Goal: Task Accomplishment & Management: Manage account settings

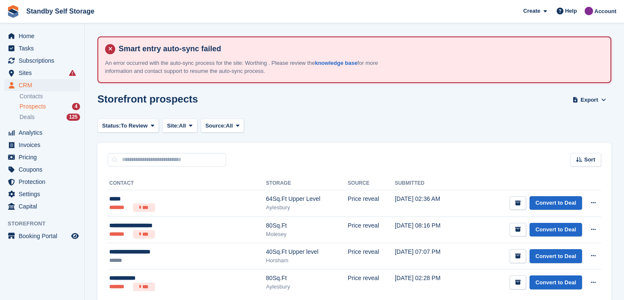
scroll to position [37, 0]
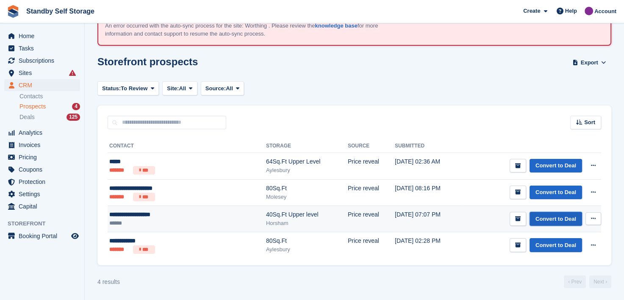
click at [543, 219] on link "Convert to Deal" at bounding box center [555, 219] width 53 height 14
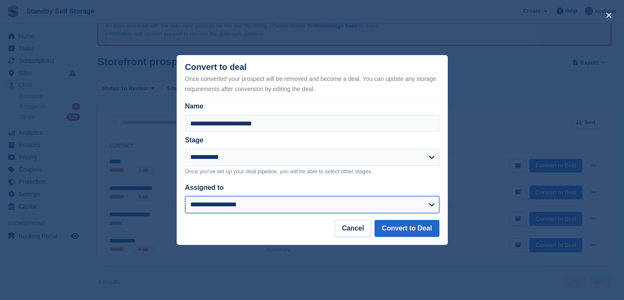
click at [201, 207] on select "**********" at bounding box center [312, 204] width 254 height 17
select select "****"
click at [185, 196] on select "**********" at bounding box center [312, 204] width 254 height 17
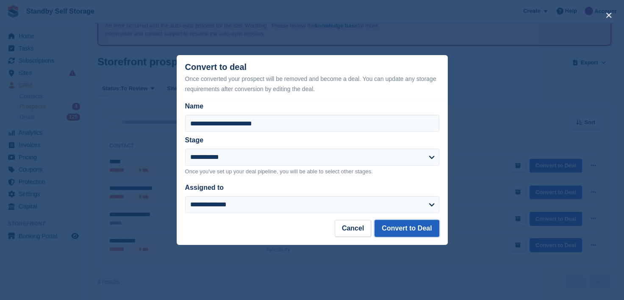
click at [397, 230] on button "Convert to Deal" at bounding box center [406, 228] width 64 height 17
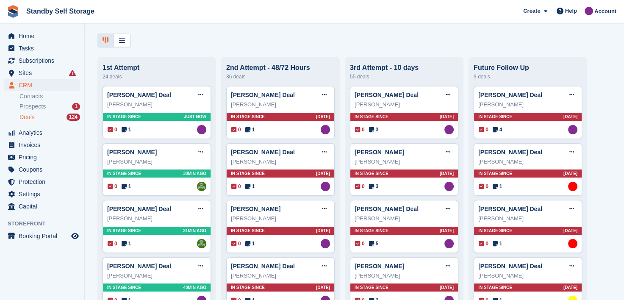
scroll to position [42, 0]
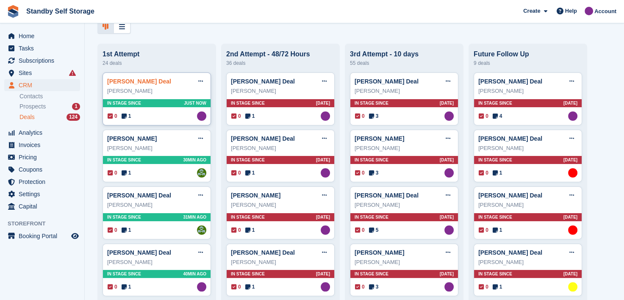
click at [132, 83] on link "David James Huggett Deal" at bounding box center [139, 81] width 64 height 7
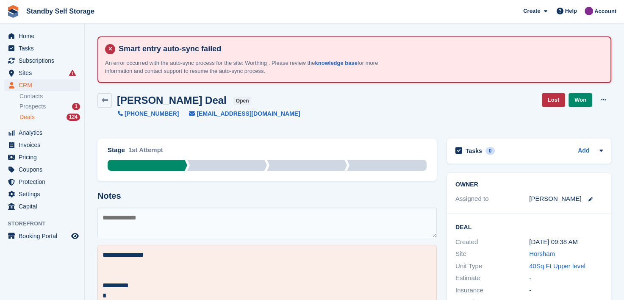
click at [29, 118] on span "Deals" at bounding box center [26, 117] width 15 height 8
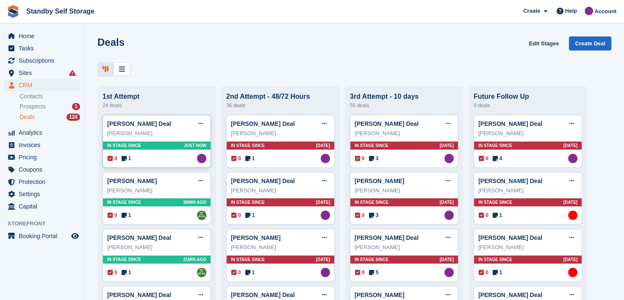
scroll to position [42, 0]
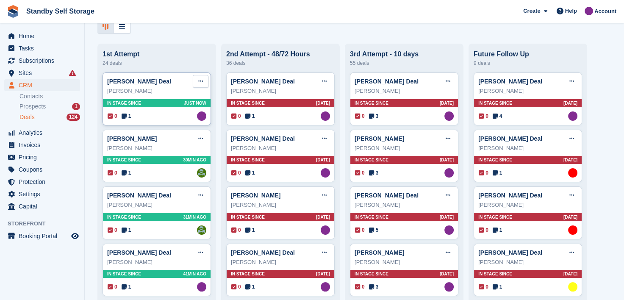
click at [202, 84] on icon at bounding box center [200, 81] width 5 height 6
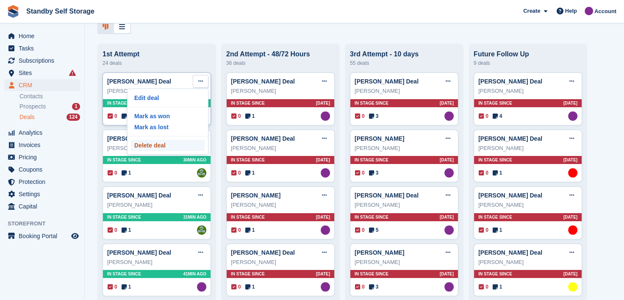
click at [152, 147] on p "Delete deal" at bounding box center [168, 145] width 74 height 11
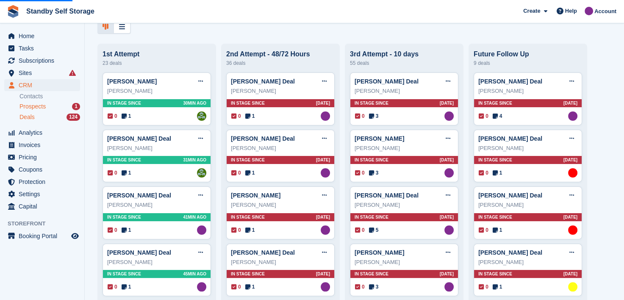
click at [26, 104] on span "Prospects" at bounding box center [32, 106] width 26 height 8
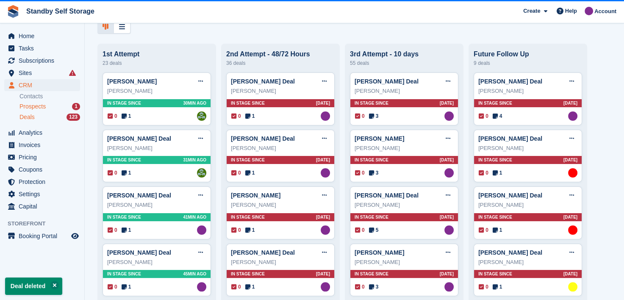
click at [25, 110] on span "Prospects" at bounding box center [32, 106] width 26 height 8
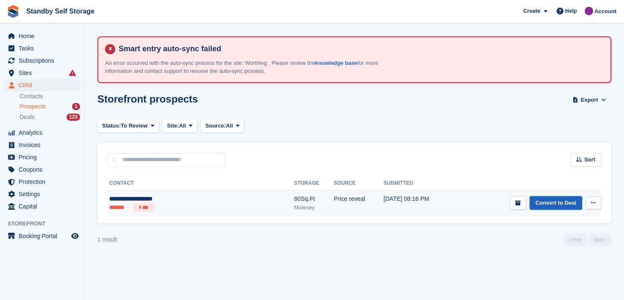
click at [540, 205] on link "Convert to Deal" at bounding box center [555, 203] width 53 height 14
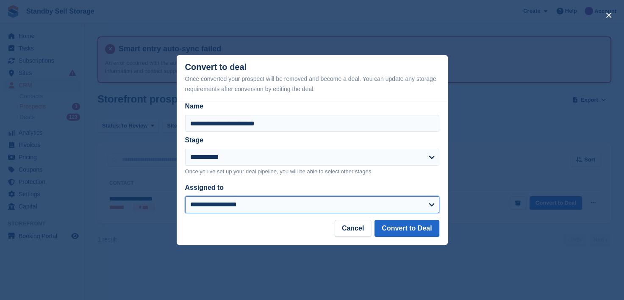
drag, startPoint x: 209, startPoint y: 207, endPoint x: 202, endPoint y: 198, distance: 10.6
click at [209, 207] on select "**********" at bounding box center [312, 204] width 254 height 17
select select "****"
click at [185, 196] on select "**********" at bounding box center [312, 204] width 254 height 17
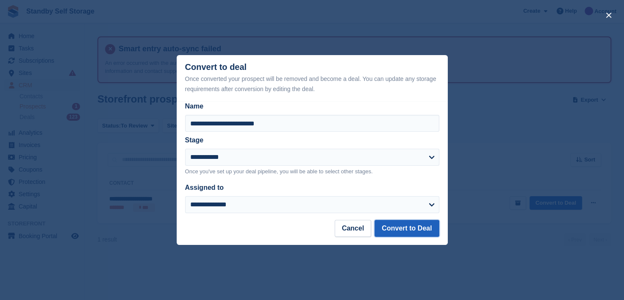
click at [401, 229] on button "Convert to Deal" at bounding box center [406, 228] width 64 height 17
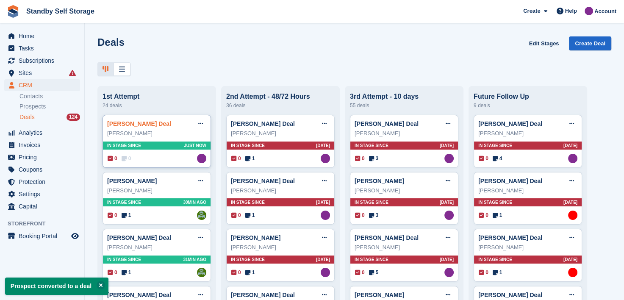
click at [122, 124] on link "Bernadette Gwilliams Deal" at bounding box center [139, 123] width 64 height 7
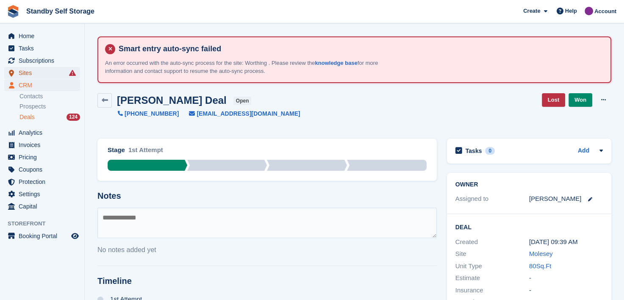
click at [24, 74] on span "Sites" at bounding box center [44, 73] width 51 height 12
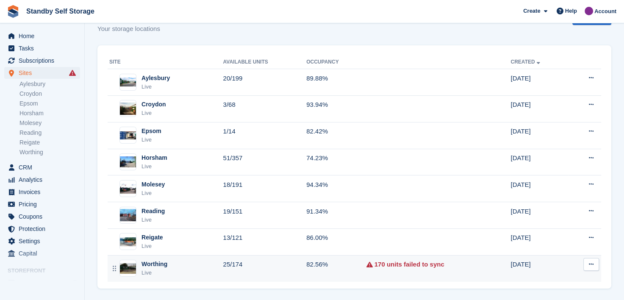
scroll to position [87, 0]
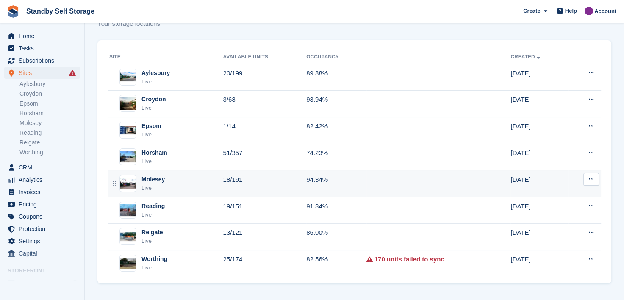
click at [149, 179] on div "Molesey" at bounding box center [152, 179] width 23 height 9
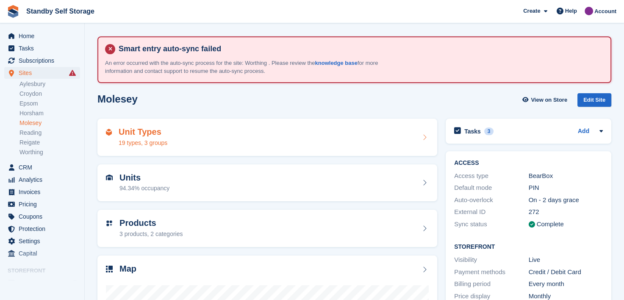
click at [210, 139] on div "Unit Types 19 types, 3 groups" at bounding box center [267, 137] width 323 height 20
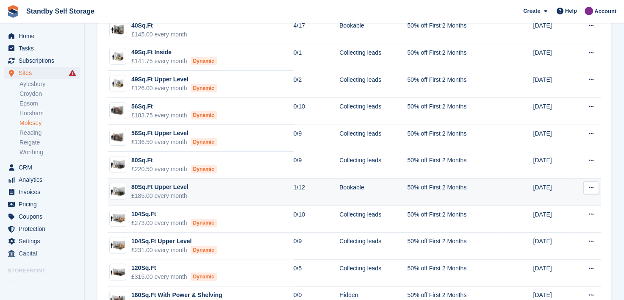
scroll to position [254, 0]
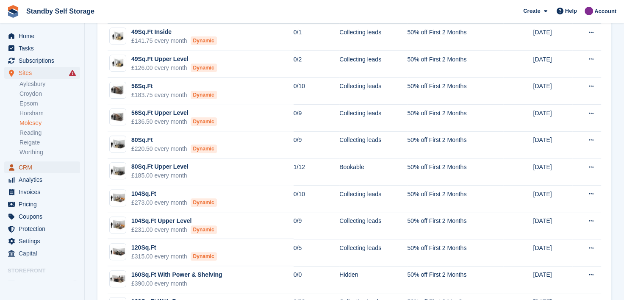
click at [23, 171] on span "CRM" at bounding box center [44, 167] width 51 height 12
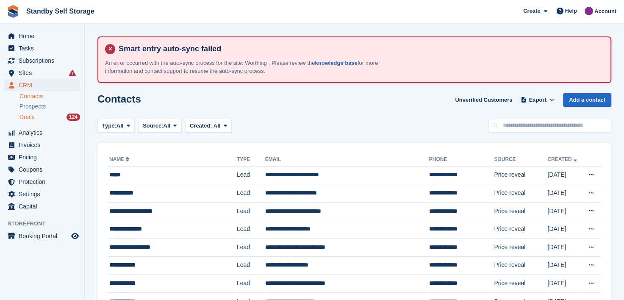
click at [30, 115] on span "Deals" at bounding box center [26, 117] width 15 height 8
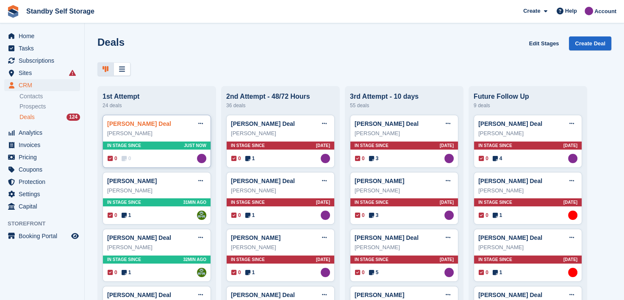
click at [125, 126] on link "[PERSON_NAME] Deal" at bounding box center [139, 123] width 64 height 7
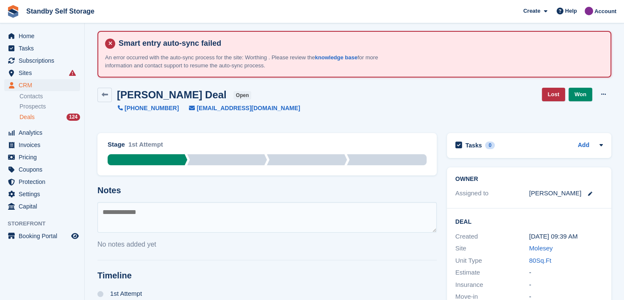
scroll to position [173, 0]
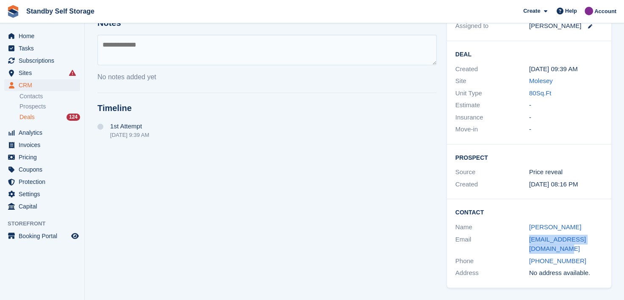
drag, startPoint x: 545, startPoint y: 245, endPoint x: 502, endPoint y: 234, distance: 44.3
click at [502, 234] on div "Email berniekgwilkiams@gmail.com" at bounding box center [528, 244] width 147 height 22
copy div "berniekgwilkiams@gmail.com"
click at [115, 45] on textarea at bounding box center [266, 50] width 339 height 30
type textarea "**********"
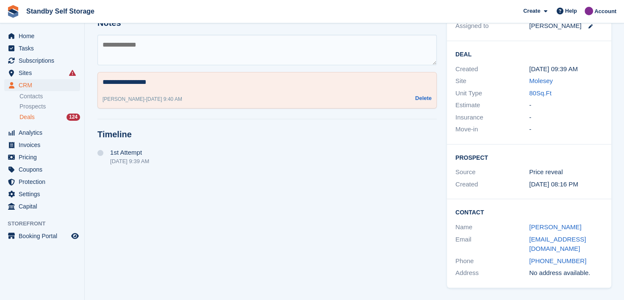
drag, startPoint x: 165, startPoint y: 75, endPoint x: 160, endPoint y: 80, distance: 6.0
click at [165, 76] on div "**********" at bounding box center [266, 90] width 339 height 36
click at [158, 83] on textarea "**********" at bounding box center [266, 82] width 329 height 10
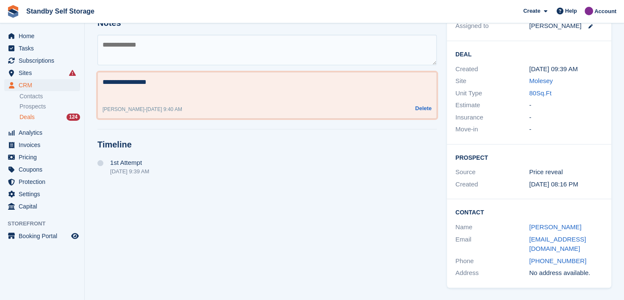
type textarea "**********"
click at [143, 55] on textarea at bounding box center [266, 50] width 339 height 30
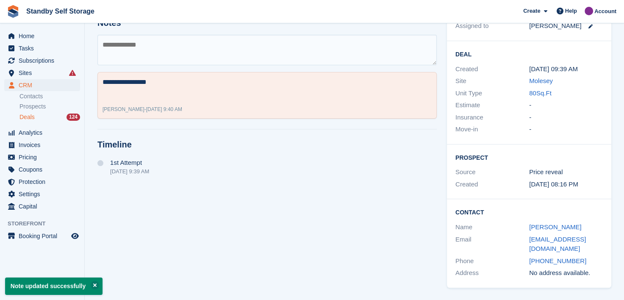
click at [25, 116] on span "Deals" at bounding box center [26, 117] width 15 height 8
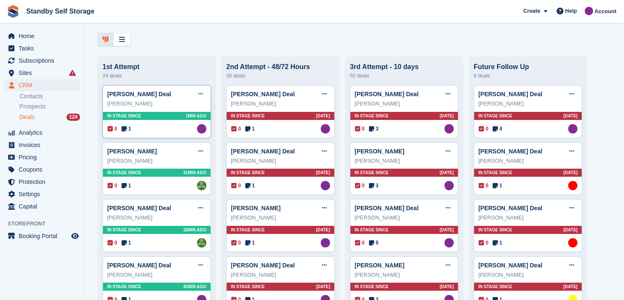
scroll to position [127, 0]
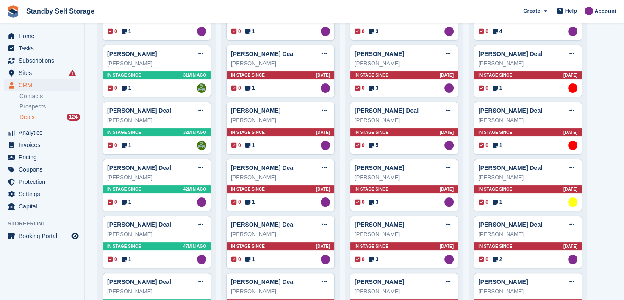
click at [26, 117] on span "Deals" at bounding box center [26, 117] width 15 height 8
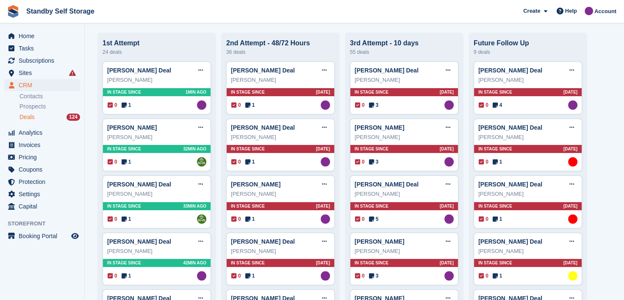
scroll to position [0, 0]
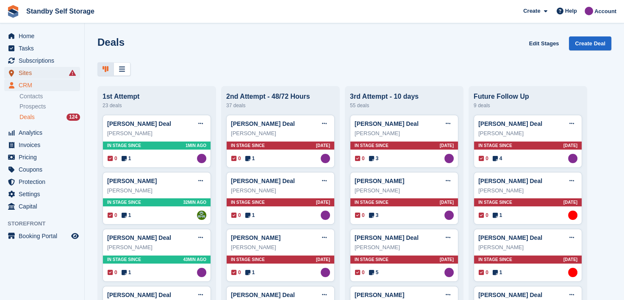
click at [23, 72] on span "Sites" at bounding box center [44, 73] width 51 height 12
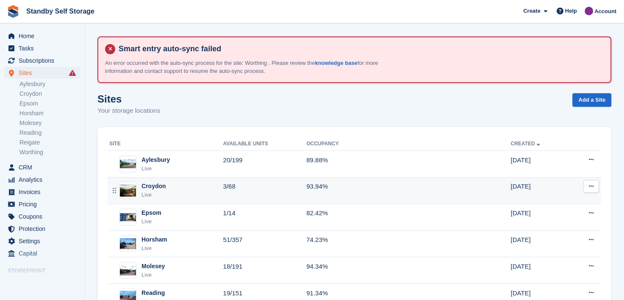
click at [157, 186] on div "Croydon" at bounding box center [153, 186] width 25 height 9
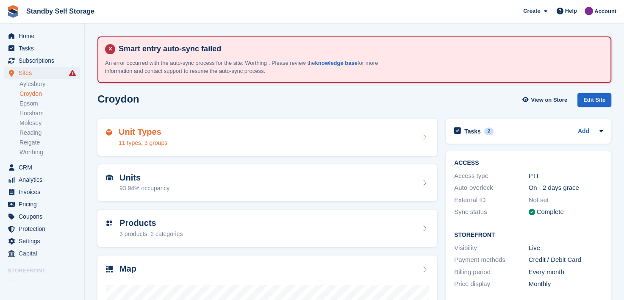
click at [208, 141] on div "Unit Types 11 types, 3 groups" at bounding box center [267, 137] width 323 height 20
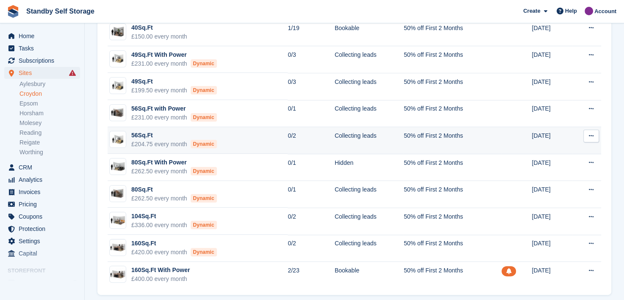
scroll to position [157, 0]
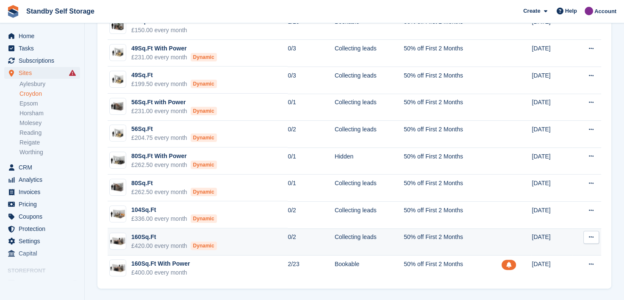
click at [237, 239] on td "160Sq.Ft £420.00 every month Dynamic" at bounding box center [198, 241] width 180 height 27
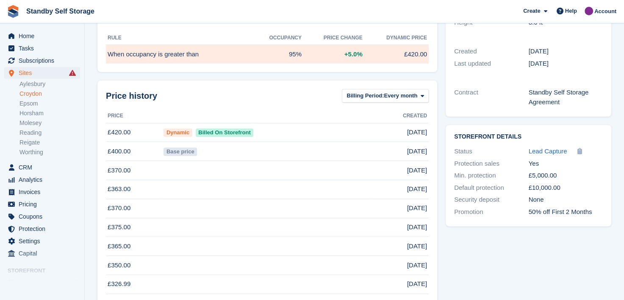
scroll to position [296, 0]
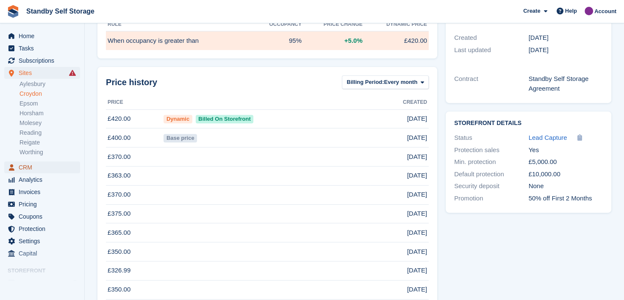
click at [22, 164] on span "CRM" at bounding box center [44, 167] width 51 height 12
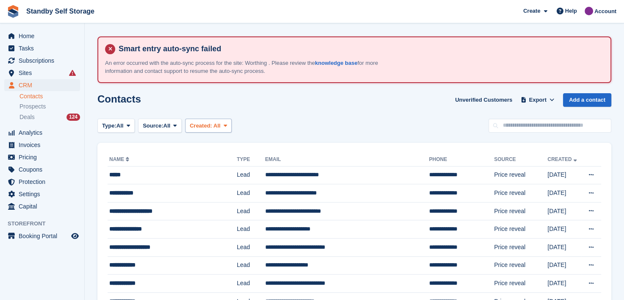
drag, startPoint x: 24, startPoint y: 116, endPoint x: 200, endPoint y: 130, distance: 176.7
click at [24, 116] on span "Deals" at bounding box center [26, 117] width 15 height 8
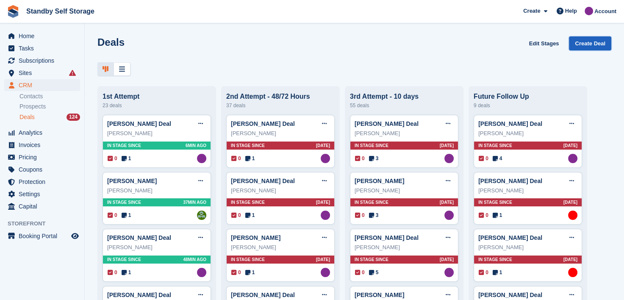
click at [582, 41] on link "Create Deal" at bounding box center [590, 43] width 42 height 14
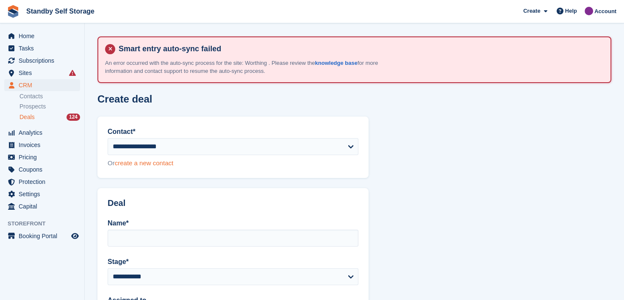
click at [126, 163] on link "create a new contact" at bounding box center [144, 162] width 58 height 7
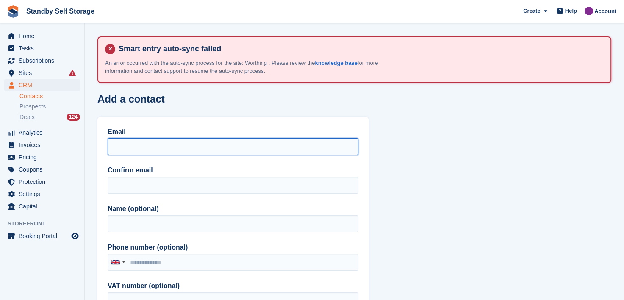
click at [124, 146] on input "Email" at bounding box center [233, 146] width 251 height 17
paste input "**********"
type input "**********"
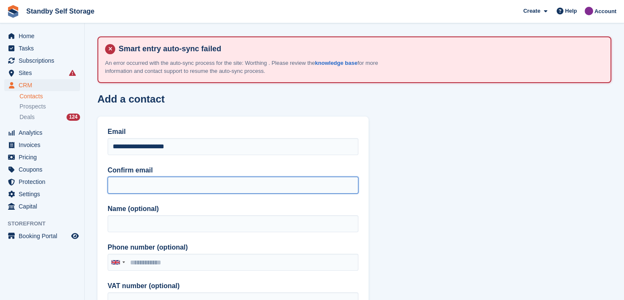
click at [132, 183] on input "Confirm email" at bounding box center [233, 185] width 251 height 17
paste input "**********"
type input "**********"
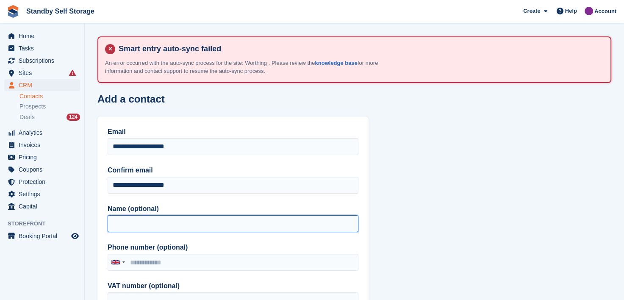
click at [126, 222] on input "Name (optional)" at bounding box center [233, 223] width 251 height 17
type input "**********"
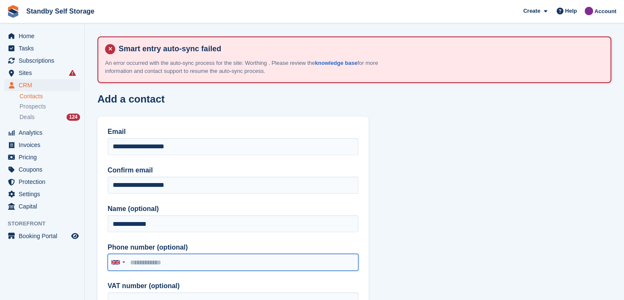
click at [141, 264] on input "Phone number (optional)" at bounding box center [233, 262] width 251 height 17
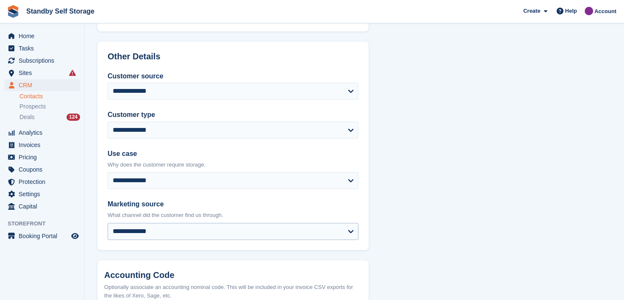
scroll to position [423, 0]
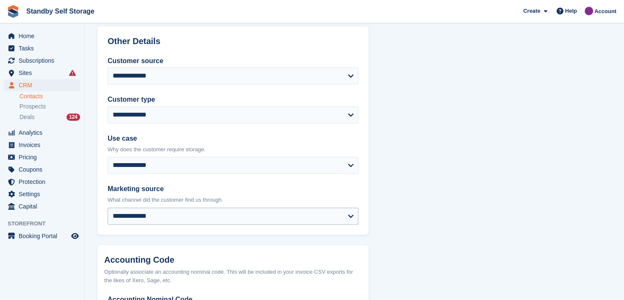
type input "**********"
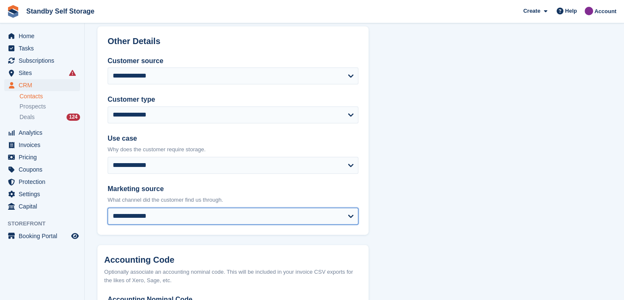
click at [120, 215] on select "**********" at bounding box center [233, 215] width 251 height 17
select select "**********"
click at [108, 207] on select "**********" at bounding box center [233, 215] width 251 height 17
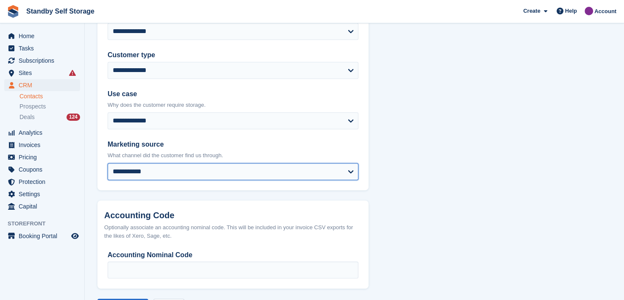
scroll to position [503, 0]
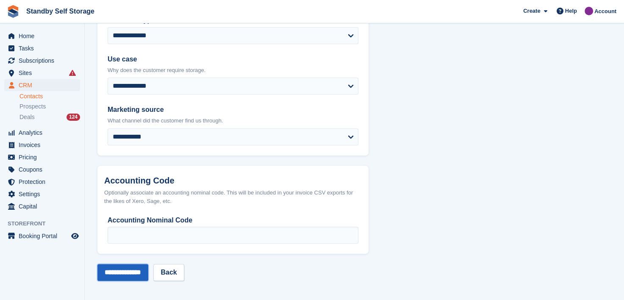
click at [132, 279] on input "**********" at bounding box center [122, 272] width 51 height 17
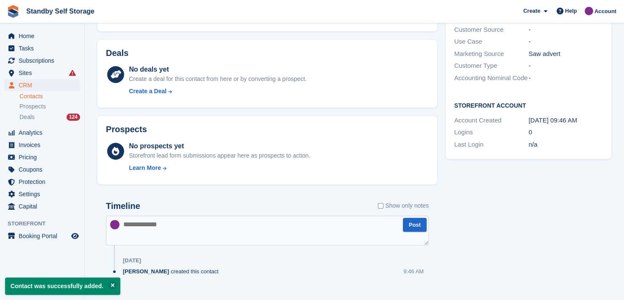
scroll to position [249, 0]
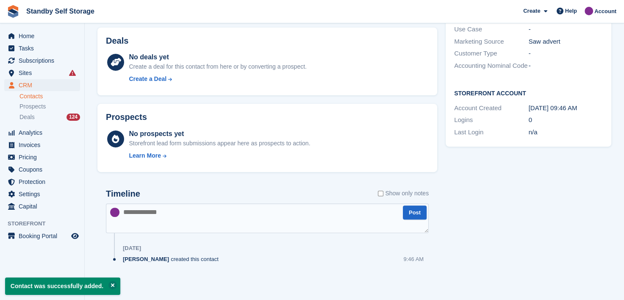
click at [151, 216] on textarea at bounding box center [267, 218] width 323 height 30
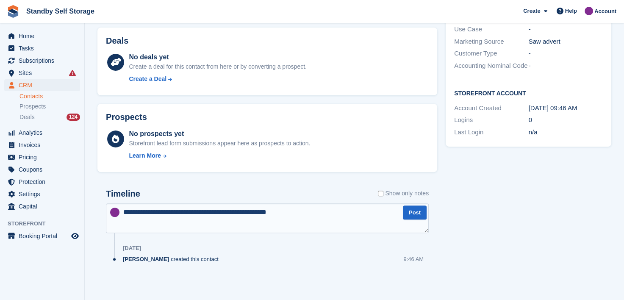
type textarea "**********"
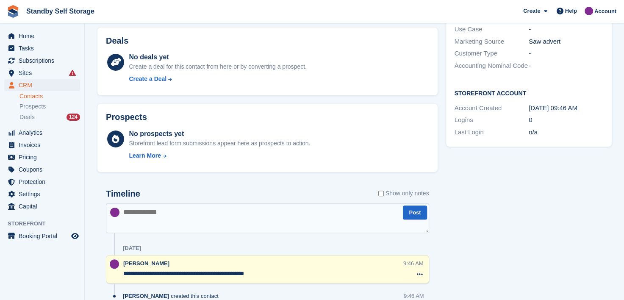
click at [175, 263] on div "[PERSON_NAME]" at bounding box center [261, 263] width 277 height 8
click at [169, 272] on textarea "**********" at bounding box center [263, 273] width 280 height 8
click at [122, 273] on div at bounding box center [114, 269] width 17 height 20
click at [123, 272] on textarea "**********" at bounding box center [263, 273] width 280 height 8
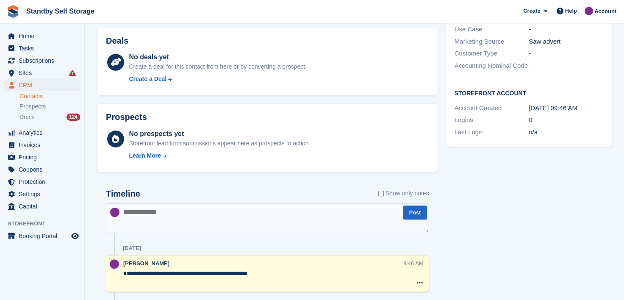
click at [147, 267] on div "**********" at bounding box center [263, 273] width 280 height 29
click at [137, 273] on textarea "**********" at bounding box center [263, 277] width 280 height 17
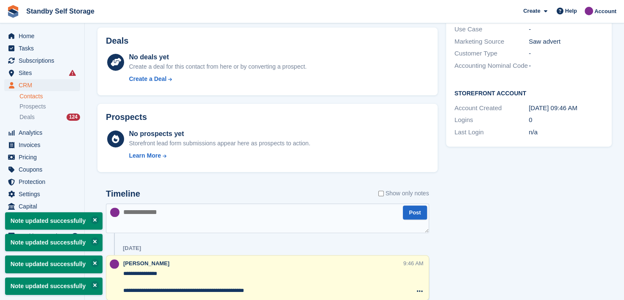
type textarea "**********"
click at [164, 220] on textarea at bounding box center [267, 218] width 323 height 30
click at [20, 116] on span "Deals" at bounding box center [26, 117] width 15 height 8
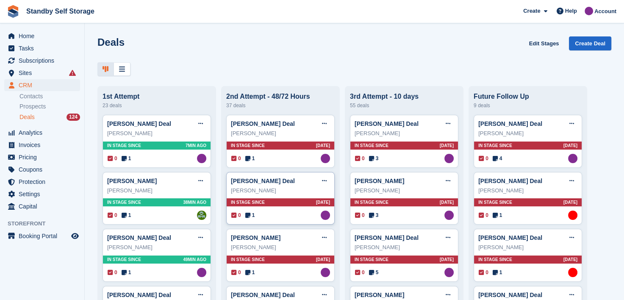
scroll to position [42, 0]
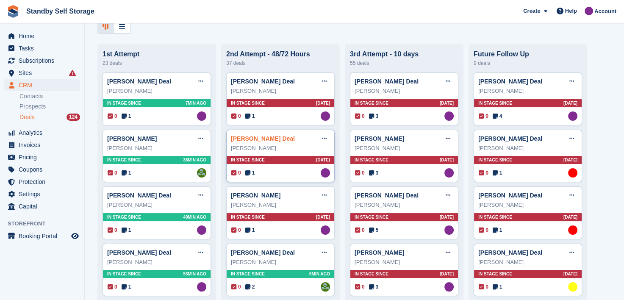
click at [251, 141] on link "[PERSON_NAME] Deal" at bounding box center [263, 138] width 64 height 7
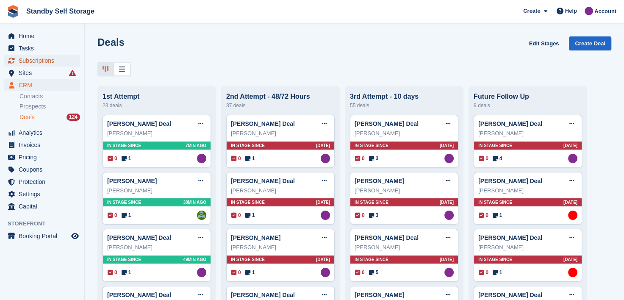
click at [29, 60] on span "Subscriptions" at bounding box center [44, 61] width 51 height 12
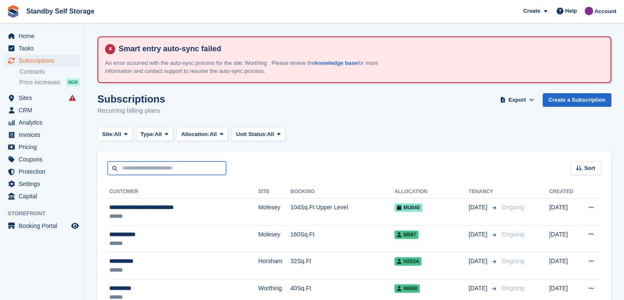
click at [166, 166] on input "text" at bounding box center [167, 168] width 119 height 14
type input "*****"
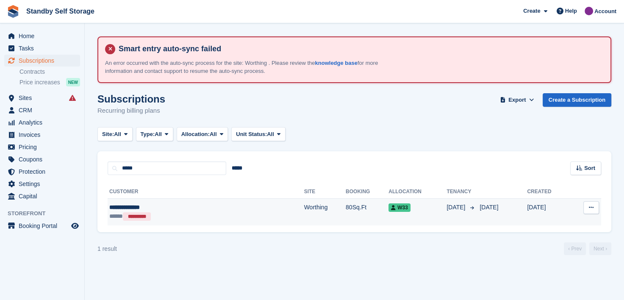
click at [135, 203] on div "**********" at bounding box center [164, 207] width 110 height 9
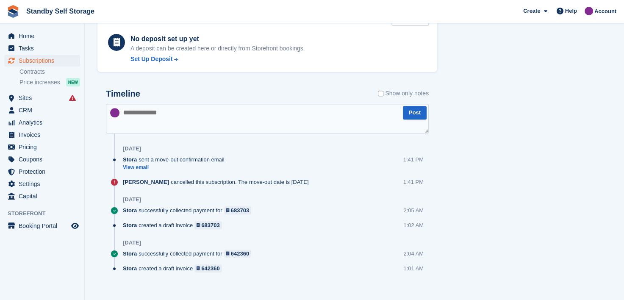
scroll to position [528, 0]
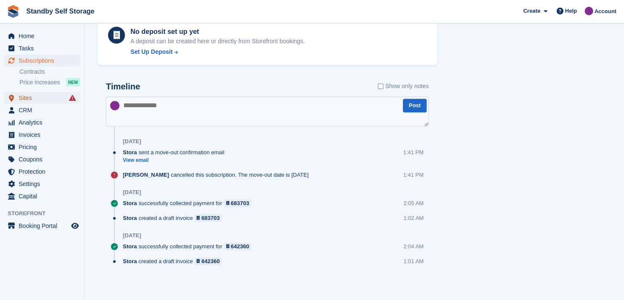
click at [23, 97] on span "Sites" at bounding box center [44, 98] width 51 height 12
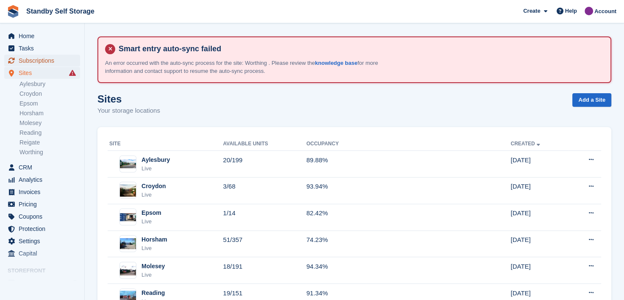
click at [35, 58] on span "Subscriptions" at bounding box center [44, 61] width 51 height 12
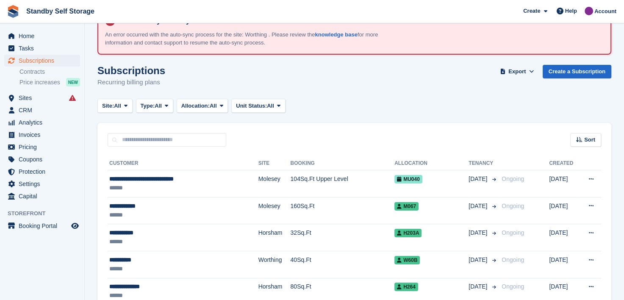
scroll to position [42, 0]
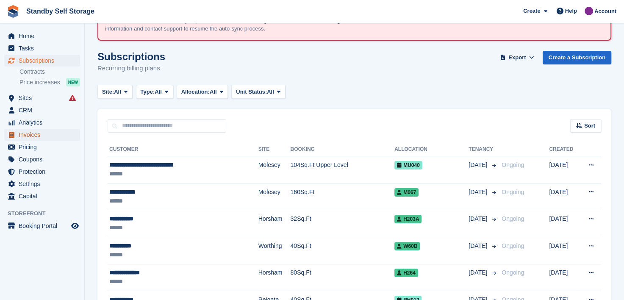
click at [23, 136] on span "Invoices" at bounding box center [44, 135] width 51 height 12
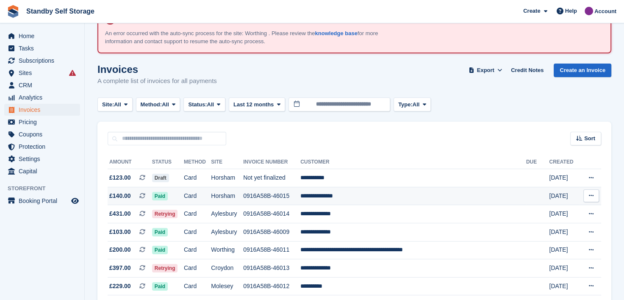
scroll to position [42, 0]
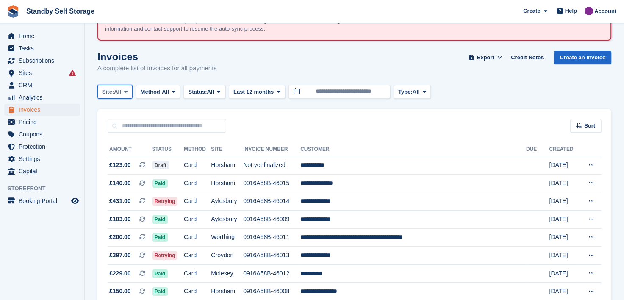
click at [127, 91] on icon at bounding box center [125, 92] width 3 height 6
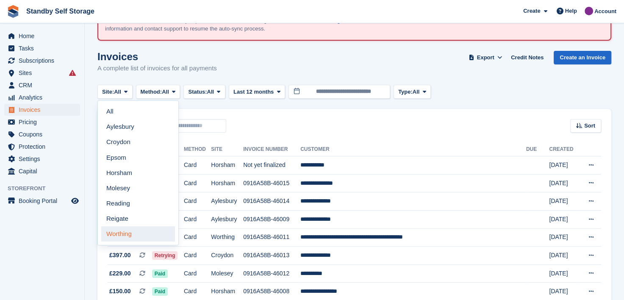
click at [112, 232] on link "Worthing" at bounding box center [138, 233] width 74 height 15
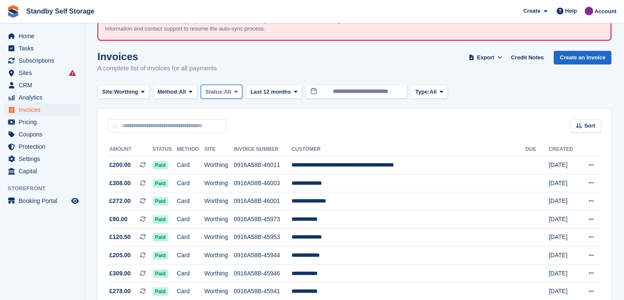
click at [238, 91] on icon at bounding box center [235, 92] width 3 height 6
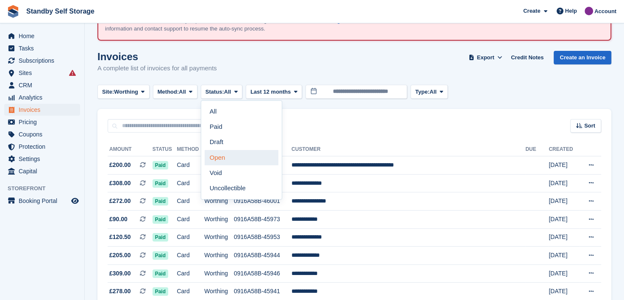
click at [227, 157] on link "Open" at bounding box center [242, 157] width 74 height 15
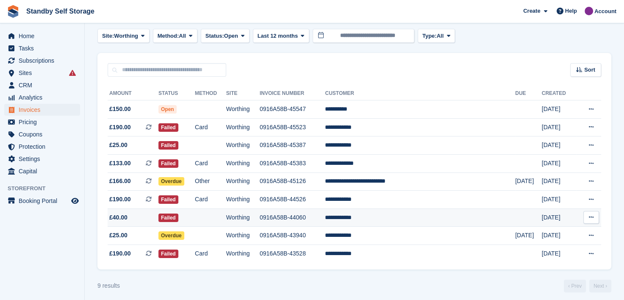
scroll to position [103, 0]
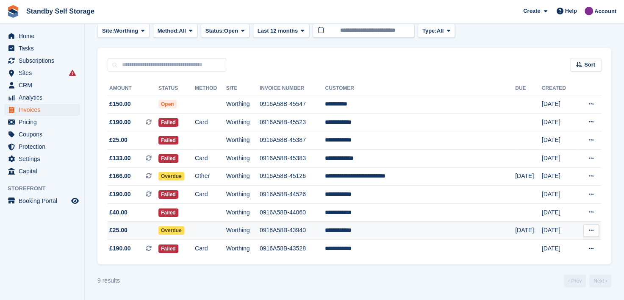
click at [376, 230] on td "**********" at bounding box center [420, 230] width 190 height 18
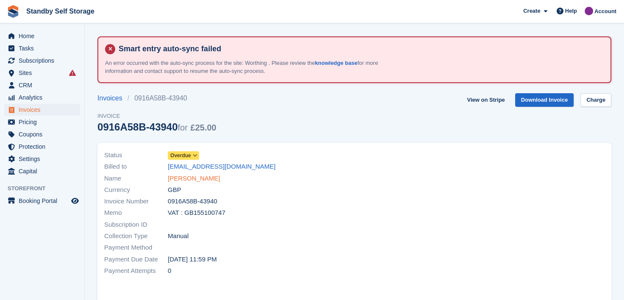
click at [180, 174] on link "[PERSON_NAME]" at bounding box center [194, 179] width 52 height 10
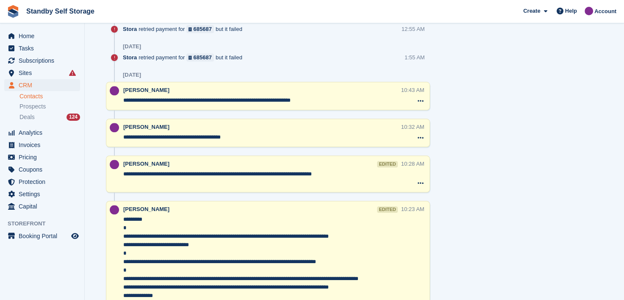
scroll to position [550, 0]
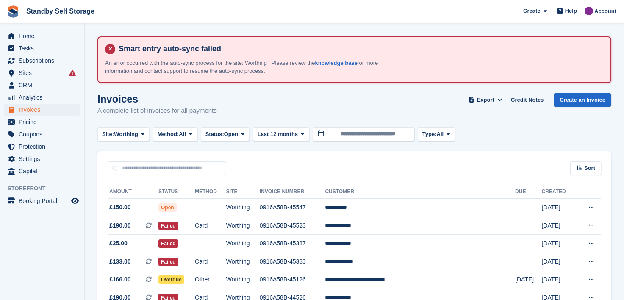
scroll to position [103, 0]
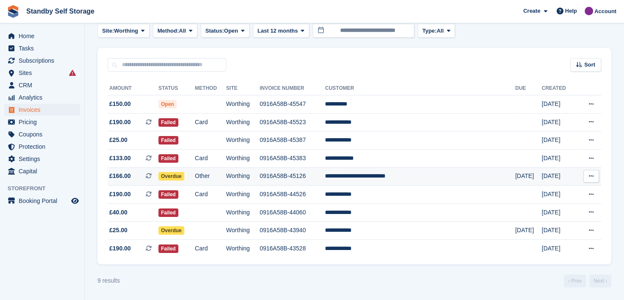
click at [384, 176] on td "**********" at bounding box center [420, 176] width 190 height 18
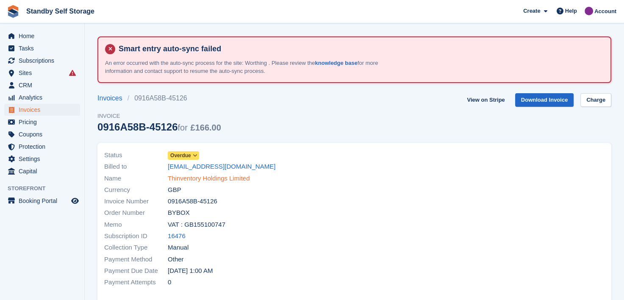
click at [190, 177] on link "Thinventory Holdings Limited" at bounding box center [209, 179] width 82 height 10
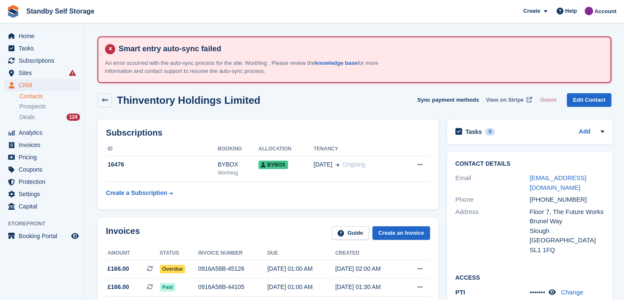
click at [501, 98] on span "View on Stripe" at bounding box center [505, 100] width 38 height 8
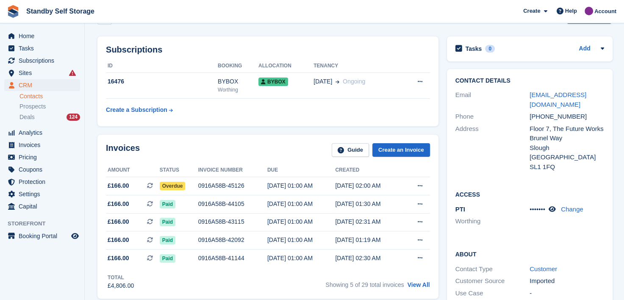
scroll to position [85, 0]
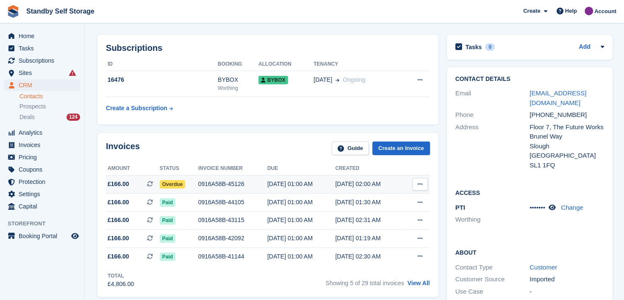
click at [418, 184] on icon at bounding box center [420, 184] width 5 height 6
click at [355, 210] on p "View on Stripe" at bounding box center [387, 213] width 74 height 14
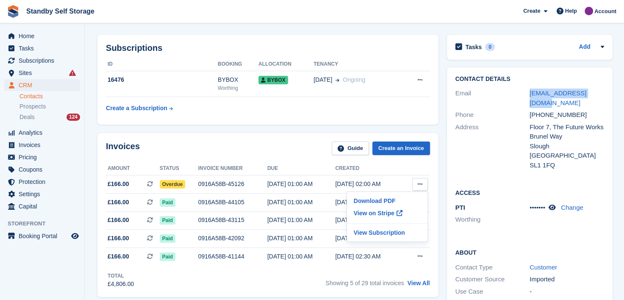
drag, startPoint x: 518, startPoint y: 94, endPoint x: 612, endPoint y: 91, distance: 94.1
click at [612, 91] on div "Contact Details Email daman.singh@bybox.com Phone +447920831268 Address Floor 7…" at bounding box center [530, 244] width 174 height 362
copy div "daman.singh@bybox.com"
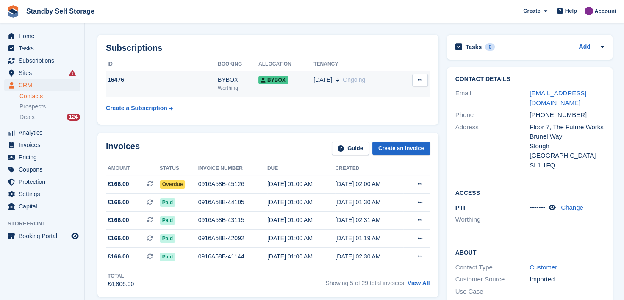
click at [152, 78] on div "16476" at bounding box center [162, 79] width 112 height 9
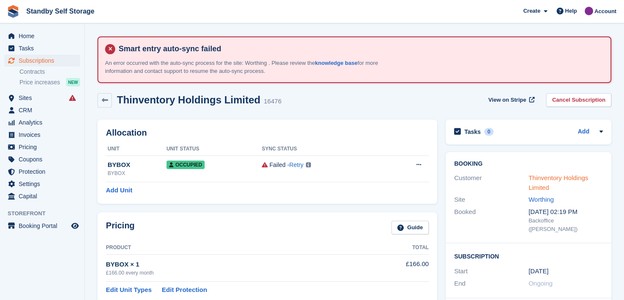
click at [548, 177] on link "Thinventory Holdings Limited" at bounding box center [558, 182] width 60 height 17
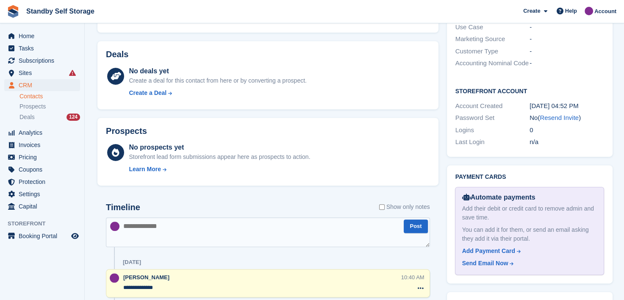
scroll to position [381, 0]
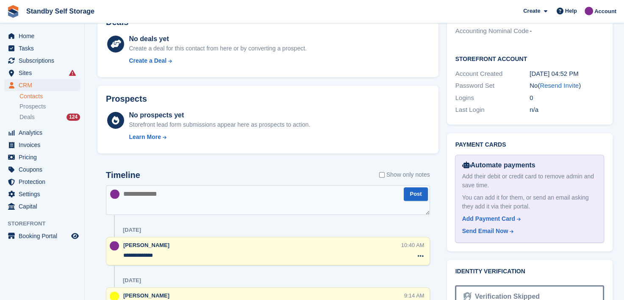
click at [147, 190] on textarea at bounding box center [268, 200] width 324 height 30
type textarea "**********"
click at [30, 144] on span "Invoices" at bounding box center [44, 145] width 51 height 12
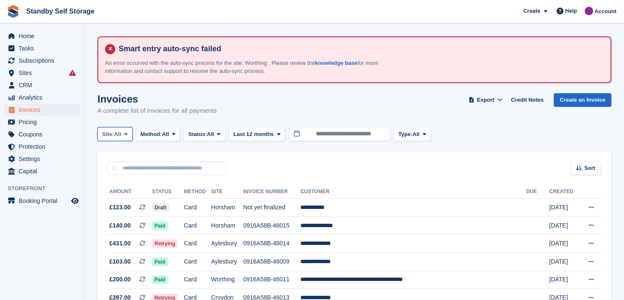
click at [125, 133] on icon at bounding box center [125, 134] width 3 height 6
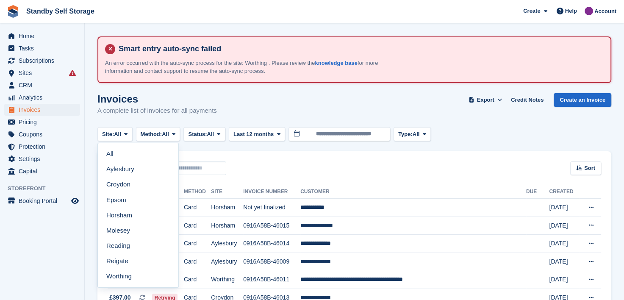
drag, startPoint x: 121, startPoint y: 274, endPoint x: 137, endPoint y: 261, distance: 20.2
click at [121, 274] on link "Worthing" at bounding box center [138, 275] width 74 height 15
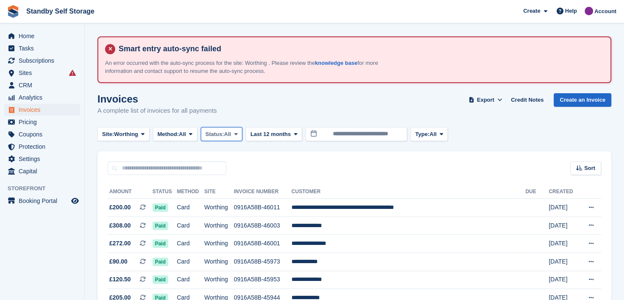
click at [238, 132] on icon at bounding box center [235, 134] width 3 height 6
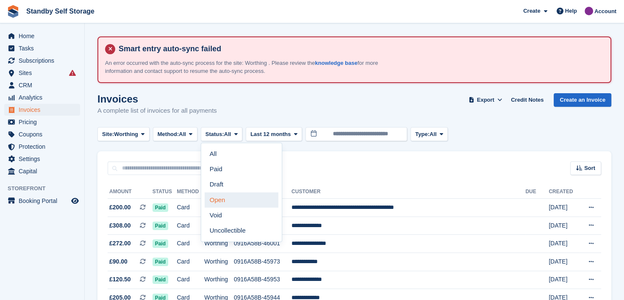
click at [219, 200] on link "Open" at bounding box center [242, 199] width 74 height 15
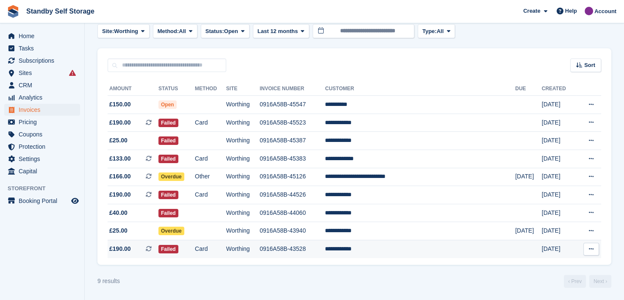
scroll to position [103, 0]
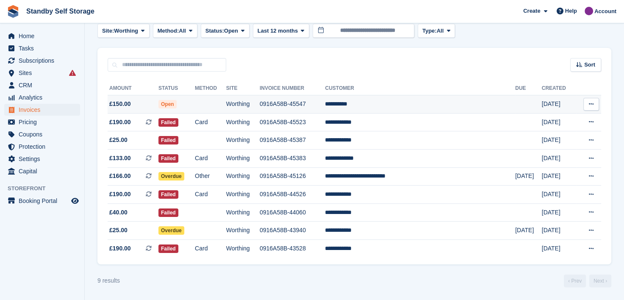
click at [379, 103] on td "**********" at bounding box center [420, 104] width 190 height 18
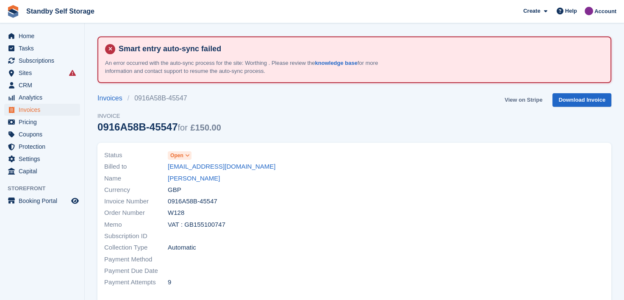
click at [518, 98] on link "View on Stripe" at bounding box center [523, 100] width 44 height 14
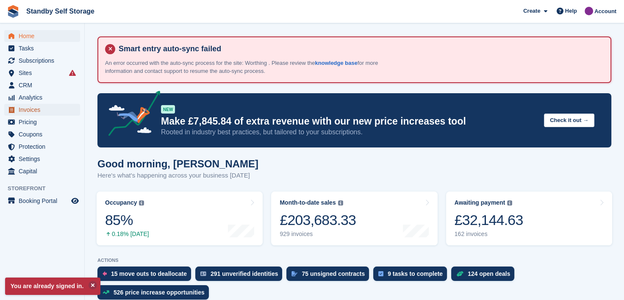
drag, startPoint x: 24, startPoint y: 112, endPoint x: 30, endPoint y: 112, distance: 6.4
click at [24, 112] on span "Invoices" at bounding box center [44, 110] width 51 height 12
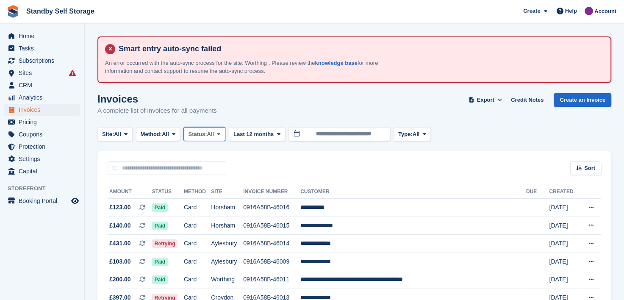
click at [222, 134] on span at bounding box center [218, 133] width 7 height 7
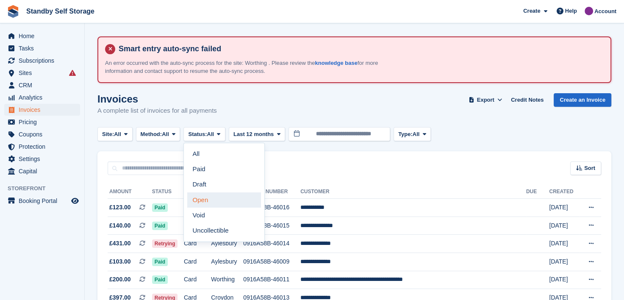
click at [209, 197] on link "Open" at bounding box center [224, 199] width 74 height 15
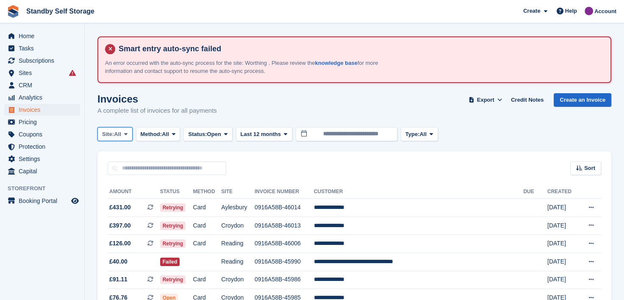
click at [126, 134] on icon at bounding box center [125, 134] width 3 height 6
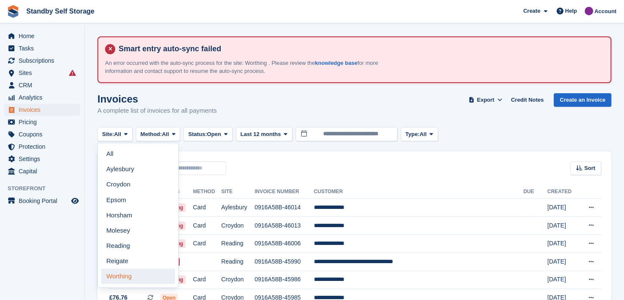
click at [117, 274] on link "Worthing" at bounding box center [138, 275] width 74 height 15
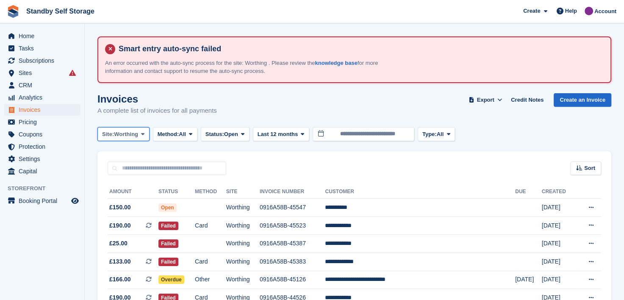
click at [143, 134] on icon at bounding box center [142, 134] width 3 height 6
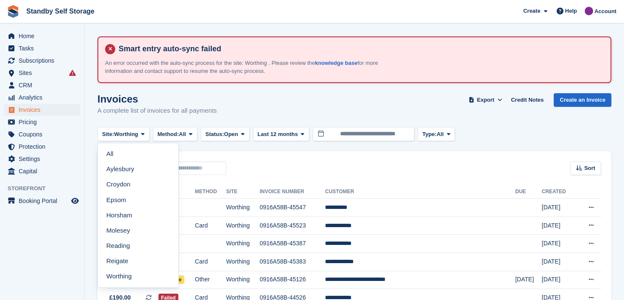
click at [119, 261] on link "Reigate" at bounding box center [138, 260] width 74 height 15
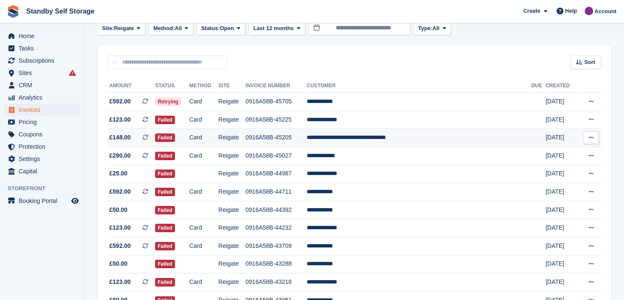
scroll to position [79, 0]
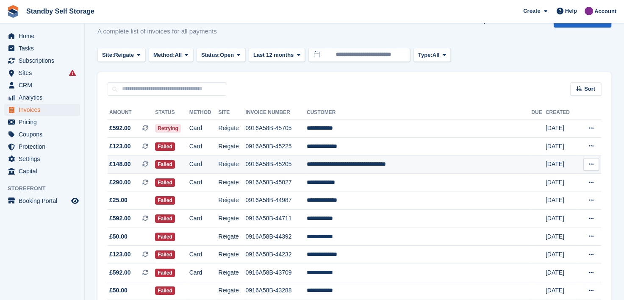
click at [365, 165] on td "**********" at bounding box center [419, 164] width 224 height 18
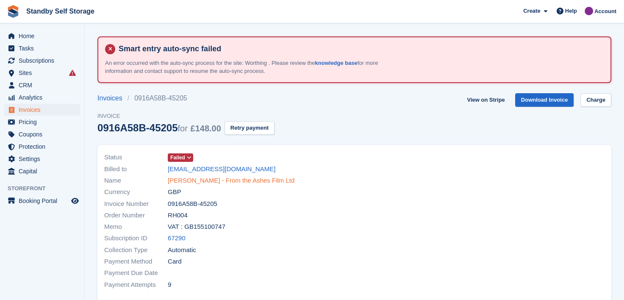
click at [188, 180] on link "[PERSON_NAME] - From the Ashes Film Ltd" at bounding box center [231, 181] width 127 height 10
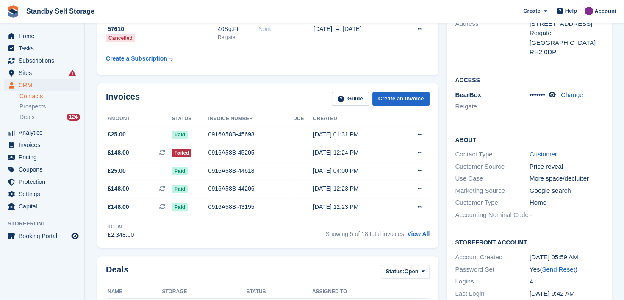
scroll to position [169, 0]
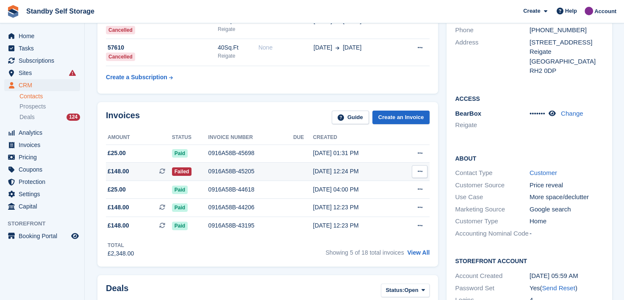
click at [230, 171] on div "0916A58B-45205" at bounding box center [250, 171] width 85 height 9
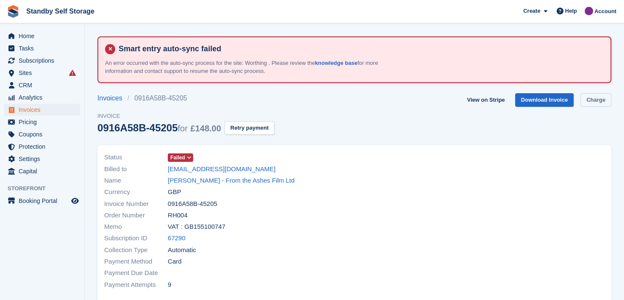
click at [598, 103] on link "Charge" at bounding box center [595, 100] width 31 height 14
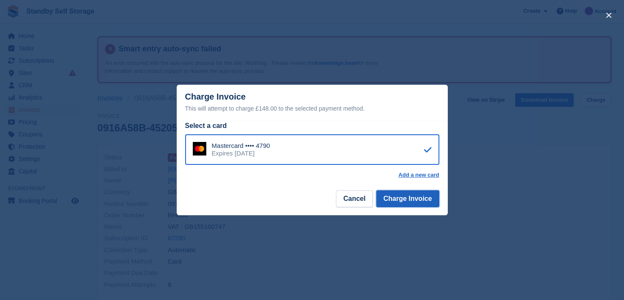
click at [393, 200] on button "Charge Invoice" at bounding box center [407, 198] width 63 height 17
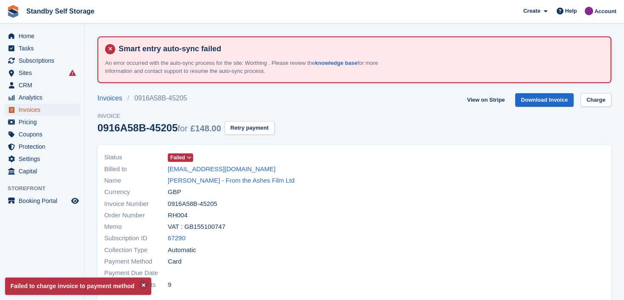
click at [27, 105] on span "Invoices" at bounding box center [44, 110] width 51 height 12
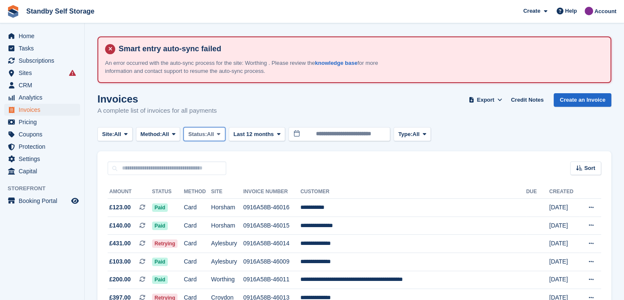
click at [220, 134] on icon at bounding box center [218, 134] width 3 height 6
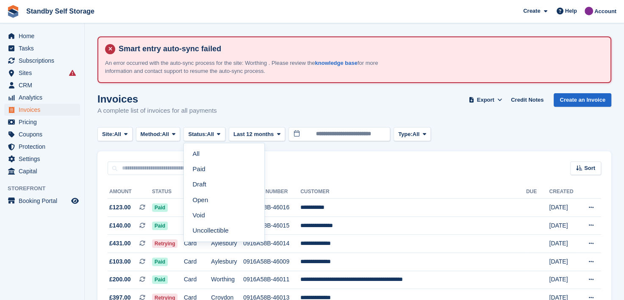
drag, startPoint x: 202, startPoint y: 201, endPoint x: 192, endPoint y: 194, distance: 12.0
click at [202, 201] on link "Open" at bounding box center [224, 199] width 74 height 15
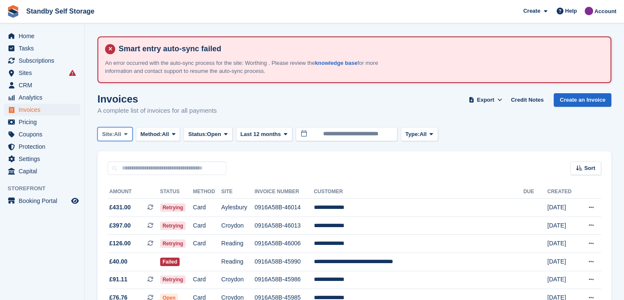
click at [124, 133] on span at bounding box center [125, 133] width 7 height 7
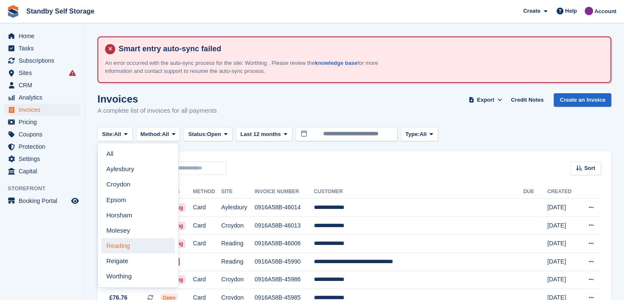
click at [112, 246] on link "Reading" at bounding box center [138, 245] width 74 height 15
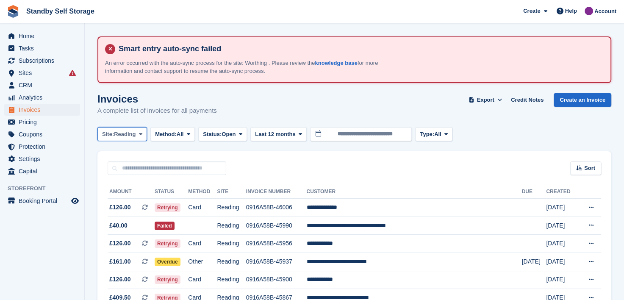
click at [141, 136] on icon at bounding box center [140, 134] width 3 height 6
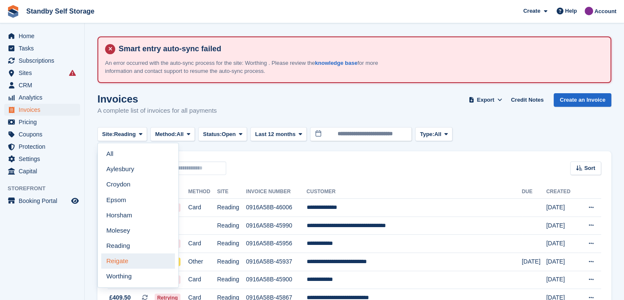
click at [124, 262] on link "Reigate" at bounding box center [138, 260] width 74 height 15
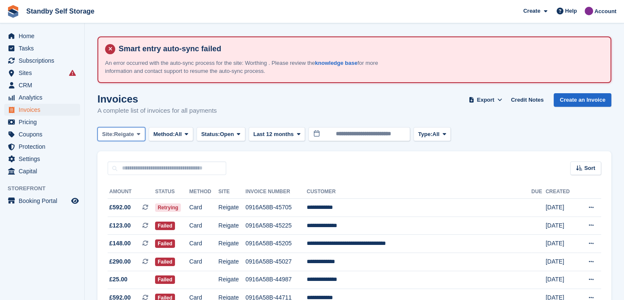
click at [142, 132] on span at bounding box center [138, 133] width 7 height 7
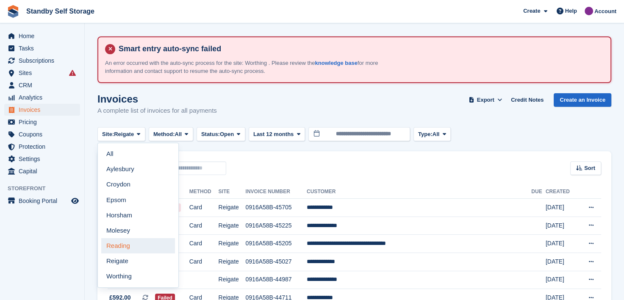
click at [126, 245] on link "Reading" at bounding box center [138, 245] width 74 height 15
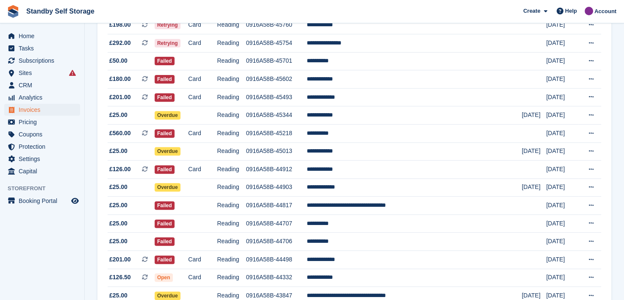
scroll to position [393, 0]
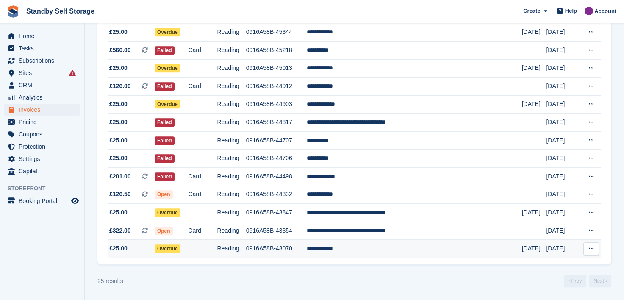
click at [349, 245] on td "**********" at bounding box center [414, 249] width 215 height 18
click at [369, 249] on td "**********" at bounding box center [414, 249] width 215 height 18
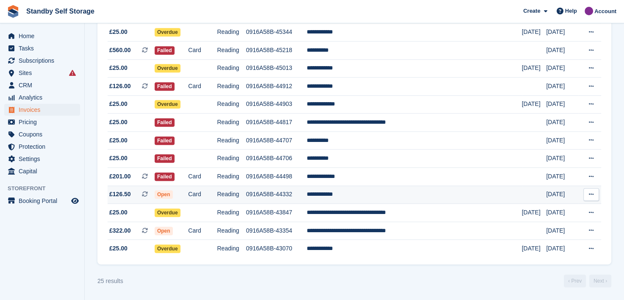
click at [354, 193] on td "**********" at bounding box center [414, 194] width 215 height 18
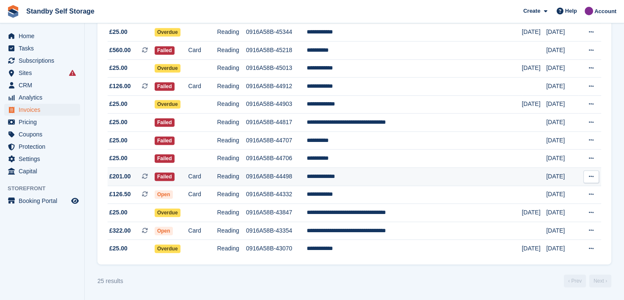
click at [348, 173] on td "**********" at bounding box center [414, 177] width 215 height 18
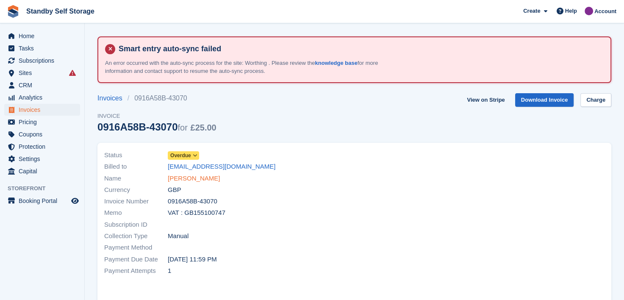
click at [193, 178] on link "[PERSON_NAME]" at bounding box center [194, 179] width 52 height 10
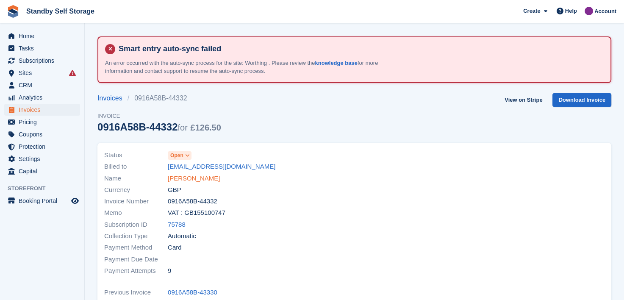
click at [189, 178] on link "[PERSON_NAME]" at bounding box center [194, 179] width 52 height 10
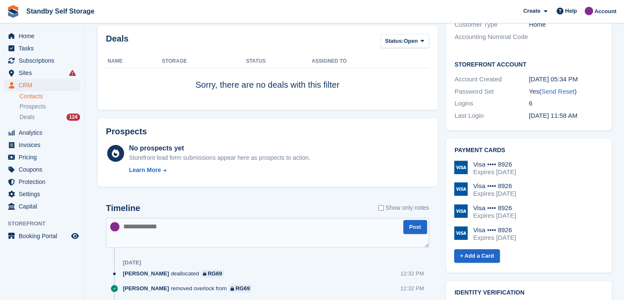
scroll to position [381, 0]
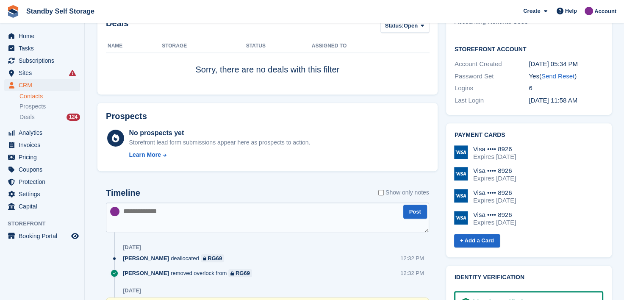
click at [158, 216] on textarea at bounding box center [267, 217] width 323 height 30
type textarea "**********"
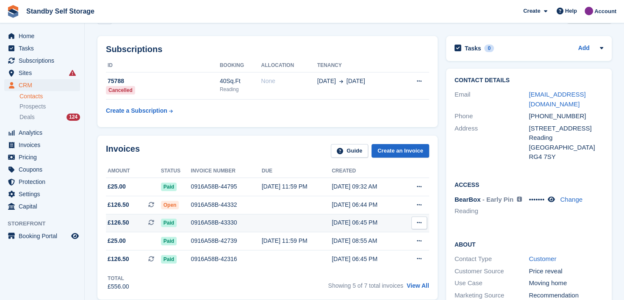
scroll to position [85, 0]
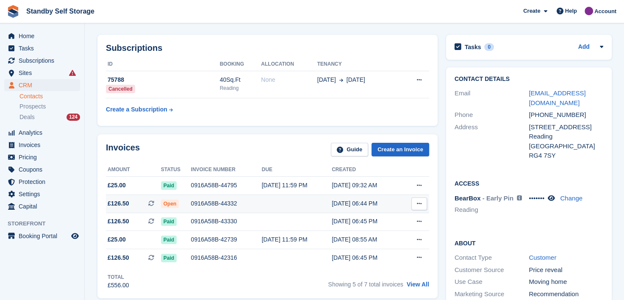
click at [417, 203] on icon at bounding box center [419, 204] width 5 height 6
click at [365, 232] on p "View on Stripe" at bounding box center [386, 233] width 74 height 14
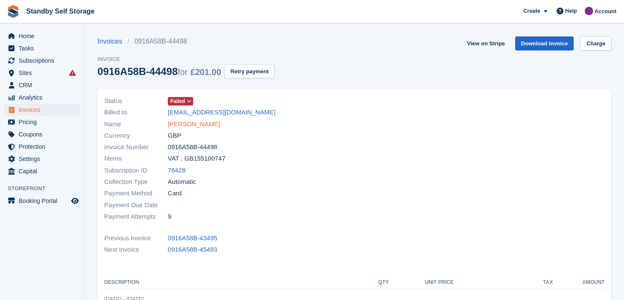
click at [172, 124] on link "[PERSON_NAME]" at bounding box center [194, 124] width 52 height 10
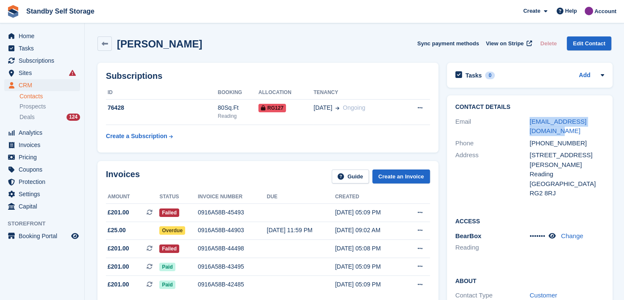
drag, startPoint x: 540, startPoint y: 128, endPoint x: 509, endPoint y: 122, distance: 32.5
click at [509, 122] on div "Email kylehitchman12@gmail.com" at bounding box center [529, 127] width 149 height 22
copy div "[EMAIL_ADDRESS][DOMAIN_NAME]"
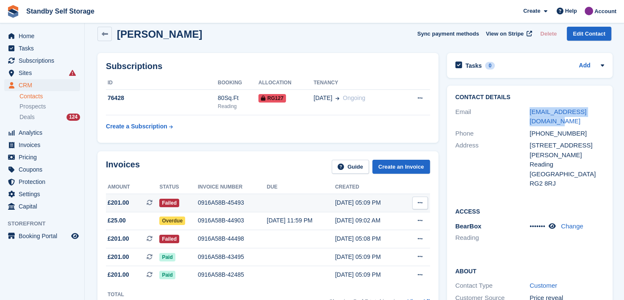
scroll to position [85, 0]
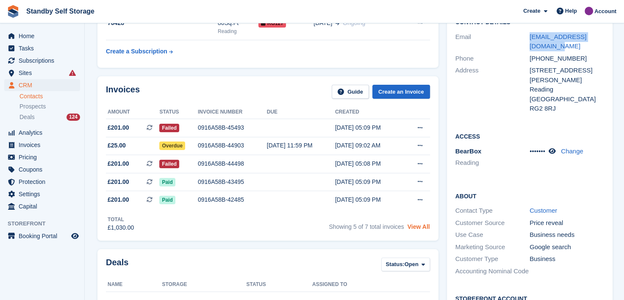
click at [416, 226] on link "View All" at bounding box center [418, 226] width 22 height 7
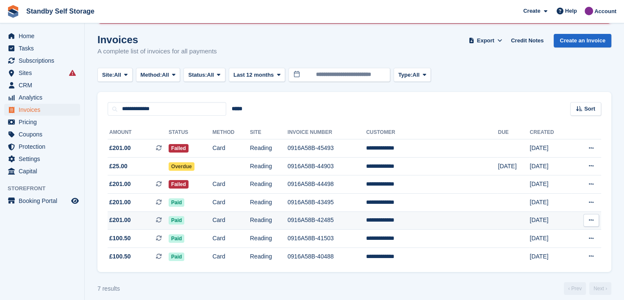
scroll to position [67, 0]
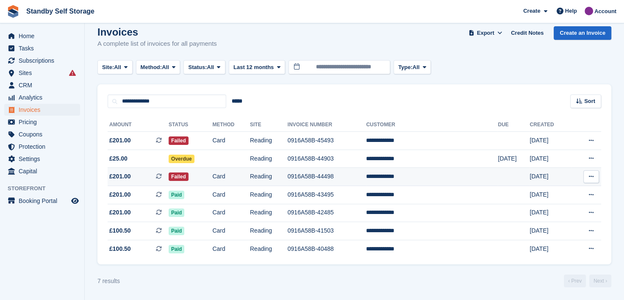
click at [424, 179] on td "**********" at bounding box center [432, 177] width 132 height 18
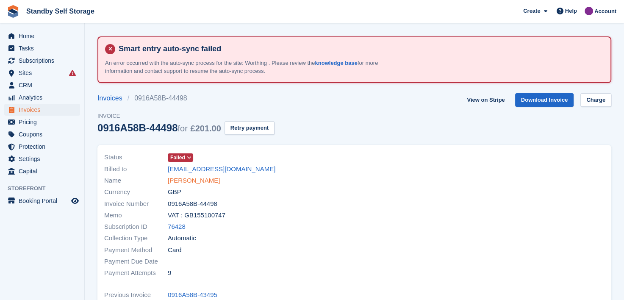
click at [179, 176] on link "[PERSON_NAME]" at bounding box center [194, 181] width 52 height 10
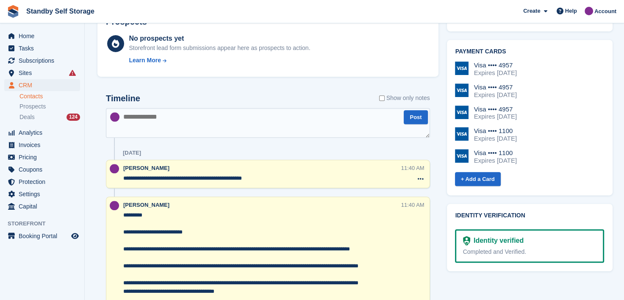
scroll to position [508, 0]
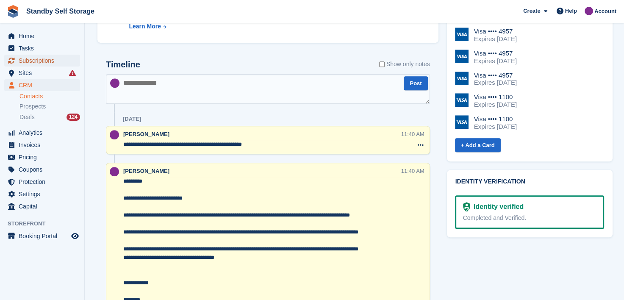
click at [32, 60] on span "Subscriptions" at bounding box center [44, 61] width 51 height 12
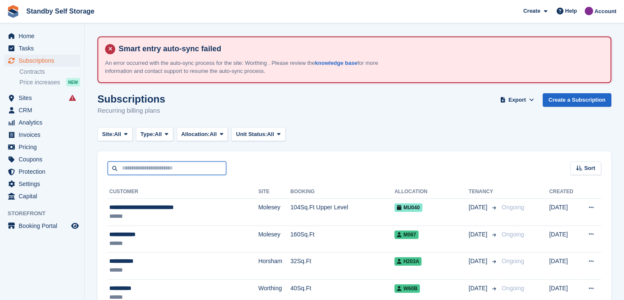
click at [149, 164] on input "text" at bounding box center [167, 168] width 119 height 14
type input "*****"
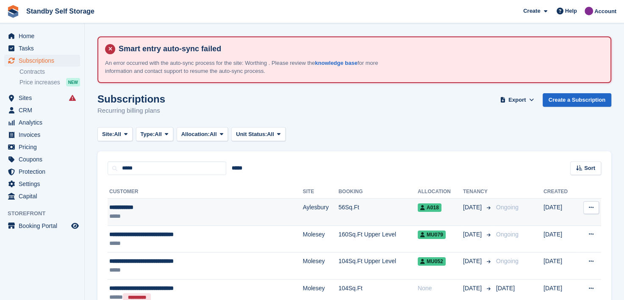
click at [131, 207] on div "**********" at bounding box center [179, 207] width 140 height 9
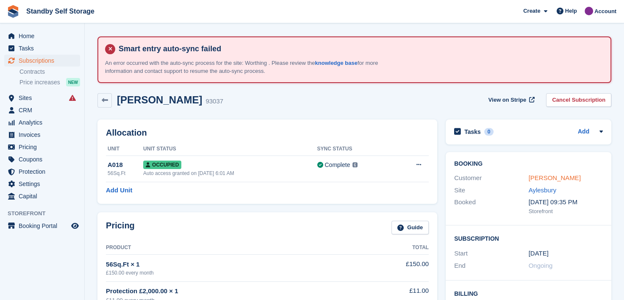
click at [534, 177] on link "[PERSON_NAME]" at bounding box center [554, 177] width 52 height 7
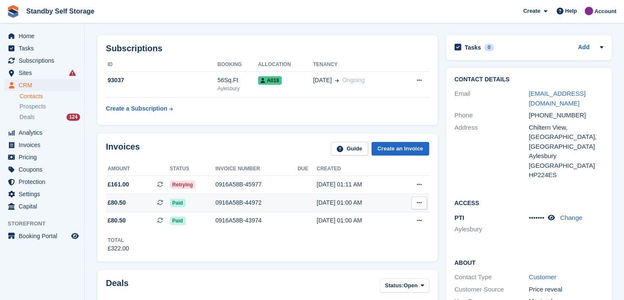
scroll to position [85, 0]
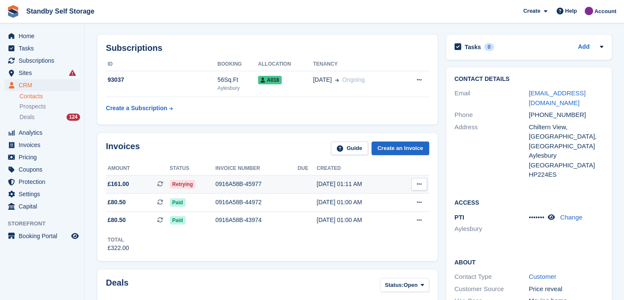
click at [418, 183] on icon at bounding box center [419, 184] width 5 height 6
click at [357, 212] on p "View on Stripe" at bounding box center [386, 213] width 74 height 14
click at [349, 206] on link "View on Stripe" at bounding box center [386, 213] width 74 height 14
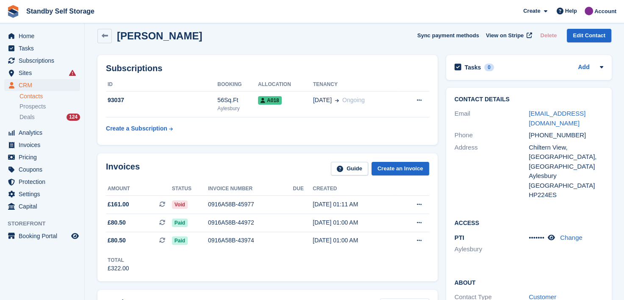
scroll to position [85, 0]
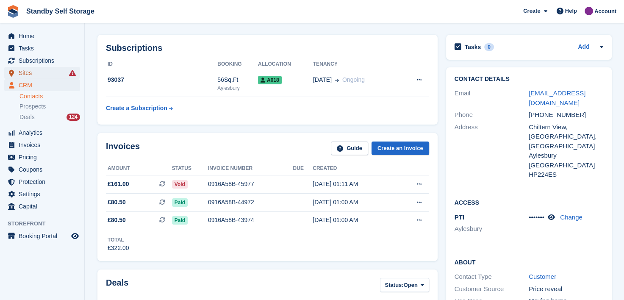
click at [24, 72] on span "Sites" at bounding box center [44, 73] width 51 height 12
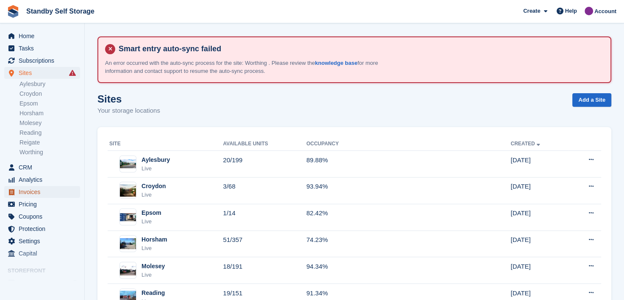
click at [28, 192] on span "Invoices" at bounding box center [44, 192] width 51 height 12
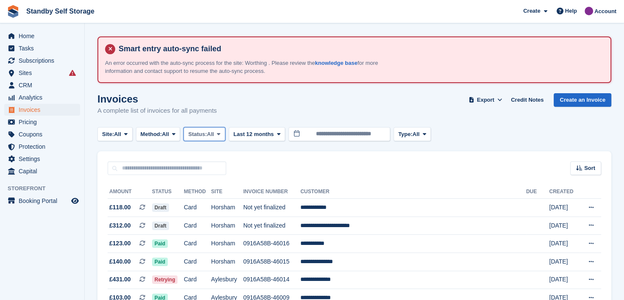
drag, startPoint x: 221, startPoint y: 133, endPoint x: 219, endPoint y: 147, distance: 13.7
click at [220, 133] on icon at bounding box center [218, 134] width 3 height 6
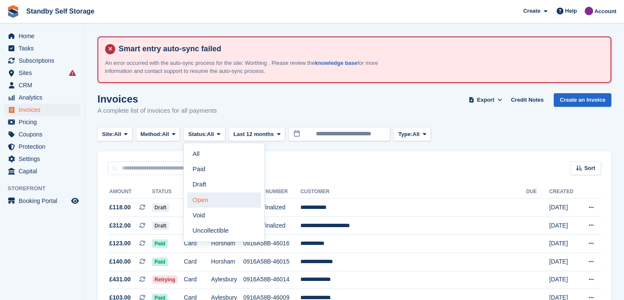
click at [202, 199] on link "Open" at bounding box center [224, 199] width 74 height 15
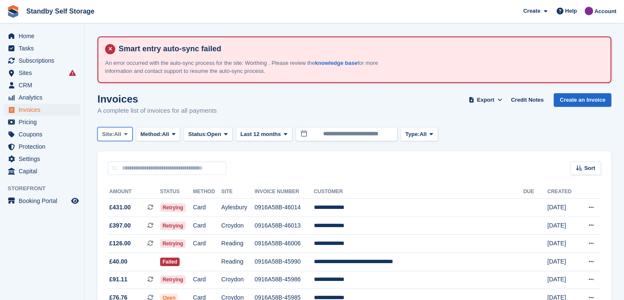
drag, startPoint x: 129, startPoint y: 133, endPoint x: 128, endPoint y: 139, distance: 6.4
click at [129, 133] on span at bounding box center [125, 133] width 7 height 7
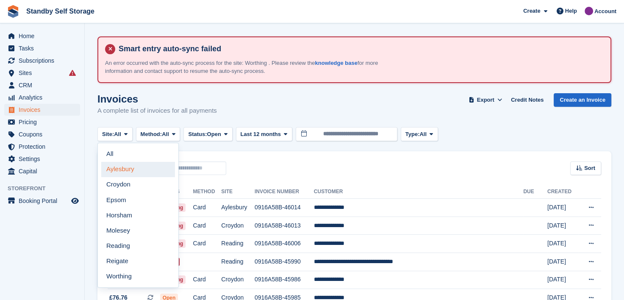
click at [122, 166] on link "Aylesbury" at bounding box center [138, 169] width 74 height 15
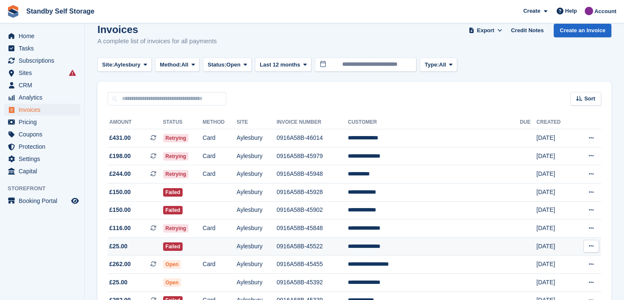
scroll to position [85, 0]
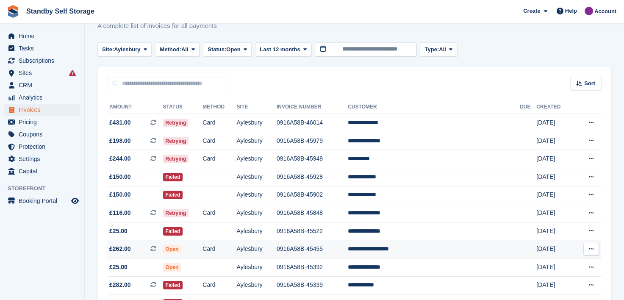
click at [403, 251] on td "**********" at bounding box center [434, 249] width 172 height 18
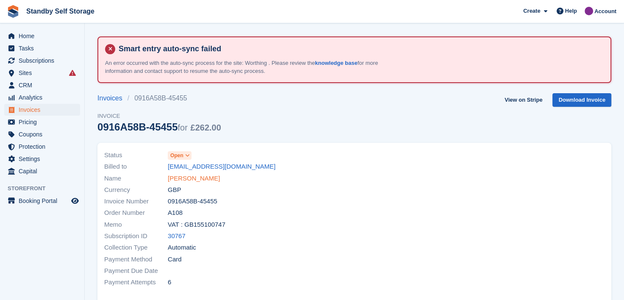
click at [190, 180] on link "[PERSON_NAME]" at bounding box center [194, 179] width 52 height 10
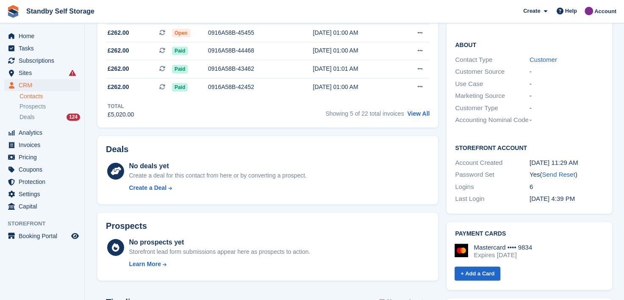
scroll to position [127, 0]
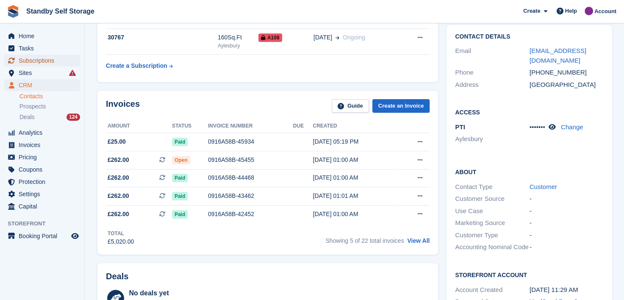
drag, startPoint x: 34, startPoint y: 63, endPoint x: 60, endPoint y: 56, distance: 27.1
click at [34, 63] on span "Subscriptions" at bounding box center [44, 61] width 51 height 12
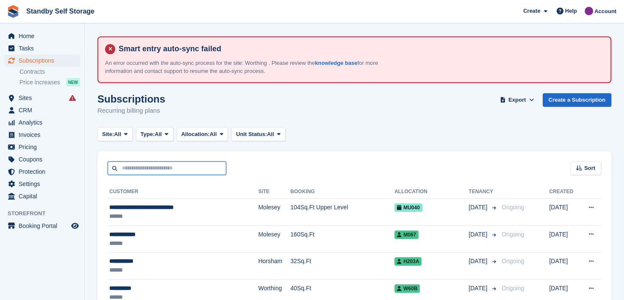
click at [170, 169] on input "text" at bounding box center [167, 168] width 119 height 14
type input "*******"
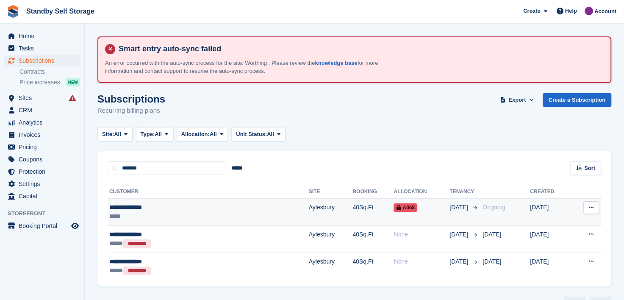
click at [130, 207] on div "**********" at bounding box center [167, 207] width 117 height 9
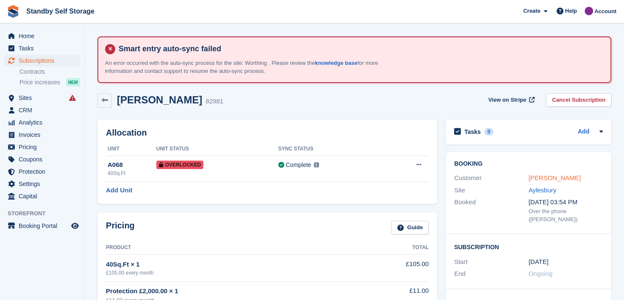
click at [550, 177] on link "Matthew Yelling" at bounding box center [554, 177] width 52 height 7
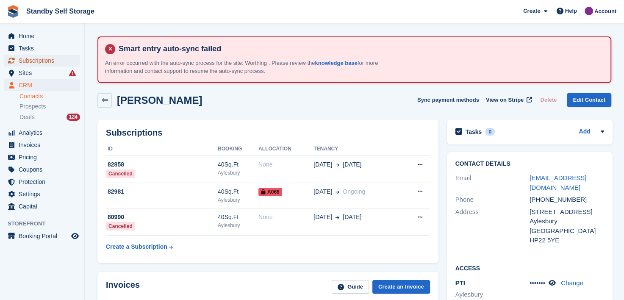
click at [31, 62] on span "Subscriptions" at bounding box center [44, 61] width 51 height 12
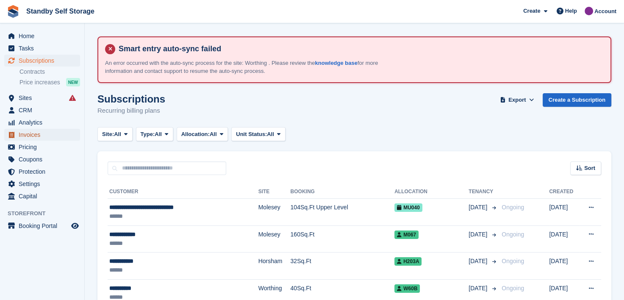
click at [21, 134] on span "Invoices" at bounding box center [44, 135] width 51 height 12
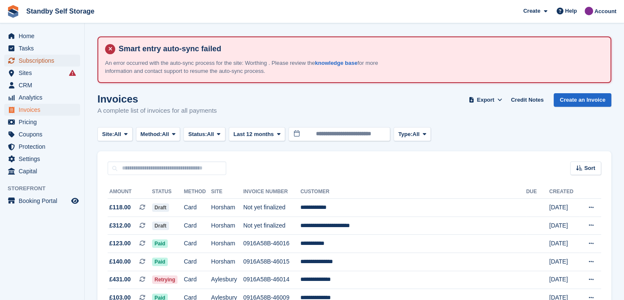
click at [29, 59] on span "Subscriptions" at bounding box center [44, 61] width 51 height 12
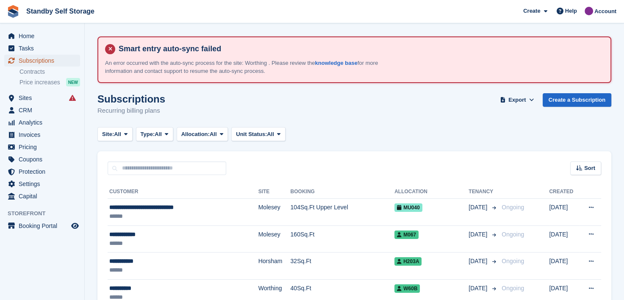
click at [29, 60] on span "Subscriptions" at bounding box center [44, 61] width 51 height 12
click at [127, 134] on icon at bounding box center [125, 134] width 3 height 6
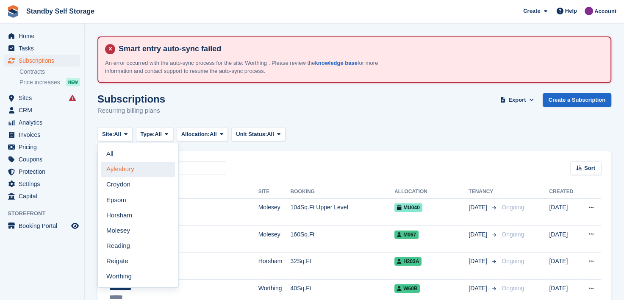
click at [126, 168] on link "Aylesbury" at bounding box center [138, 169] width 74 height 15
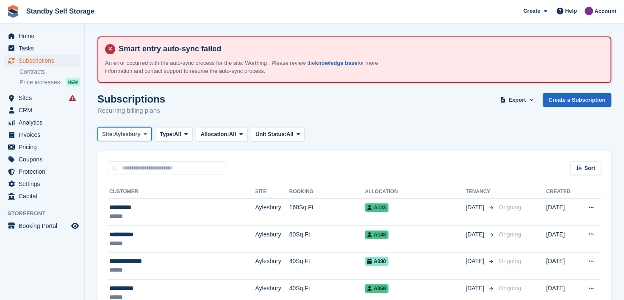
click at [144, 133] on icon at bounding box center [145, 134] width 3 height 6
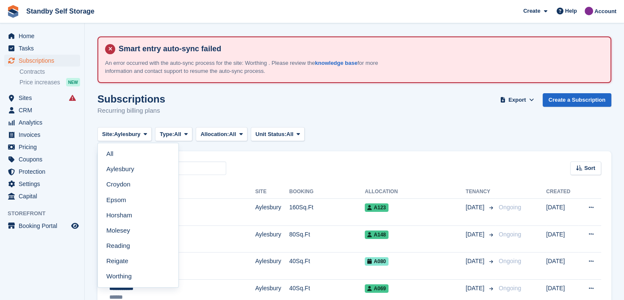
drag, startPoint x: 113, startPoint y: 245, endPoint x: 132, endPoint y: 231, distance: 23.0
click at [113, 245] on link "Reading" at bounding box center [138, 245] width 74 height 15
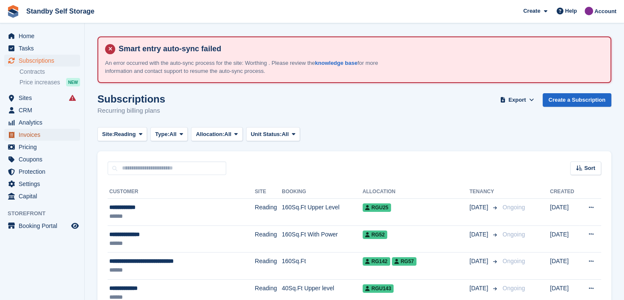
click at [28, 135] on span "Invoices" at bounding box center [44, 135] width 51 height 12
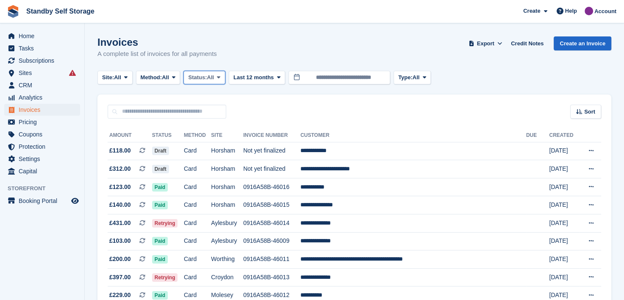
click at [220, 79] on icon at bounding box center [218, 78] width 3 height 6
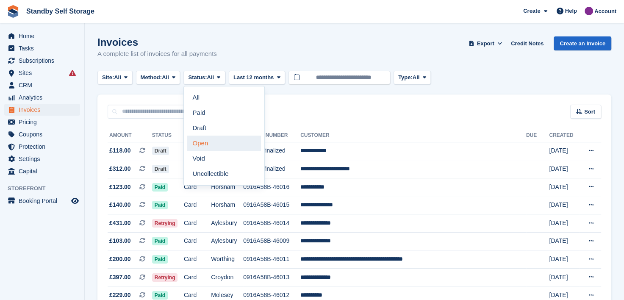
click at [204, 143] on link "Open" at bounding box center [224, 143] width 74 height 15
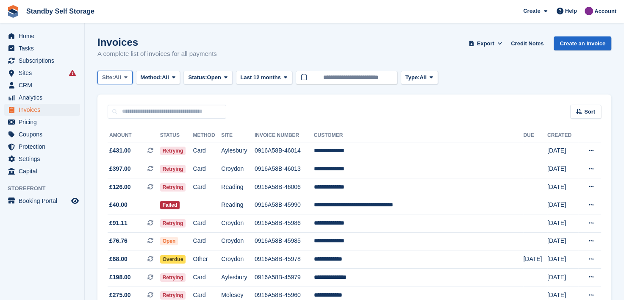
click at [127, 77] on icon at bounding box center [125, 78] width 3 height 6
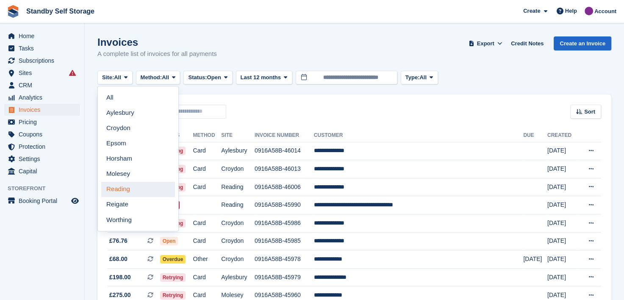
click at [117, 190] on link "Reading" at bounding box center [138, 189] width 74 height 15
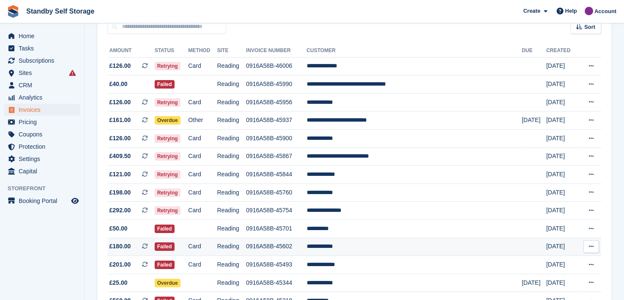
scroll to position [337, 0]
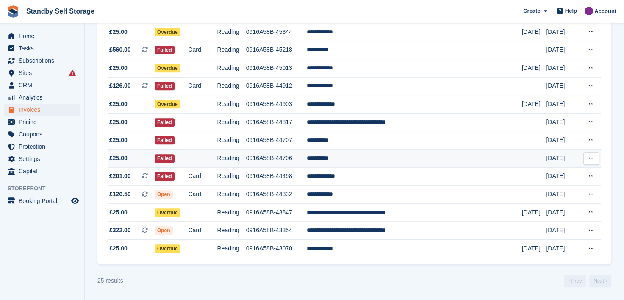
click at [360, 157] on td "**********" at bounding box center [414, 158] width 215 height 18
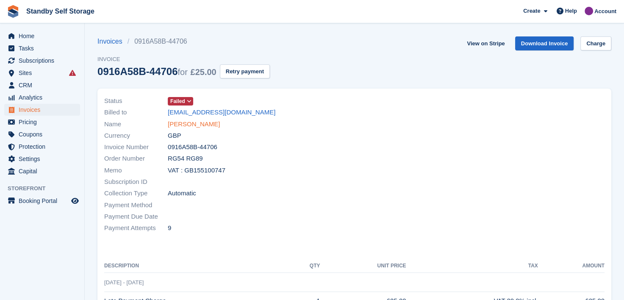
click at [179, 121] on link "[PERSON_NAME]" at bounding box center [194, 124] width 52 height 10
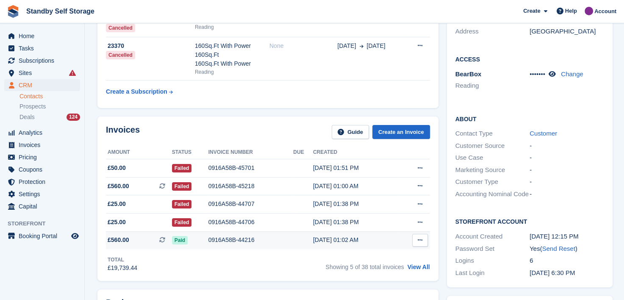
scroll to position [169, 0]
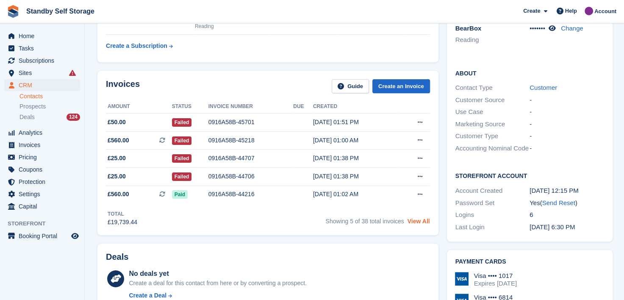
click at [420, 222] on link "View All" at bounding box center [418, 221] width 22 height 7
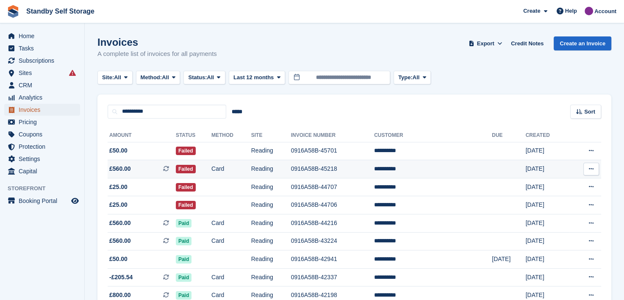
click at [23, 111] on span "Invoices" at bounding box center [44, 110] width 51 height 12
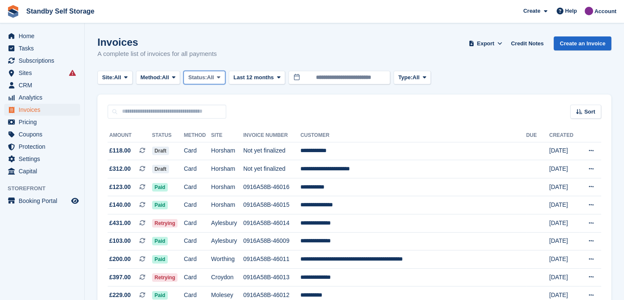
click at [220, 80] on icon at bounding box center [218, 78] width 3 height 6
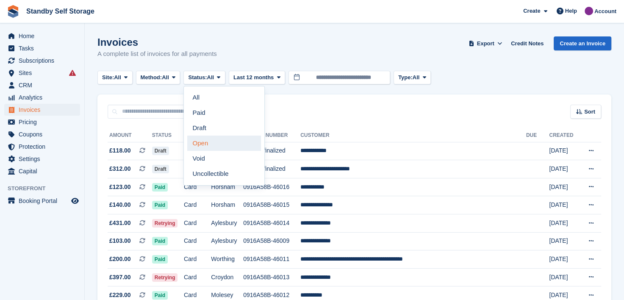
click at [205, 143] on link "Open" at bounding box center [224, 143] width 74 height 15
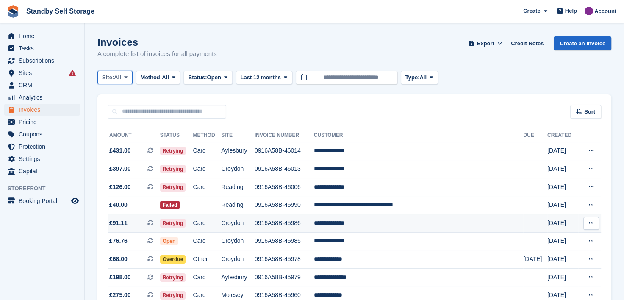
drag, startPoint x: 126, startPoint y: 76, endPoint x: 163, endPoint y: 232, distance: 159.7
click at [126, 76] on icon at bounding box center [125, 78] width 3 height 6
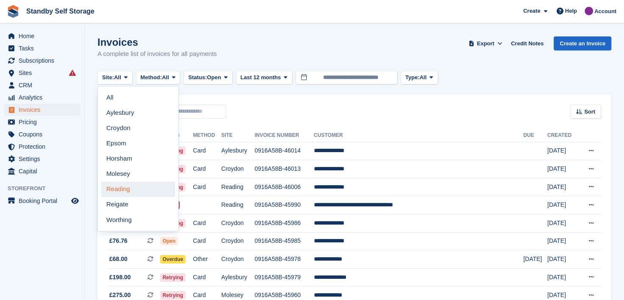
click at [120, 191] on link "Reading" at bounding box center [138, 189] width 74 height 15
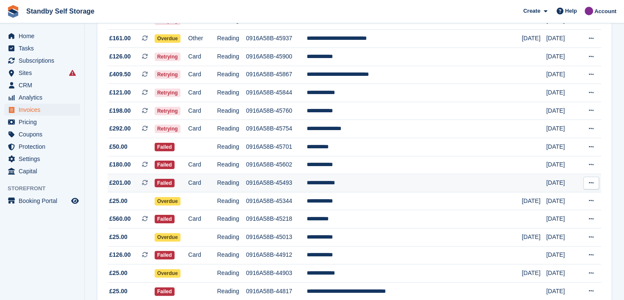
scroll to position [169, 0]
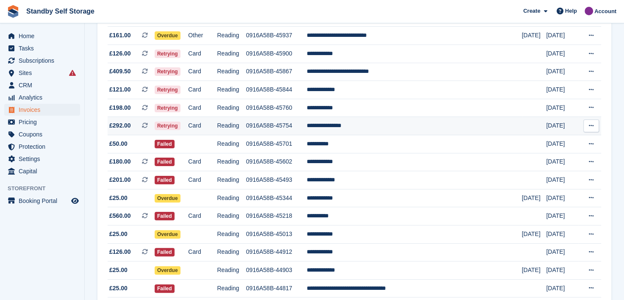
click at [351, 127] on td "**********" at bounding box center [414, 126] width 215 height 18
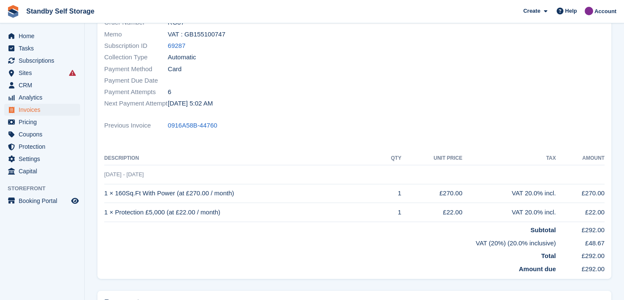
scroll to position [21, 0]
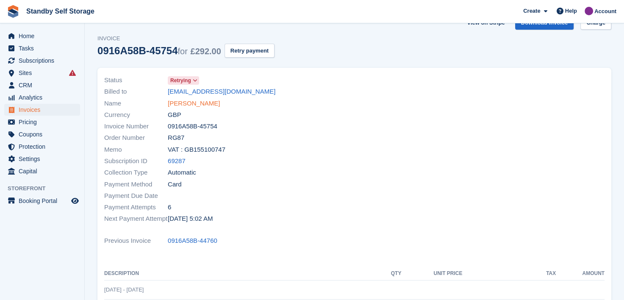
click at [187, 104] on link "[PERSON_NAME]" at bounding box center [194, 104] width 52 height 10
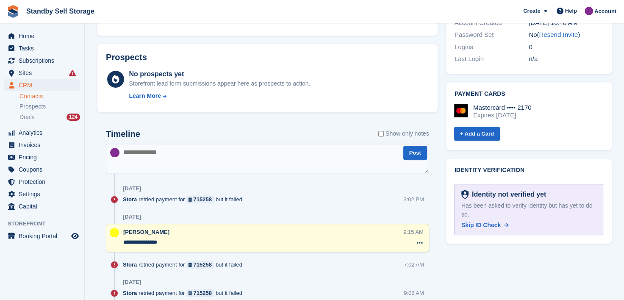
scroll to position [466, 0]
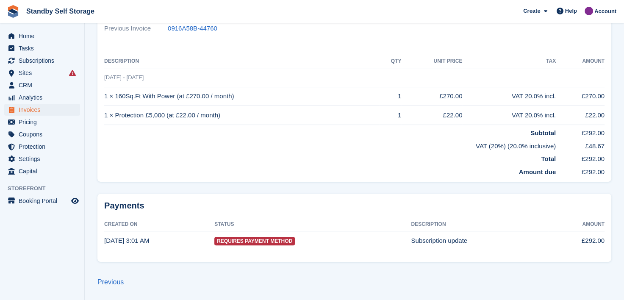
scroll to position [21, 0]
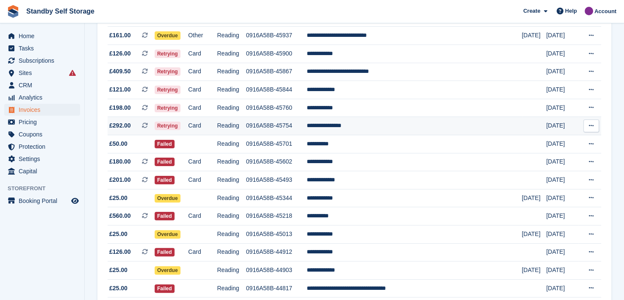
scroll to position [127, 0]
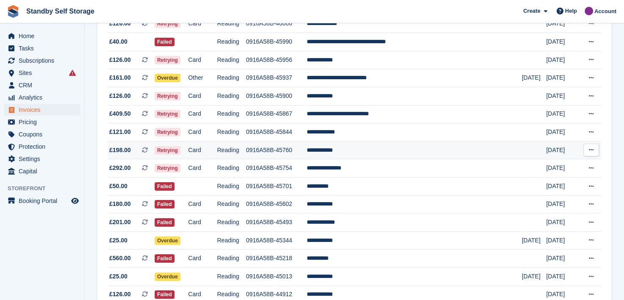
click at [351, 150] on td "**********" at bounding box center [414, 150] width 215 height 18
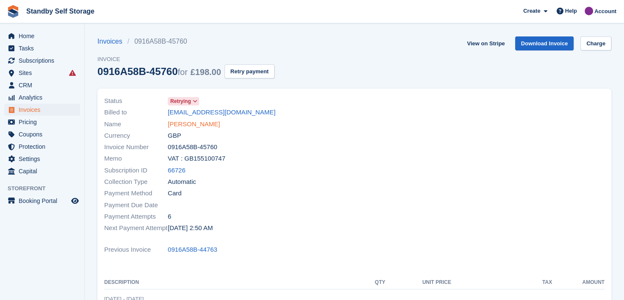
click at [178, 120] on link "Uzma Mahmood" at bounding box center [194, 124] width 52 height 10
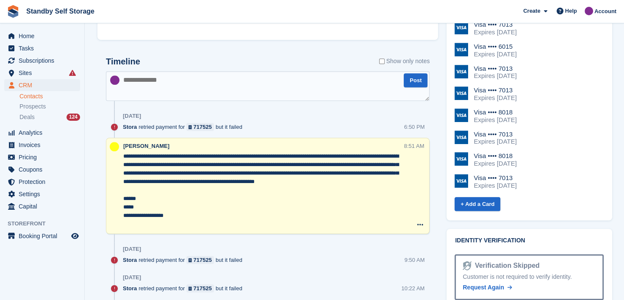
scroll to position [550, 0]
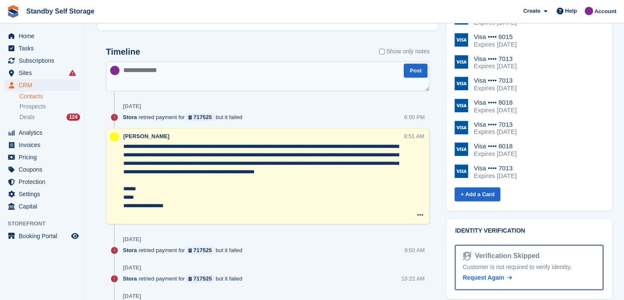
click at [256, 176] on textarea "**********" at bounding box center [263, 180] width 280 height 76
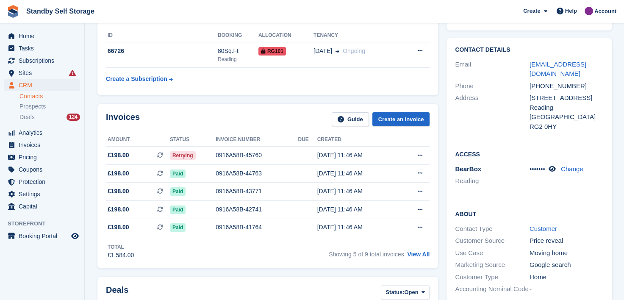
scroll to position [42, 0]
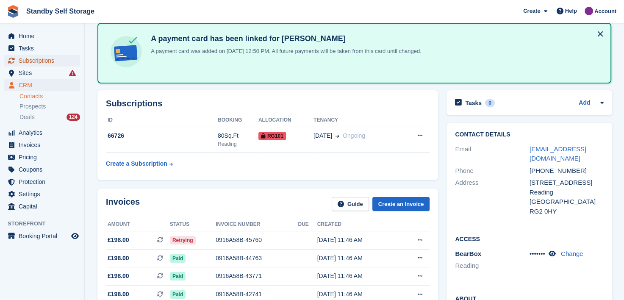
drag, startPoint x: 22, startPoint y: 62, endPoint x: 156, endPoint y: 81, distance: 135.2
click at [22, 62] on span "Subscriptions" at bounding box center [44, 61] width 51 height 12
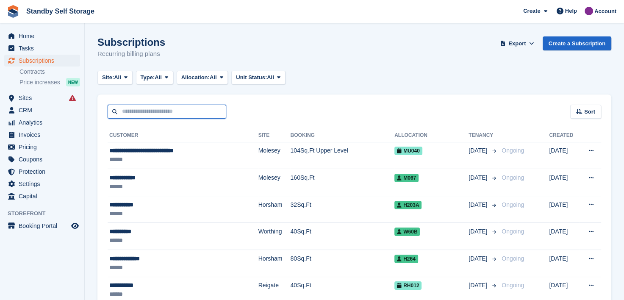
click at [178, 112] on input "text" at bounding box center [167, 112] width 119 height 14
type input "********"
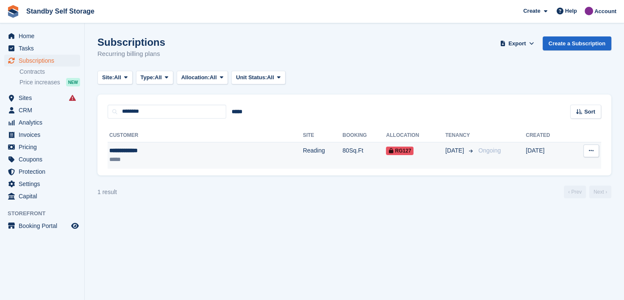
click at [135, 151] on div "**********" at bounding box center [162, 150] width 107 height 9
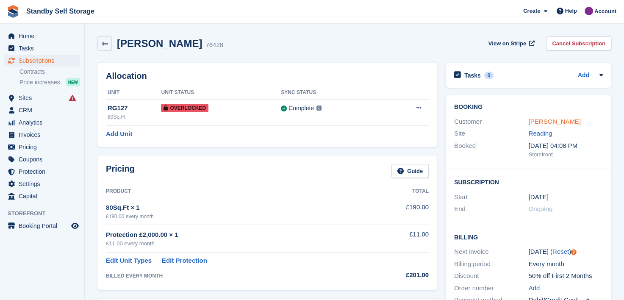
click at [556, 120] on link "[PERSON_NAME]" at bounding box center [554, 121] width 52 height 7
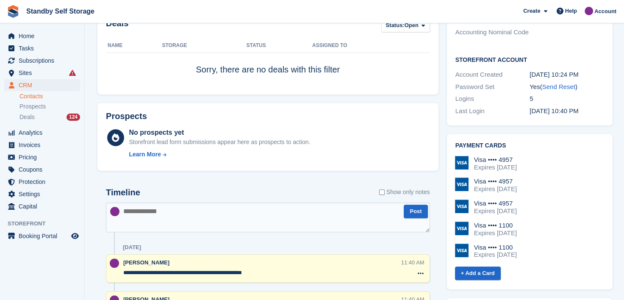
scroll to position [339, 0]
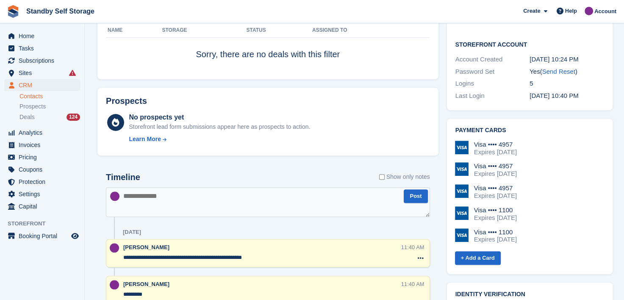
click at [174, 206] on textarea at bounding box center [268, 202] width 324 height 30
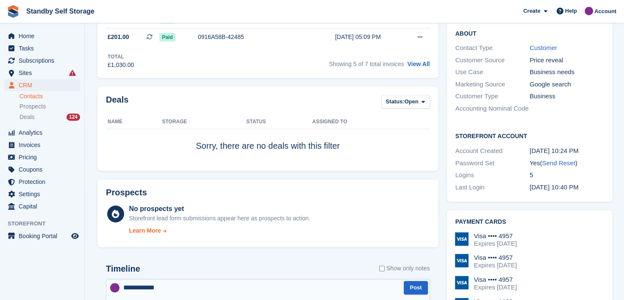
scroll to position [296, 0]
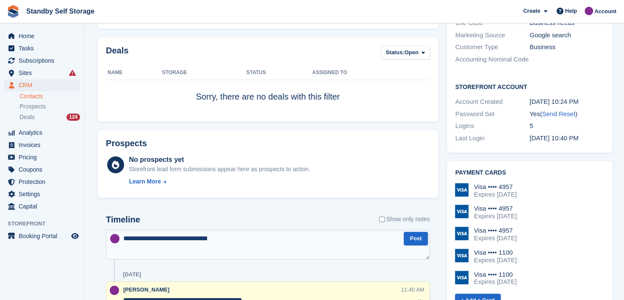
type textarea "**********"
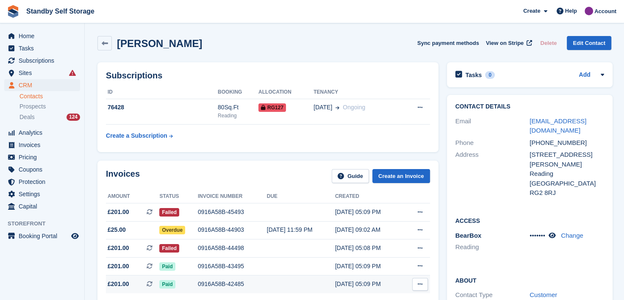
scroll to position [0, 0]
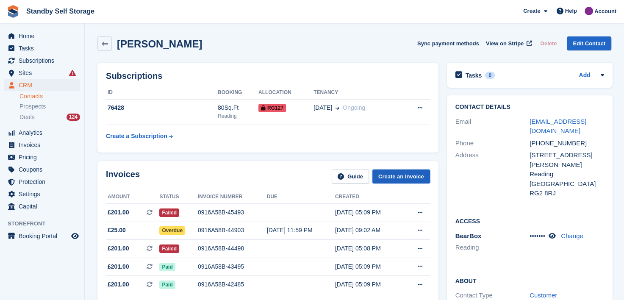
click at [398, 177] on link "Create an Invoice" at bounding box center [401, 176] width 58 height 14
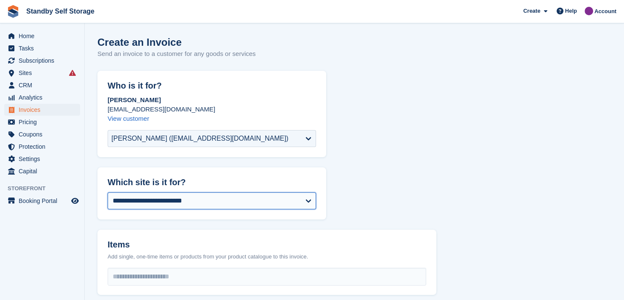
click at [131, 201] on select "**********" at bounding box center [212, 200] width 208 height 17
select select "***"
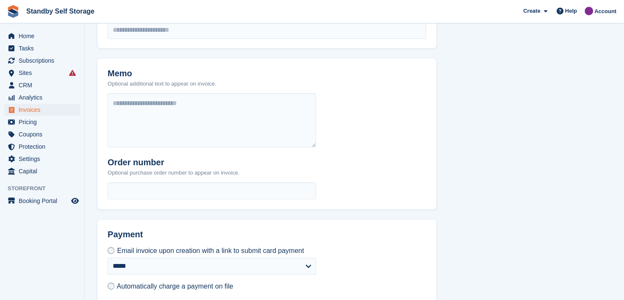
scroll to position [254, 0]
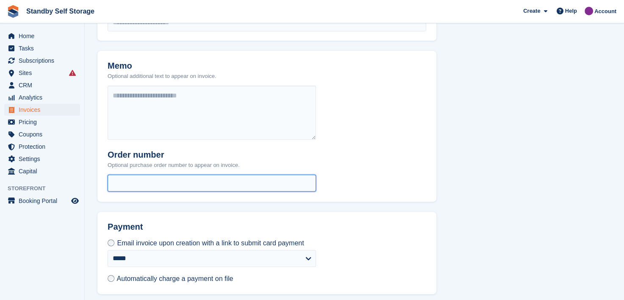
click at [121, 181] on input "text" at bounding box center [212, 182] width 208 height 17
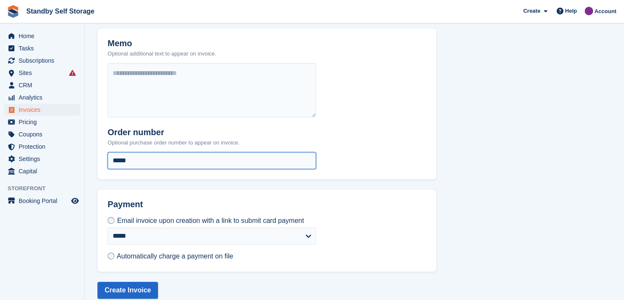
scroll to position [288, 0]
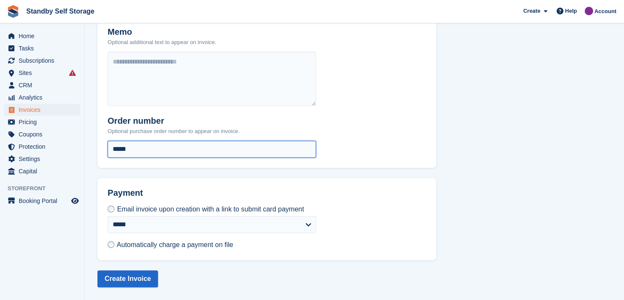
type input "*****"
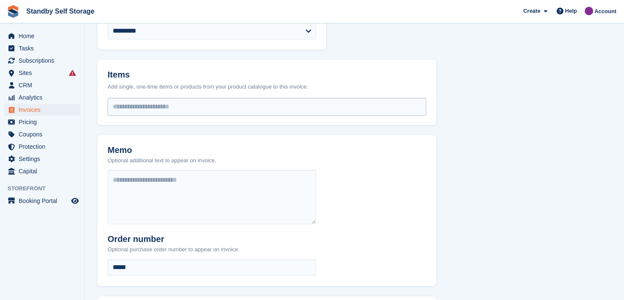
scroll to position [161, 0]
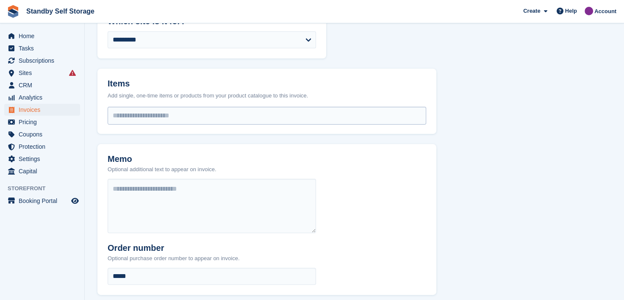
click at [166, 120] on input "select-one" at bounding box center [267, 115] width 318 height 17
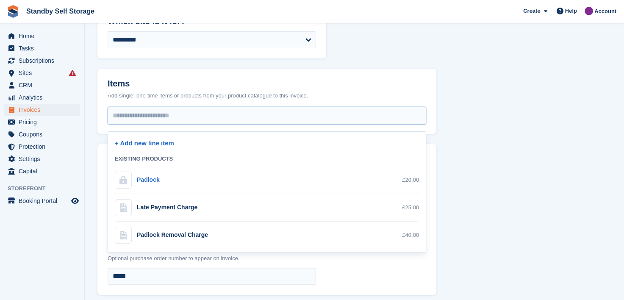
click at [143, 207] on div "Late Payment Charge" at bounding box center [167, 207] width 61 height 9
select select "**"
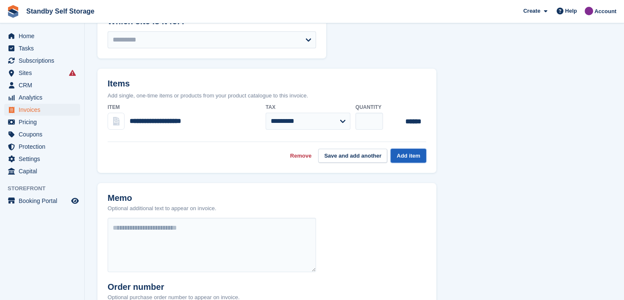
click at [413, 154] on button "Add item" at bounding box center [408, 156] width 36 height 14
select select "*****"
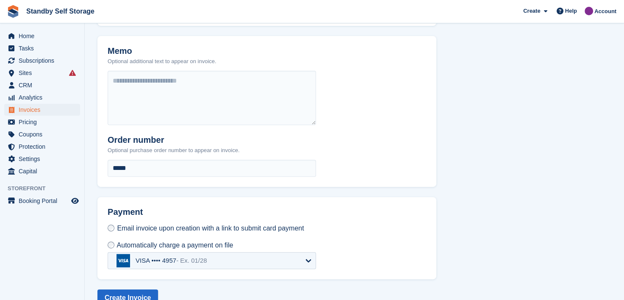
scroll to position [325, 0]
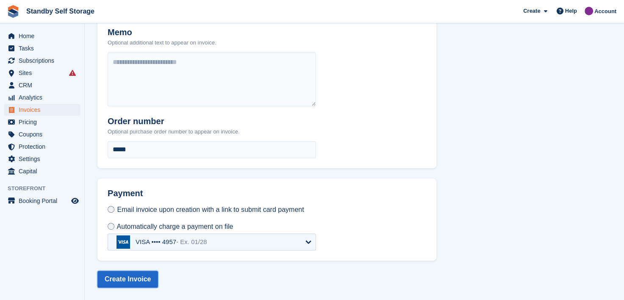
click at [105, 280] on button "Create Invoice" at bounding box center [127, 279] width 61 height 17
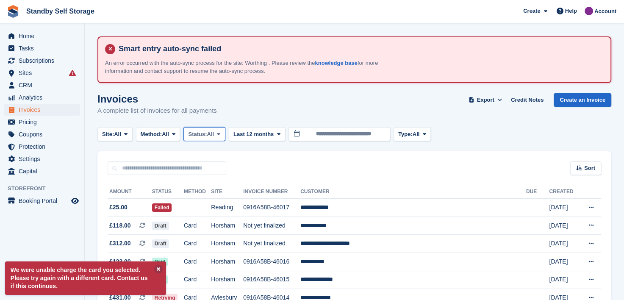
click at [220, 134] on icon at bounding box center [218, 134] width 3 height 6
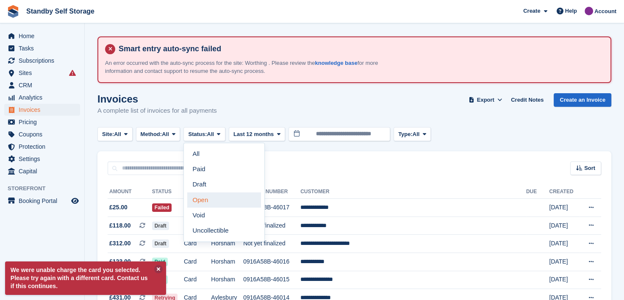
click at [212, 200] on link "Open" at bounding box center [224, 199] width 74 height 15
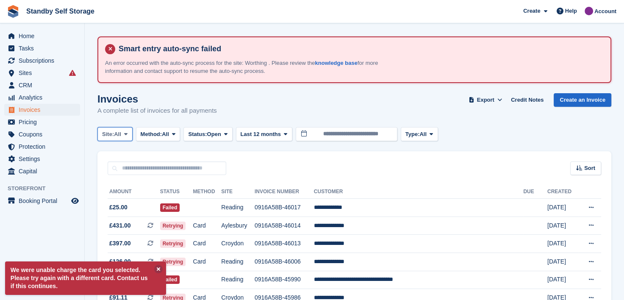
click at [124, 133] on span at bounding box center [125, 133] width 7 height 7
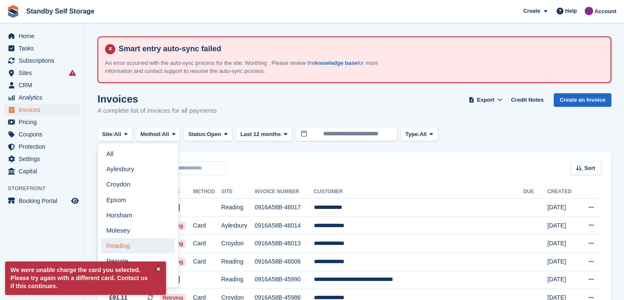
click at [115, 243] on link "Reading" at bounding box center [138, 245] width 74 height 15
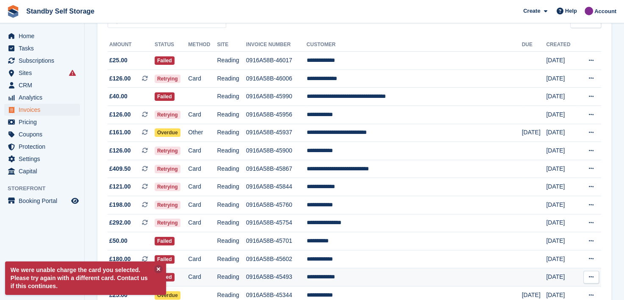
scroll to position [127, 0]
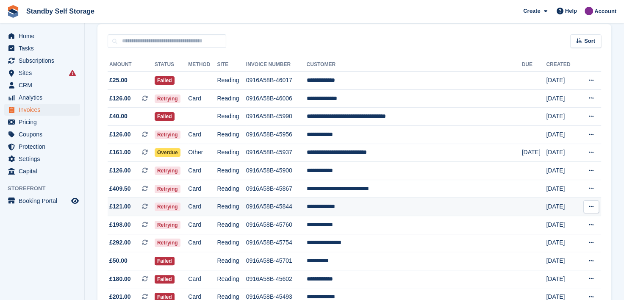
click at [356, 206] on td "**********" at bounding box center [414, 207] width 215 height 18
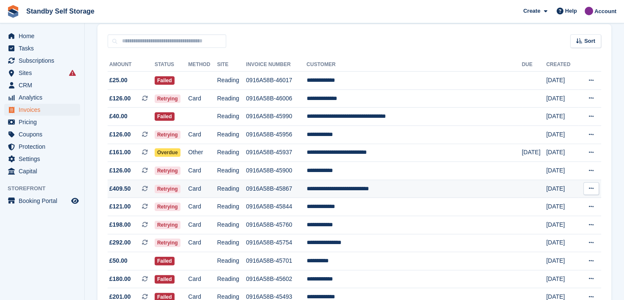
click at [358, 187] on td "**********" at bounding box center [414, 189] width 215 height 18
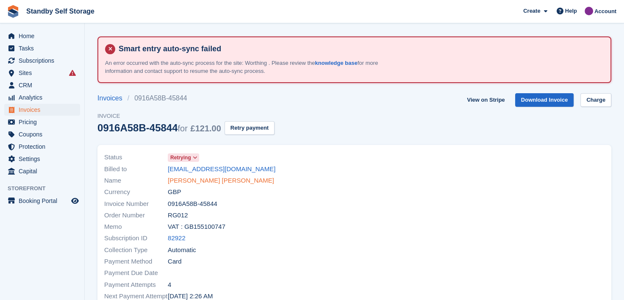
click at [196, 180] on link "Bridget Peter" at bounding box center [221, 181] width 106 height 10
click at [237, 124] on button "Retry payment" at bounding box center [249, 128] width 50 height 14
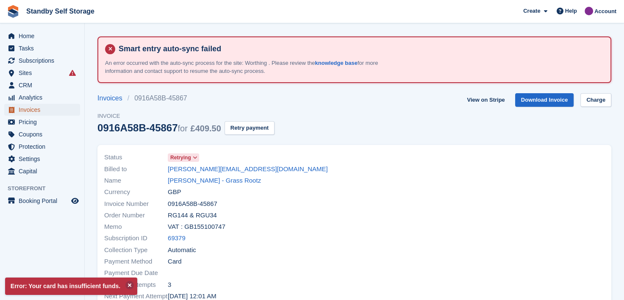
drag, startPoint x: 28, startPoint y: 109, endPoint x: 36, endPoint y: 110, distance: 7.7
click at [28, 109] on span "Invoices" at bounding box center [44, 110] width 51 height 12
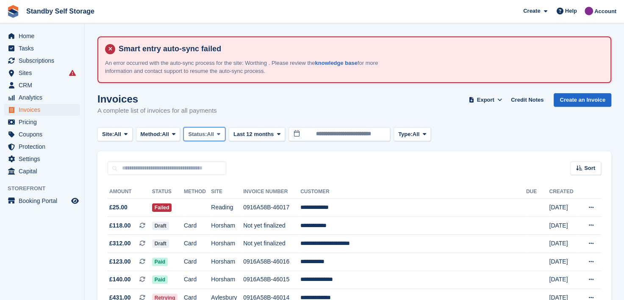
click at [220, 134] on icon at bounding box center [218, 134] width 3 height 6
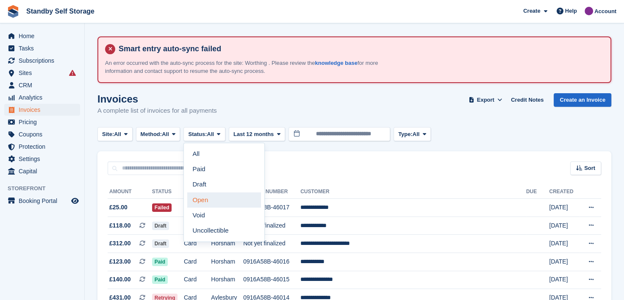
click at [202, 199] on link "Open" at bounding box center [224, 199] width 74 height 15
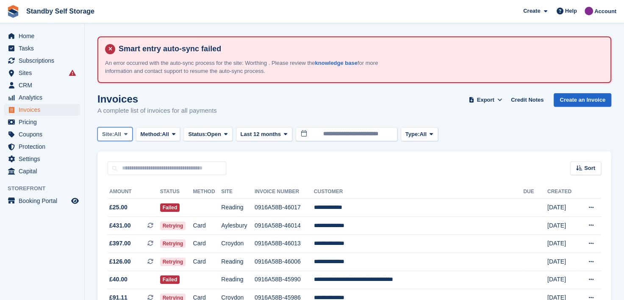
click at [125, 134] on icon at bounding box center [125, 134] width 3 height 6
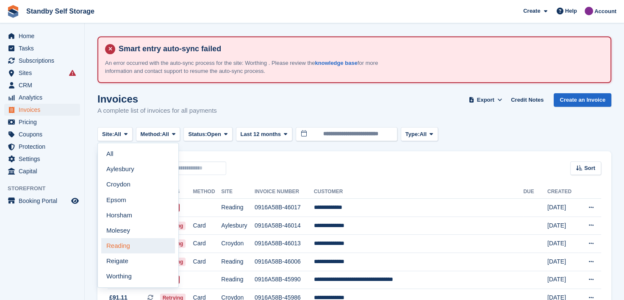
click at [121, 245] on link "Reading" at bounding box center [138, 245] width 74 height 15
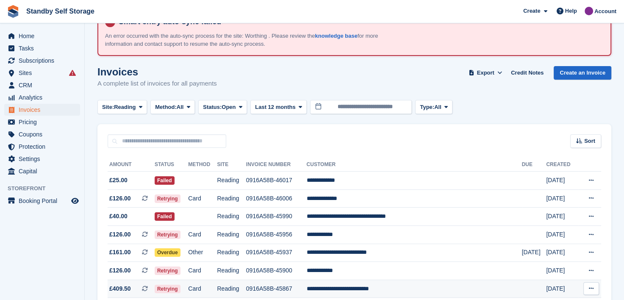
scroll to position [42, 0]
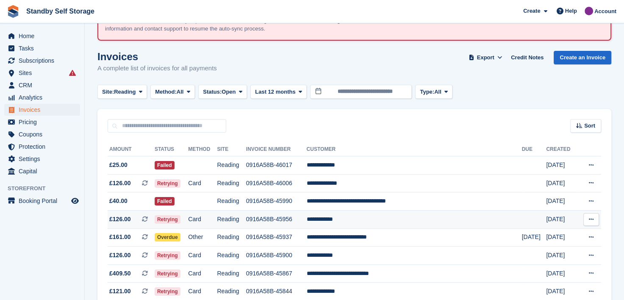
click at [283, 218] on td "0916A58B-45956" at bounding box center [276, 219] width 61 height 18
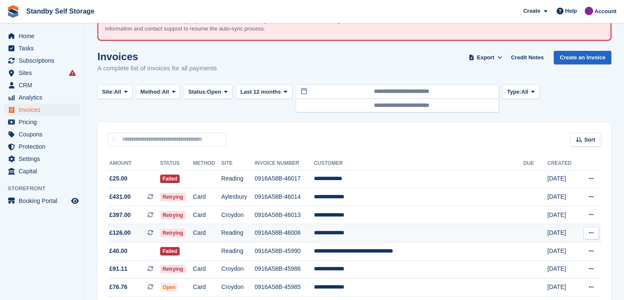
click at [307, 230] on td "0916A58B-46006" at bounding box center [283, 233] width 59 height 18
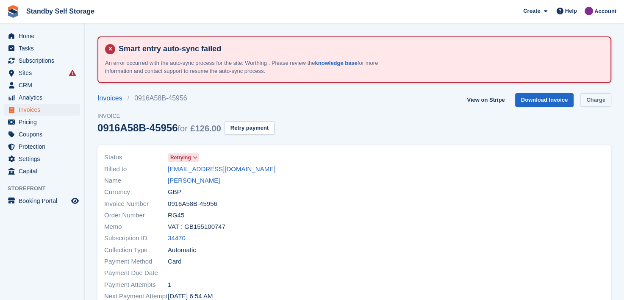
click at [601, 101] on link "Charge" at bounding box center [595, 100] width 31 height 14
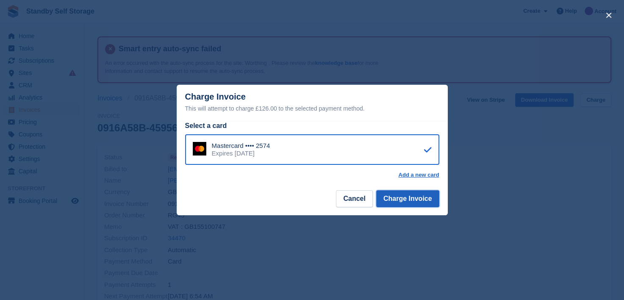
drag, startPoint x: 405, startPoint y: 201, endPoint x: 385, endPoint y: 203, distance: 20.0
click at [404, 200] on button "Charge Invoice" at bounding box center [407, 198] width 63 height 17
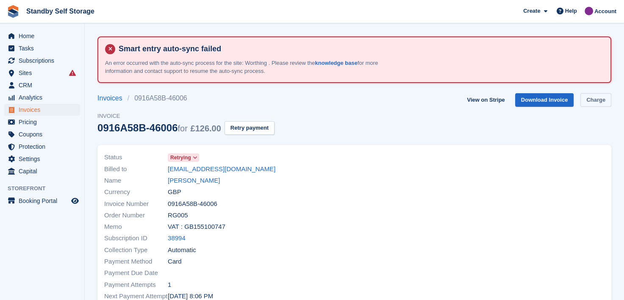
click at [600, 99] on link "Charge" at bounding box center [595, 100] width 31 height 14
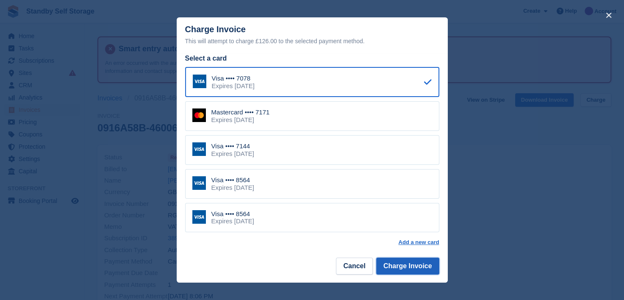
click at [396, 271] on button "Charge Invoice" at bounding box center [407, 265] width 63 height 17
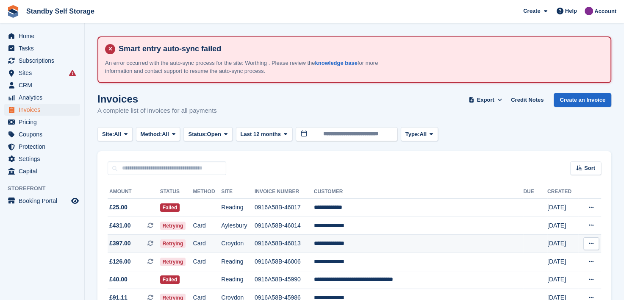
click at [293, 243] on td "0916A58B-46013" at bounding box center [283, 244] width 59 height 18
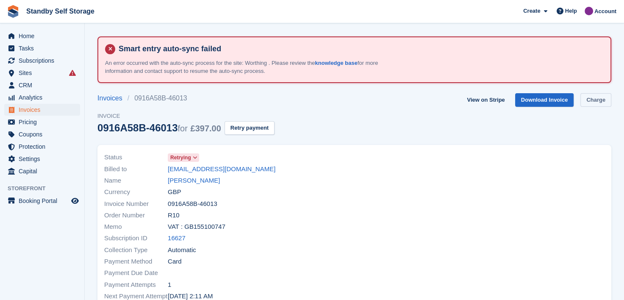
click at [586, 102] on link "Charge" at bounding box center [595, 100] width 31 height 14
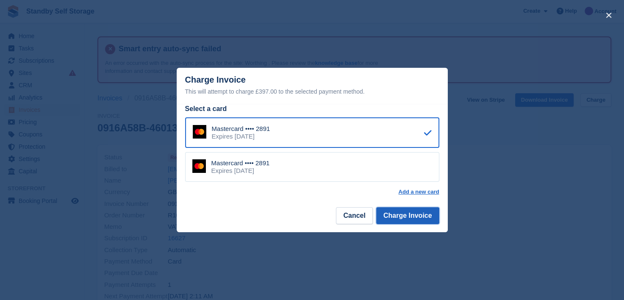
click at [407, 216] on button "Charge Invoice" at bounding box center [407, 215] width 63 height 17
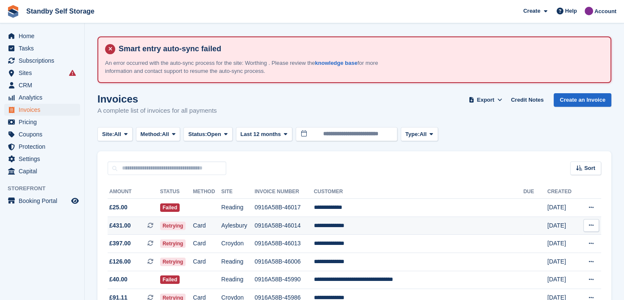
click at [307, 225] on td "0916A58B-46014" at bounding box center [283, 225] width 59 height 18
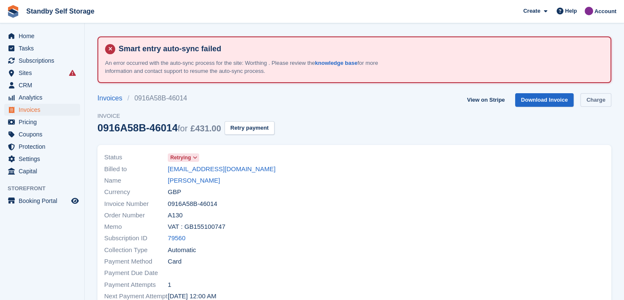
click at [586, 100] on link "Charge" at bounding box center [595, 100] width 31 height 14
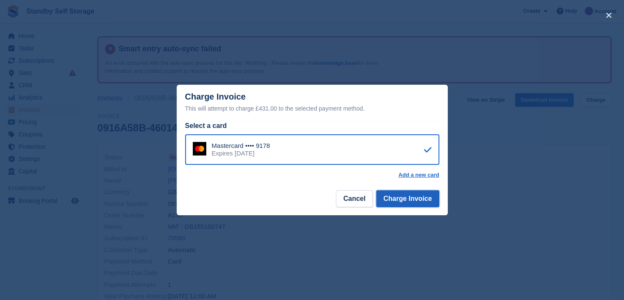
click at [395, 202] on button "Charge Invoice" at bounding box center [407, 198] width 63 height 17
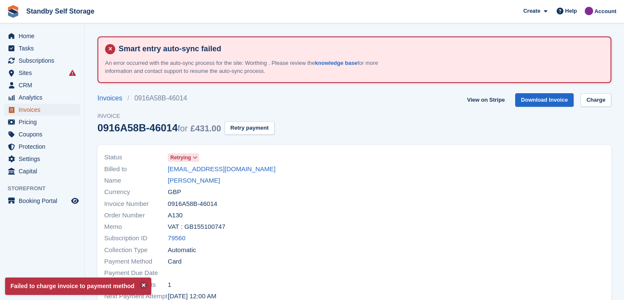
click at [25, 110] on span "Invoices" at bounding box center [44, 110] width 51 height 12
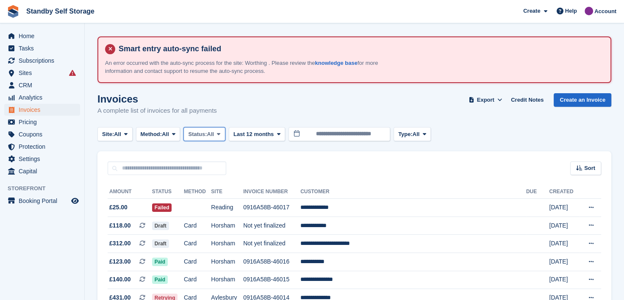
click at [220, 133] on icon at bounding box center [218, 134] width 3 height 6
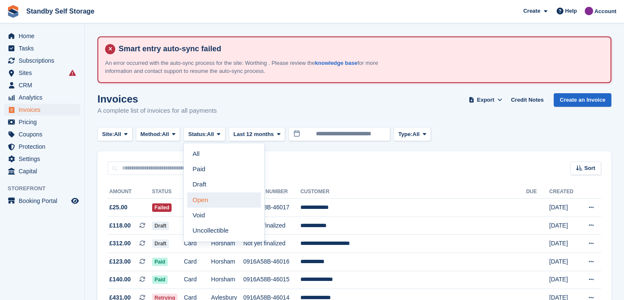
click at [199, 196] on link "Open" at bounding box center [224, 199] width 74 height 15
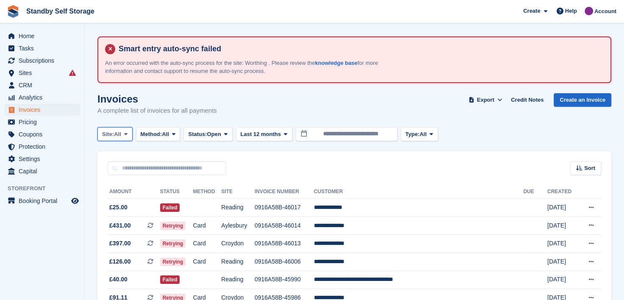
click at [127, 132] on icon at bounding box center [125, 134] width 3 height 6
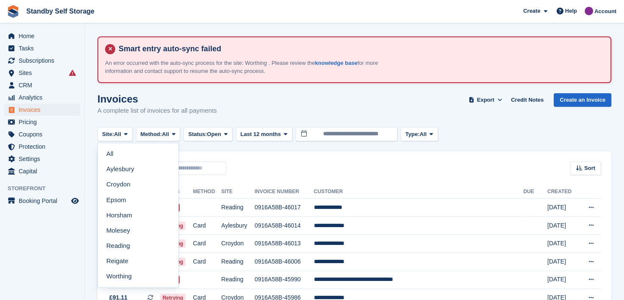
drag, startPoint x: 116, startPoint y: 230, endPoint x: 124, endPoint y: 228, distance: 8.7
click at [116, 230] on link "Molesey" at bounding box center [138, 230] width 74 height 15
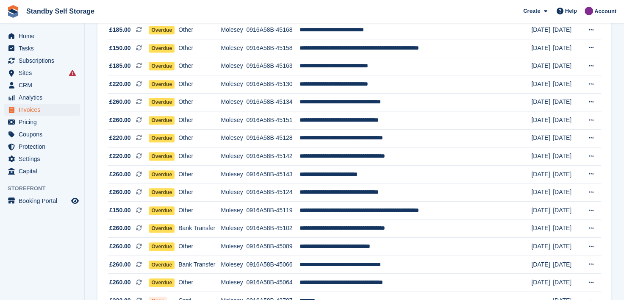
scroll to position [412, 0]
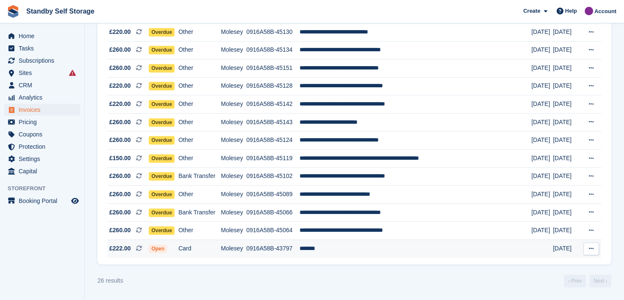
click at [331, 248] on td "*******" at bounding box center [415, 249] width 232 height 18
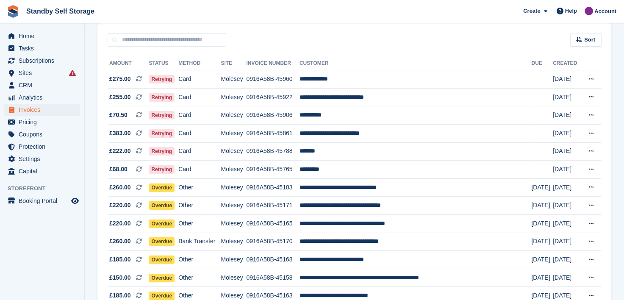
scroll to position [115, 0]
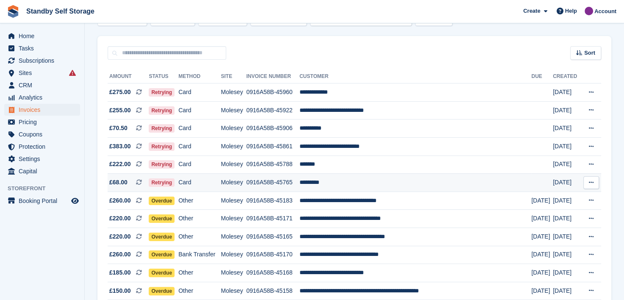
click at [340, 183] on td "*********" at bounding box center [415, 183] width 232 height 18
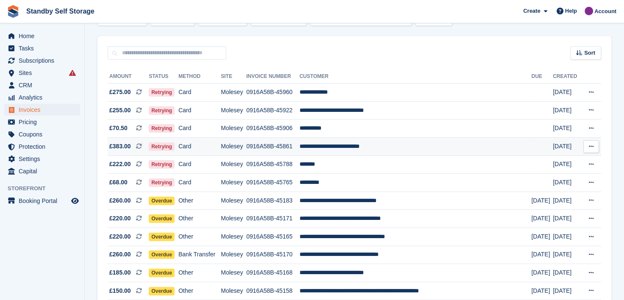
click at [280, 147] on td "0916A58B-45861" at bounding box center [272, 146] width 53 height 18
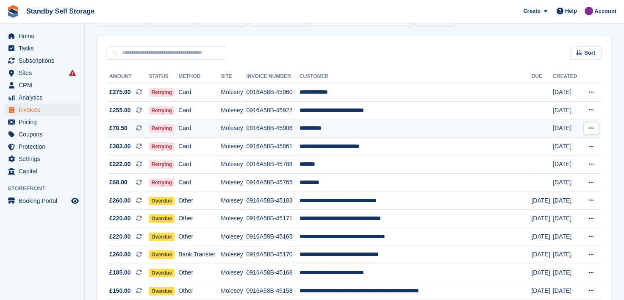
click at [281, 126] on td "0916A58B-45906" at bounding box center [272, 128] width 53 height 18
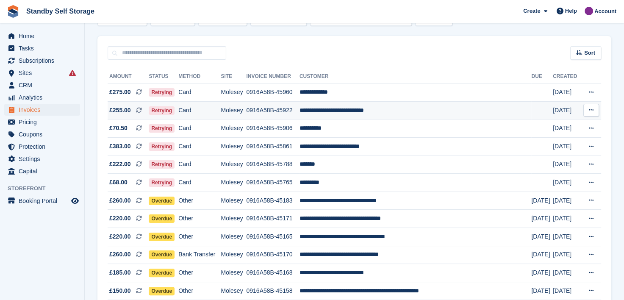
click at [340, 110] on td "**********" at bounding box center [415, 110] width 232 height 18
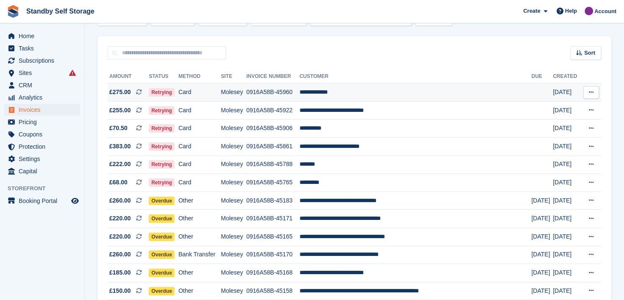
drag, startPoint x: 349, startPoint y: 92, endPoint x: 361, endPoint y: 92, distance: 11.9
click at [349, 92] on td "**********" at bounding box center [415, 92] width 232 height 18
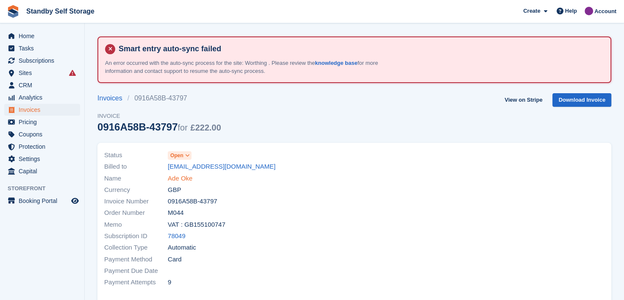
click at [178, 177] on link "Ade Oke" at bounding box center [180, 179] width 25 height 10
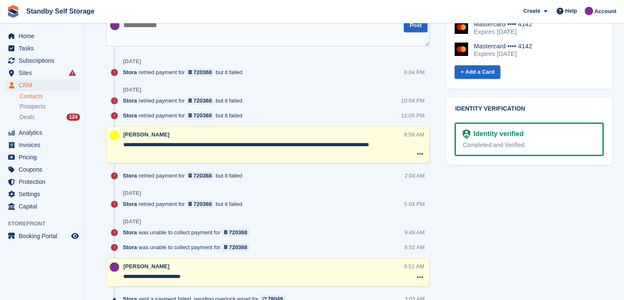
scroll to position [550, 0]
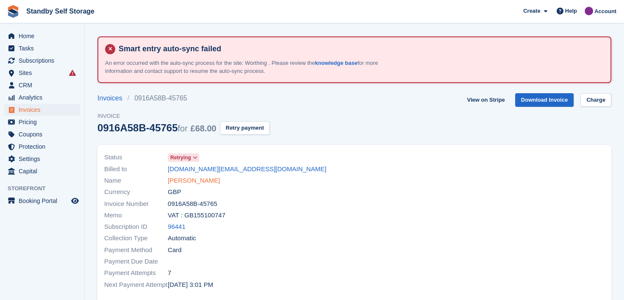
click at [174, 180] on link "[PERSON_NAME]" at bounding box center [194, 181] width 52 height 10
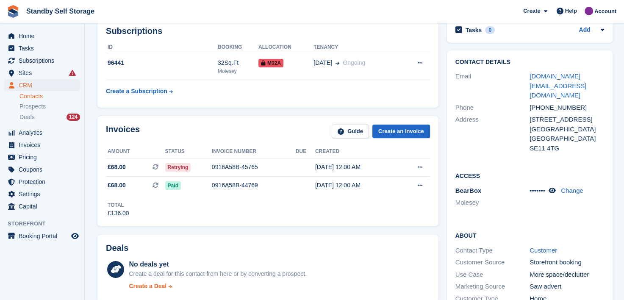
scroll to position [85, 0]
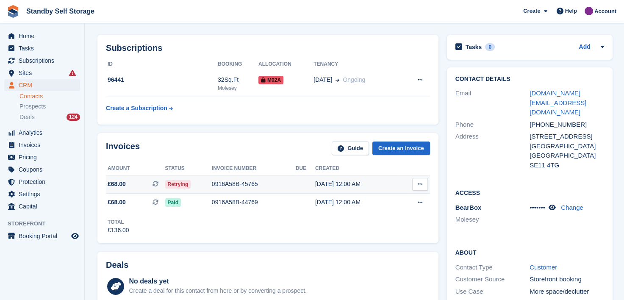
click at [233, 183] on div "0916A58B-45765" at bounding box center [254, 184] width 84 height 9
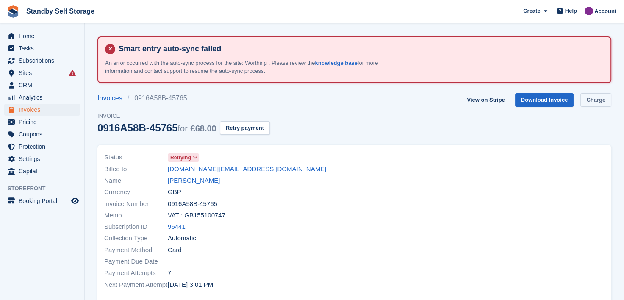
click at [596, 102] on link "Charge" at bounding box center [595, 100] width 31 height 14
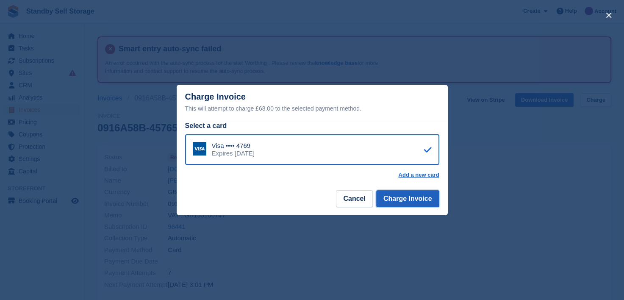
click at [393, 205] on button "Charge Invoice" at bounding box center [407, 198] width 63 height 17
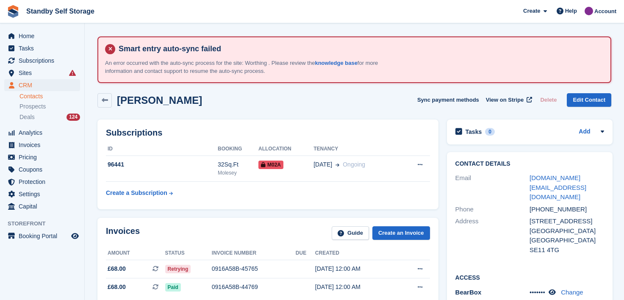
scroll to position [85, 0]
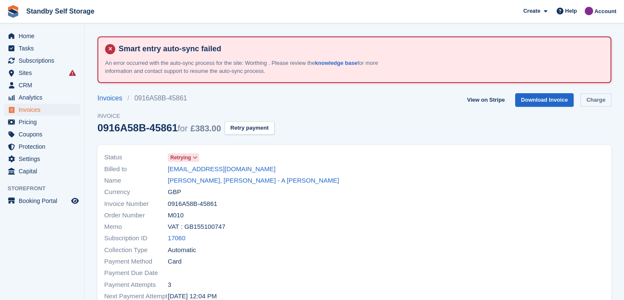
click at [592, 102] on link "Charge" at bounding box center [595, 100] width 31 height 14
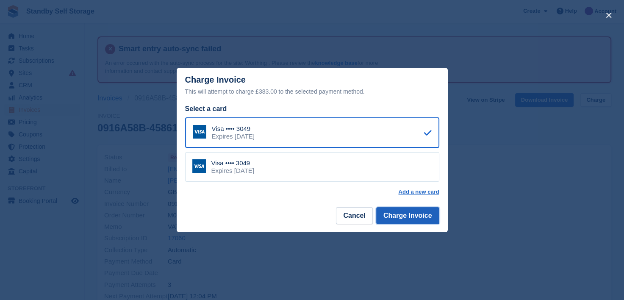
click at [403, 215] on button "Charge Invoice" at bounding box center [407, 215] width 63 height 17
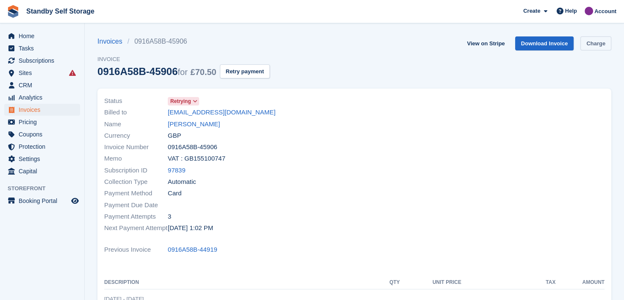
click at [590, 44] on link "Charge" at bounding box center [595, 43] width 31 height 14
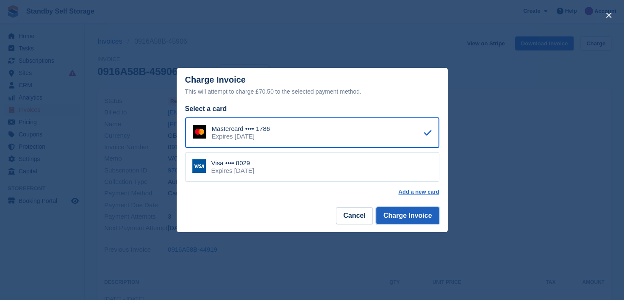
click at [403, 216] on button "Charge Invoice" at bounding box center [407, 215] width 63 height 17
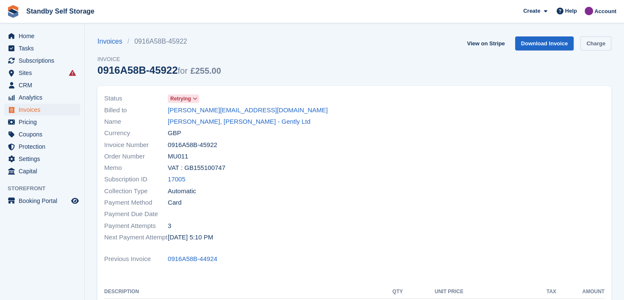
click at [595, 44] on link "Charge" at bounding box center [595, 43] width 31 height 14
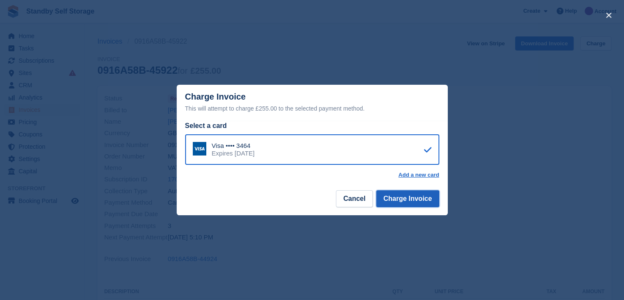
click at [407, 200] on button "Charge Invoice" at bounding box center [407, 198] width 63 height 17
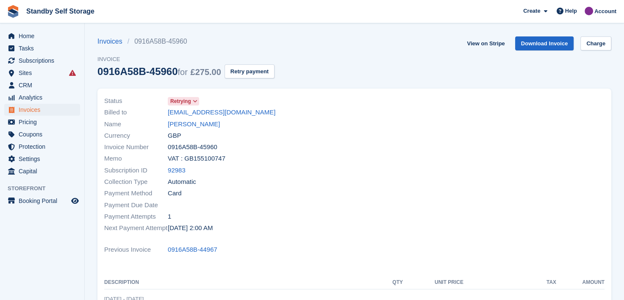
drag, startPoint x: 598, startPoint y: 36, endPoint x: 584, endPoint y: 65, distance: 32.2
click at [598, 36] on section "Invoices 0916A58B-45960 Invoice 0916A58B-45960 for £275.00 Retry payment View o…" at bounding box center [354, 260] width 539 height 521
click at [589, 42] on link "Charge" at bounding box center [595, 43] width 31 height 14
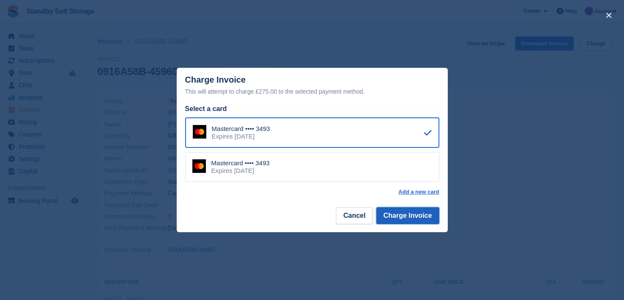
click at [392, 211] on button "Charge Invoice" at bounding box center [407, 215] width 63 height 17
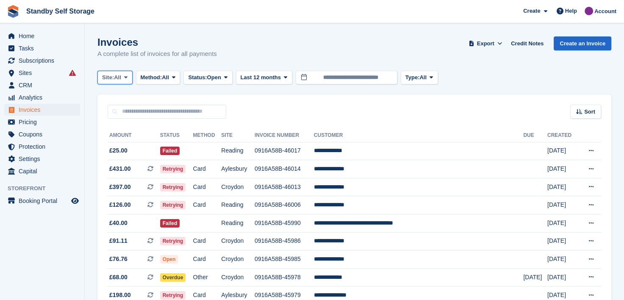
drag, startPoint x: 128, startPoint y: 75, endPoint x: 123, endPoint y: 129, distance: 54.0
click at [127, 75] on icon at bounding box center [125, 78] width 3 height 6
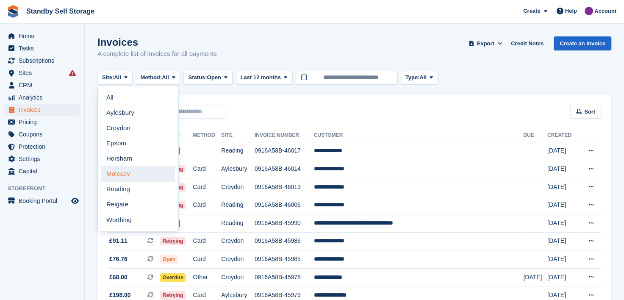
click at [119, 173] on link "Molesey" at bounding box center [138, 173] width 74 height 15
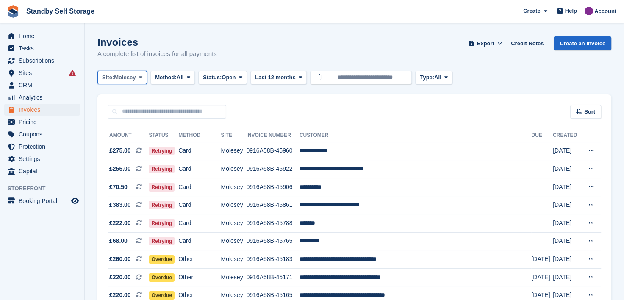
click at [141, 76] on icon at bounding box center [140, 78] width 3 height 6
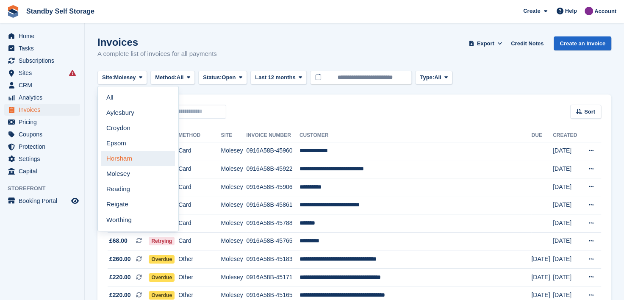
click at [125, 154] on link "Horsham" at bounding box center [138, 158] width 74 height 15
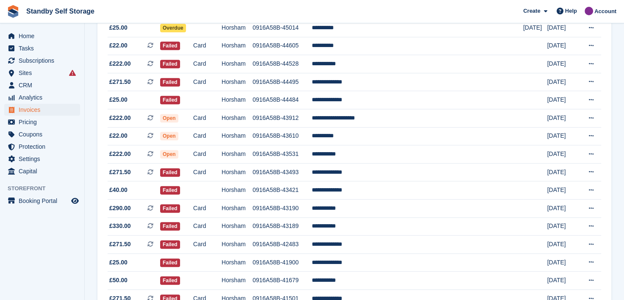
scroll to position [355, 0]
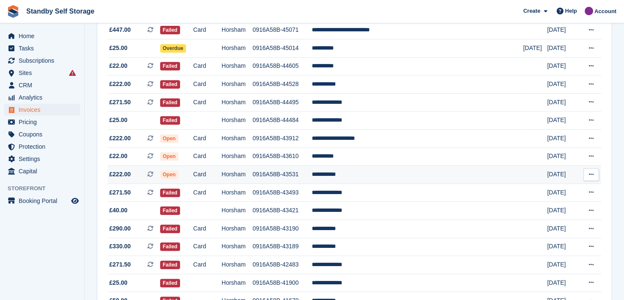
click at [355, 176] on td "**********" at bounding box center [417, 175] width 211 height 18
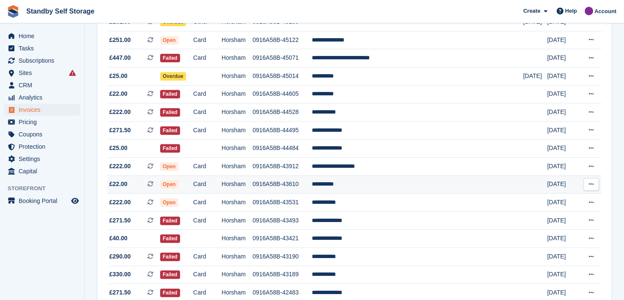
scroll to position [313, 0]
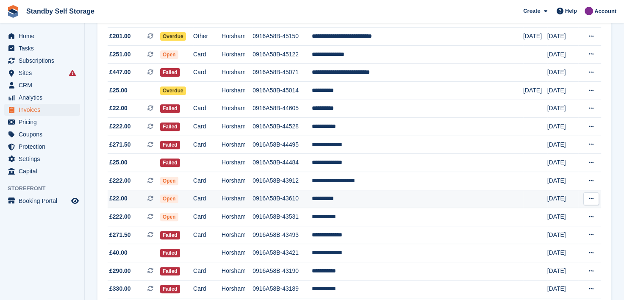
click at [359, 199] on td "**********" at bounding box center [417, 199] width 211 height 18
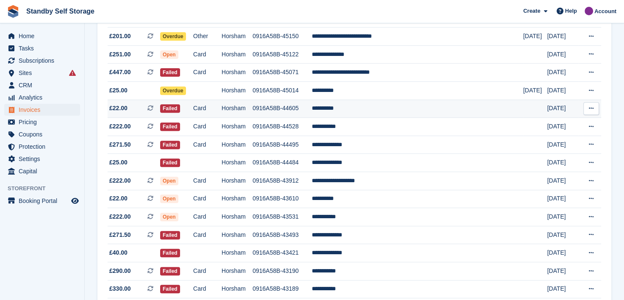
click at [360, 106] on td "**********" at bounding box center [417, 109] width 211 height 18
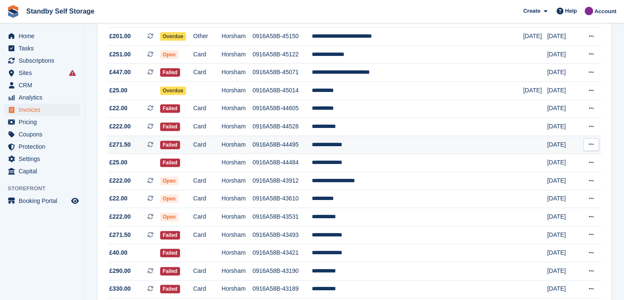
scroll to position [271, 0]
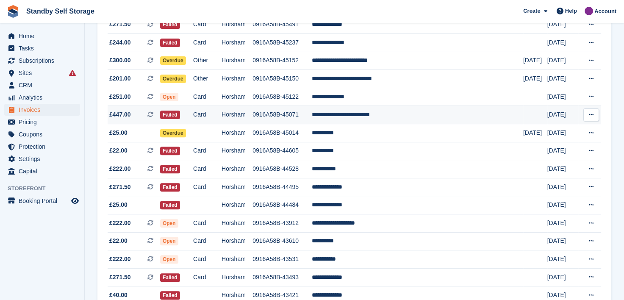
click at [357, 115] on td "**********" at bounding box center [417, 115] width 211 height 18
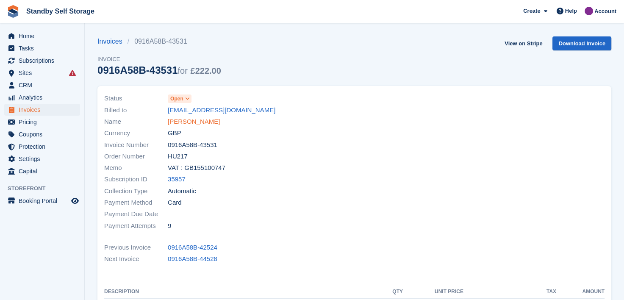
click at [179, 122] on link "[PERSON_NAME]" at bounding box center [194, 122] width 52 height 10
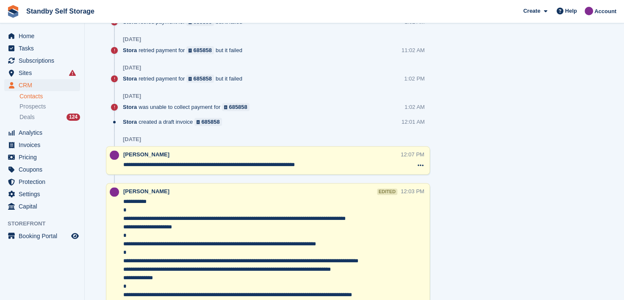
scroll to position [847, 0]
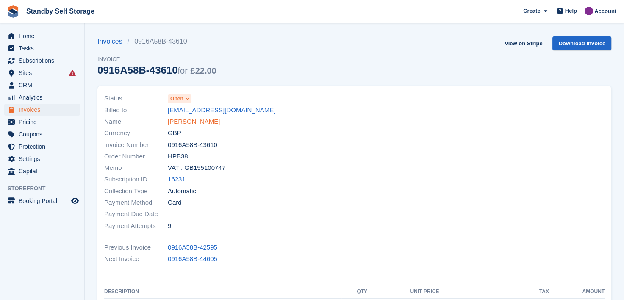
click at [184, 122] on link "[PERSON_NAME]" at bounding box center [194, 122] width 52 height 10
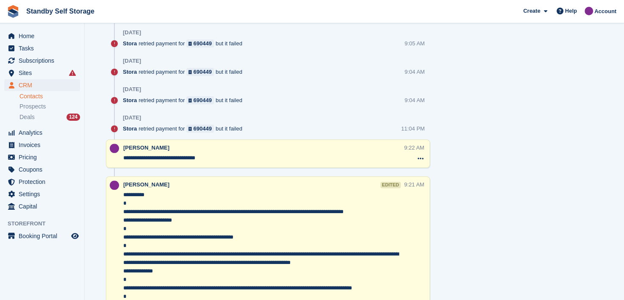
scroll to position [678, 0]
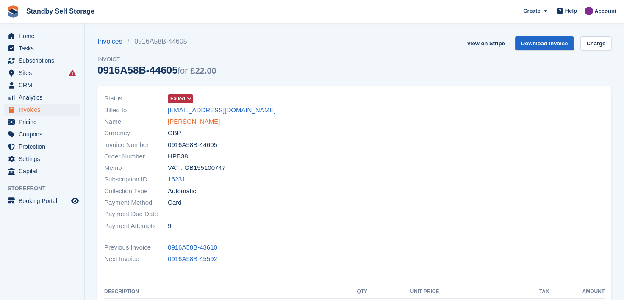
click at [191, 120] on link "Paul Gibbs" at bounding box center [194, 122] width 52 height 10
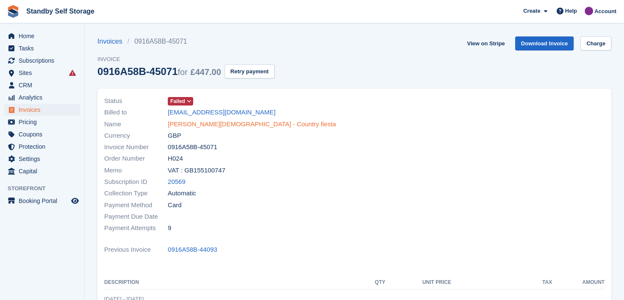
click at [185, 127] on link "Debbie Gay - Country fiesta" at bounding box center [252, 124] width 168 height 10
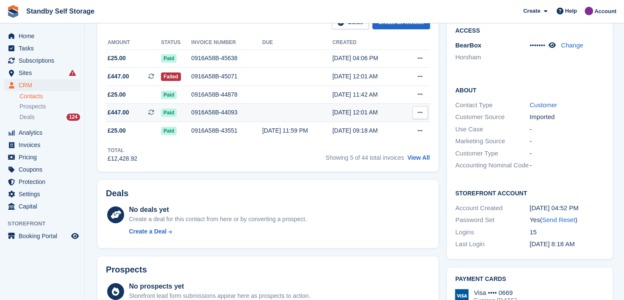
scroll to position [127, 0]
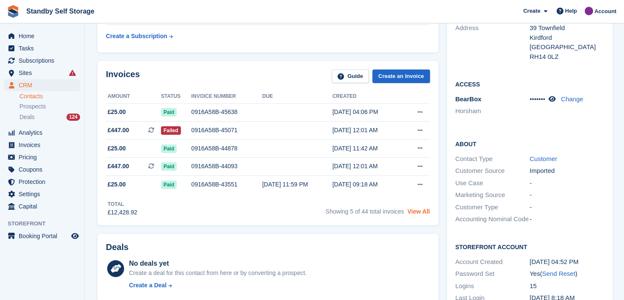
click at [420, 211] on link "View All" at bounding box center [418, 211] width 22 height 7
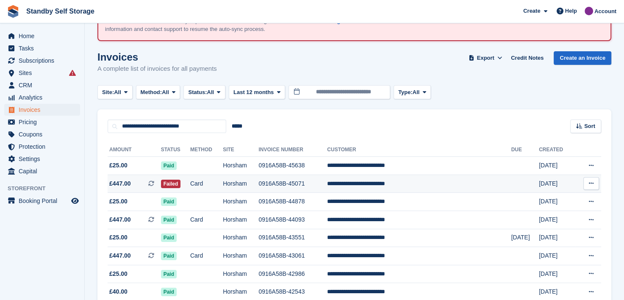
scroll to position [42, 0]
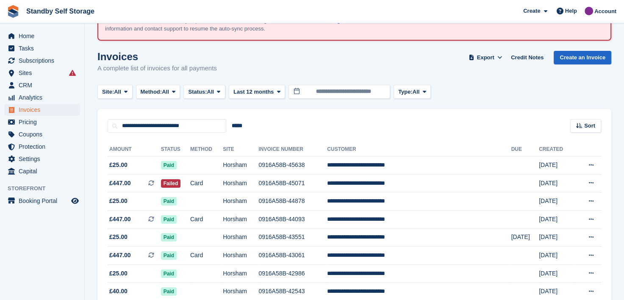
scroll to position [127, 0]
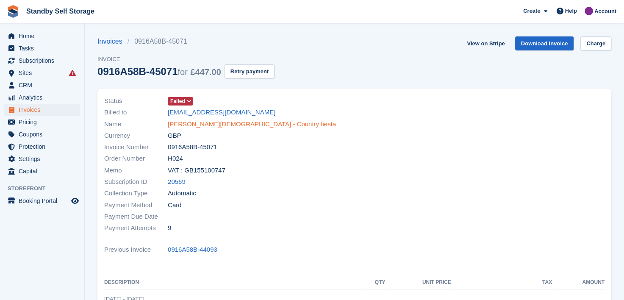
click at [216, 126] on link "Debbie Gay - Country fiesta" at bounding box center [252, 124] width 168 height 10
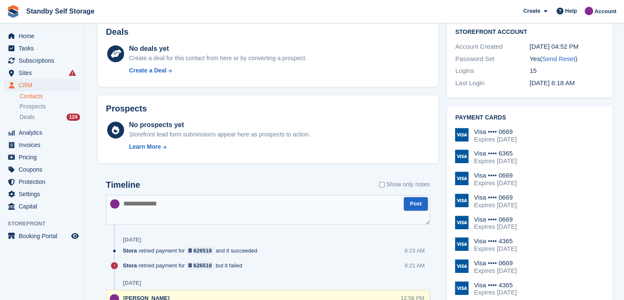
scroll to position [423, 0]
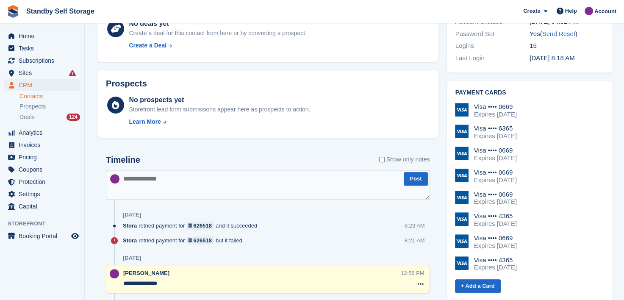
click at [173, 180] on textarea at bounding box center [268, 185] width 324 height 30
type textarea "**********"
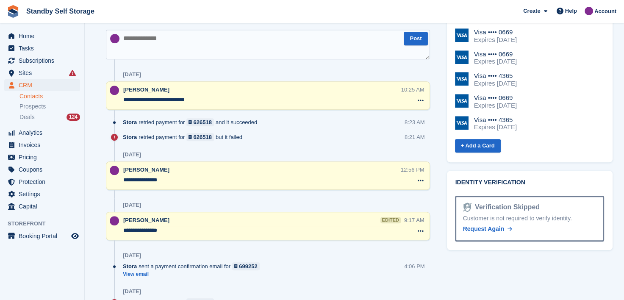
scroll to position [550, 0]
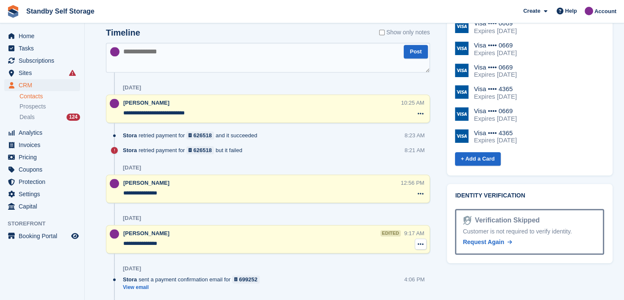
click at [420, 243] on icon at bounding box center [421, 244] width 6 height 7
drag, startPoint x: 348, startPoint y: 257, endPoint x: 349, endPoint y: 27, distance: 230.8
click at [349, 257] on p "Delete note" at bounding box center [386, 259] width 74 height 11
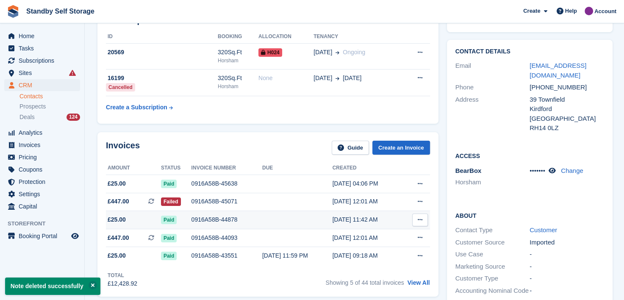
scroll to position [127, 0]
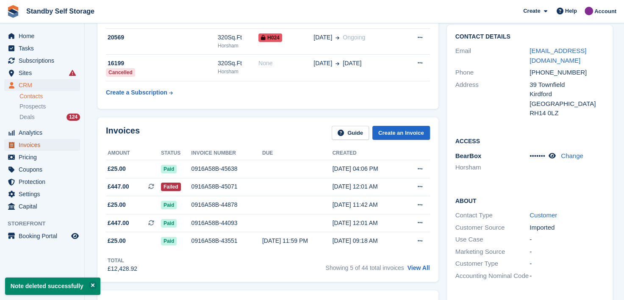
click at [22, 145] on span "Invoices" at bounding box center [44, 145] width 51 height 12
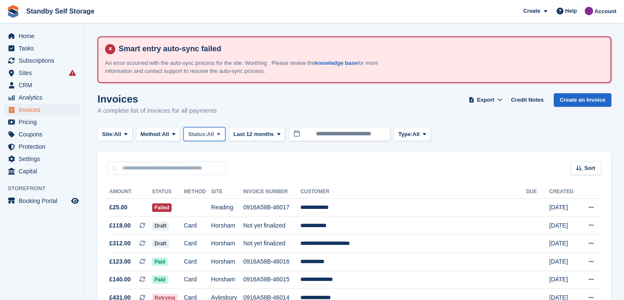
click at [220, 135] on icon at bounding box center [218, 134] width 3 height 6
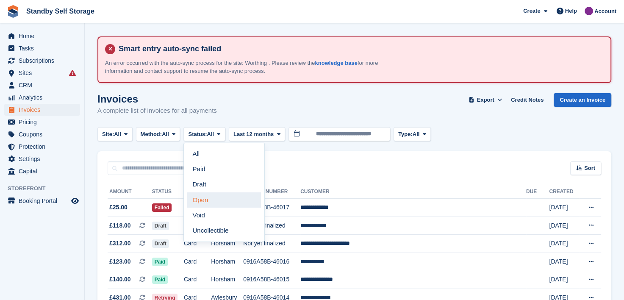
click at [196, 202] on link "Open" at bounding box center [224, 199] width 74 height 15
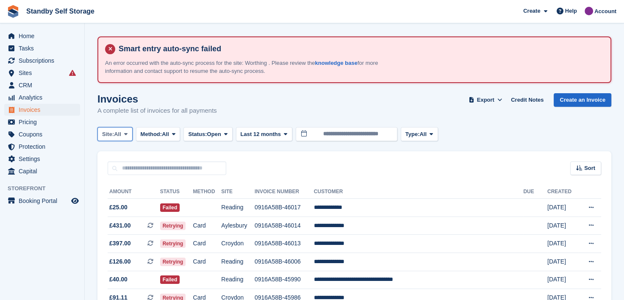
drag, startPoint x: 125, startPoint y: 132, endPoint x: 130, endPoint y: 149, distance: 17.7
click at [125, 132] on icon at bounding box center [125, 134] width 3 height 6
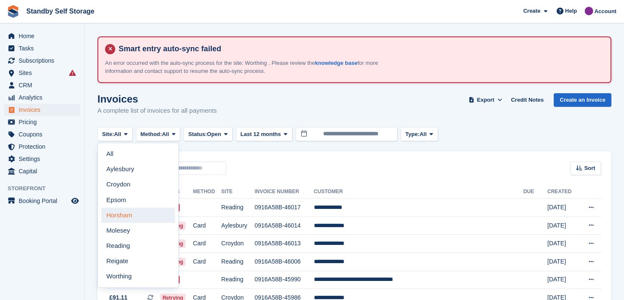
click at [113, 215] on link "Horsham" at bounding box center [138, 214] width 74 height 15
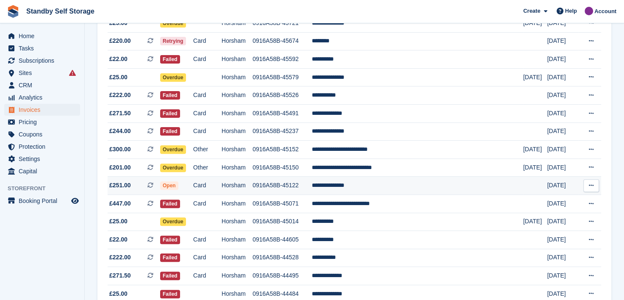
scroll to position [212, 0]
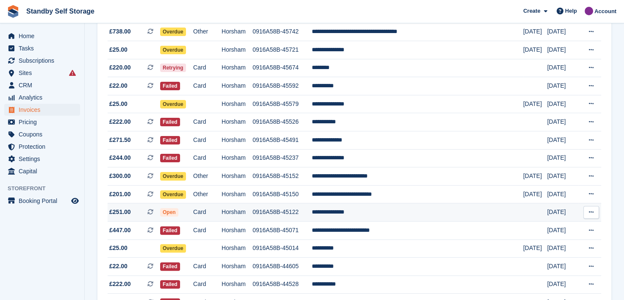
click at [360, 212] on td "**********" at bounding box center [417, 212] width 211 height 18
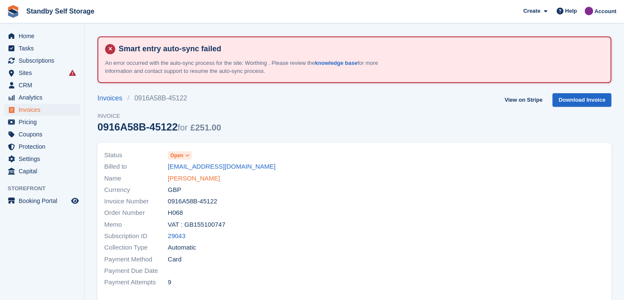
click at [196, 178] on link "[PERSON_NAME]" at bounding box center [194, 179] width 52 height 10
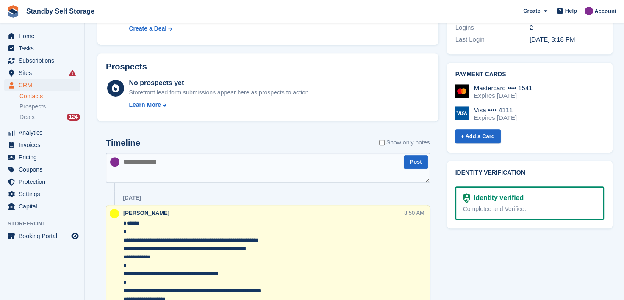
scroll to position [466, 0]
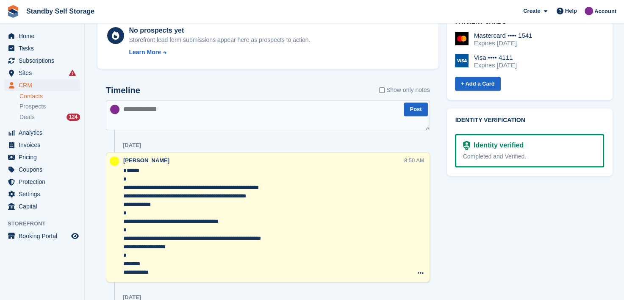
click at [122, 205] on div at bounding box center [114, 217] width 17 height 122
click at [123, 205] on textarea "**********" at bounding box center [263, 221] width 280 height 110
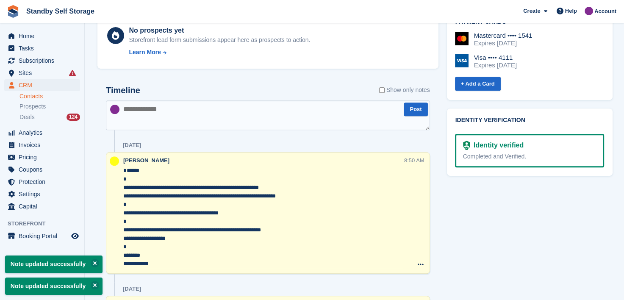
click at [124, 240] on textarea "**********" at bounding box center [263, 217] width 280 height 102
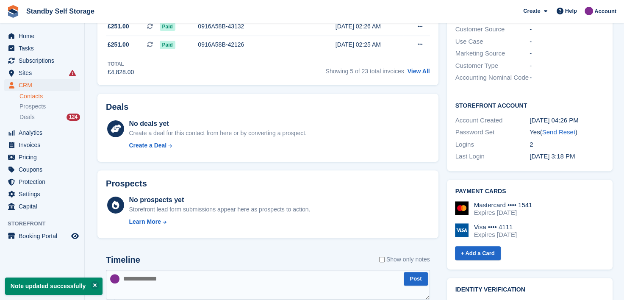
scroll to position [127, 0]
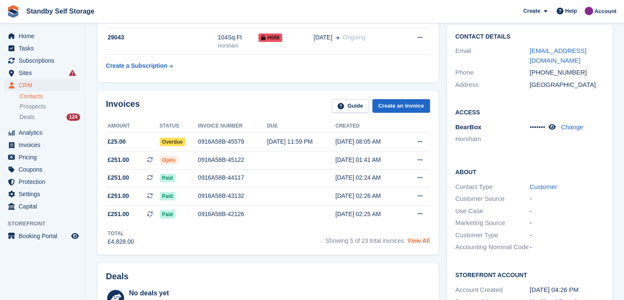
type textarea "**********"
click at [421, 241] on link "View All" at bounding box center [418, 240] width 22 height 7
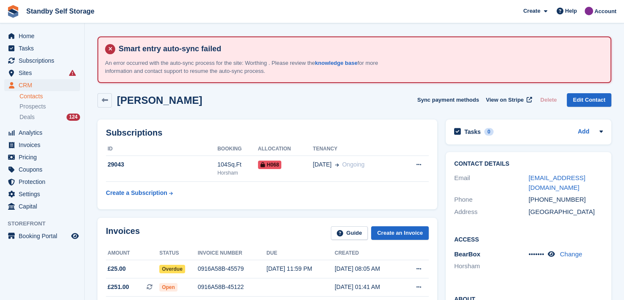
scroll to position [127, 0]
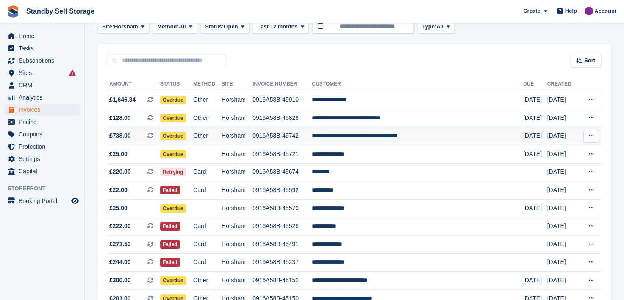
scroll to position [85, 0]
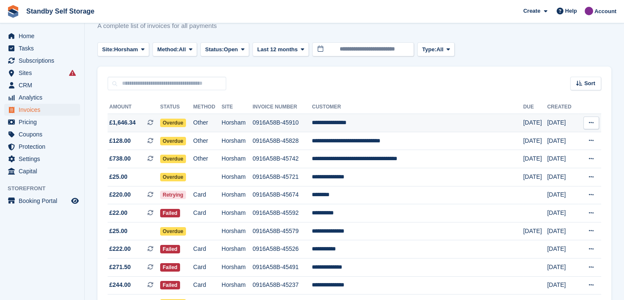
click at [357, 121] on td "**********" at bounding box center [417, 123] width 211 height 18
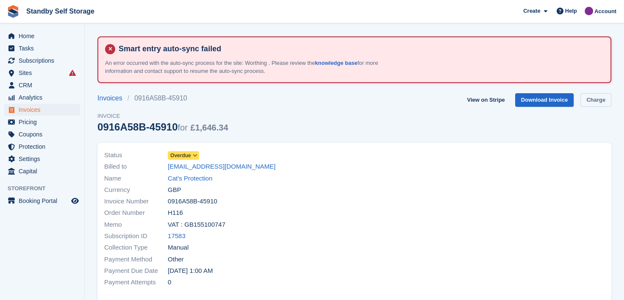
click at [598, 98] on link "Charge" at bounding box center [595, 100] width 31 height 14
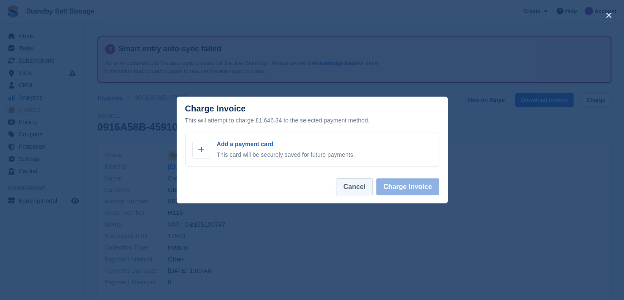
click at [353, 185] on button "Cancel" at bounding box center [354, 186] width 36 height 17
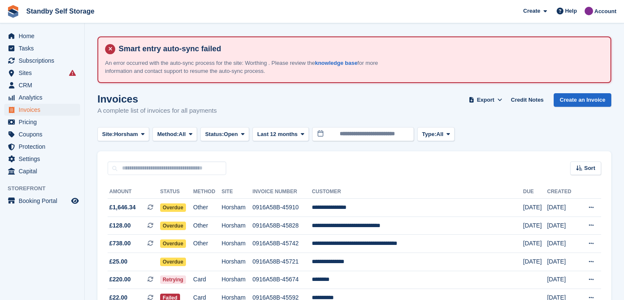
scroll to position [85, 0]
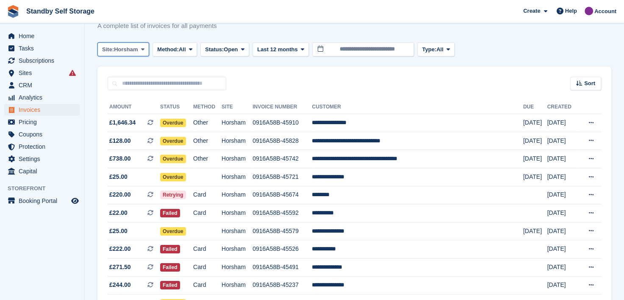
click at [145, 50] on span at bounding box center [142, 49] width 7 height 7
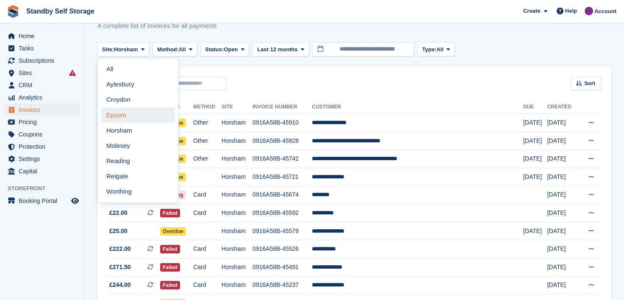
click at [117, 116] on link "Epsom" at bounding box center [138, 115] width 74 height 15
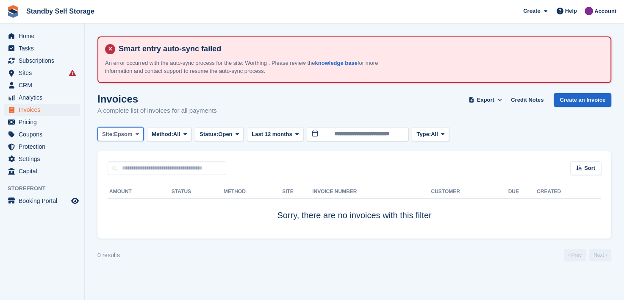
click at [137, 133] on icon at bounding box center [137, 134] width 3 height 6
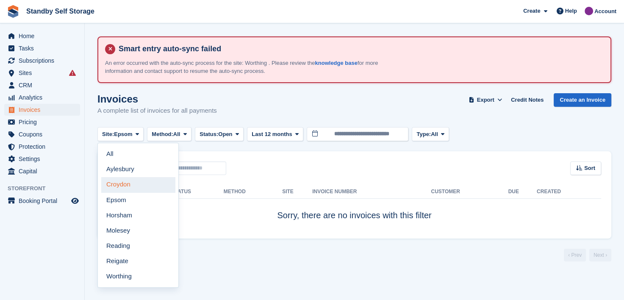
click at [119, 187] on link "Croydon" at bounding box center [138, 184] width 74 height 15
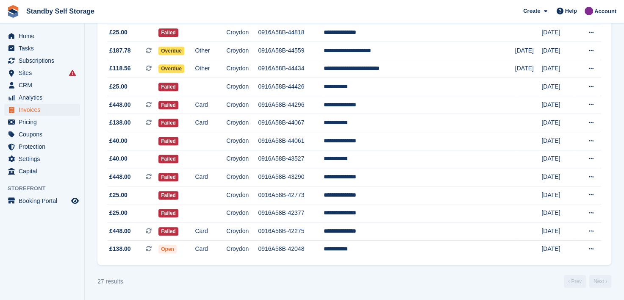
scroll to position [430, 0]
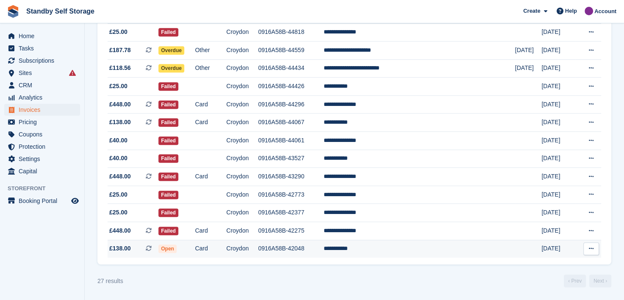
click at [380, 249] on td "**********" at bounding box center [419, 249] width 191 height 18
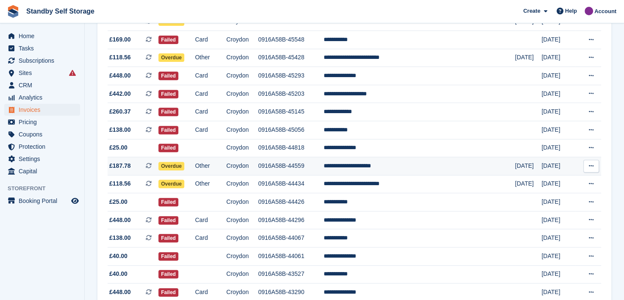
scroll to position [303, 0]
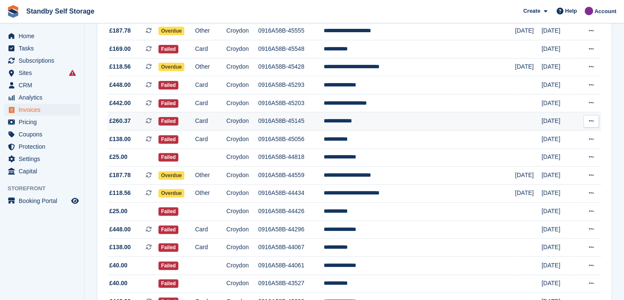
click at [382, 123] on td "**********" at bounding box center [419, 121] width 191 height 18
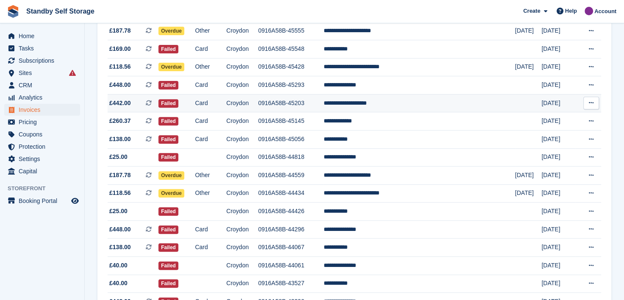
click at [381, 104] on td "**********" at bounding box center [419, 103] width 191 height 18
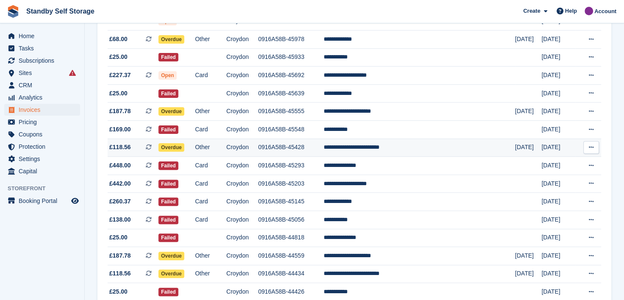
scroll to position [218, 0]
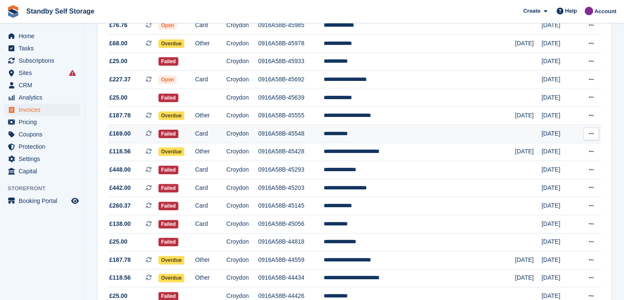
click at [373, 134] on td "**********" at bounding box center [419, 133] width 191 height 18
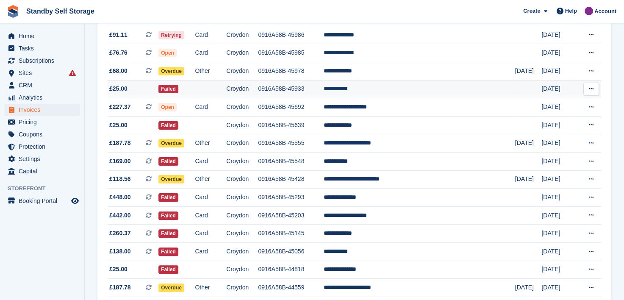
scroll to position [176, 0]
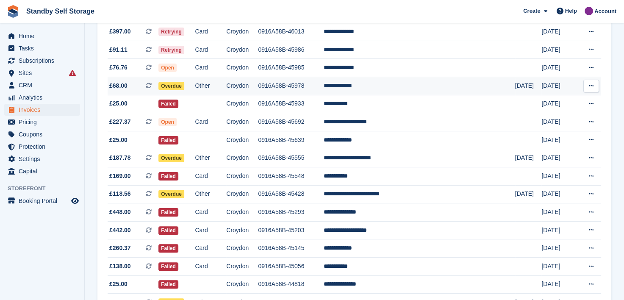
click at [297, 85] on td "0916A58B-45978" at bounding box center [291, 86] width 66 height 18
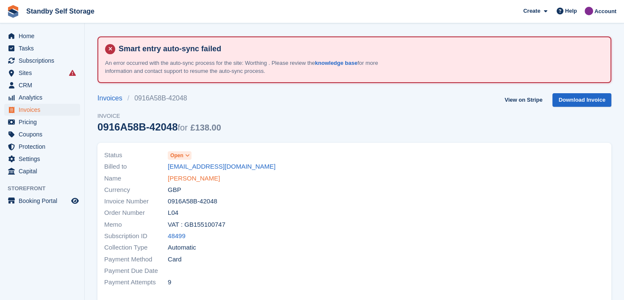
click at [198, 176] on link "Jade Cowans" at bounding box center [194, 179] width 52 height 10
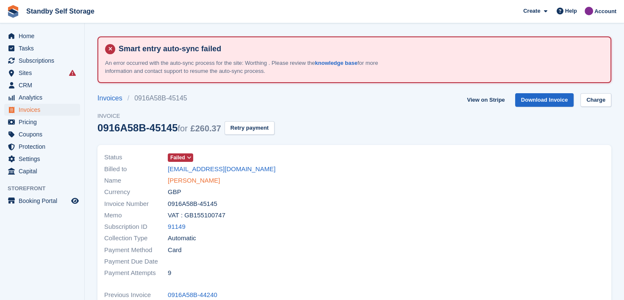
click at [194, 176] on link "[PERSON_NAME]" at bounding box center [194, 181] width 52 height 10
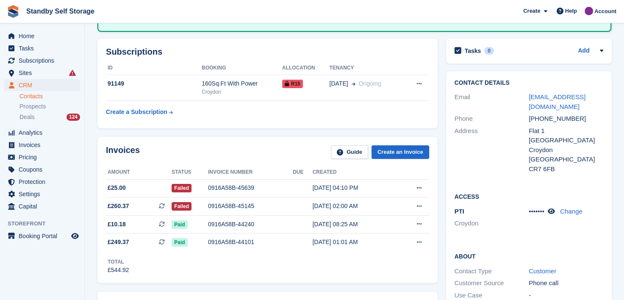
scroll to position [254, 0]
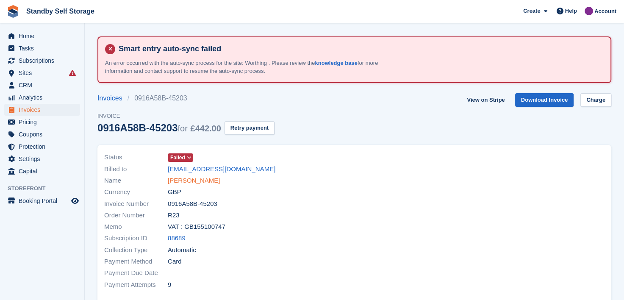
click at [174, 179] on link "[PERSON_NAME]" at bounding box center [194, 181] width 52 height 10
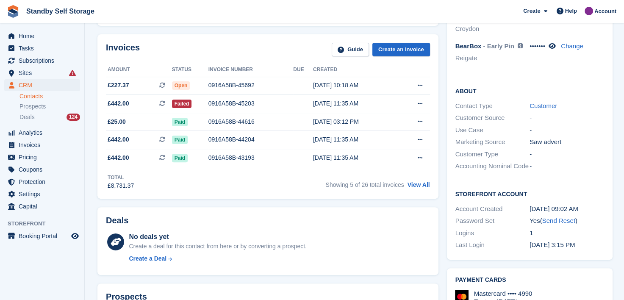
scroll to position [212, 0]
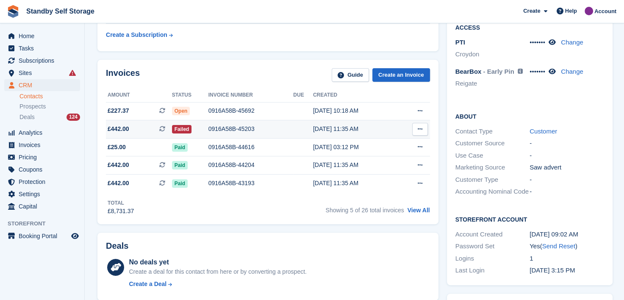
drag, startPoint x: 217, startPoint y: 129, endPoint x: 230, endPoint y: 130, distance: 12.3
click at [217, 129] on div "0916A58B-45203" at bounding box center [250, 128] width 85 height 9
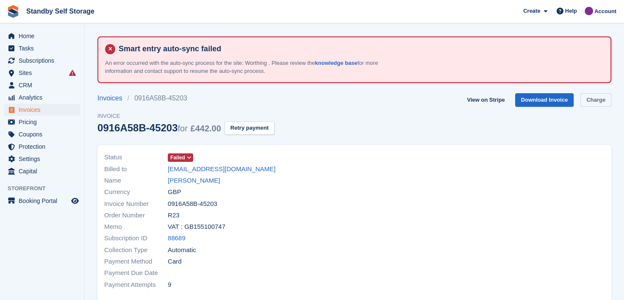
click at [604, 101] on link "Charge" at bounding box center [595, 100] width 31 height 14
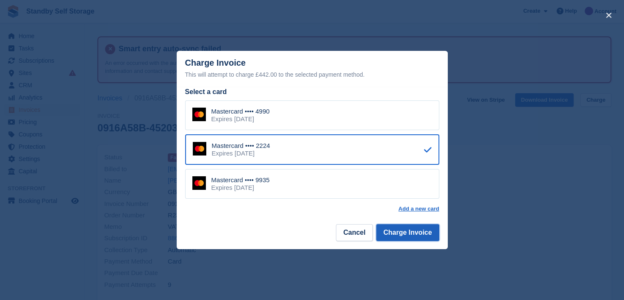
click at [405, 232] on button "Charge Invoice" at bounding box center [407, 232] width 63 height 17
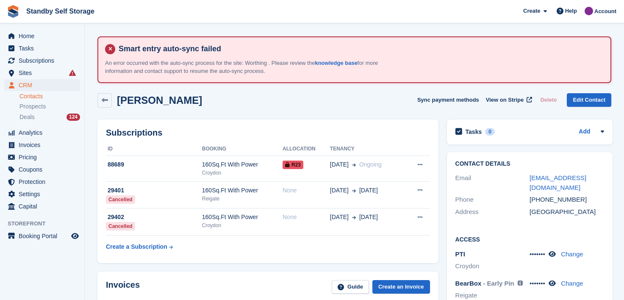
scroll to position [212, 0]
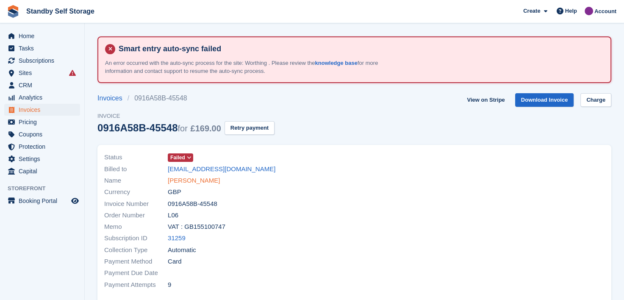
click at [188, 180] on link "[PERSON_NAME]" at bounding box center [194, 181] width 52 height 10
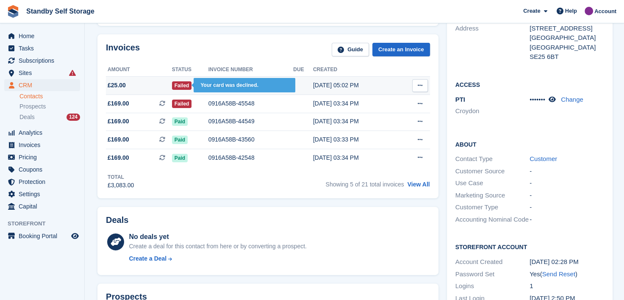
scroll to position [169, 0]
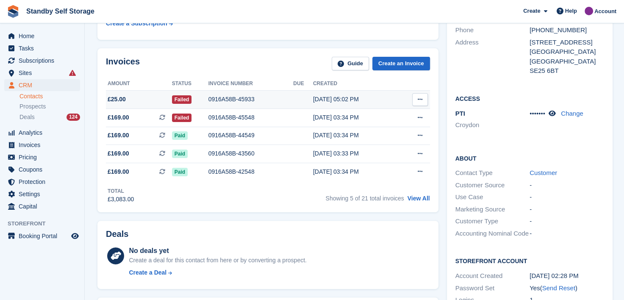
click at [224, 97] on div "0916A58B-45933" at bounding box center [250, 99] width 85 height 9
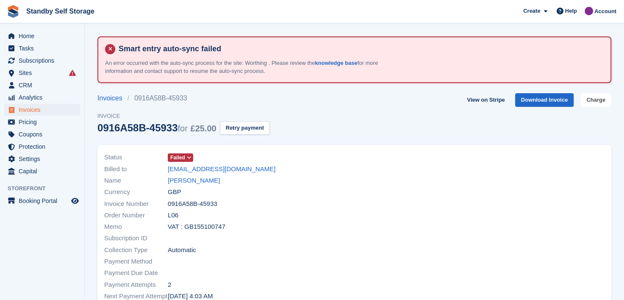
drag, startPoint x: 598, startPoint y: 100, endPoint x: 586, endPoint y: 108, distance: 15.2
click at [598, 100] on link "Charge" at bounding box center [595, 100] width 31 height 14
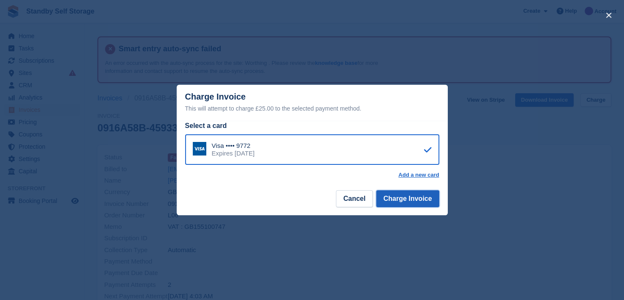
click at [401, 202] on button "Charge Invoice" at bounding box center [407, 198] width 63 height 17
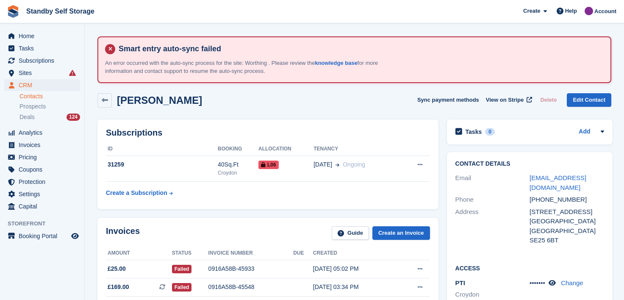
scroll to position [169, 0]
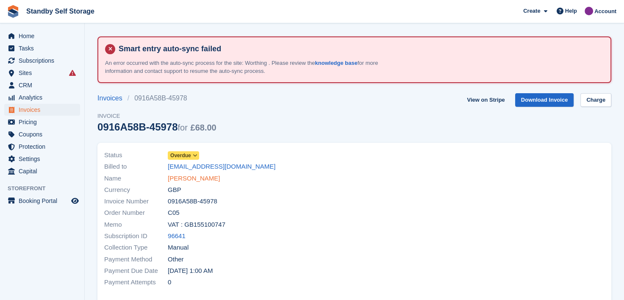
click at [186, 176] on link "[PERSON_NAME]" at bounding box center [194, 179] width 52 height 10
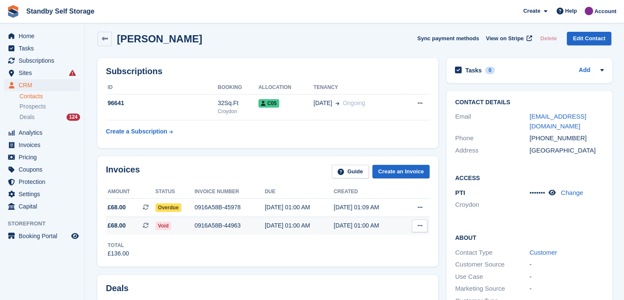
scroll to position [42, 0]
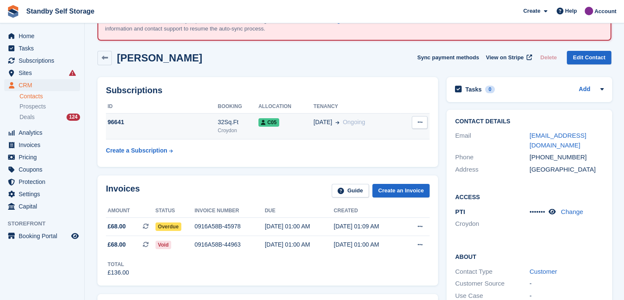
click at [385, 123] on div "28 Jul Ongoing" at bounding box center [356, 122] width 86 height 9
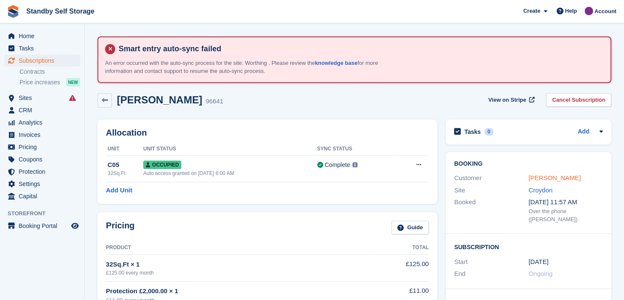
click at [549, 178] on link "Patrick Hinds" at bounding box center [554, 177] width 52 height 7
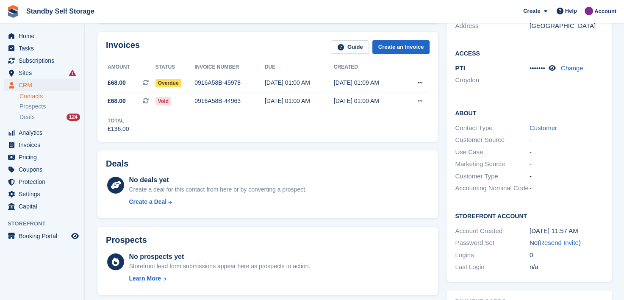
scroll to position [212, 0]
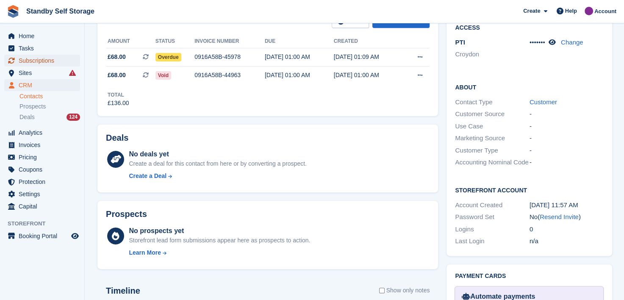
click at [41, 59] on span "Subscriptions" at bounding box center [44, 61] width 51 height 12
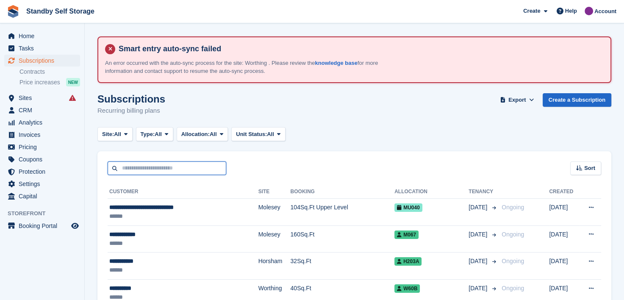
click at [151, 166] on input "text" at bounding box center [167, 168] width 119 height 14
type input "*******"
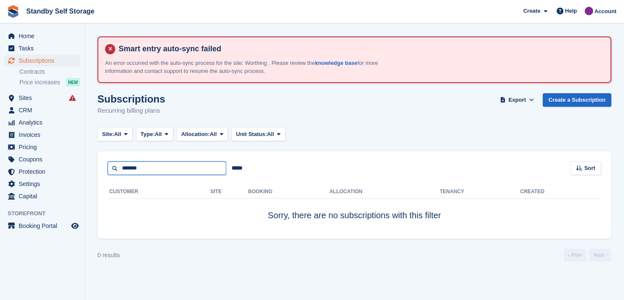
drag, startPoint x: 151, startPoint y: 169, endPoint x: 81, endPoint y: 169, distance: 69.9
click at [76, 165] on div "Home Tasks Subscriptions Subscriptions Subscriptions Contracts Price increases …" at bounding box center [312, 150] width 624 height 300
type input "******"
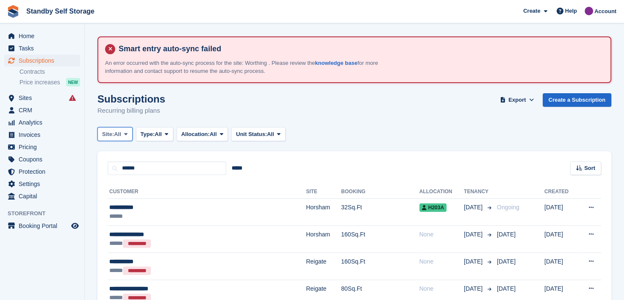
click at [127, 134] on icon at bounding box center [125, 134] width 3 height 6
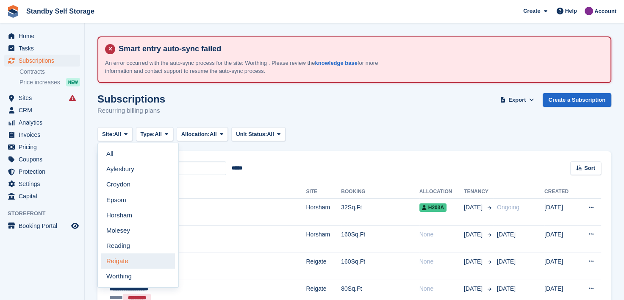
click at [115, 258] on link "Reigate" at bounding box center [138, 260] width 74 height 15
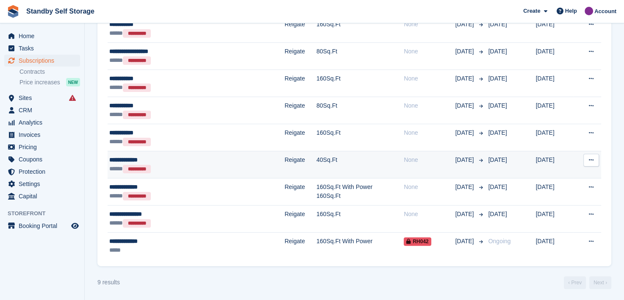
scroll to position [183, 0]
click at [125, 160] on div "**********" at bounding box center [165, 159] width 112 height 9
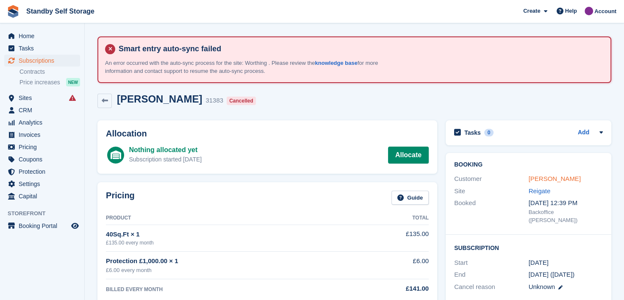
click at [543, 176] on link "[PERSON_NAME]" at bounding box center [554, 178] width 52 height 7
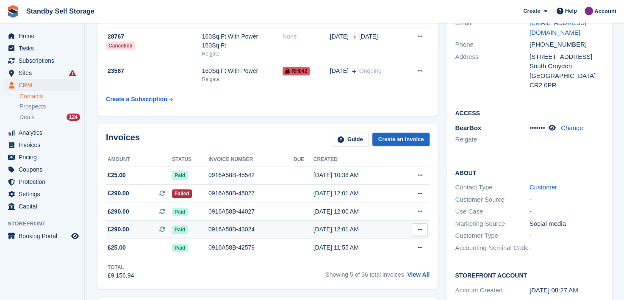
scroll to position [169, 0]
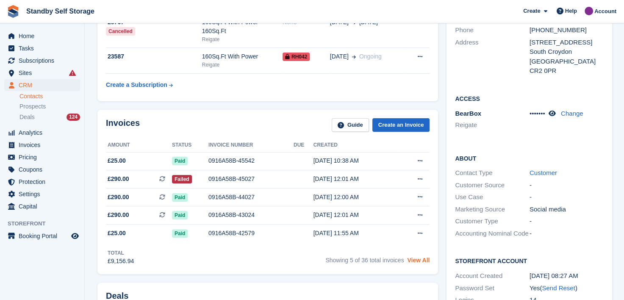
click at [417, 257] on link "View All" at bounding box center [418, 260] width 22 height 7
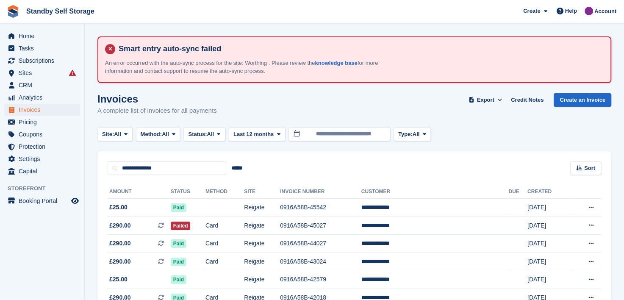
scroll to position [169, 0]
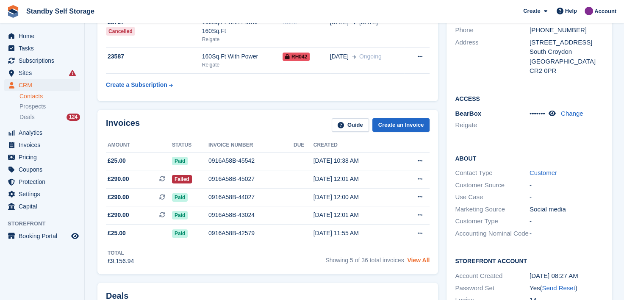
click at [418, 257] on link "View All" at bounding box center [418, 260] width 22 height 7
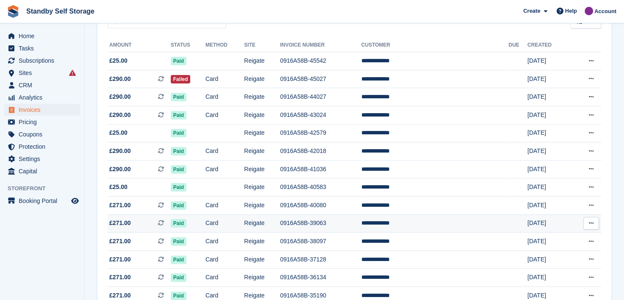
scroll to position [127, 0]
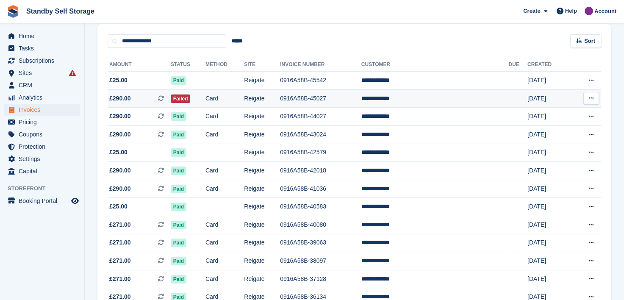
drag, startPoint x: 402, startPoint y: 97, endPoint x: 396, endPoint y: 97, distance: 5.6
click at [402, 97] on td "**********" at bounding box center [434, 98] width 147 height 18
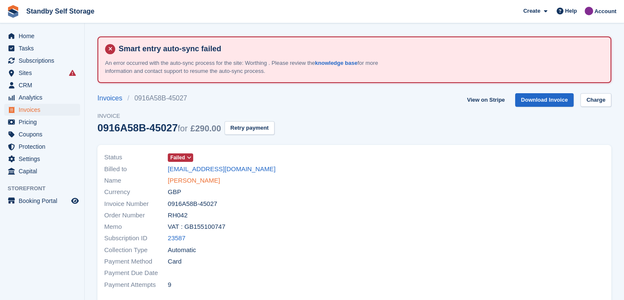
click at [174, 180] on link "[PERSON_NAME]" at bounding box center [194, 181] width 52 height 10
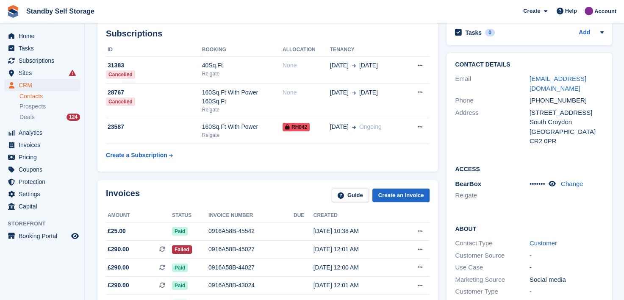
scroll to position [127, 0]
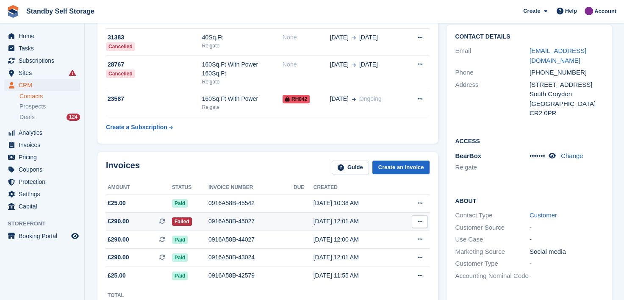
drag, startPoint x: 225, startPoint y: 220, endPoint x: 214, endPoint y: 217, distance: 11.0
click at [225, 220] on div "0916A58B-45027" at bounding box center [250, 221] width 85 height 9
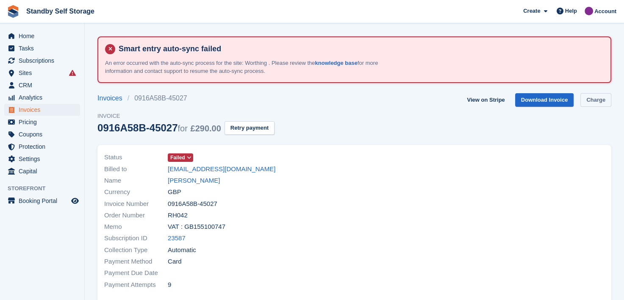
click at [594, 99] on link "Charge" at bounding box center [595, 100] width 31 height 14
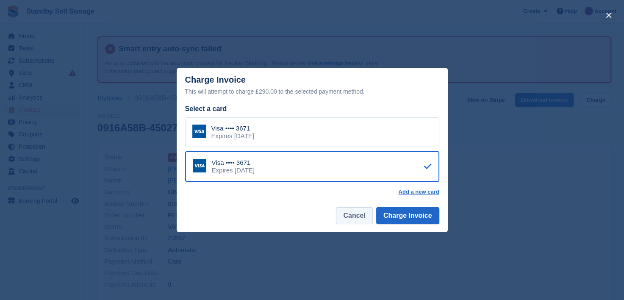
click at [364, 220] on button "Cancel" at bounding box center [354, 215] width 36 height 17
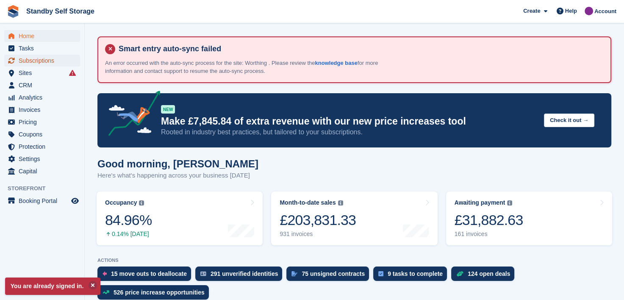
drag, startPoint x: 27, startPoint y: 61, endPoint x: 285, endPoint y: 75, distance: 259.1
click at [27, 61] on span "Subscriptions" at bounding box center [44, 61] width 51 height 12
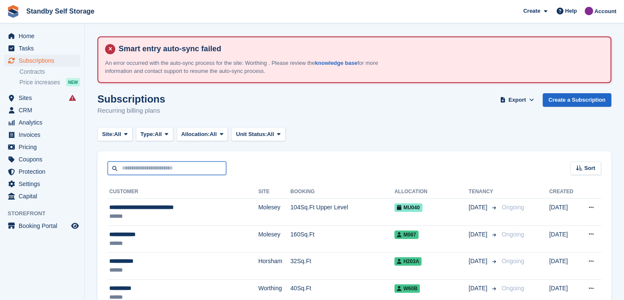
click at [188, 171] on input "text" at bounding box center [167, 168] width 119 height 14
type input "******"
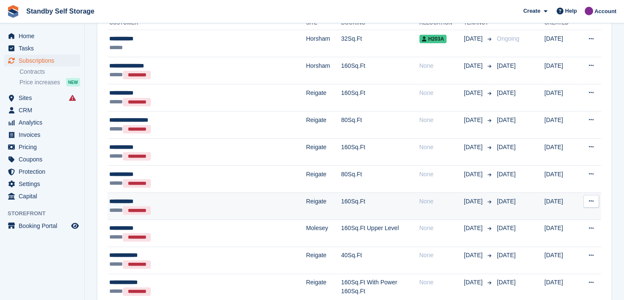
scroll to position [296, 0]
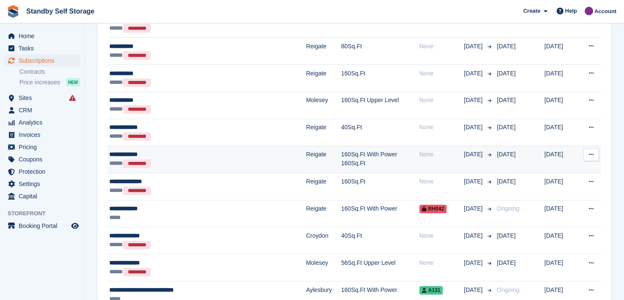
drag, startPoint x: 113, startPoint y: 152, endPoint x: 272, endPoint y: 155, distance: 158.4
click at [113, 152] on div "**********" at bounding box center [181, 154] width 145 height 9
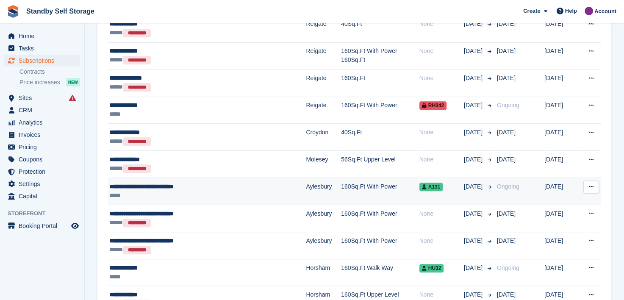
scroll to position [423, 0]
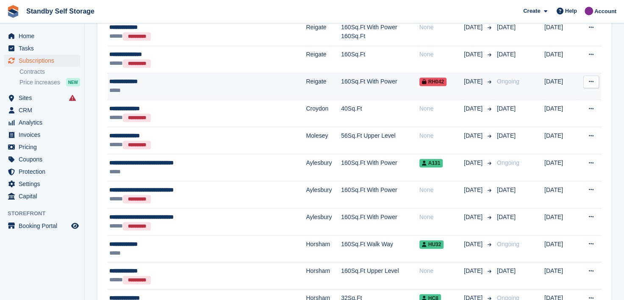
click at [121, 80] on div "**********" at bounding box center [181, 81] width 145 height 9
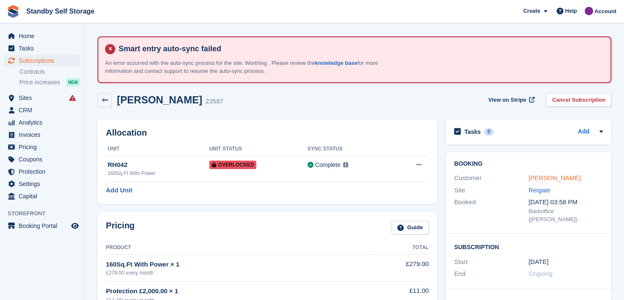
click at [547, 176] on link "Thomas Yeboah" at bounding box center [554, 177] width 52 height 7
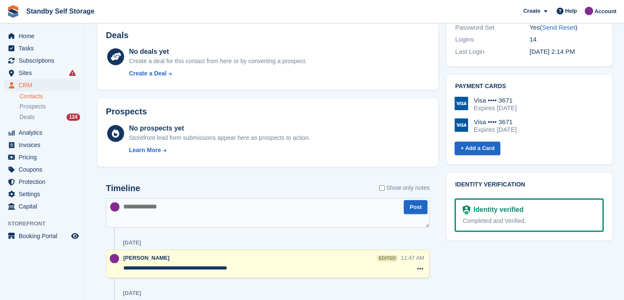
scroll to position [466, 0]
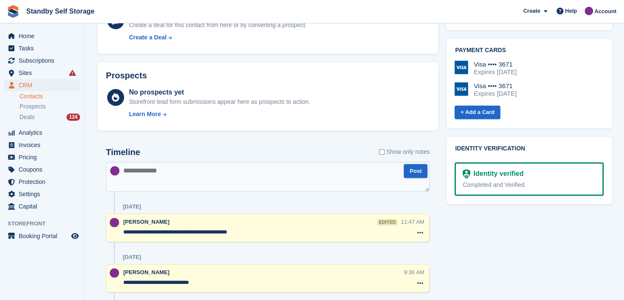
click at [176, 177] on textarea at bounding box center [268, 177] width 324 height 30
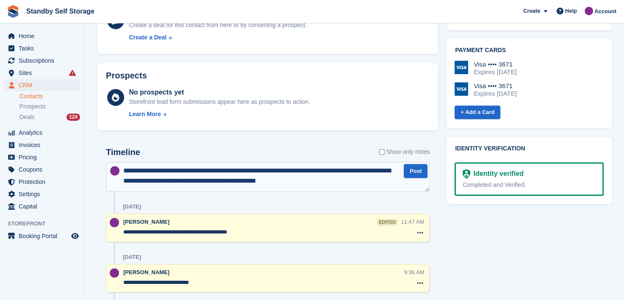
type textarea "**********"
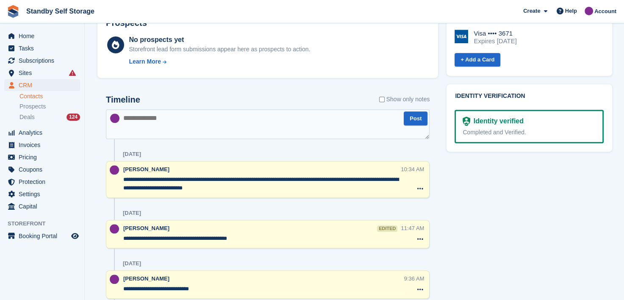
scroll to position [550, 0]
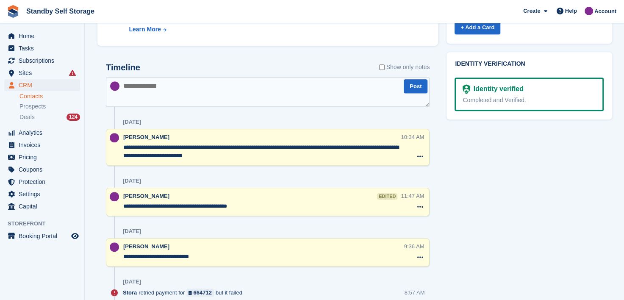
click at [256, 160] on div "**********" at bounding box center [261, 147] width 277 height 29
click at [254, 157] on textarea "**********" at bounding box center [261, 151] width 277 height 17
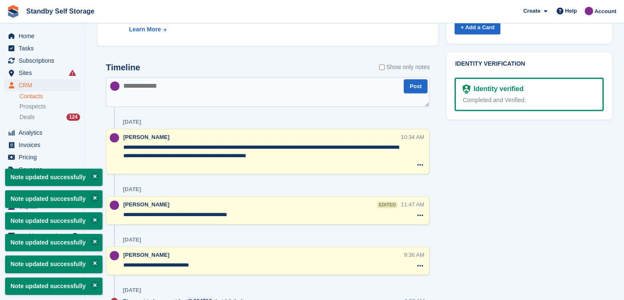
click at [230, 154] on textarea "**********" at bounding box center [261, 155] width 277 height 25
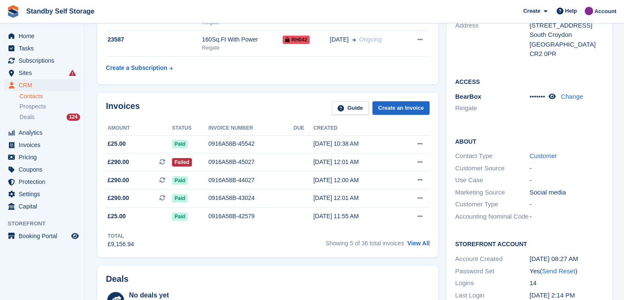
scroll to position [42, 0]
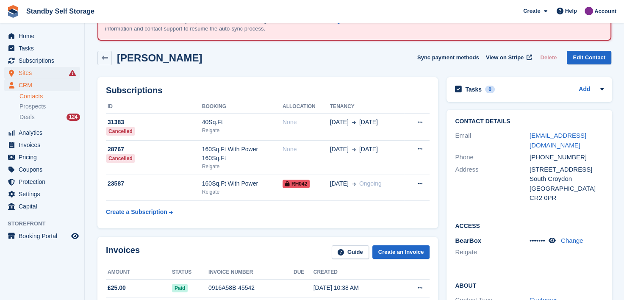
type textarea "**********"
click at [26, 70] on span "Sites" at bounding box center [44, 73] width 51 height 12
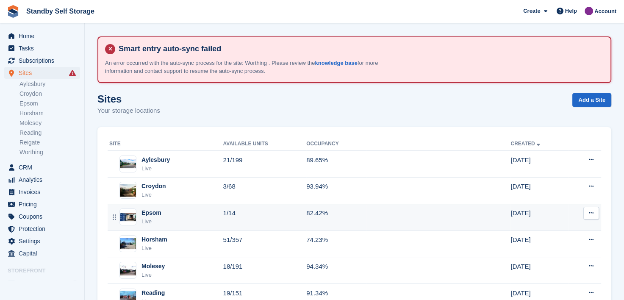
scroll to position [85, 0]
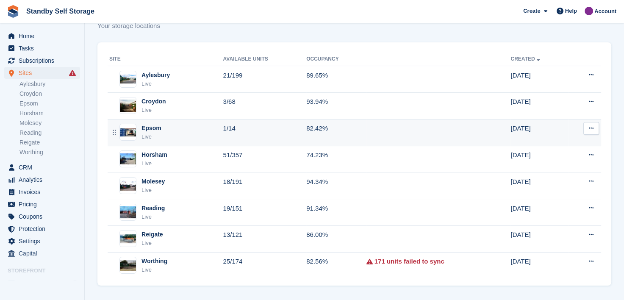
click at [149, 127] on div "Epsom" at bounding box center [151, 128] width 20 height 9
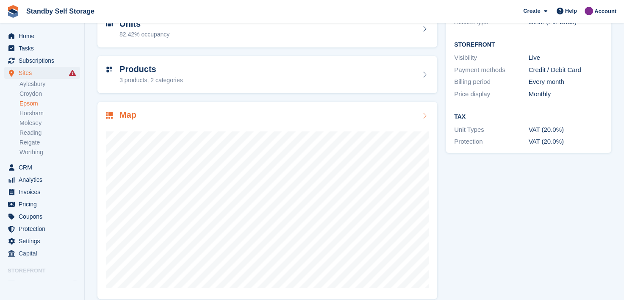
scroll to position [163, 0]
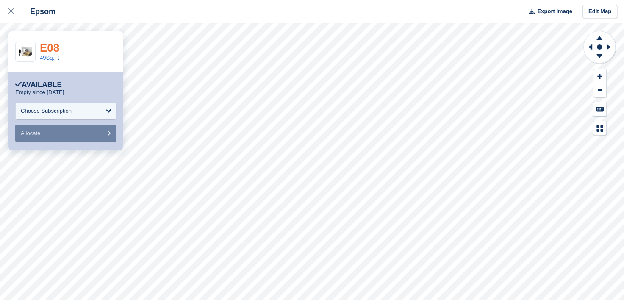
click at [47, 43] on link "E08" at bounding box center [49, 47] width 19 height 13
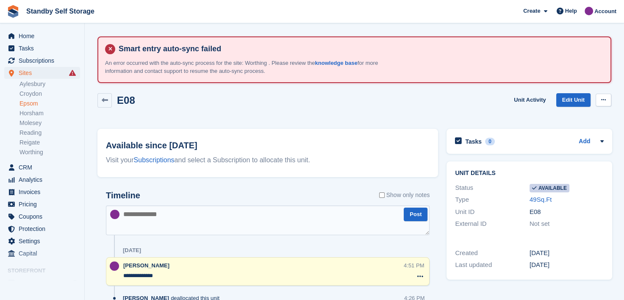
click at [602, 96] on button at bounding box center [603, 100] width 16 height 13
drag, startPoint x: 540, startPoint y: 116, endPoint x: 369, endPoint y: 158, distance: 176.1
click at [540, 116] on p "Make unavailable" at bounding box center [571, 116] width 74 height 11
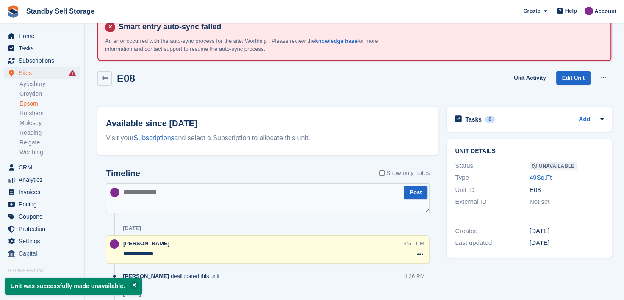
scroll to position [42, 0]
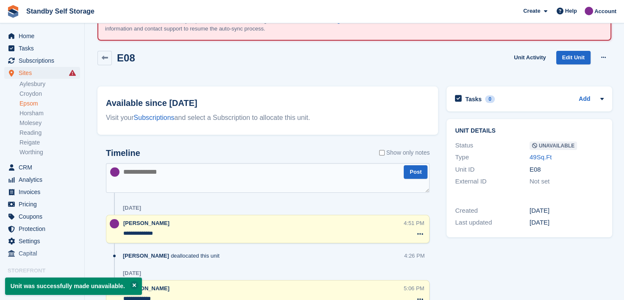
click at [148, 176] on textarea at bounding box center [268, 178] width 324 height 30
type textarea "**********"
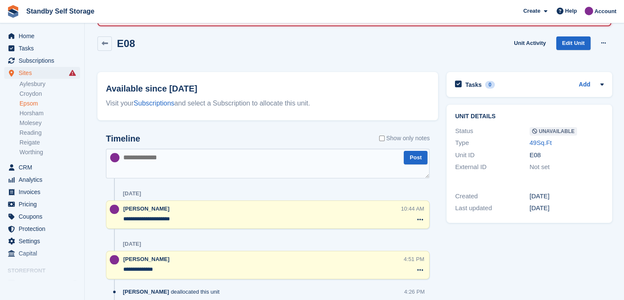
scroll to position [0, 0]
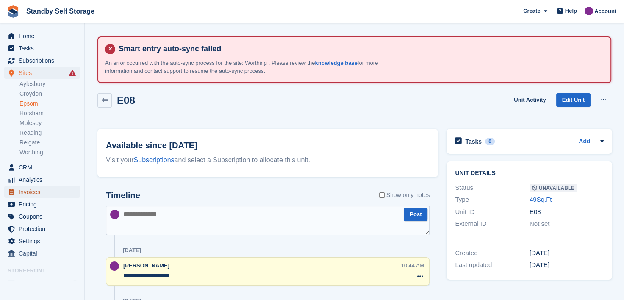
click at [25, 194] on span "Invoices" at bounding box center [44, 192] width 51 height 12
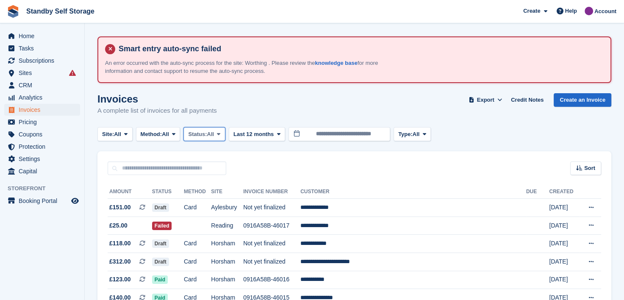
click at [225, 134] on button "Status: All" at bounding box center [203, 134] width 41 height 14
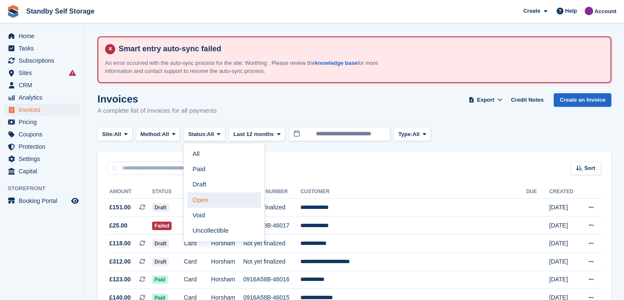
click at [215, 195] on link "Open" at bounding box center [224, 199] width 74 height 15
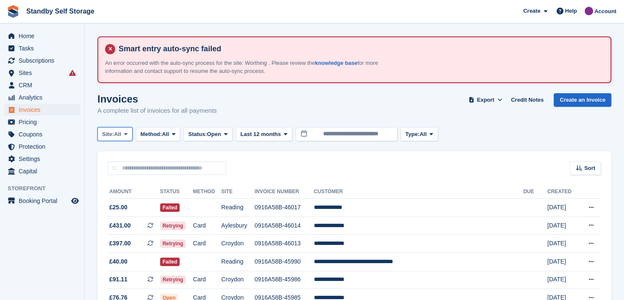
click at [125, 131] on icon at bounding box center [125, 134] width 3 height 6
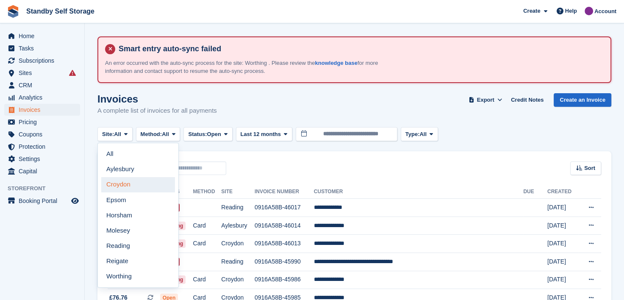
click at [108, 183] on link "Croydon" at bounding box center [138, 184] width 74 height 15
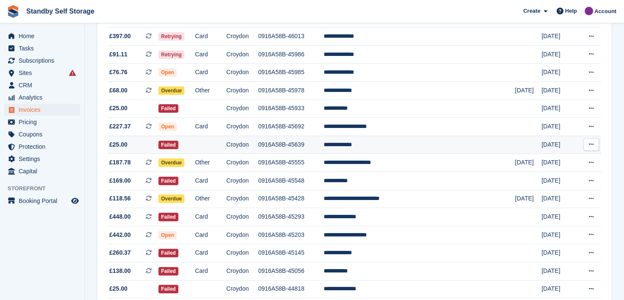
scroll to position [169, 0]
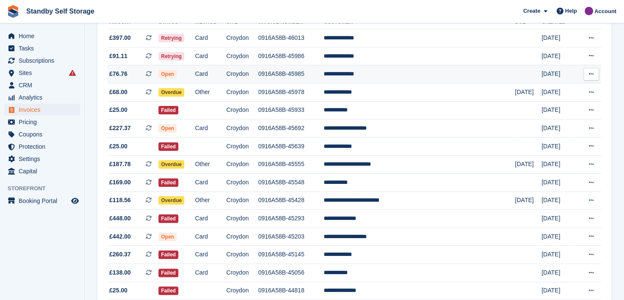
click at [376, 75] on td "**********" at bounding box center [419, 74] width 191 height 18
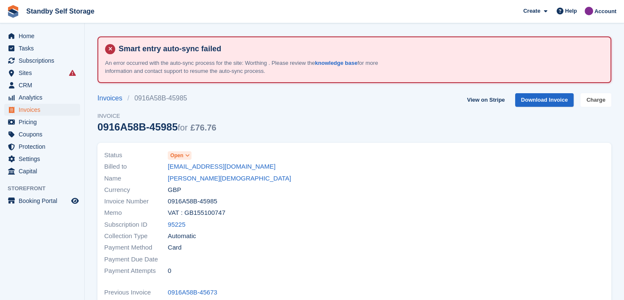
drag, startPoint x: 603, startPoint y: 98, endPoint x: 559, endPoint y: 157, distance: 73.2
click at [603, 98] on link "Charge" at bounding box center [595, 100] width 31 height 14
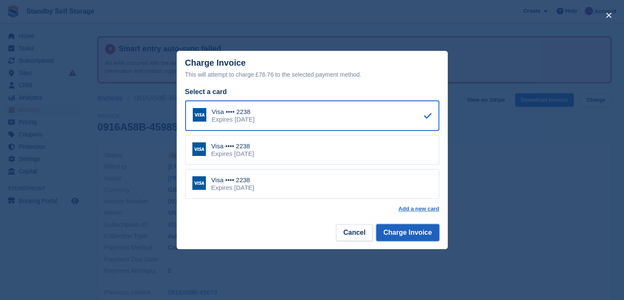
click at [407, 229] on button "Charge Invoice" at bounding box center [407, 232] width 63 height 17
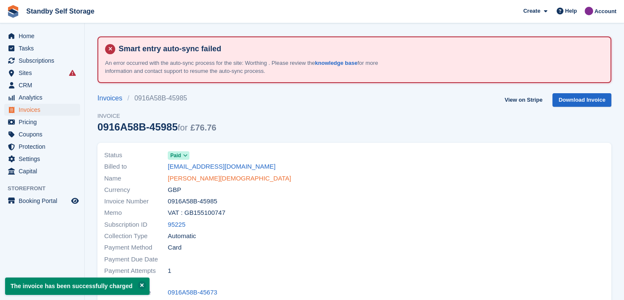
click at [187, 177] on link "[PERSON_NAME][DEMOGRAPHIC_DATA]" at bounding box center [229, 179] width 123 height 10
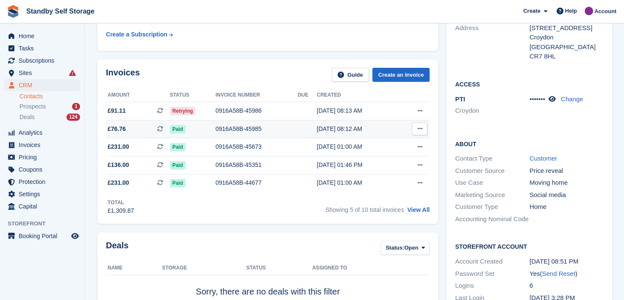
scroll to position [254, 0]
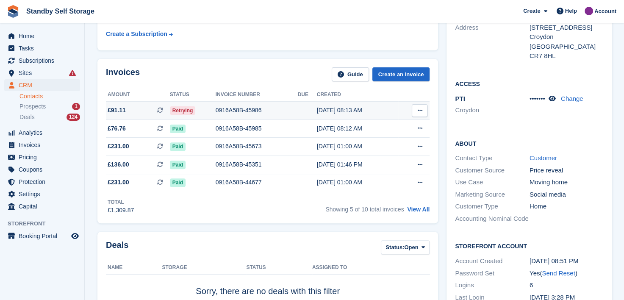
click at [250, 109] on div "0916A58B-45986" at bounding box center [257, 110] width 82 height 9
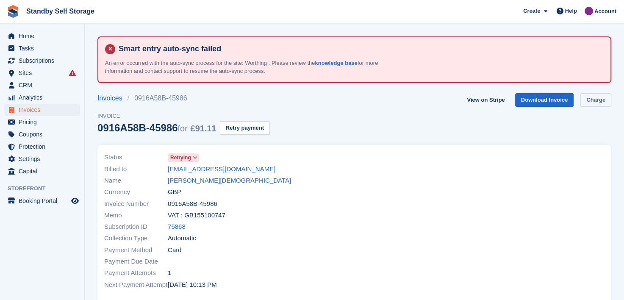
click at [596, 97] on link "Charge" at bounding box center [595, 100] width 31 height 14
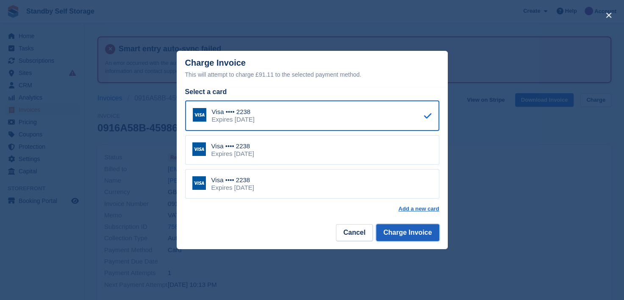
click at [407, 233] on button "Charge Invoice" at bounding box center [407, 232] width 63 height 17
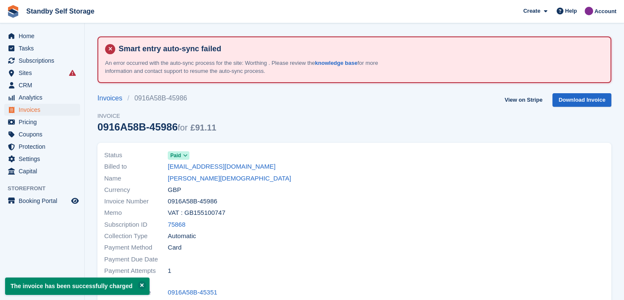
click at [179, 185] on span "GBP" at bounding box center [175, 190] width 14 height 10
click at [173, 178] on link "[PERSON_NAME][DEMOGRAPHIC_DATA]" at bounding box center [229, 179] width 123 height 10
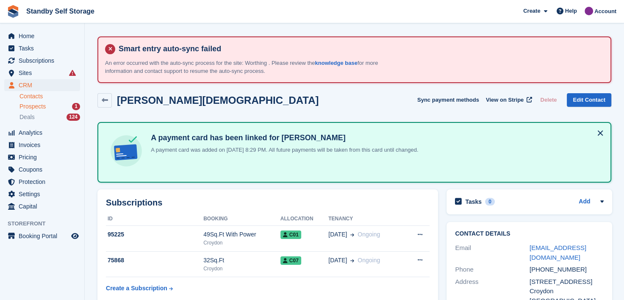
click at [25, 105] on span "Prospects" at bounding box center [32, 106] width 26 height 8
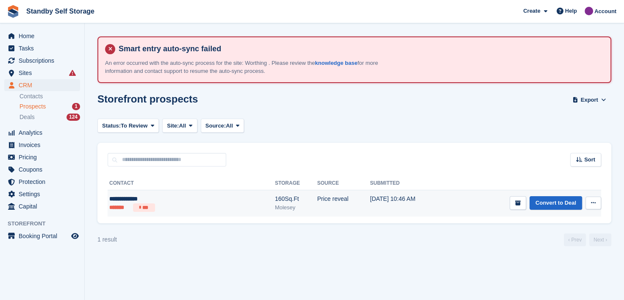
click at [119, 198] on div "**********" at bounding box center [157, 198] width 97 height 9
click at [559, 201] on link "Convert to Deal" at bounding box center [555, 203] width 53 height 14
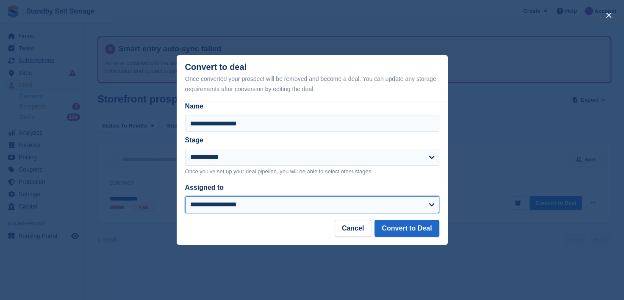
drag, startPoint x: 205, startPoint y: 207, endPoint x: 203, endPoint y: 196, distance: 10.3
click at [205, 207] on select "**********" at bounding box center [312, 204] width 254 height 17
select select "****"
click at [185, 196] on select "**********" at bounding box center [312, 204] width 254 height 17
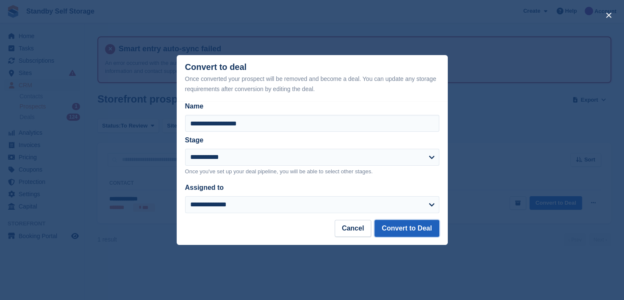
click at [409, 229] on button "Convert to Deal" at bounding box center [406, 228] width 64 height 17
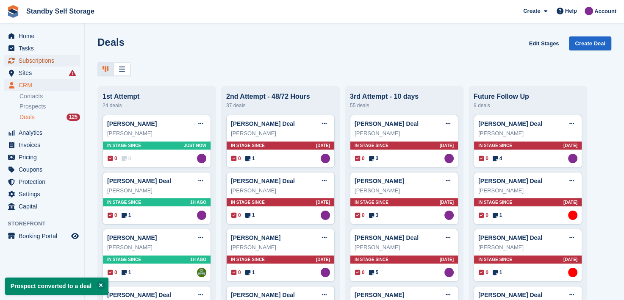
click at [42, 62] on span "Subscriptions" at bounding box center [44, 61] width 51 height 12
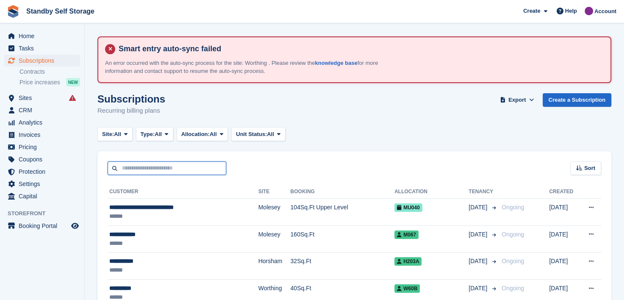
click at [163, 169] on input "text" at bounding box center [167, 168] width 119 height 14
type input "******"
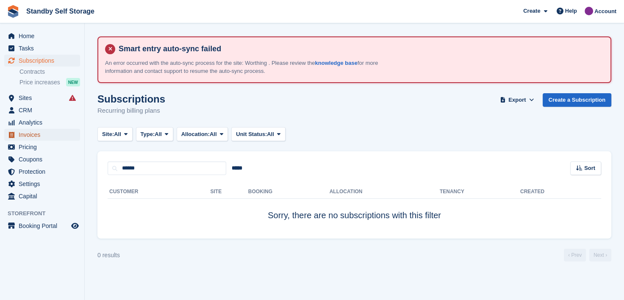
click at [22, 135] on span "Invoices" at bounding box center [44, 135] width 51 height 12
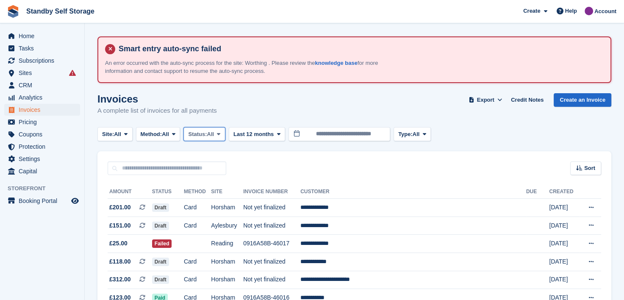
click at [220, 132] on icon at bounding box center [218, 134] width 3 height 6
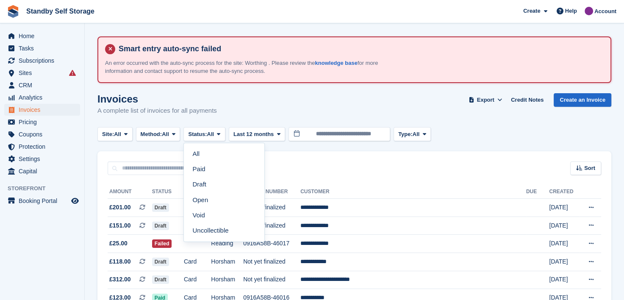
click at [236, 101] on div "Invoices A complete list of invoices for all payments Export Export Invoices Ex…" at bounding box center [354, 109] width 514 height 33
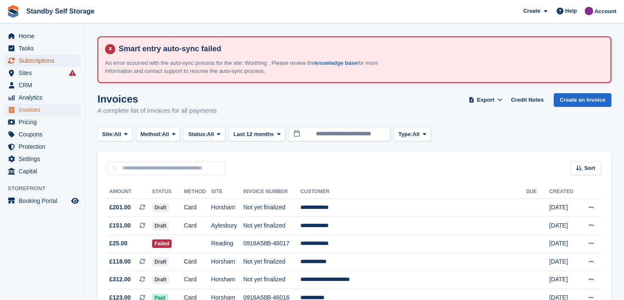
click at [36, 61] on span "Subscriptions" at bounding box center [44, 61] width 51 height 12
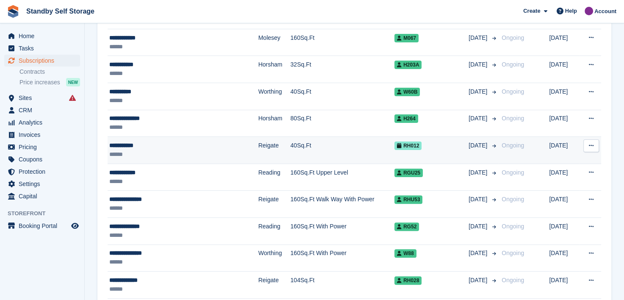
scroll to position [212, 0]
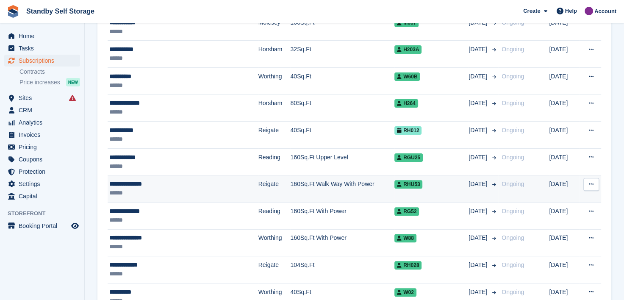
click at [127, 185] on div "**********" at bounding box center [169, 184] width 120 height 9
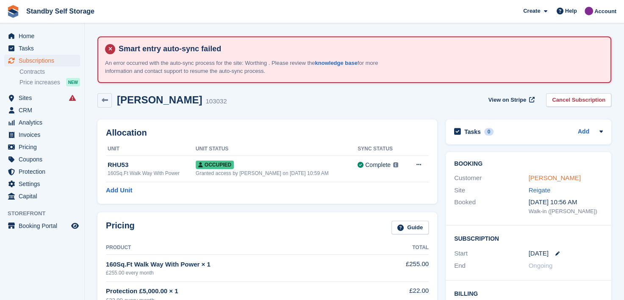
click at [541, 177] on link "Peter Goldsmith" at bounding box center [554, 177] width 52 height 7
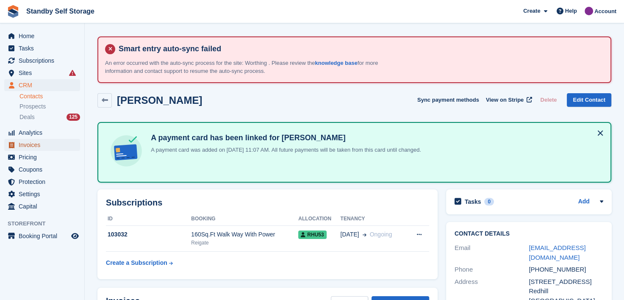
drag, startPoint x: 29, startPoint y: 146, endPoint x: 136, endPoint y: 112, distance: 111.4
click at [29, 146] on span "Invoices" at bounding box center [44, 145] width 51 height 12
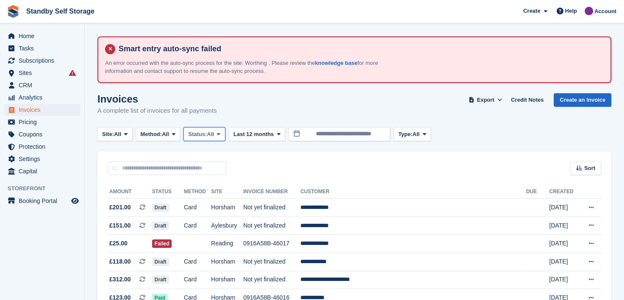
click at [220, 134] on icon at bounding box center [218, 134] width 3 height 6
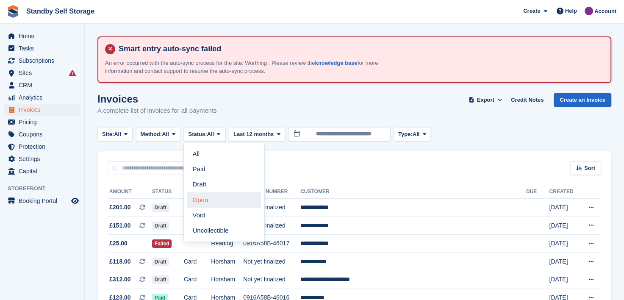
click at [207, 200] on link "Open" at bounding box center [224, 199] width 74 height 15
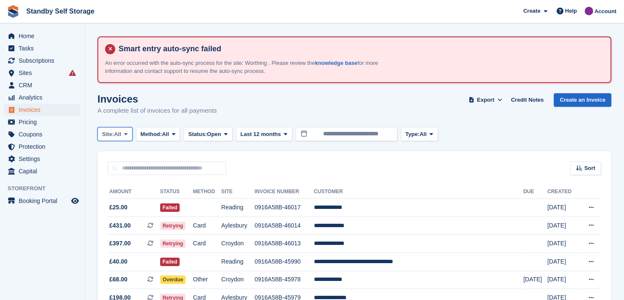
click at [129, 136] on span at bounding box center [125, 133] width 7 height 7
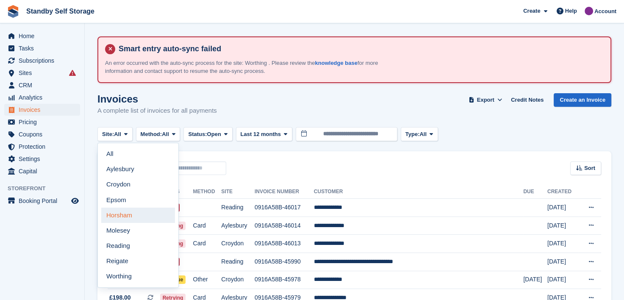
click at [114, 217] on link "Horsham" at bounding box center [138, 214] width 74 height 15
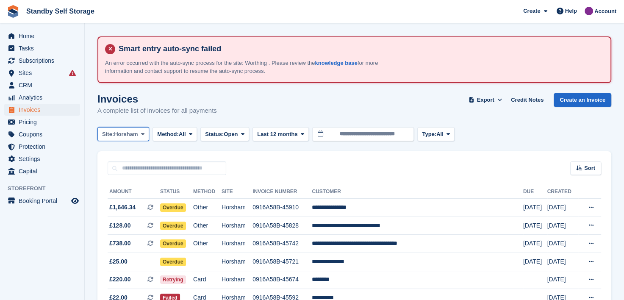
click at [141, 133] on icon at bounding box center [142, 134] width 3 height 6
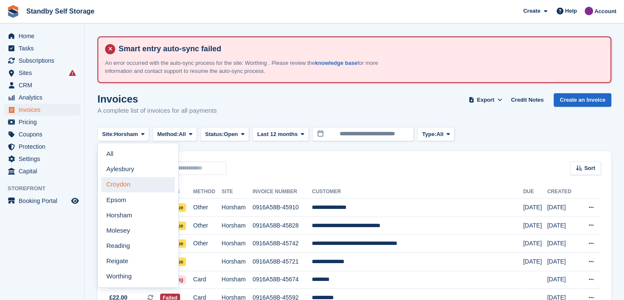
click at [112, 183] on link "Croydon" at bounding box center [138, 184] width 74 height 15
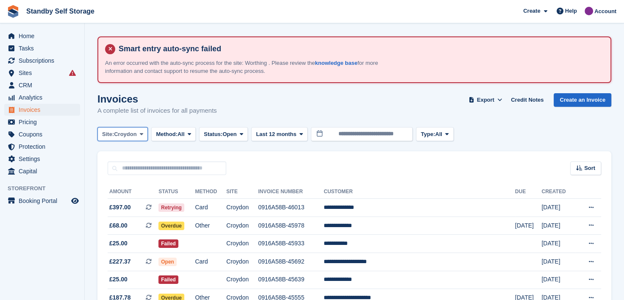
click at [141, 134] on icon at bounding box center [141, 134] width 3 height 6
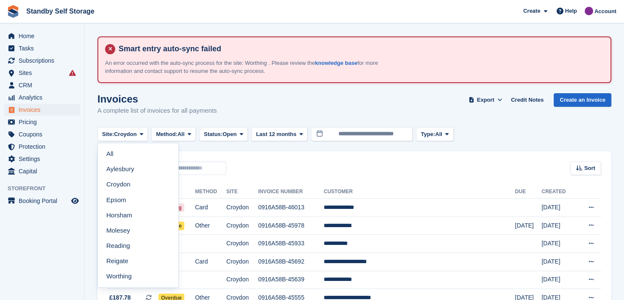
click at [121, 174] on link "Aylesbury" at bounding box center [138, 169] width 74 height 15
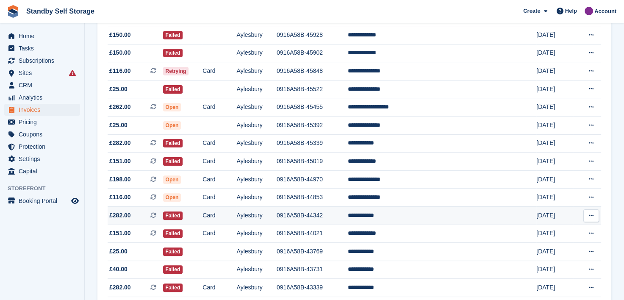
scroll to position [206, 0]
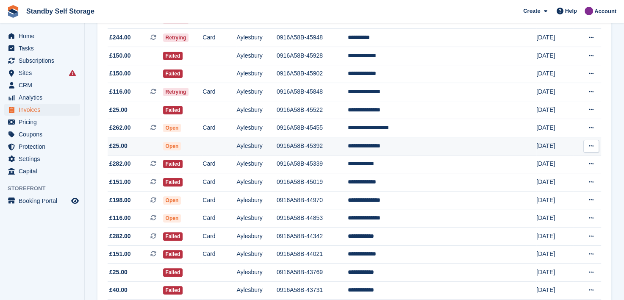
click at [401, 147] on td "**********" at bounding box center [434, 146] width 172 height 18
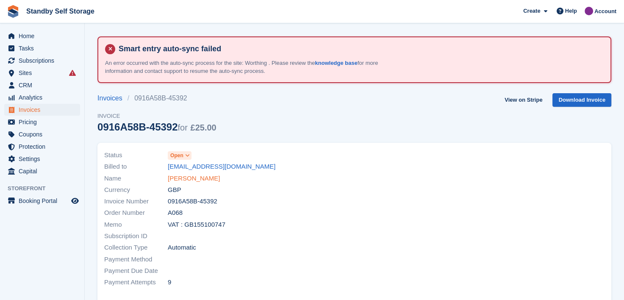
click at [180, 177] on link "[PERSON_NAME]" at bounding box center [194, 179] width 52 height 10
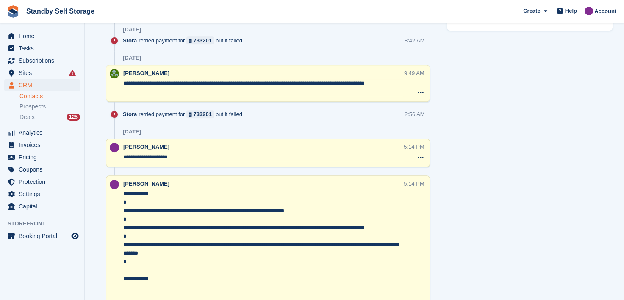
scroll to position [678, 0]
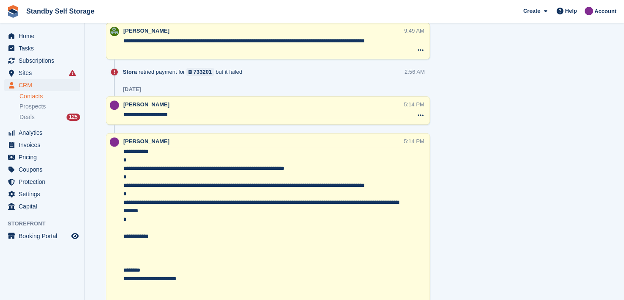
click at [321, 169] on textarea "**********" at bounding box center [263, 240] width 280 height 186
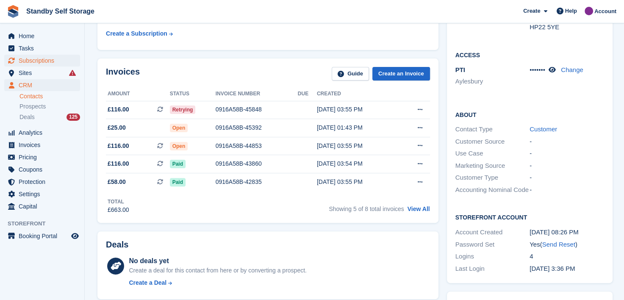
scroll to position [127, 0]
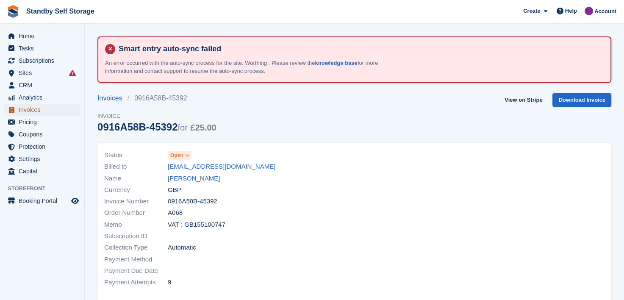
click at [25, 111] on span "Invoices" at bounding box center [44, 110] width 51 height 12
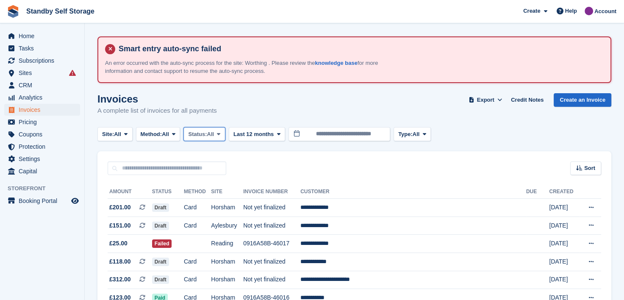
click at [220, 133] on icon at bounding box center [218, 134] width 3 height 6
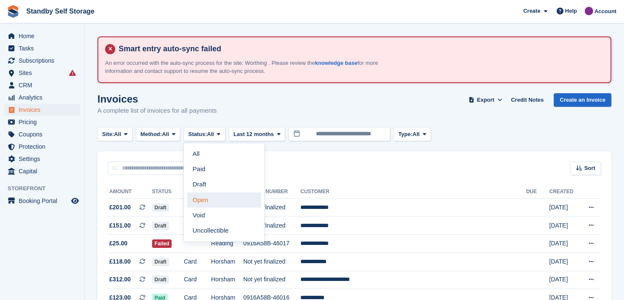
click at [208, 201] on link "Open" at bounding box center [224, 199] width 74 height 15
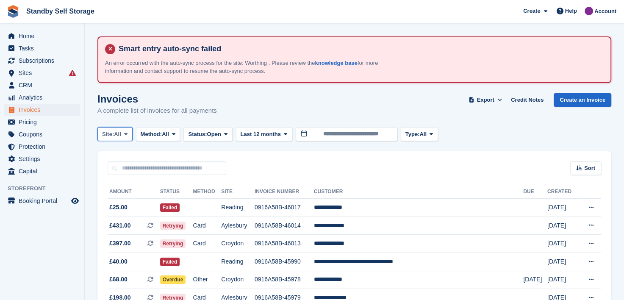
click at [127, 134] on icon at bounding box center [125, 134] width 3 height 6
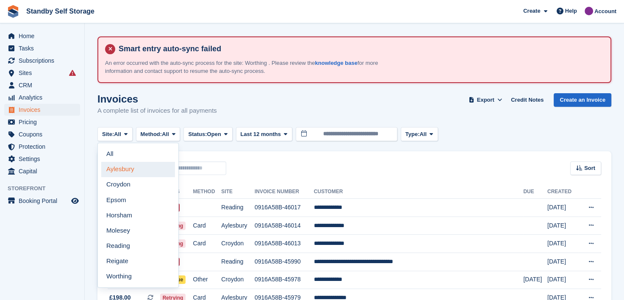
click at [115, 165] on link "Aylesbury" at bounding box center [138, 169] width 74 height 15
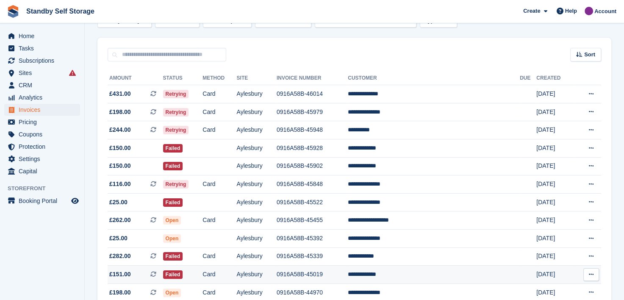
scroll to position [127, 0]
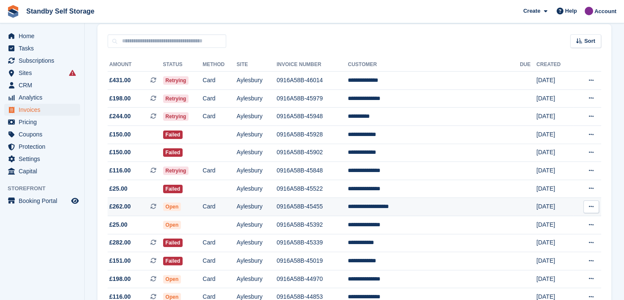
click at [410, 207] on td "**********" at bounding box center [434, 207] width 172 height 18
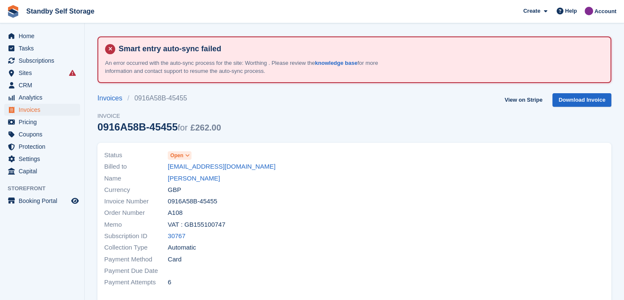
drag, startPoint x: 203, startPoint y: 174, endPoint x: 237, endPoint y: 172, distance: 34.4
click at [203, 174] on link "[PERSON_NAME]" at bounding box center [194, 179] width 52 height 10
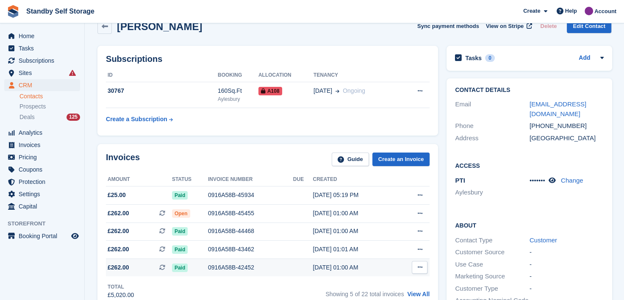
scroll to position [127, 0]
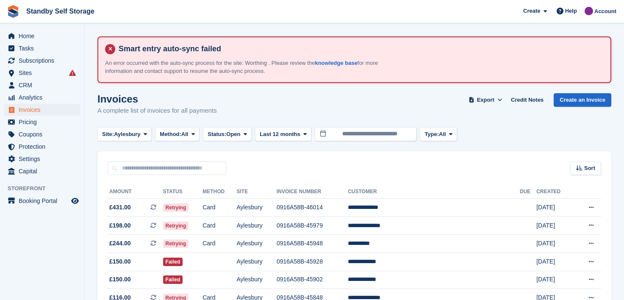
scroll to position [127, 0]
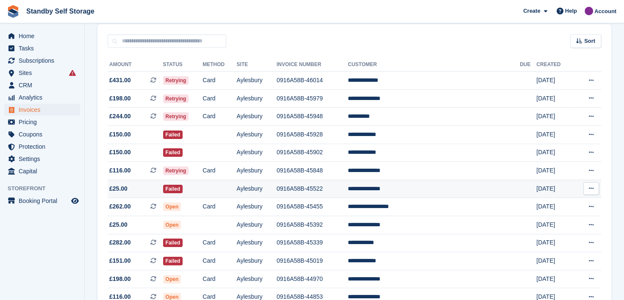
click at [409, 188] on td "**********" at bounding box center [434, 189] width 172 height 18
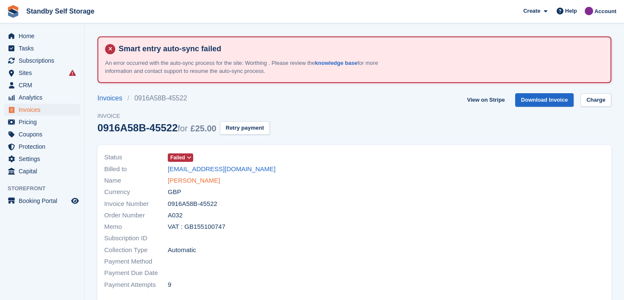
click at [191, 182] on link "[PERSON_NAME]" at bounding box center [194, 181] width 52 height 10
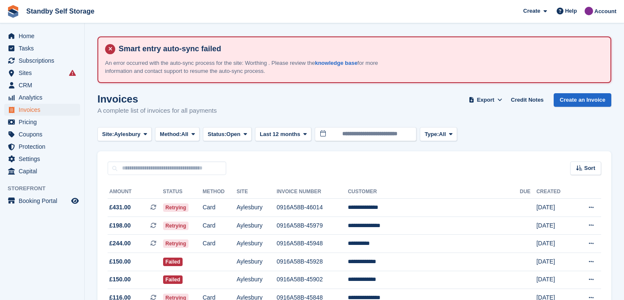
scroll to position [127, 0]
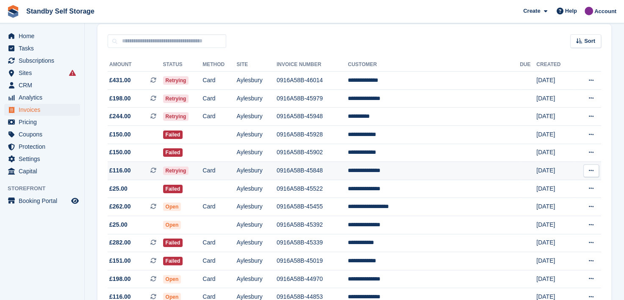
drag, startPoint x: 420, startPoint y: 170, endPoint x: 403, endPoint y: 173, distance: 17.5
click at [420, 170] on td "**********" at bounding box center [434, 171] width 172 height 18
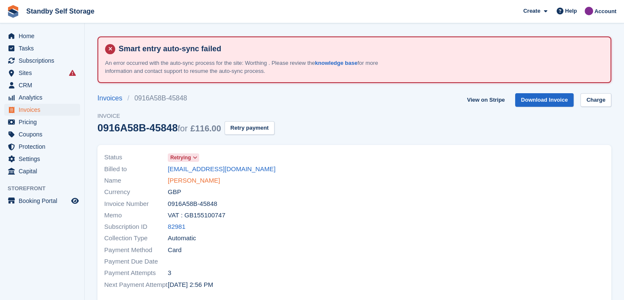
click at [191, 183] on link "Matthew Yelling" at bounding box center [194, 181] width 52 height 10
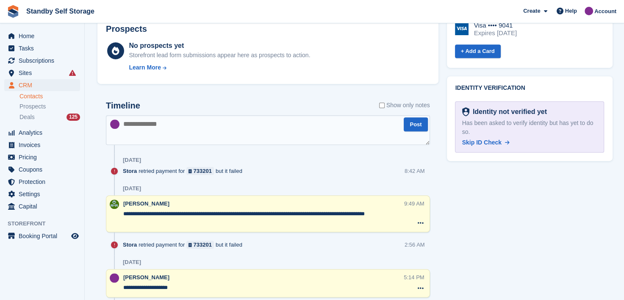
scroll to position [508, 0]
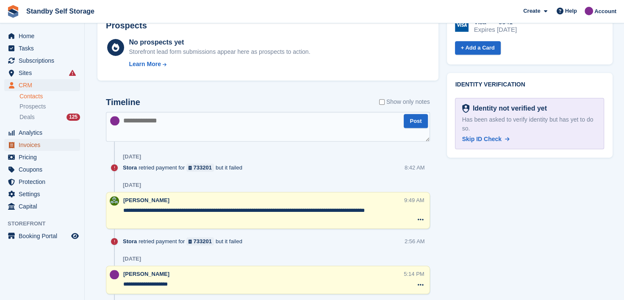
click at [22, 145] on span "Invoices" at bounding box center [44, 145] width 51 height 12
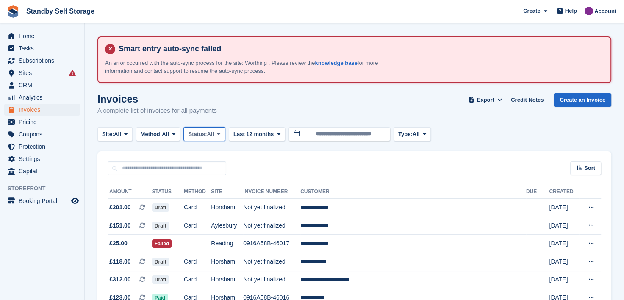
drag, startPoint x: 222, startPoint y: 133, endPoint x: 214, endPoint y: 166, distance: 34.0
click at [220, 133] on icon at bounding box center [218, 134] width 3 height 6
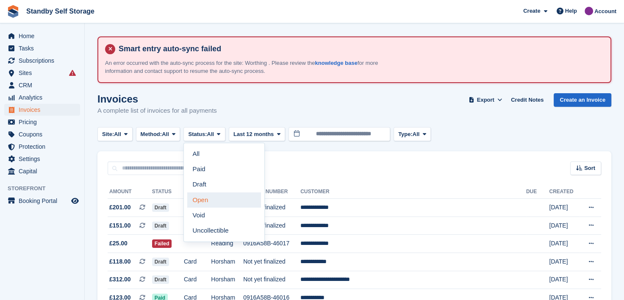
click at [210, 195] on link "Open" at bounding box center [224, 199] width 74 height 15
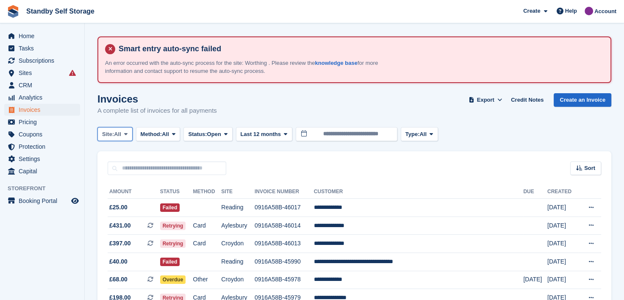
click at [127, 134] on icon at bounding box center [125, 134] width 3 height 6
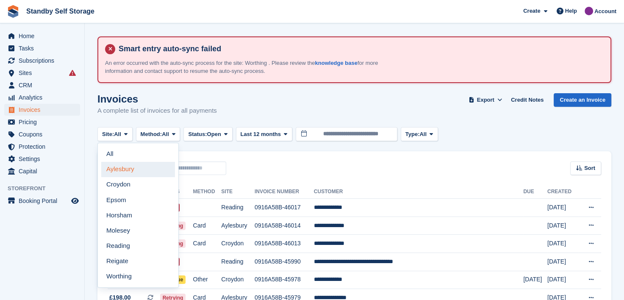
click at [120, 171] on link "Aylesbury" at bounding box center [138, 169] width 74 height 15
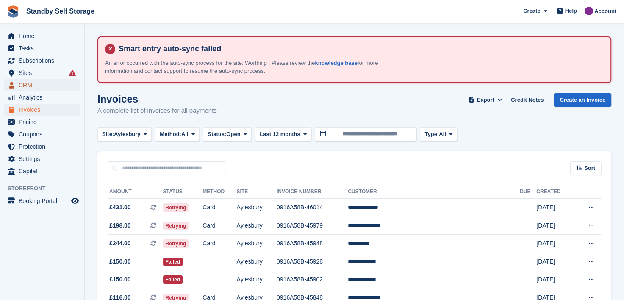
click at [25, 83] on span "CRM" at bounding box center [44, 85] width 51 height 12
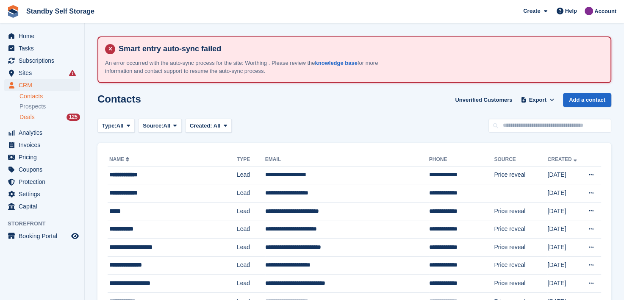
click at [25, 118] on span "Deals" at bounding box center [26, 117] width 15 height 8
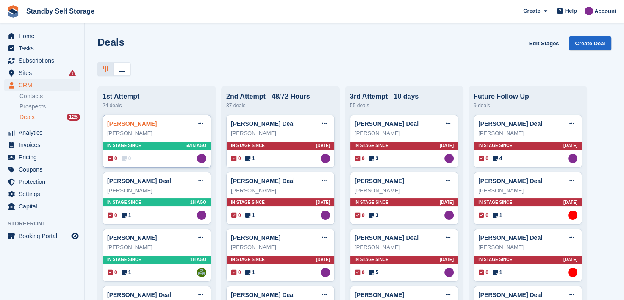
click at [119, 125] on link "[PERSON_NAME]" at bounding box center [132, 123] width 50 height 7
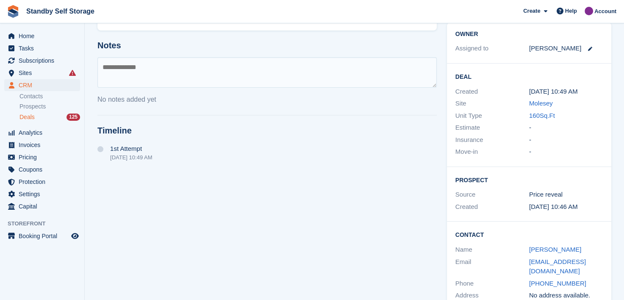
scroll to position [163, 0]
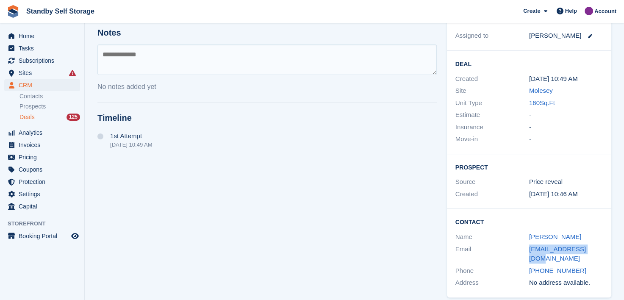
drag, startPoint x: 522, startPoint y: 248, endPoint x: 613, endPoint y: 243, distance: 91.6
click at [613, 243] on div "Owner Assigned to Sue Ford Deal Created 29 Aug, 10:49 AM Site Molesey Unit Type…" at bounding box center [529, 154] width 174 height 298
copy div "amortonpe@gmail.com"
click at [510, 265] on div "Phone +447706202649" at bounding box center [528, 271] width 147 height 12
drag, startPoint x: 525, startPoint y: 248, endPoint x: 632, endPoint y: 250, distance: 107.2
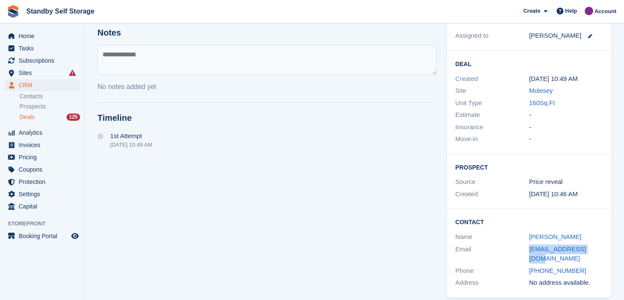
copy div "amortonpe@gmail.com"
click at [25, 74] on span "Sites" at bounding box center [44, 73] width 51 height 12
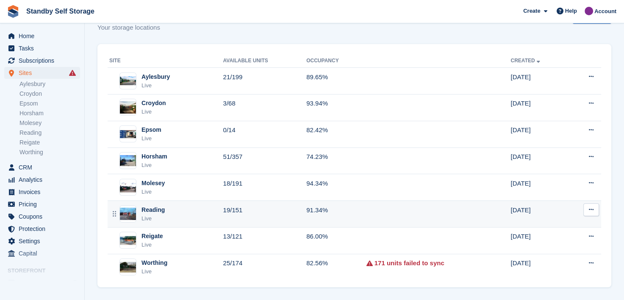
scroll to position [87, 0]
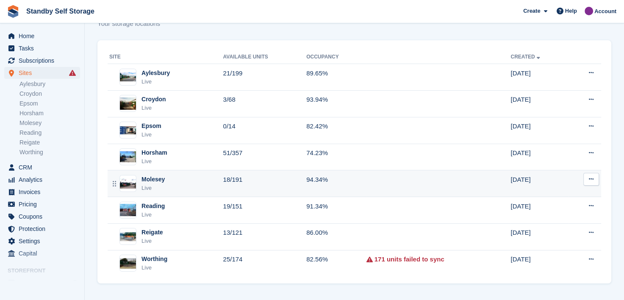
click at [151, 178] on div "Molesey" at bounding box center [152, 179] width 23 height 9
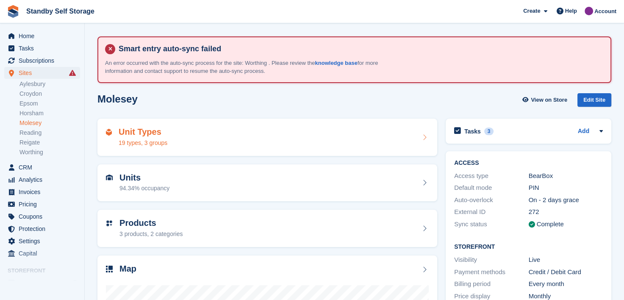
click at [224, 140] on div "Unit Types 19 types, 3 groups" at bounding box center [267, 137] width 323 height 20
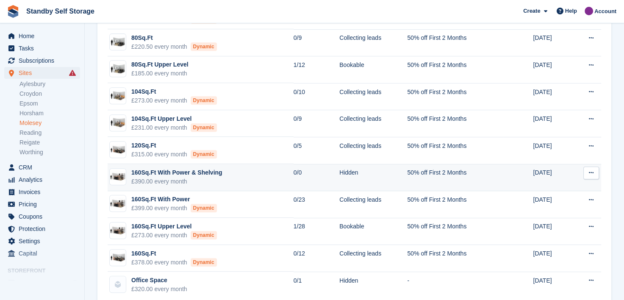
scroll to position [372, 0]
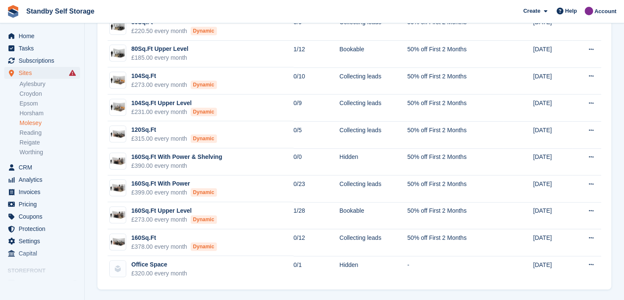
click at [31, 123] on link "Molesey" at bounding box center [49, 123] width 61 height 8
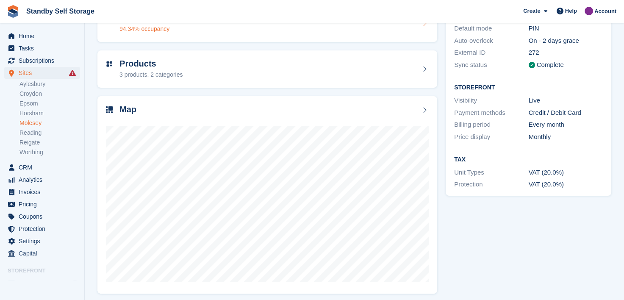
scroll to position [163, 0]
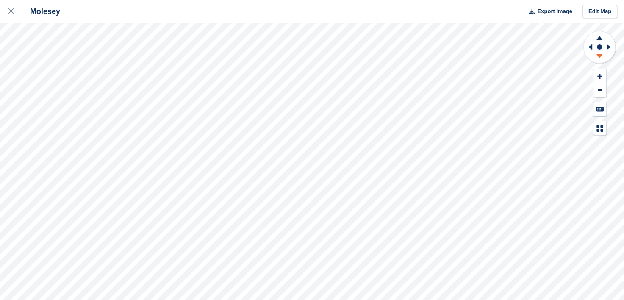
click at [600, 54] on icon at bounding box center [599, 56] width 6 height 4
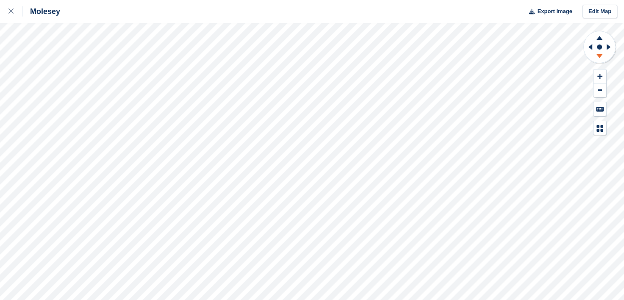
click at [600, 54] on icon at bounding box center [599, 56] width 6 height 4
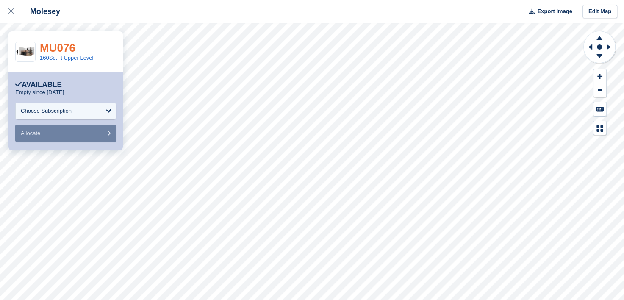
click at [55, 45] on link "MU076" at bounding box center [58, 47] width 36 height 13
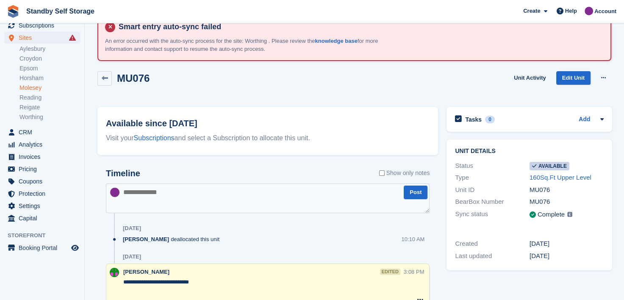
scroll to position [61, 0]
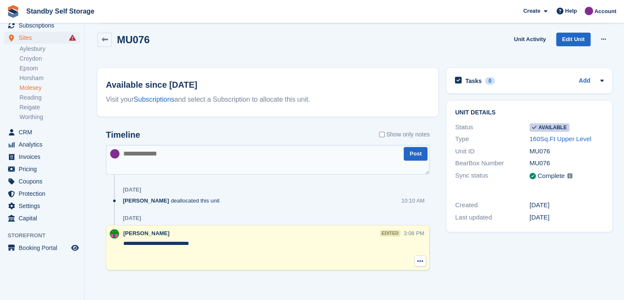
drag, startPoint x: 422, startPoint y: 259, endPoint x: 415, endPoint y: 259, distance: 6.4
click at [422, 259] on icon at bounding box center [420, 260] width 6 height 7
click at [367, 277] on p "Delete note" at bounding box center [386, 276] width 74 height 11
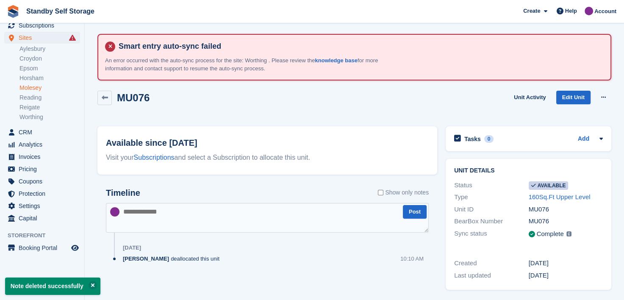
scroll to position [2, 0]
click at [33, 87] on link "Molesey" at bounding box center [49, 88] width 61 height 8
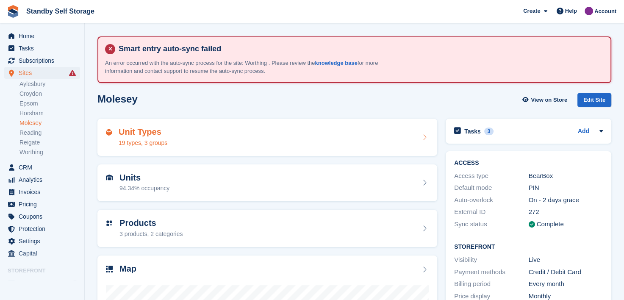
click at [209, 133] on div "Unit Types 19 types, 3 groups" at bounding box center [267, 137] width 323 height 20
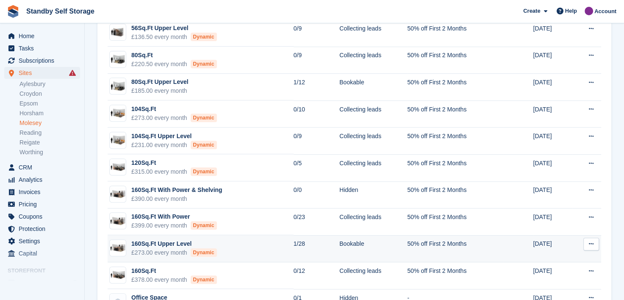
scroll to position [372, 0]
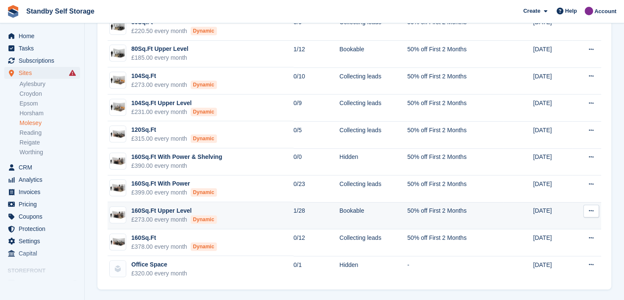
click at [246, 215] on td "160Sq.Ft Upper Level £273.00 every month Dynamic" at bounding box center [201, 215] width 186 height 27
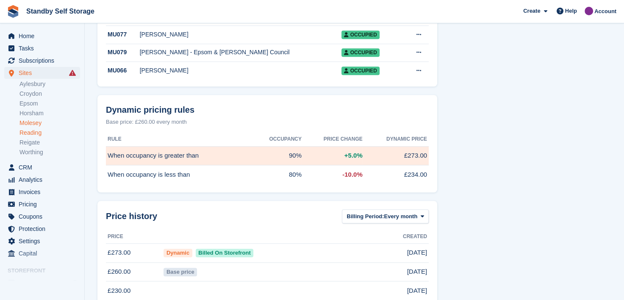
scroll to position [635, 0]
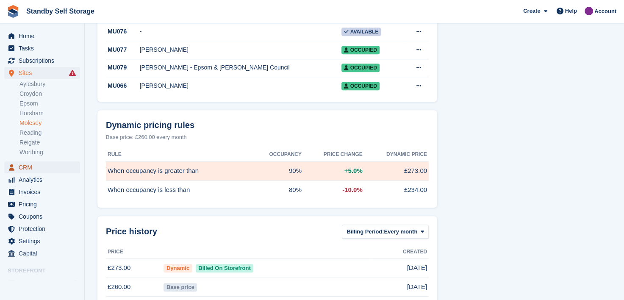
click at [26, 163] on span "CRM" at bounding box center [44, 167] width 51 height 12
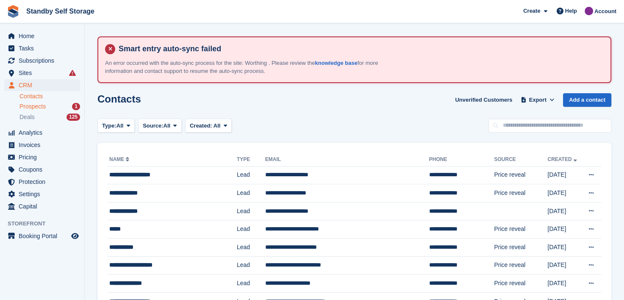
click at [33, 108] on span "Prospects" at bounding box center [32, 106] width 26 height 8
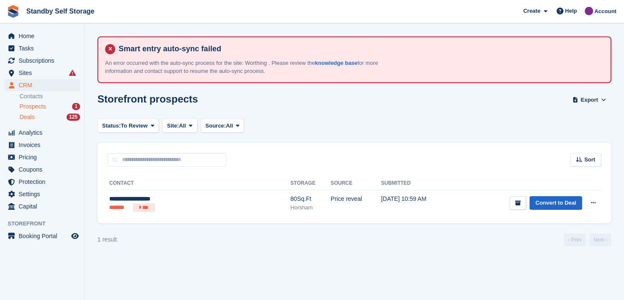
click at [23, 118] on span "Deals" at bounding box center [26, 117] width 15 height 8
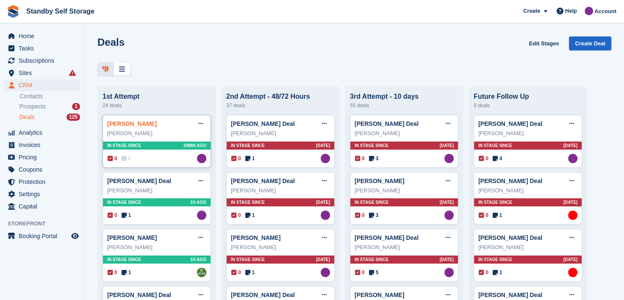
click at [131, 125] on link "Andrew Morton Deal" at bounding box center [132, 123] width 50 height 7
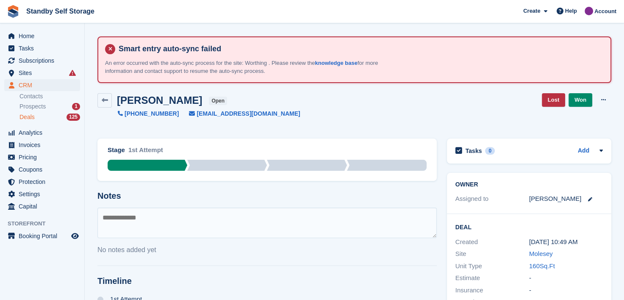
click at [211, 221] on textarea at bounding box center [266, 222] width 339 height 30
paste textarea "**********"
type textarea "**********"
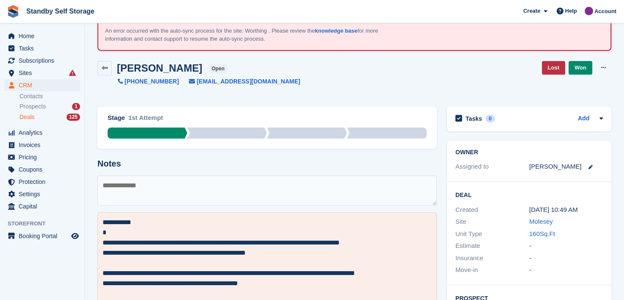
scroll to position [127, 0]
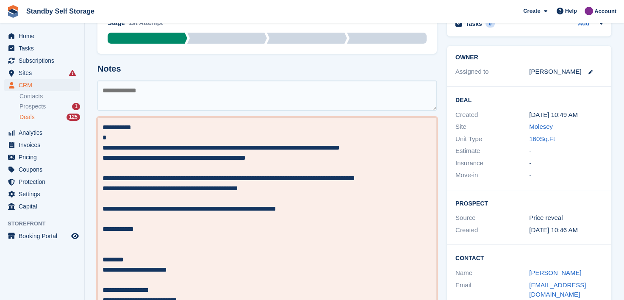
click at [103, 124] on textarea "**********" at bounding box center [266, 213] width 329 height 183
click at [106, 127] on textarea "**********" at bounding box center [266, 223] width 329 height 203
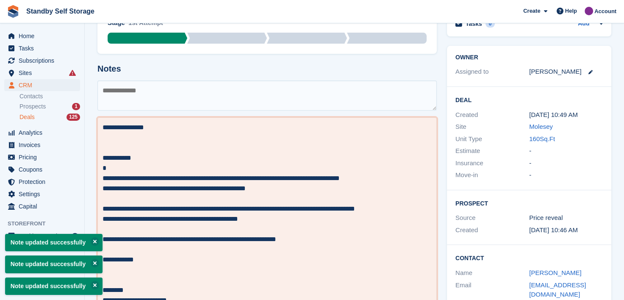
type textarea "**********"
click at [119, 88] on textarea at bounding box center [266, 95] width 339 height 30
click at [26, 107] on span "Prospects" at bounding box center [32, 106] width 26 height 8
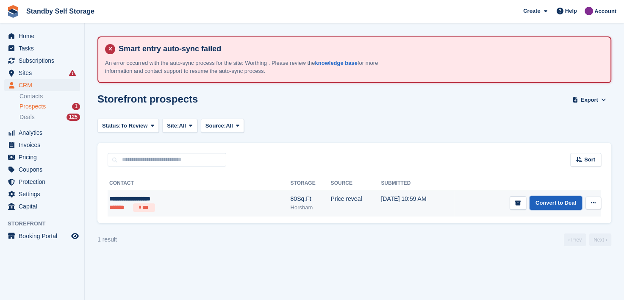
click at [543, 206] on link "Convert to Deal" at bounding box center [555, 203] width 53 height 14
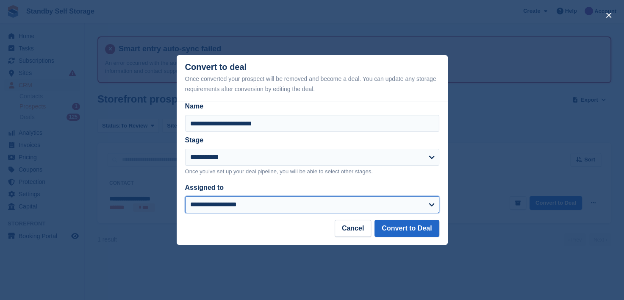
click at [212, 203] on select "**********" at bounding box center [312, 204] width 254 height 17
select select "****"
click at [185, 196] on select "**********" at bounding box center [312, 204] width 254 height 17
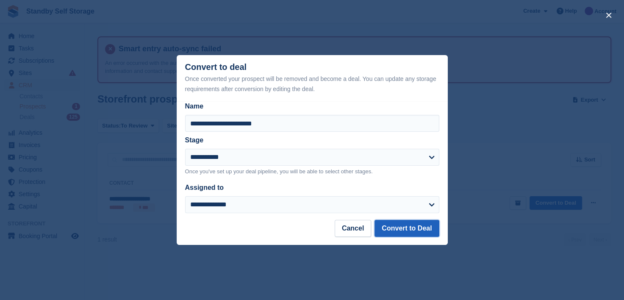
click at [401, 226] on button "Convert to Deal" at bounding box center [406, 228] width 64 height 17
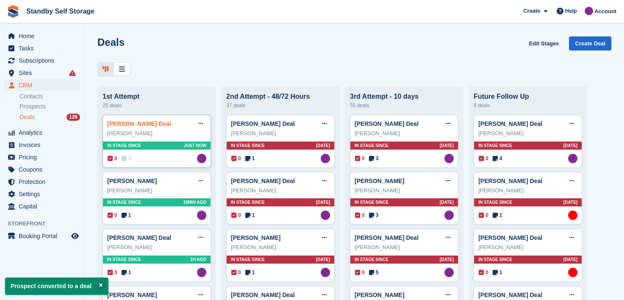
click at [152, 126] on link "[PERSON_NAME] Deal" at bounding box center [139, 123] width 64 height 7
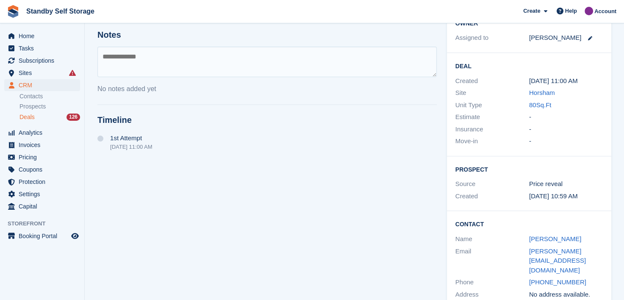
scroll to position [163, 0]
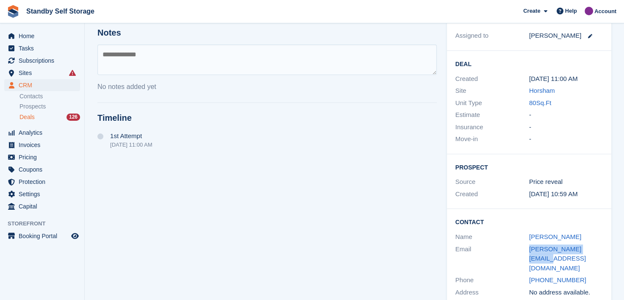
drag, startPoint x: 522, startPoint y: 245, endPoint x: 631, endPoint y: 242, distance: 109.3
copy div "owen.ksb04@gmail.com"
drag, startPoint x: 518, startPoint y: 241, endPoint x: 602, endPoint y: 247, distance: 84.1
click at [602, 247] on div "Contact Name Owen Stavely-Butler Email owen.ksb04@gmail.com Phone +447732756041…" at bounding box center [529, 258] width 164 height 98
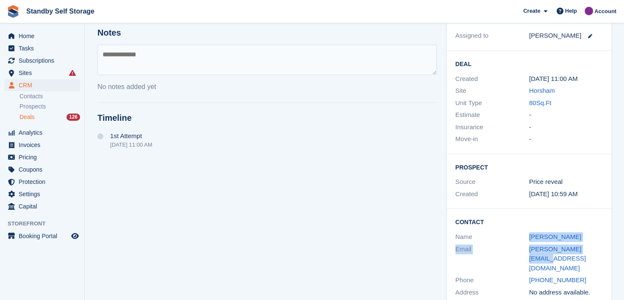
click at [506, 246] on div "Email" at bounding box center [492, 258] width 74 height 29
drag, startPoint x: 523, startPoint y: 250, endPoint x: 611, endPoint y: 250, distance: 87.7
click at [611, 250] on div "Owner Assigned to Sue Ford Deal Created 29 Aug, 11:00 AM Site Horsham Unit Type…" at bounding box center [529, 159] width 174 height 308
copy div "owen.ksb04@gmail.com"
click at [112, 62] on textarea at bounding box center [266, 59] width 339 height 30
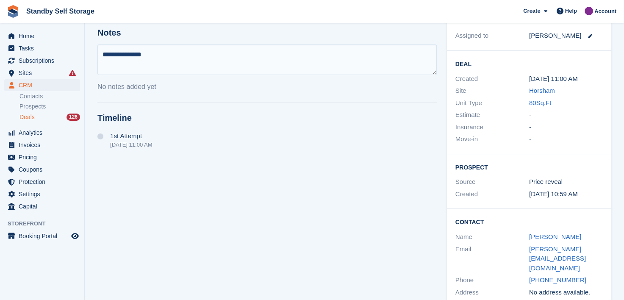
type textarea "**********"
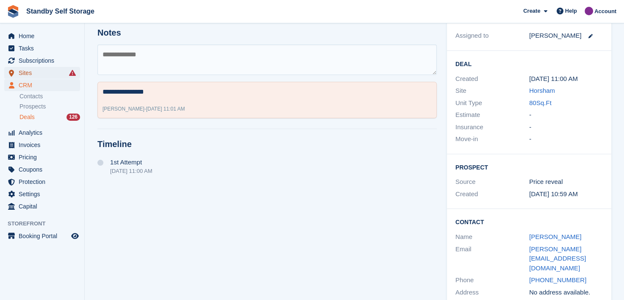
drag, startPoint x: 25, startPoint y: 73, endPoint x: 30, endPoint y: 75, distance: 5.0
click at [25, 73] on span "Sites" at bounding box center [44, 73] width 51 height 12
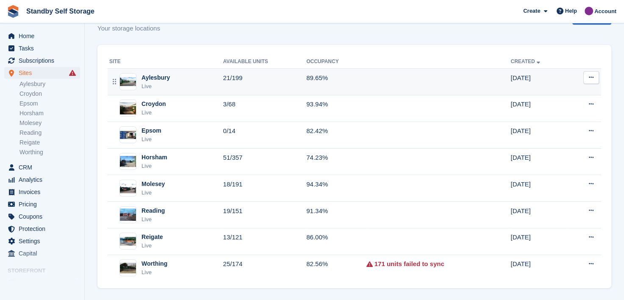
scroll to position [87, 0]
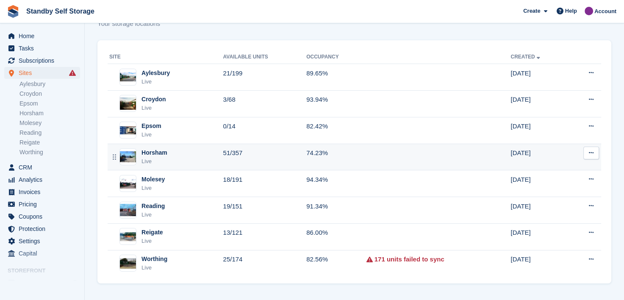
click at [144, 152] on div "Horsham" at bounding box center [154, 152] width 26 height 9
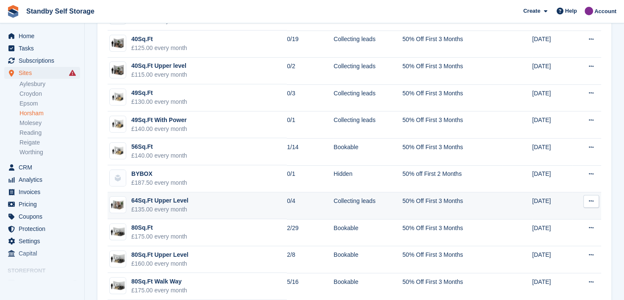
scroll to position [254, 0]
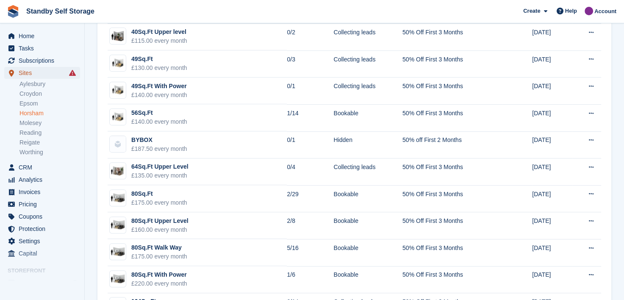
click at [25, 73] on span "Sites" at bounding box center [44, 73] width 51 height 12
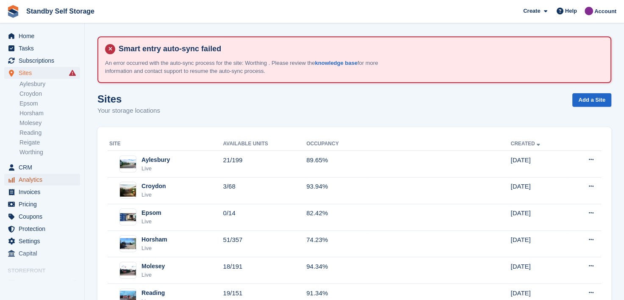
click at [33, 174] on span "Analytics" at bounding box center [44, 180] width 51 height 12
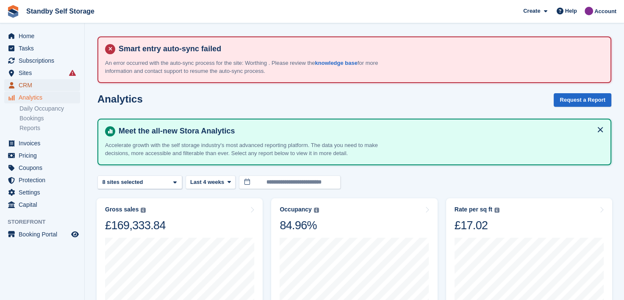
click at [22, 81] on span "CRM" at bounding box center [44, 85] width 51 height 12
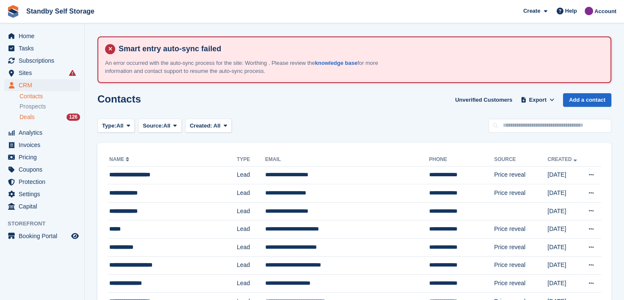
click at [27, 118] on span "Deals" at bounding box center [26, 117] width 15 height 8
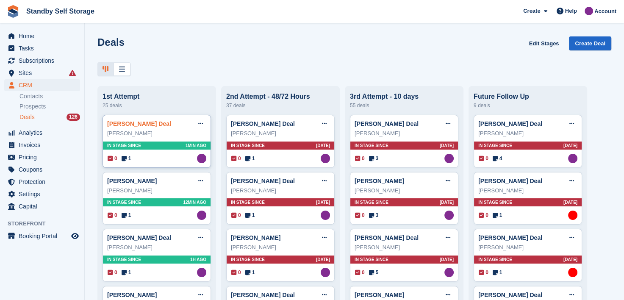
click at [122, 124] on link "[PERSON_NAME] Deal" at bounding box center [139, 123] width 64 height 7
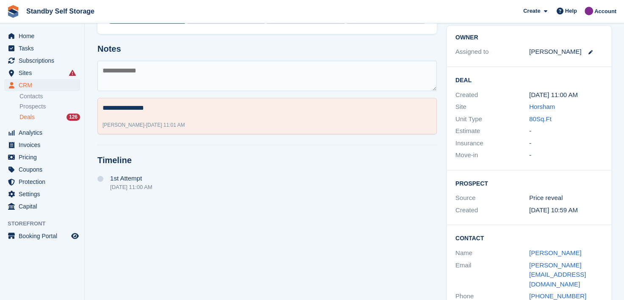
scroll to position [163, 0]
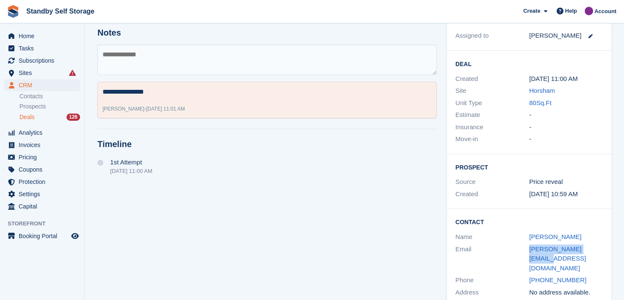
drag, startPoint x: 522, startPoint y: 247, endPoint x: 634, endPoint y: 247, distance: 112.2
copy div "[PERSON_NAME][EMAIL_ADDRESS][DOMAIN_NAME]"
click at [25, 74] on span "Sites" at bounding box center [44, 73] width 51 height 12
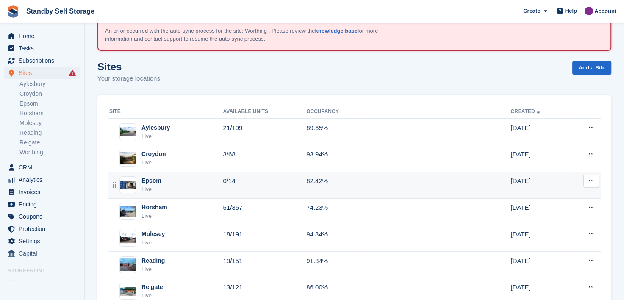
scroll to position [85, 0]
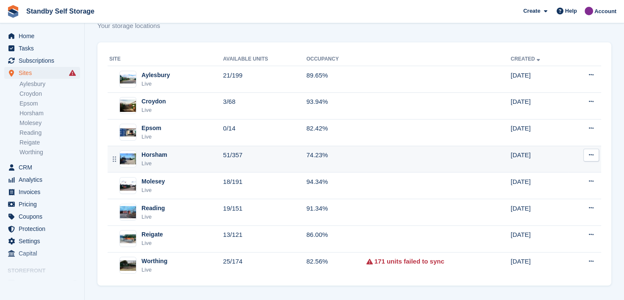
click at [155, 154] on div "Horsham" at bounding box center [154, 154] width 26 height 9
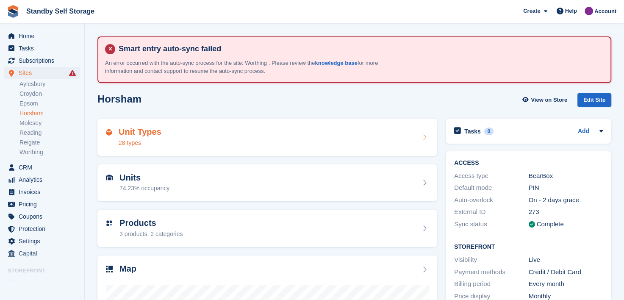
click at [192, 132] on div "Unit Types 28 types" at bounding box center [267, 137] width 323 height 20
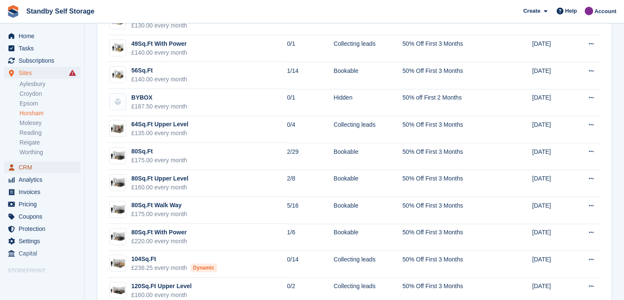
drag, startPoint x: 26, startPoint y: 168, endPoint x: 17, endPoint y: 152, distance: 17.9
click at [26, 168] on span "CRM" at bounding box center [44, 167] width 51 height 12
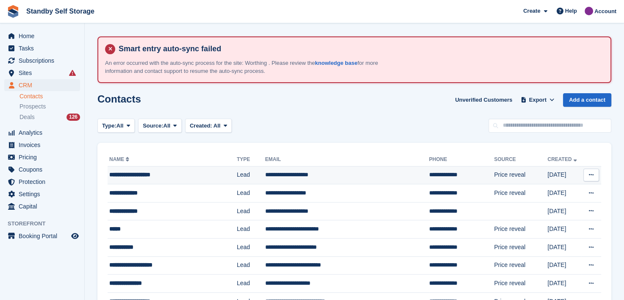
click at [144, 176] on div "**********" at bounding box center [167, 174] width 116 height 9
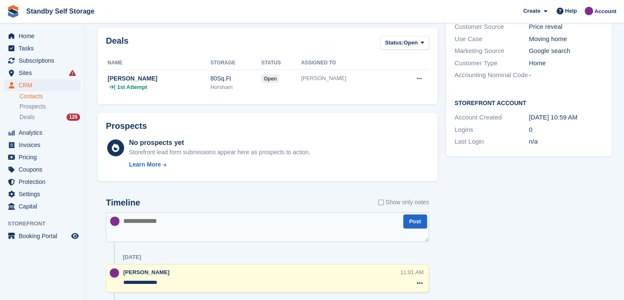
scroll to position [254, 0]
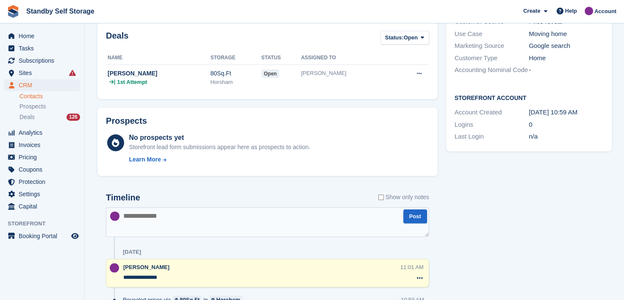
click at [164, 216] on textarea at bounding box center [267, 222] width 323 height 30
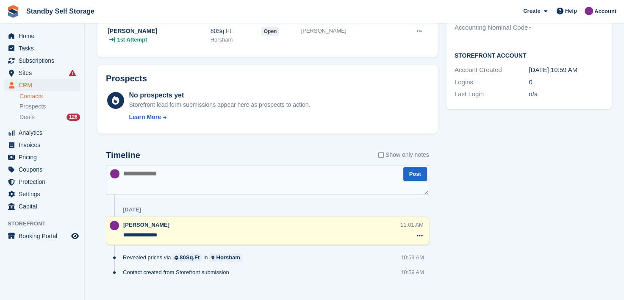
click at [168, 236] on textarea "**********" at bounding box center [261, 235] width 277 height 8
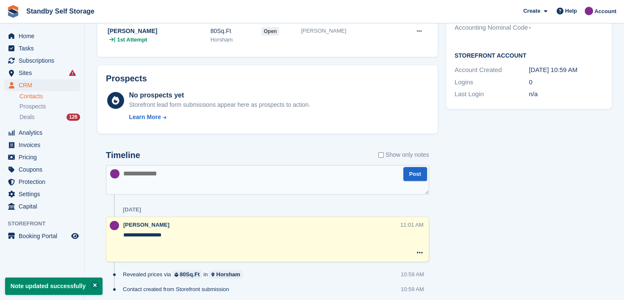
paste textarea "**********"
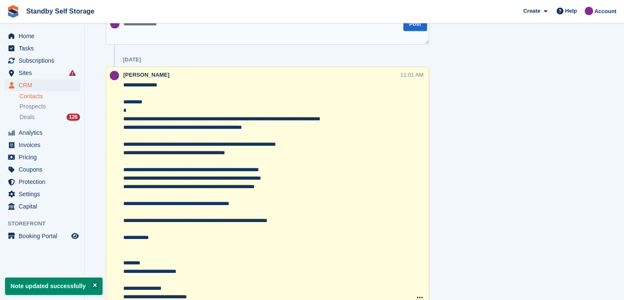
scroll to position [455, 0]
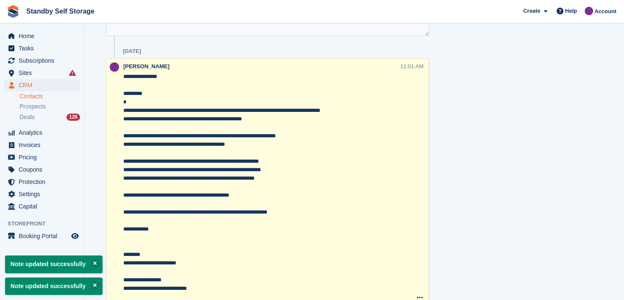
click at [123, 145] on textarea "**********" at bounding box center [261, 186] width 277 height 229
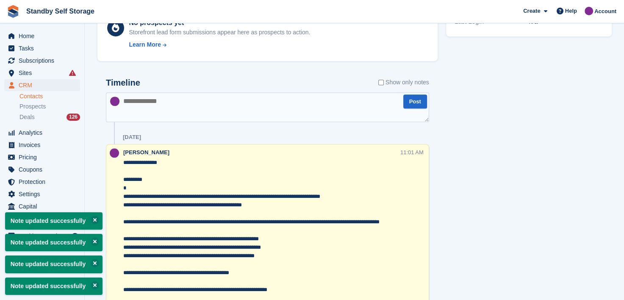
scroll to position [243, 0]
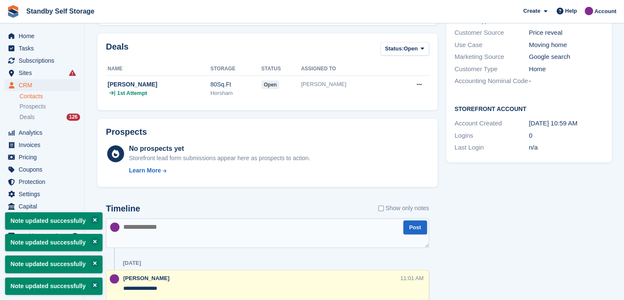
type textarea "**********"
click at [214, 234] on textarea at bounding box center [267, 233] width 323 height 30
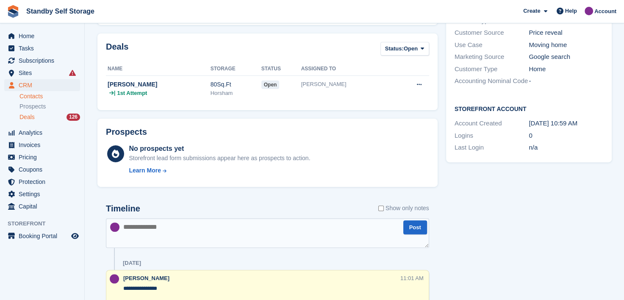
click at [28, 117] on span "Deals" at bounding box center [26, 117] width 15 height 8
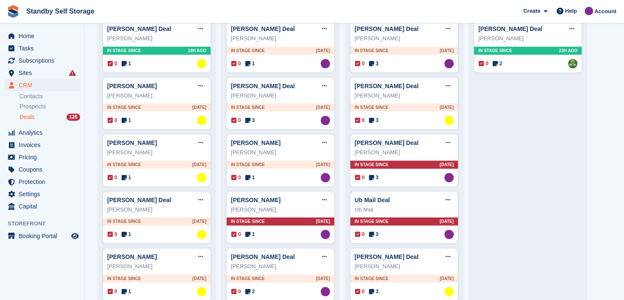
scroll to position [254, 0]
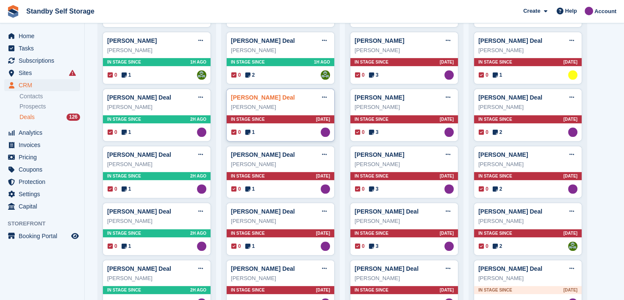
drag, startPoint x: 249, startPoint y: 99, endPoint x: 259, endPoint y: 97, distance: 9.9
click at [249, 99] on link "[PERSON_NAME] Deal" at bounding box center [263, 97] width 64 height 7
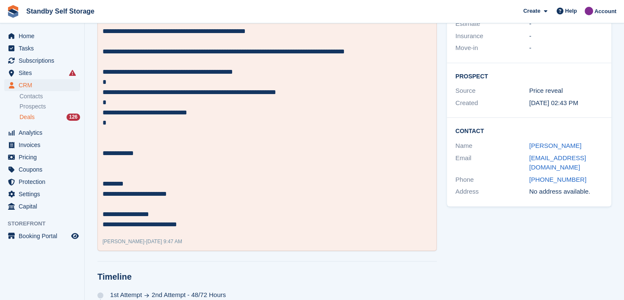
scroll to position [303, 0]
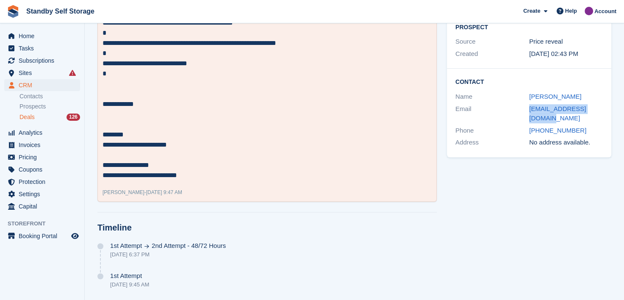
drag, startPoint x: 542, startPoint y: 115, endPoint x: 523, endPoint y: 110, distance: 20.1
click at [523, 110] on div "Email walkstwodogs@gmail.com" at bounding box center [528, 114] width 147 height 22
copy div "walkstwodogs@gmail.com"
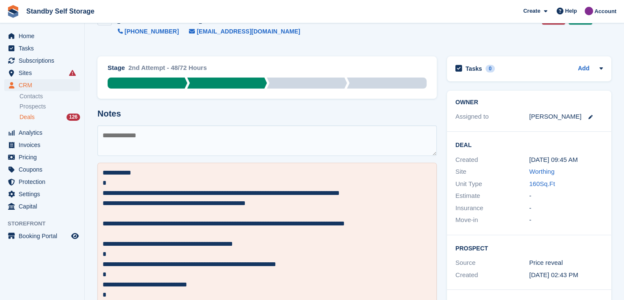
scroll to position [0, 0]
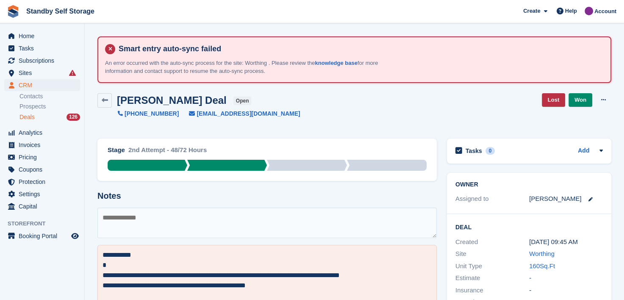
click at [155, 219] on textarea at bounding box center [266, 222] width 339 height 30
type textarea "**********"
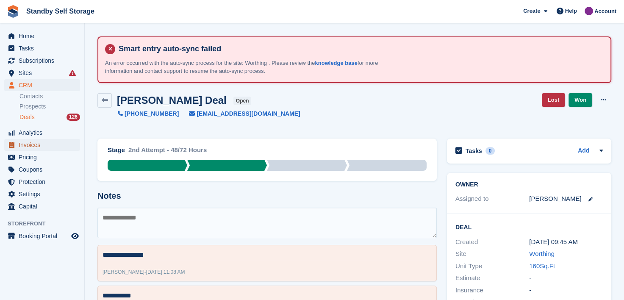
click at [27, 144] on span "Invoices" at bounding box center [44, 145] width 51 height 12
click at [24, 116] on span "Deals" at bounding box center [26, 117] width 15 height 8
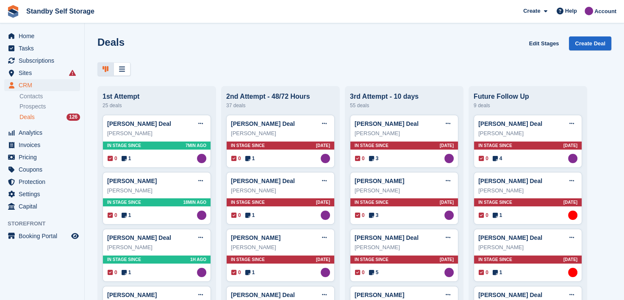
click at [23, 117] on span "Deals" at bounding box center [26, 117] width 15 height 8
click at [259, 124] on link "Courtenay Barratt Deal" at bounding box center [263, 123] width 64 height 7
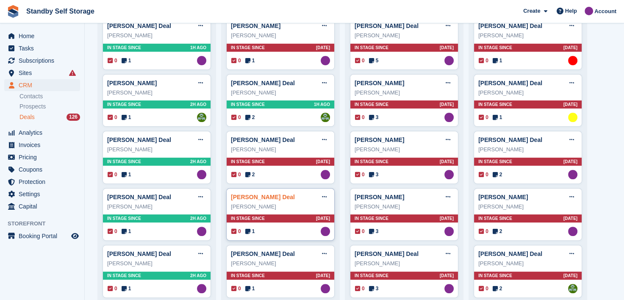
scroll to position [254, 0]
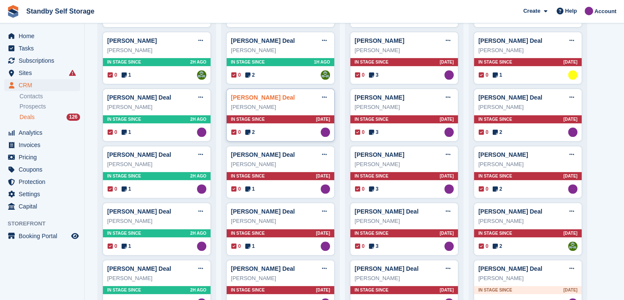
click at [254, 96] on link "Andrew Hilton Deal" at bounding box center [263, 97] width 64 height 7
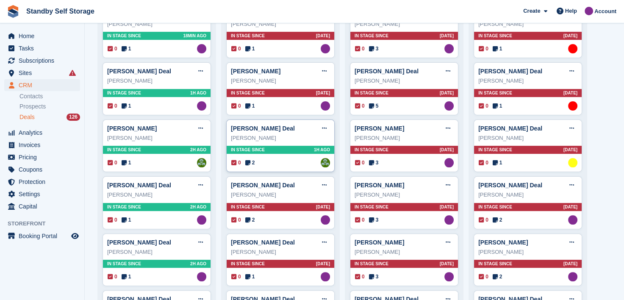
scroll to position [169, 0]
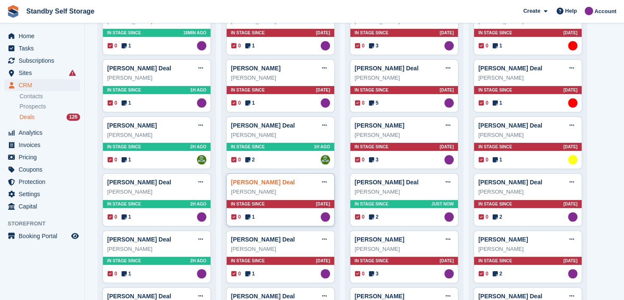
click at [250, 183] on link "Jamie Neagle Deal" at bounding box center [263, 182] width 64 height 7
click at [241, 185] on link "Jamie Neagle Deal" at bounding box center [263, 182] width 64 height 7
click at [243, 184] on link "Jamie Neagle Deal" at bounding box center [263, 182] width 64 height 7
click at [254, 183] on link "[PERSON_NAME] Deal" at bounding box center [263, 182] width 64 height 7
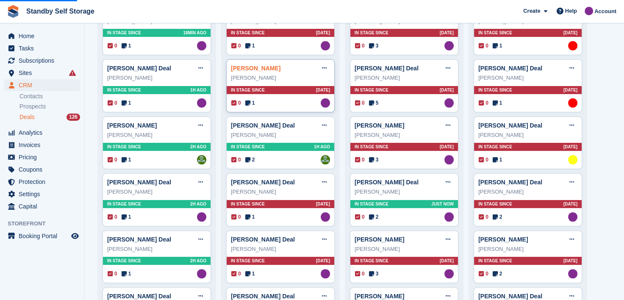
click at [245, 69] on link "[PERSON_NAME]" at bounding box center [256, 68] width 50 height 7
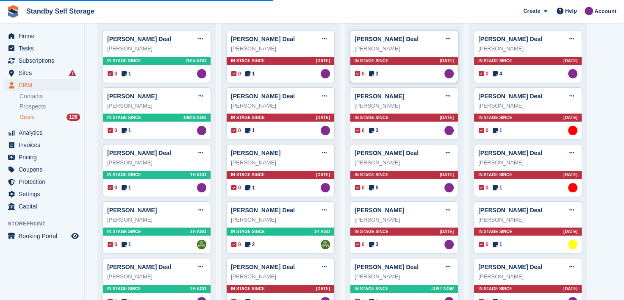
scroll to position [0, 0]
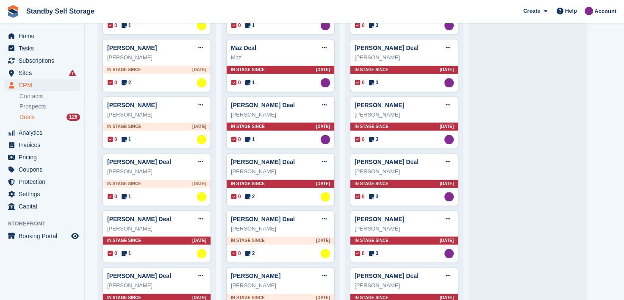
scroll to position [1059, 0]
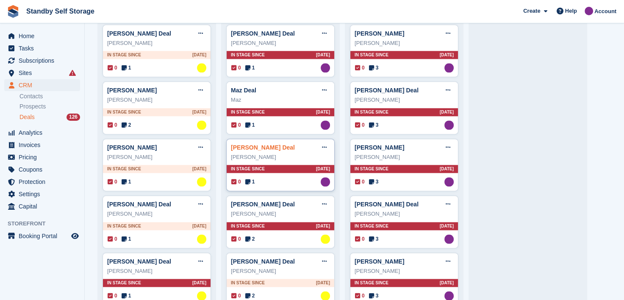
drag, startPoint x: 252, startPoint y: 144, endPoint x: 264, endPoint y: 144, distance: 12.3
click at [252, 144] on link "[PERSON_NAME] Deal" at bounding box center [263, 147] width 64 height 7
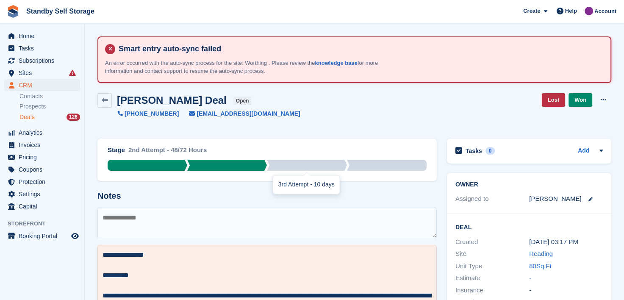
scroll to position [85, 0]
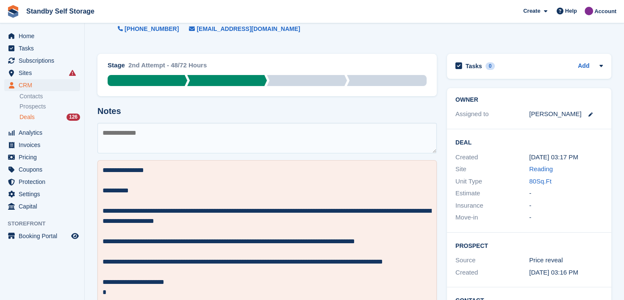
click at [166, 130] on textarea at bounding box center [266, 138] width 339 height 30
type textarea "**********"
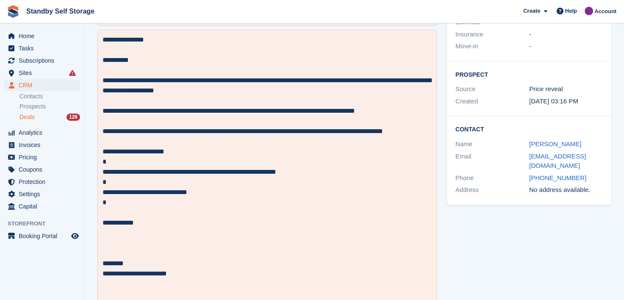
scroll to position [296, 0]
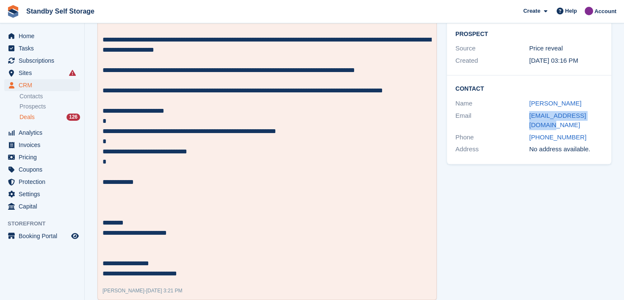
drag, startPoint x: 520, startPoint y: 114, endPoint x: 618, endPoint y: 117, distance: 98.3
click at [618, 117] on section "Smart entry auto-sync failed An error occurred with the auto-sync process for t…" at bounding box center [354, 51] width 539 height 695
copy div "hancocks30@yahoo.co.uk"
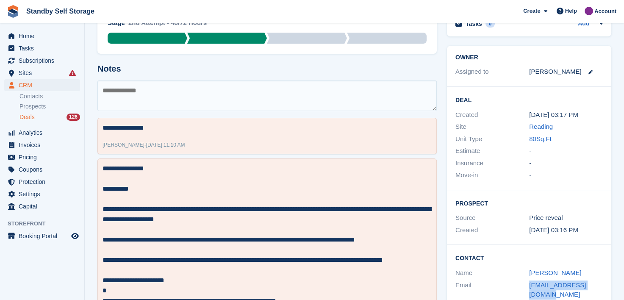
scroll to position [42, 0]
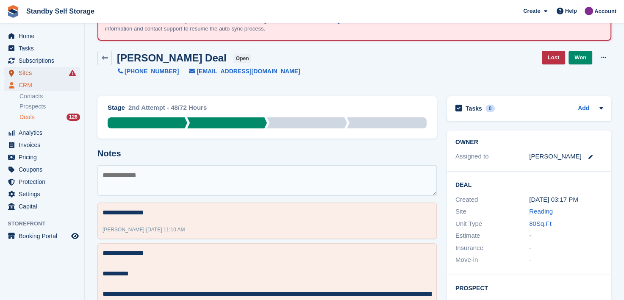
click at [25, 74] on span "Sites" at bounding box center [44, 73] width 51 height 12
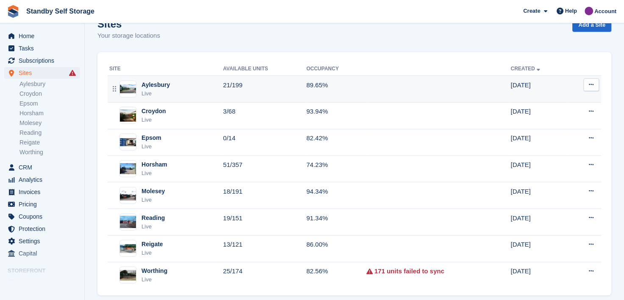
scroll to position [87, 0]
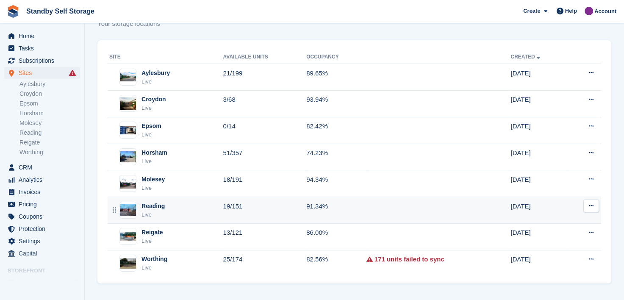
click at [150, 204] on div "Reading" at bounding box center [152, 206] width 23 height 9
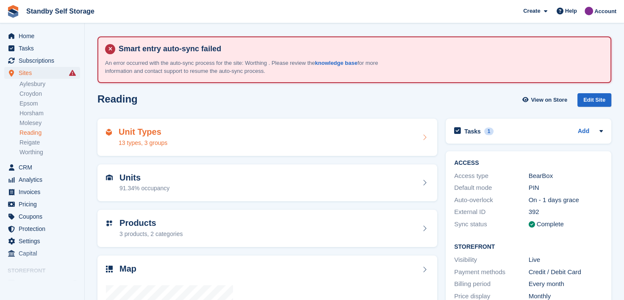
click at [155, 134] on h2 "Unit Types" at bounding box center [143, 132] width 49 height 10
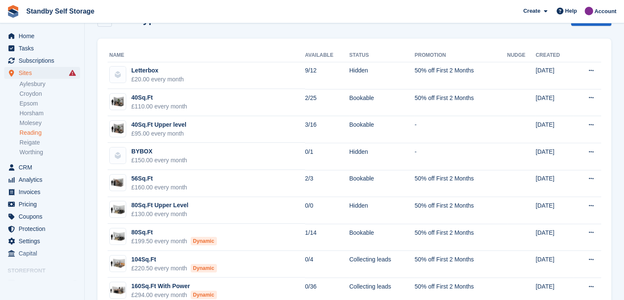
scroll to position [41, 0]
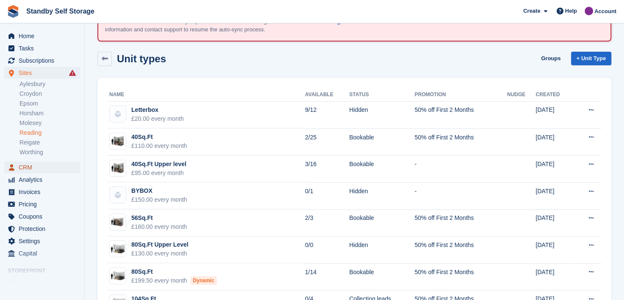
click at [24, 167] on span "CRM" at bounding box center [44, 167] width 51 height 12
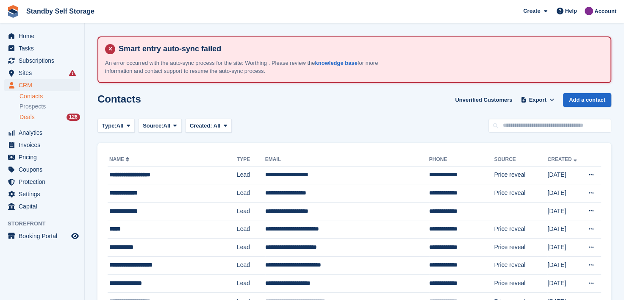
click at [28, 117] on span "Deals" at bounding box center [26, 117] width 15 height 8
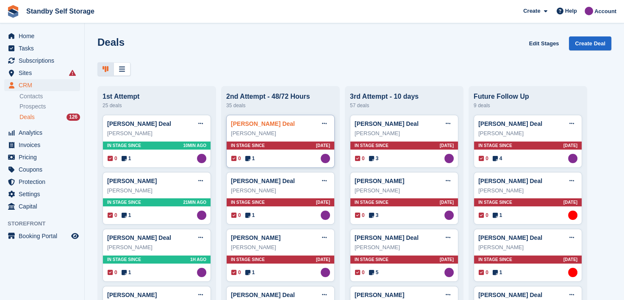
click at [245, 126] on link "Courtenay Barratt Deal" at bounding box center [263, 123] width 64 height 7
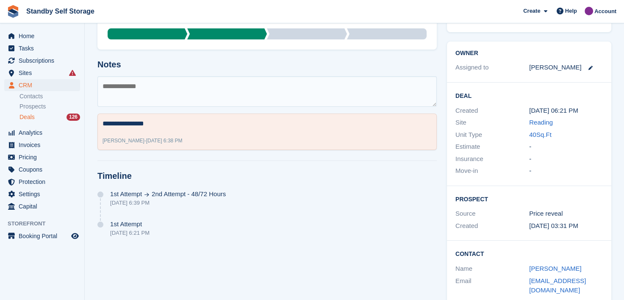
scroll to position [163, 0]
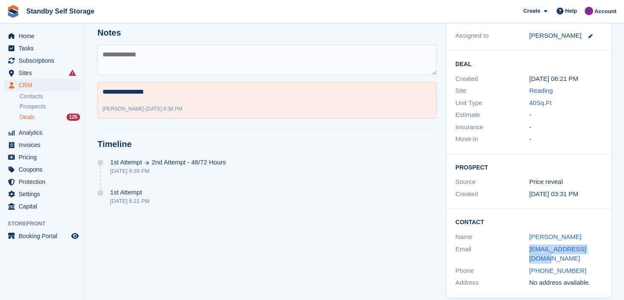
drag, startPoint x: 523, startPoint y: 249, endPoint x: 602, endPoint y: 249, distance: 79.2
click at [602, 249] on div "Email cjb_91@btinternet.com" at bounding box center [528, 254] width 147 height 22
copy div "cjb_91@btinternet.com"
click at [202, 54] on textarea at bounding box center [266, 59] width 339 height 30
type textarea "**********"
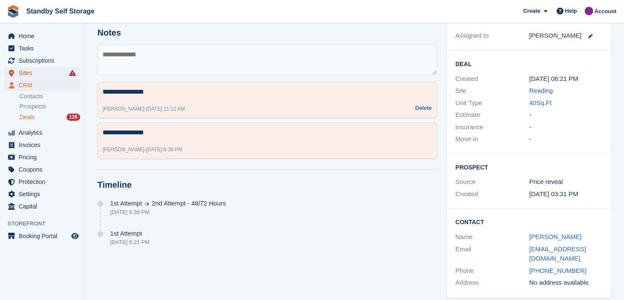
drag, startPoint x: 20, startPoint y: 70, endPoint x: 102, endPoint y: 80, distance: 82.0
click at [20, 70] on span "Sites" at bounding box center [44, 73] width 51 height 12
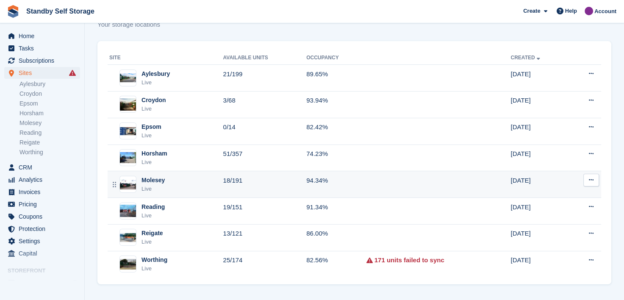
scroll to position [87, 0]
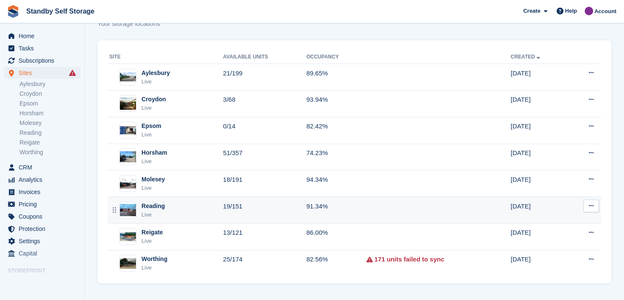
click at [149, 206] on div "Reading" at bounding box center [152, 206] width 23 height 9
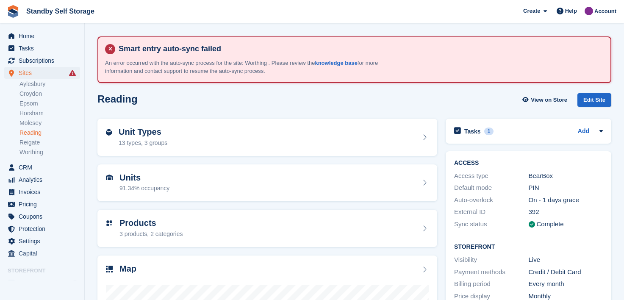
click at [138, 137] on div "Unit Types 13 types, 3 groups" at bounding box center [143, 137] width 49 height 20
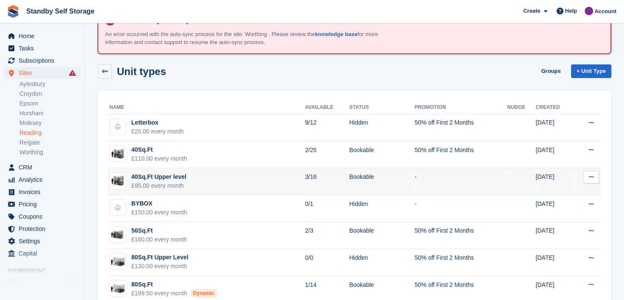
scroll to position [42, 0]
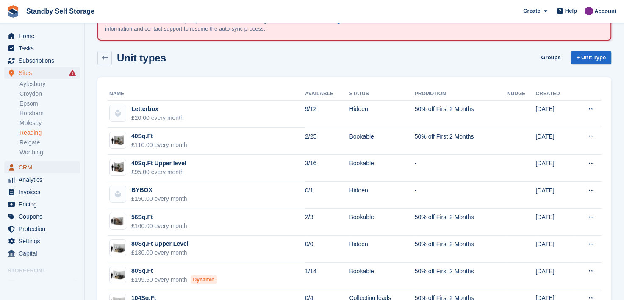
drag, startPoint x: 23, startPoint y: 167, endPoint x: 51, endPoint y: 158, distance: 29.5
click at [23, 166] on span "CRM" at bounding box center [44, 167] width 51 height 12
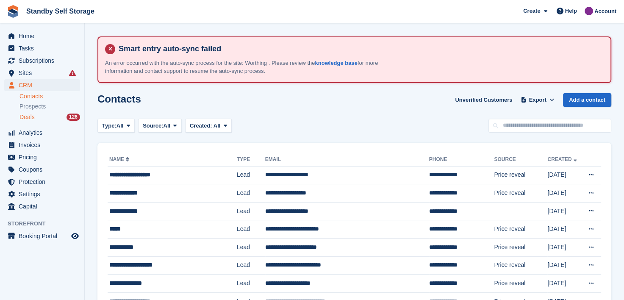
click at [22, 119] on span "Deals" at bounding box center [26, 117] width 15 height 8
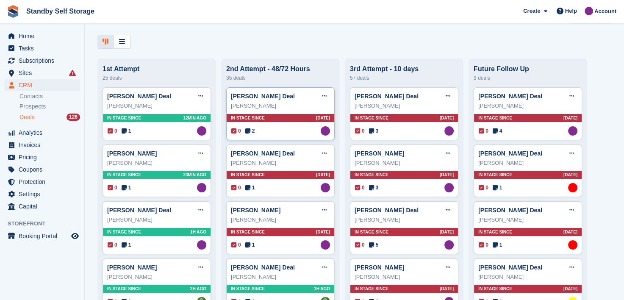
scroll to position [42, 0]
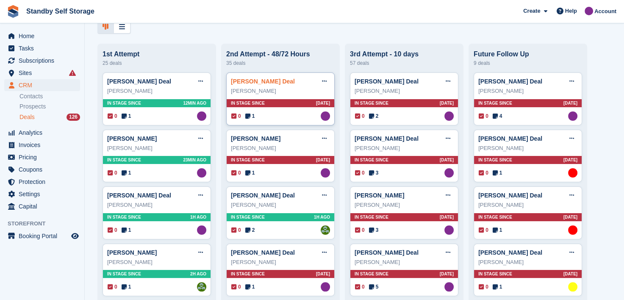
click at [255, 83] on link "Pauline Rimmer Deal" at bounding box center [263, 81] width 64 height 7
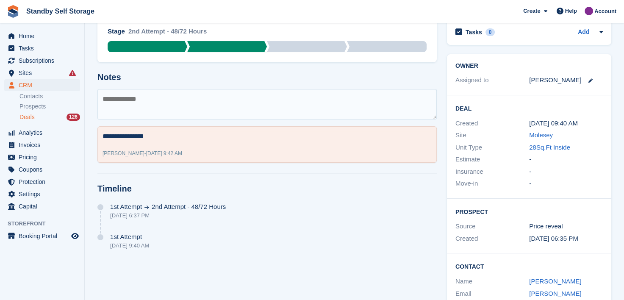
scroll to position [173, 0]
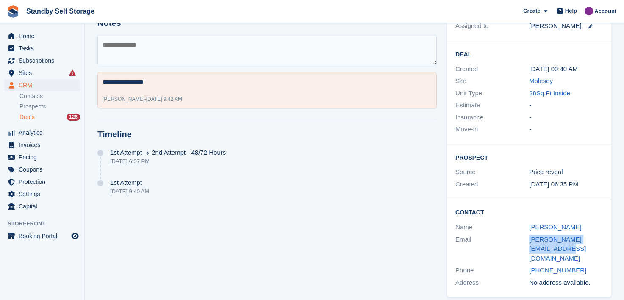
drag, startPoint x: 544, startPoint y: 245, endPoint x: 522, endPoint y: 240, distance: 22.6
click at [522, 240] on div "Email pauline.rimmer2@gmail.com" at bounding box center [528, 248] width 147 height 31
copy div "pauline.rimmer2@gmail.com"
click at [147, 53] on textarea at bounding box center [266, 50] width 339 height 30
type textarea "**********"
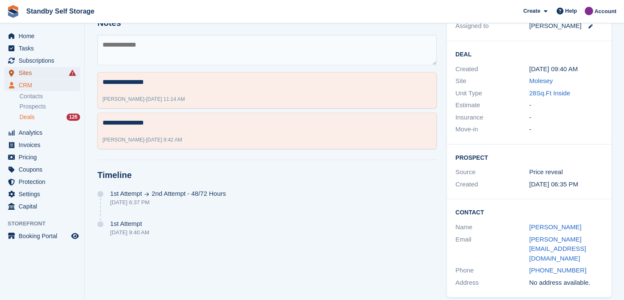
drag, startPoint x: 20, startPoint y: 72, endPoint x: 34, endPoint y: 73, distance: 13.6
click at [21, 72] on span "Sites" at bounding box center [44, 73] width 51 height 12
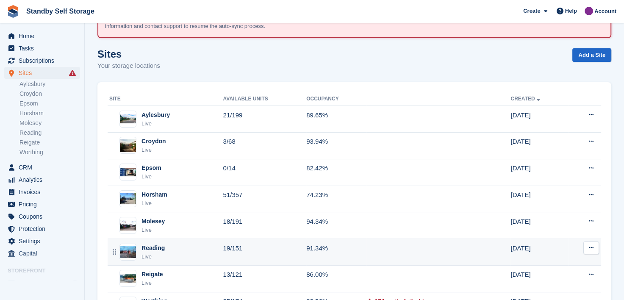
scroll to position [87, 0]
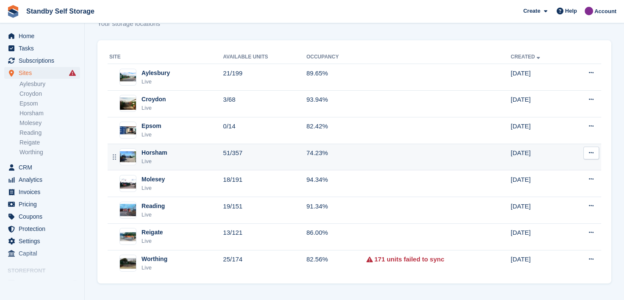
click at [149, 152] on div "Horsham" at bounding box center [154, 152] width 26 height 9
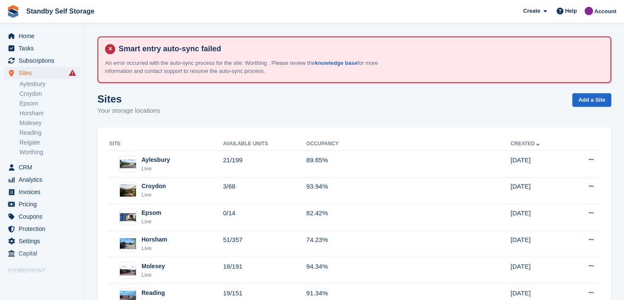
scroll to position [87, 0]
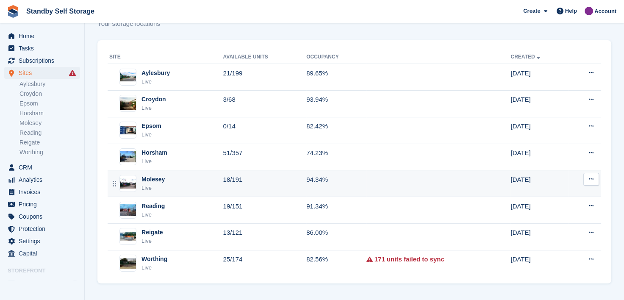
click at [151, 176] on div "Molesey" at bounding box center [152, 179] width 23 height 9
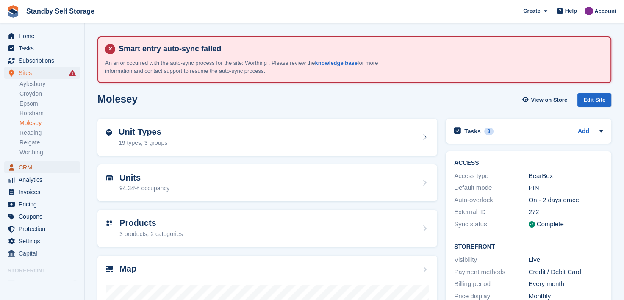
click at [22, 164] on span "CRM" at bounding box center [44, 167] width 51 height 12
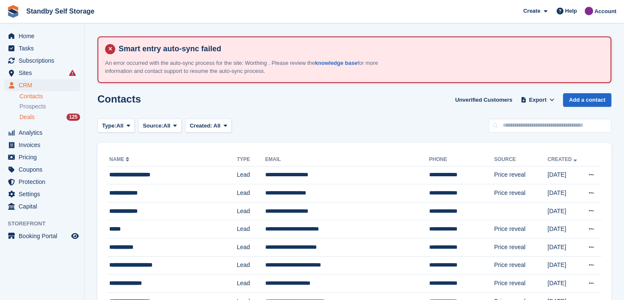
click at [26, 116] on span "Deals" at bounding box center [26, 117] width 15 height 8
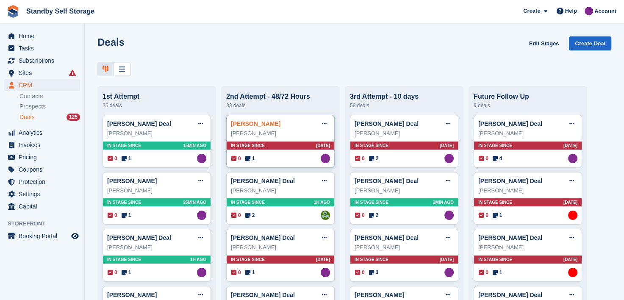
click at [255, 125] on link "Nick Simon Deal" at bounding box center [256, 123] width 50 height 7
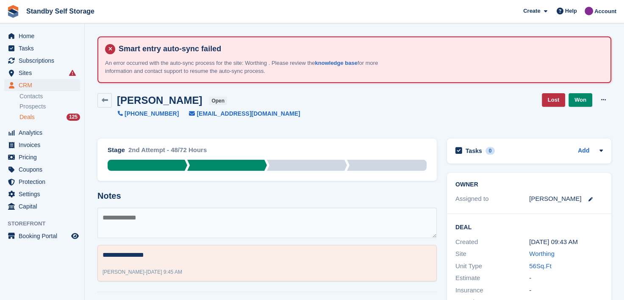
click at [29, 116] on span "Deals" at bounding box center [26, 117] width 15 height 8
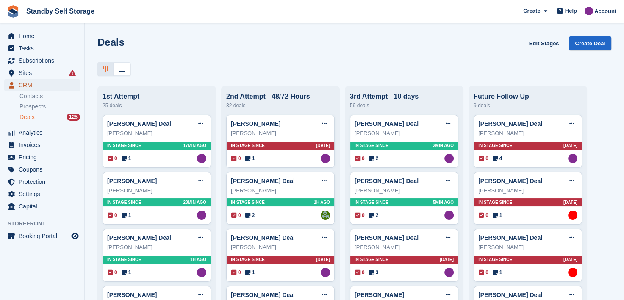
click at [29, 85] on span "CRM" at bounding box center [44, 85] width 51 height 12
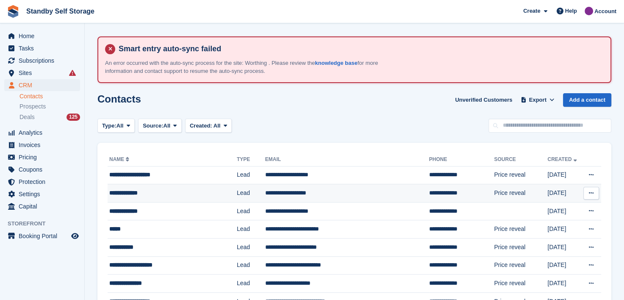
click at [140, 193] on div "**********" at bounding box center [167, 192] width 116 height 9
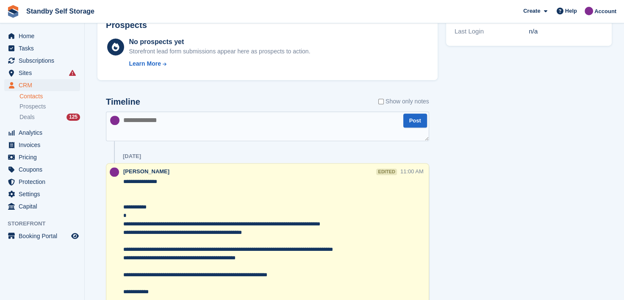
scroll to position [381, 0]
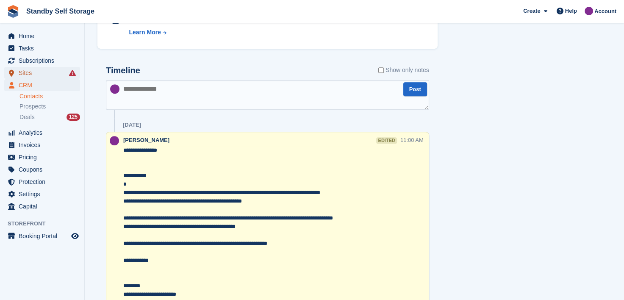
click at [23, 73] on span "Sites" at bounding box center [44, 73] width 51 height 12
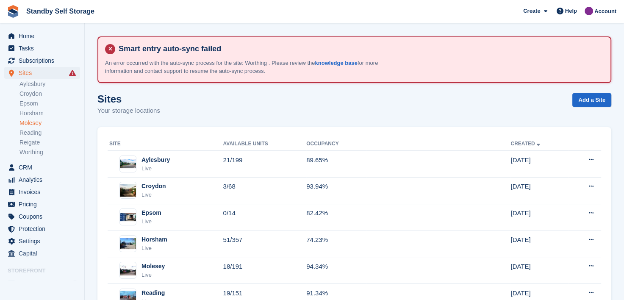
click at [28, 121] on link "Molesey" at bounding box center [49, 123] width 61 height 8
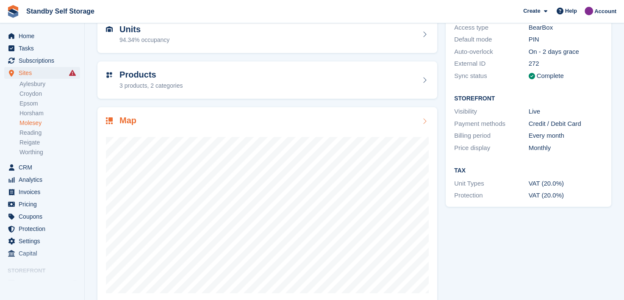
scroll to position [163, 0]
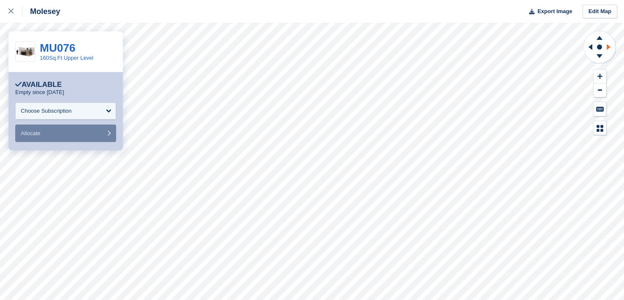
click at [608, 48] on icon at bounding box center [609, 47] width 11 height 22
click at [50, 47] on link "MU049" at bounding box center [58, 47] width 36 height 13
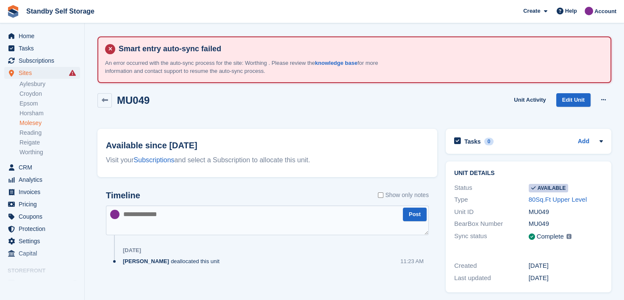
click at [23, 122] on link "Molesey" at bounding box center [49, 123] width 61 height 8
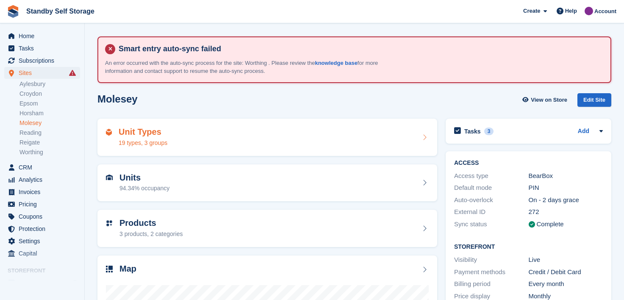
click at [205, 135] on div "Unit Types 19 types, 3 groups" at bounding box center [267, 137] width 323 height 20
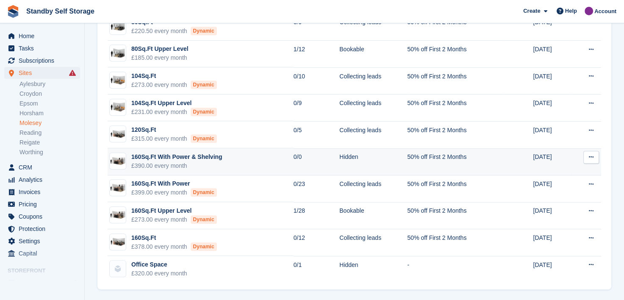
scroll to position [329, 0]
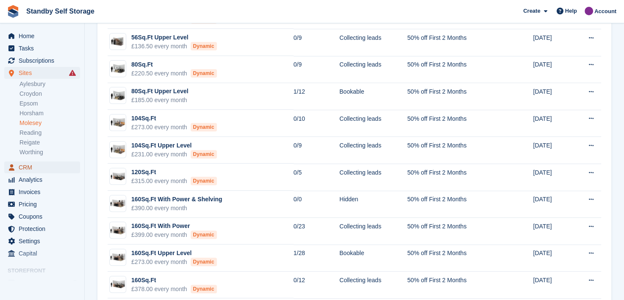
click at [20, 169] on span "CRM" at bounding box center [44, 167] width 51 height 12
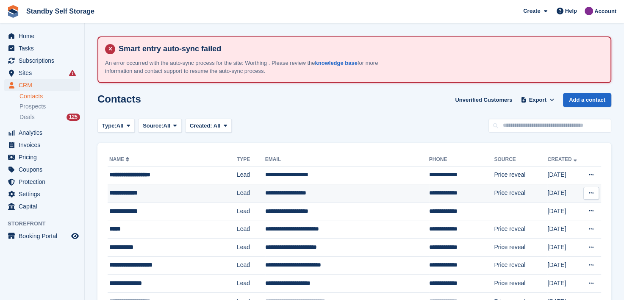
click at [115, 192] on div "**********" at bounding box center [167, 192] width 116 height 9
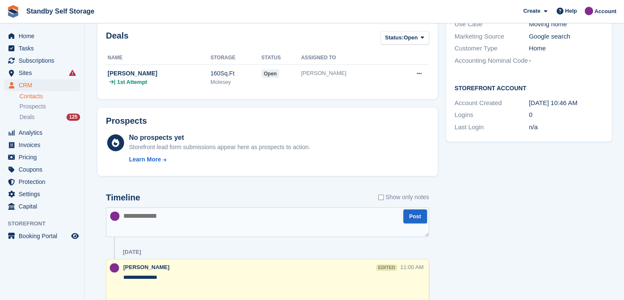
scroll to position [339, 0]
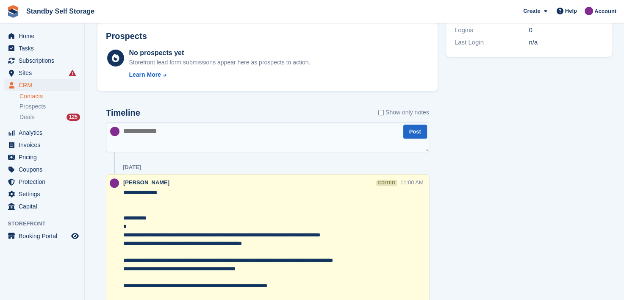
click at [175, 190] on textarea "**********" at bounding box center [261, 277] width 277 height 178
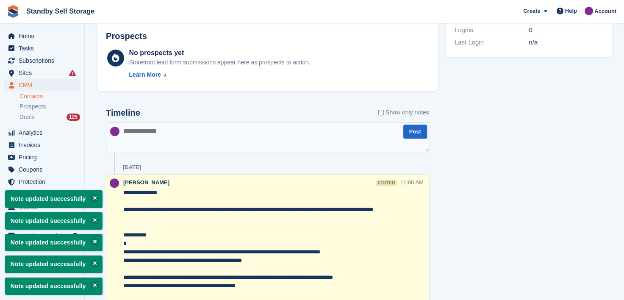
type textarea "**********"
click at [180, 141] on textarea at bounding box center [267, 137] width 323 height 30
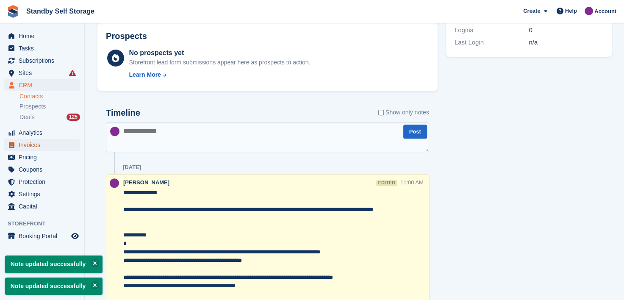
click at [24, 144] on span "Invoices" at bounding box center [44, 145] width 51 height 12
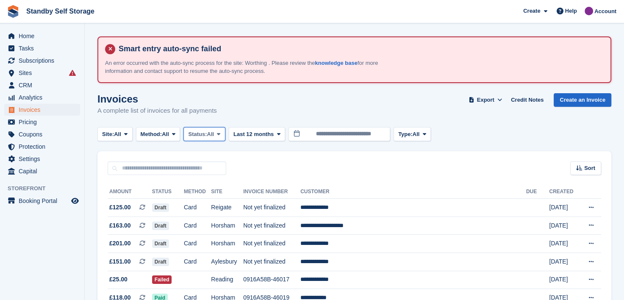
click at [220, 133] on icon at bounding box center [218, 134] width 3 height 6
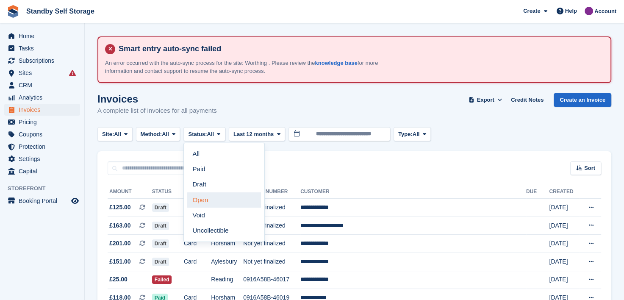
click at [196, 202] on link "Open" at bounding box center [224, 199] width 74 height 15
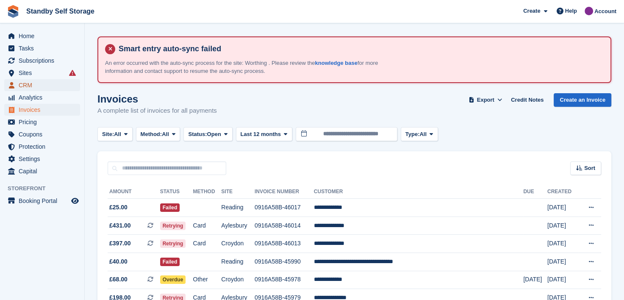
click at [24, 86] on span "CRM" at bounding box center [44, 85] width 51 height 12
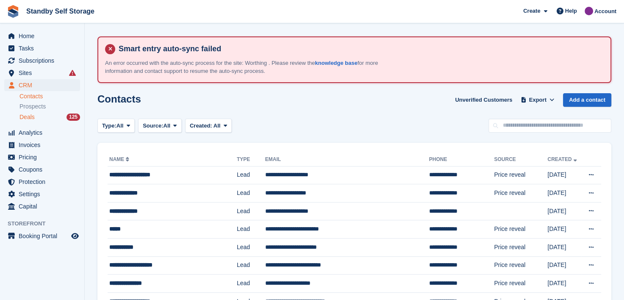
click at [25, 116] on span "Deals" at bounding box center [26, 117] width 15 height 8
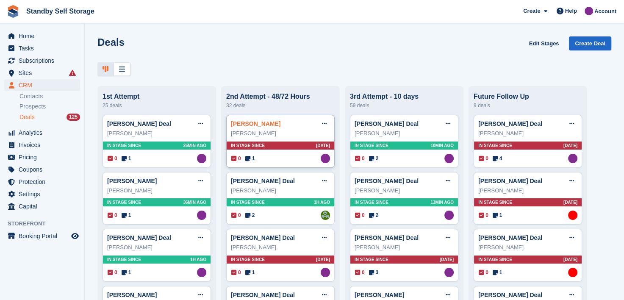
click at [254, 126] on link "[PERSON_NAME]" at bounding box center [256, 123] width 50 height 7
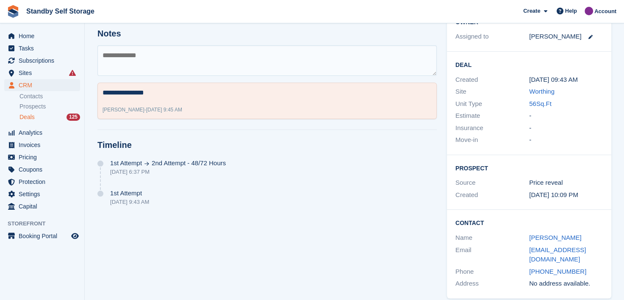
scroll to position [163, 0]
drag, startPoint x: 523, startPoint y: 249, endPoint x: 616, endPoint y: 243, distance: 92.9
click at [616, 243] on section "Smart entry auto-sync failed An error occurred with the auto-sync process for t…" at bounding box center [354, 73] width 539 height 473
copy div "nsimonuk1@gmail.com"
click at [124, 59] on textarea at bounding box center [266, 59] width 339 height 30
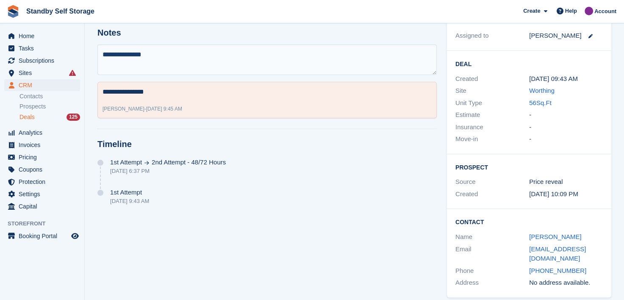
type textarea "**********"
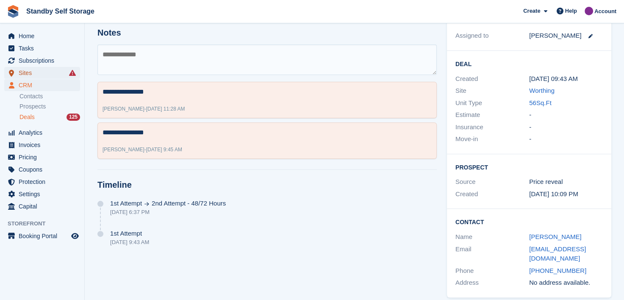
click at [23, 74] on span "Sites" at bounding box center [44, 73] width 51 height 12
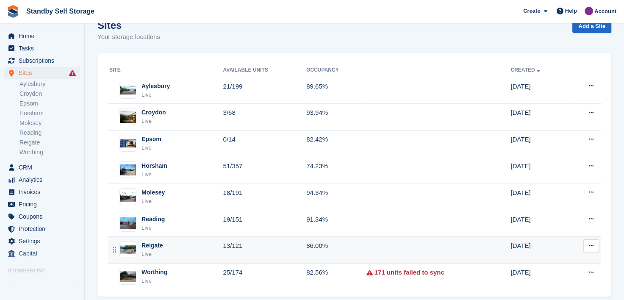
scroll to position [87, 0]
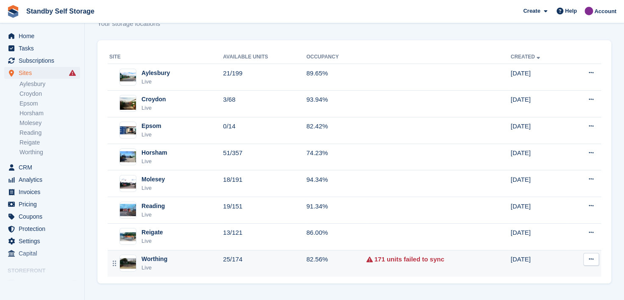
click at [152, 258] on div "Worthing" at bounding box center [154, 258] width 26 height 9
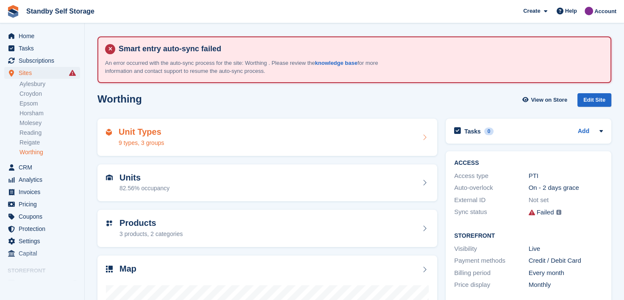
click at [147, 134] on h2 "Unit Types" at bounding box center [141, 132] width 45 height 10
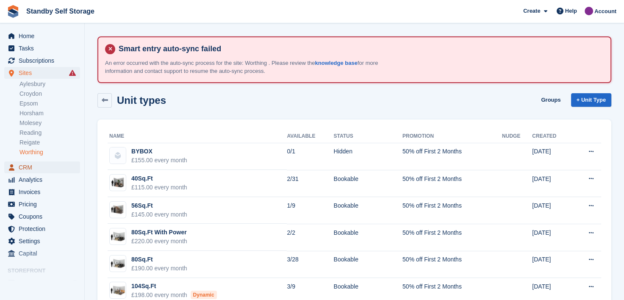
click at [25, 166] on span "CRM" at bounding box center [44, 167] width 51 height 12
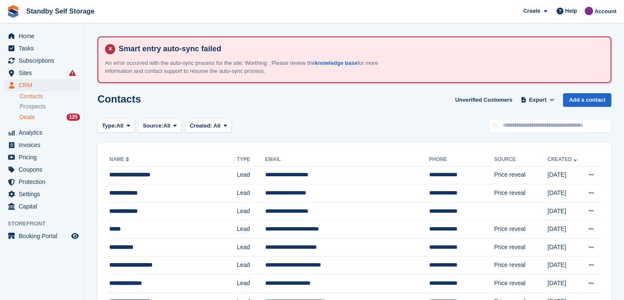
click at [28, 115] on span "Deals" at bounding box center [26, 117] width 15 height 8
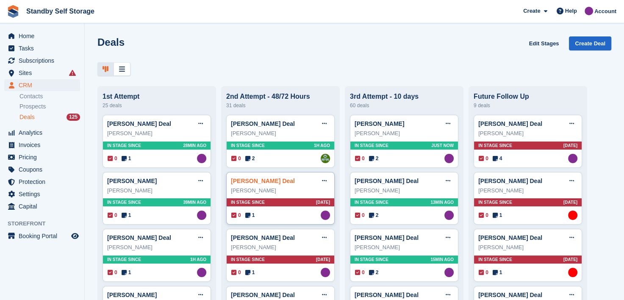
drag, startPoint x: 247, startPoint y: 185, endPoint x: 279, endPoint y: 183, distance: 31.8
click at [246, 183] on link "[PERSON_NAME] Deal" at bounding box center [263, 180] width 64 height 7
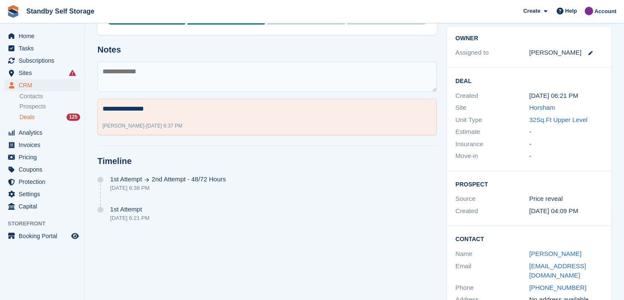
scroll to position [163, 0]
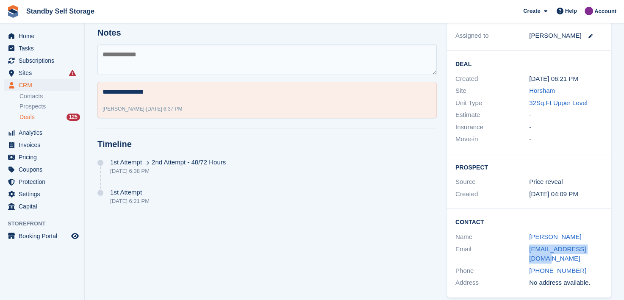
drag, startPoint x: 519, startPoint y: 246, endPoint x: 640, endPoint y: 252, distance: 120.8
copy div "neaglejamie@gmail.com"
click at [163, 58] on textarea at bounding box center [266, 59] width 339 height 30
type textarea "**********"
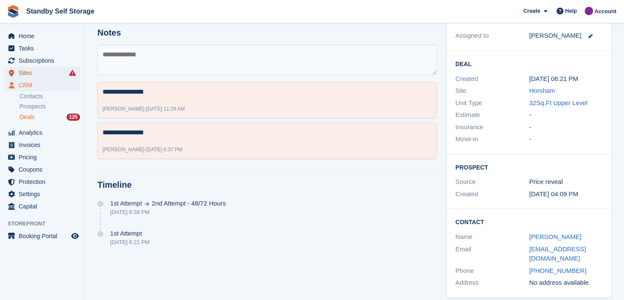
click at [24, 73] on span "Sites" at bounding box center [44, 73] width 51 height 12
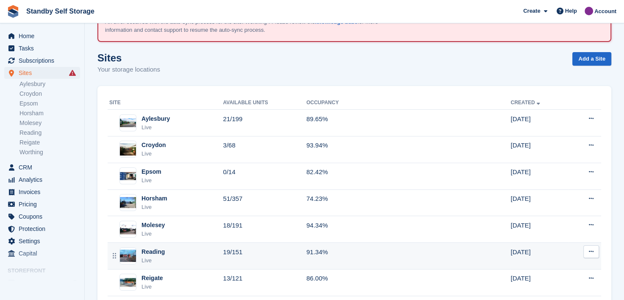
scroll to position [87, 0]
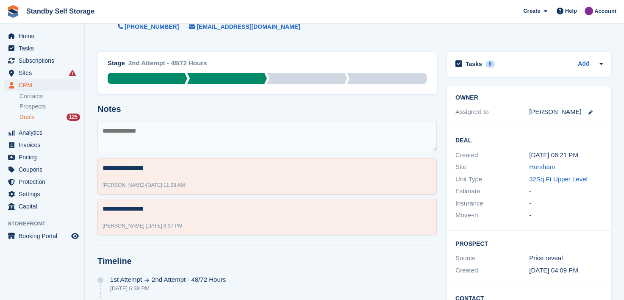
scroll to position [163, 0]
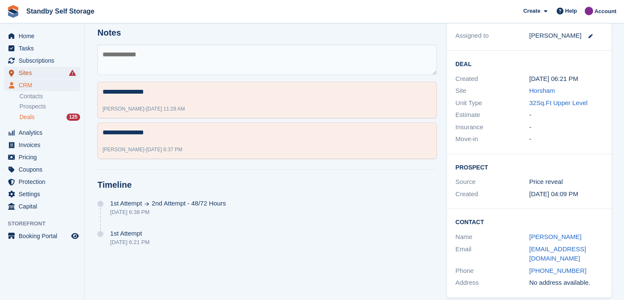
click at [24, 72] on span "Sites" at bounding box center [44, 73] width 51 height 12
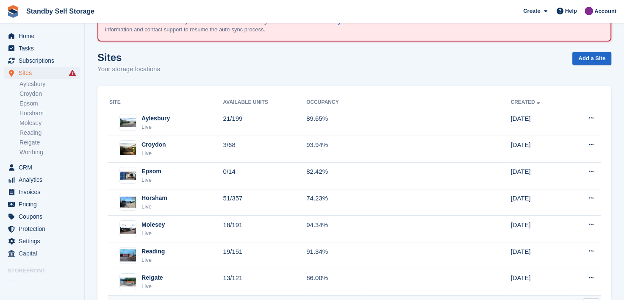
scroll to position [87, 0]
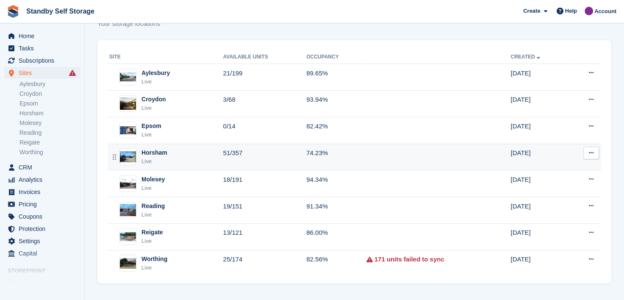
click at [155, 153] on div "Horsham" at bounding box center [154, 152] width 26 height 9
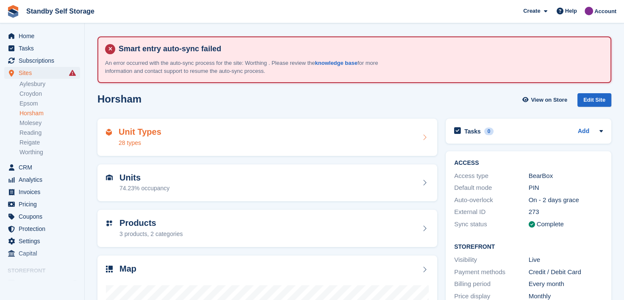
click at [178, 131] on div "Unit Types 28 types" at bounding box center [267, 137] width 323 height 20
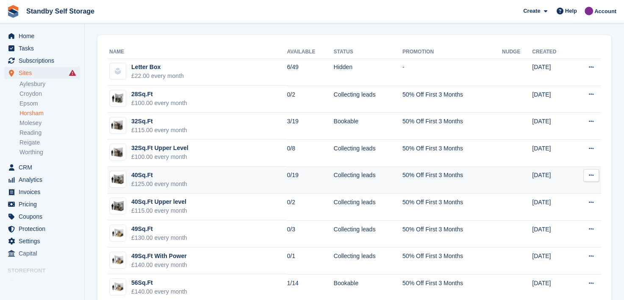
scroll to position [85, 0]
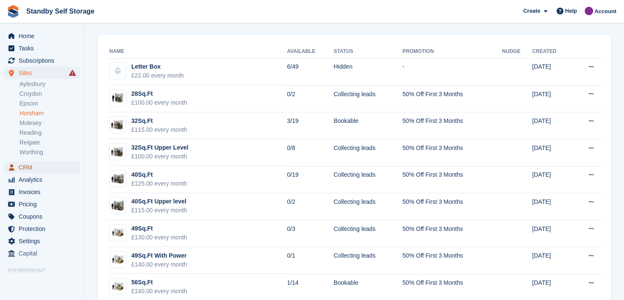
drag, startPoint x: 26, startPoint y: 165, endPoint x: 10, endPoint y: 157, distance: 17.6
click at [26, 165] on span "CRM" at bounding box center [44, 167] width 51 height 12
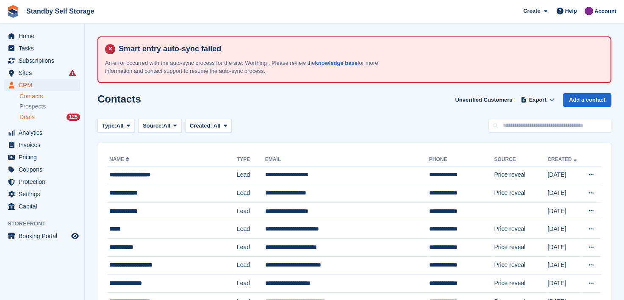
click at [24, 117] on span "Deals" at bounding box center [26, 117] width 15 height 8
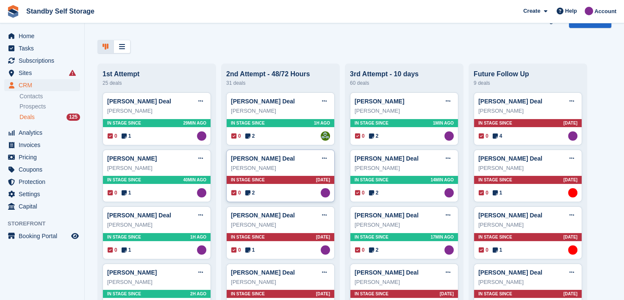
scroll to position [42, 0]
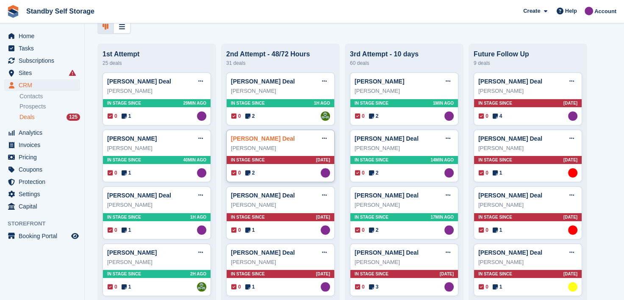
click at [256, 141] on link "[PERSON_NAME] Deal" at bounding box center [263, 138] width 64 height 7
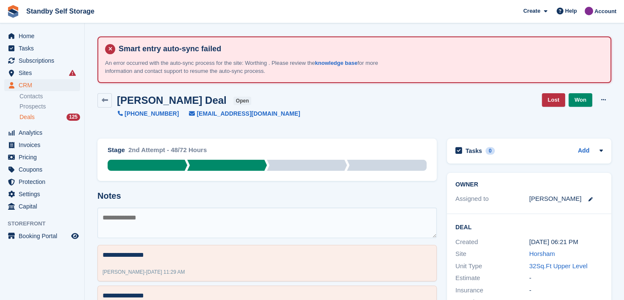
scroll to position [42, 0]
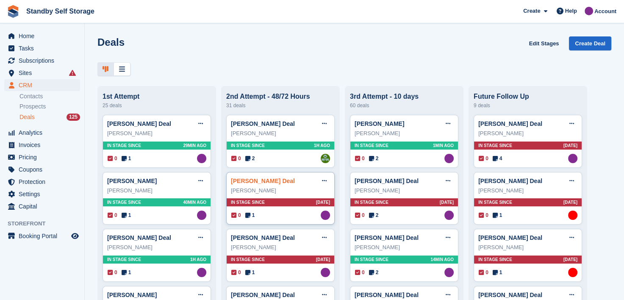
click at [249, 183] on link "Patrick Lane Deal" at bounding box center [263, 180] width 64 height 7
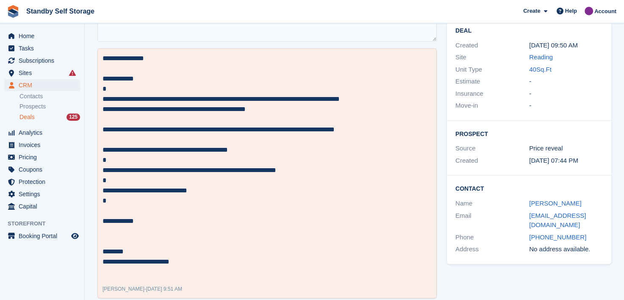
scroll to position [212, 0]
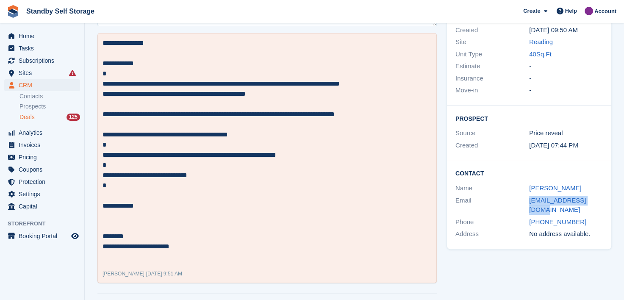
drag, startPoint x: 521, startPoint y: 199, endPoint x: 603, endPoint y: 202, distance: 82.2
click at [603, 202] on div "Contact Name Patrick Lane Email paddyl18@outlook.com Phone +447305155910 Addres…" at bounding box center [529, 204] width 164 height 89
copy div "paddyl18@outlook.com"
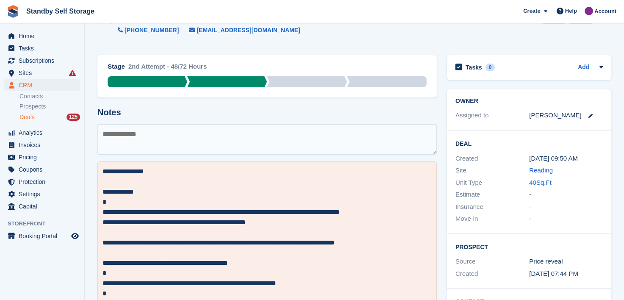
scroll to position [85, 0]
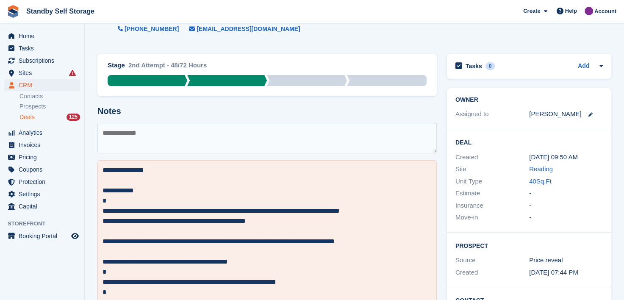
click at [132, 130] on textarea at bounding box center [266, 138] width 339 height 30
type textarea "**********"
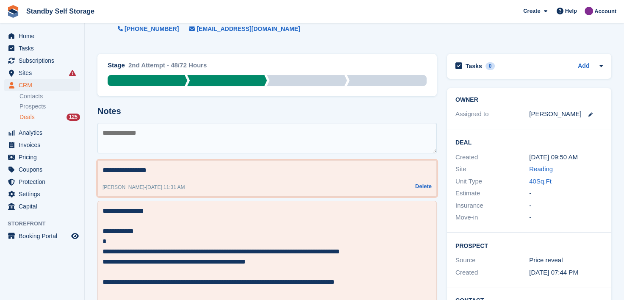
click at [172, 168] on textarea "**********" at bounding box center [266, 170] width 329 height 10
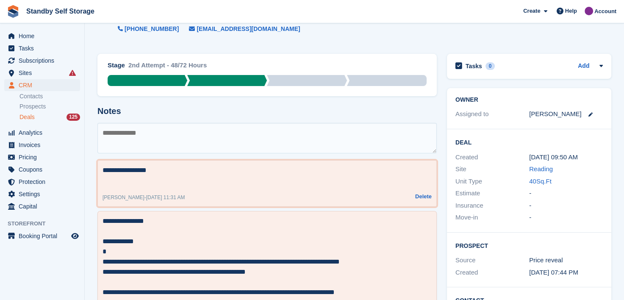
type textarea "**********"
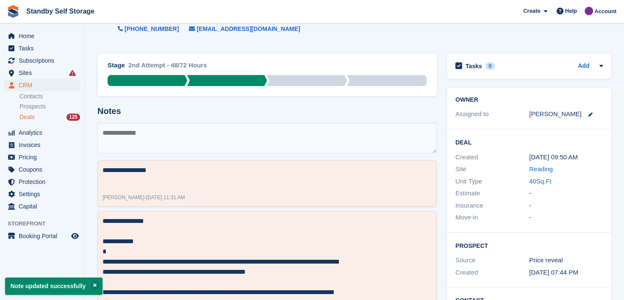
click at [138, 142] on textarea at bounding box center [266, 138] width 339 height 30
click at [25, 116] on span "Deals" at bounding box center [26, 117] width 15 height 8
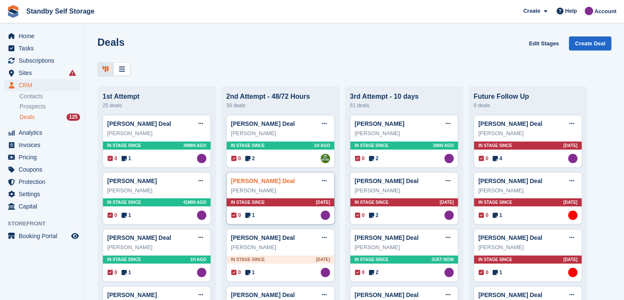
click at [257, 180] on link "Michael hooker Deal" at bounding box center [263, 180] width 64 height 7
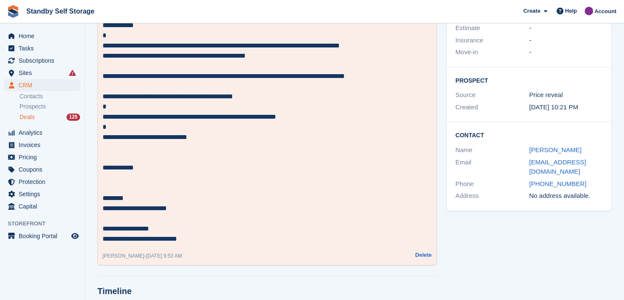
scroll to position [313, 0]
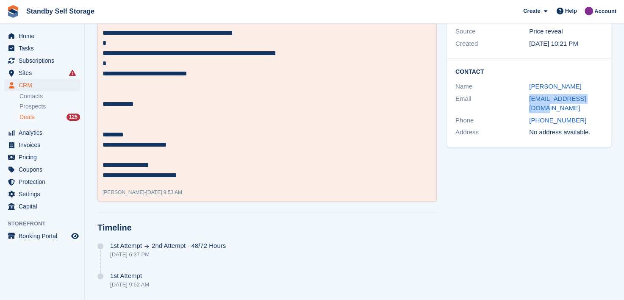
drag, startPoint x: 523, startPoint y: 95, endPoint x: 616, endPoint y: 100, distance: 93.7
copy div "mj.hooker@talk21.com"
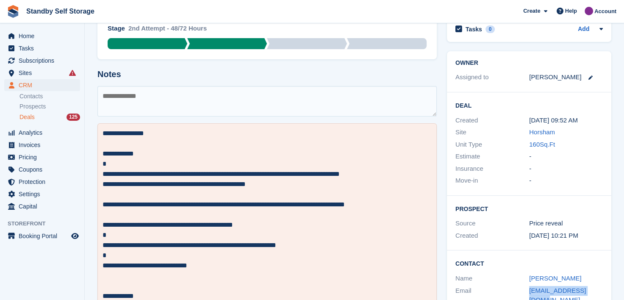
scroll to position [127, 0]
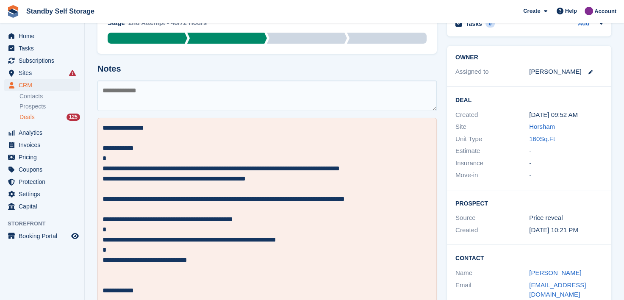
click at [174, 97] on textarea at bounding box center [266, 95] width 339 height 30
type textarea "**********"
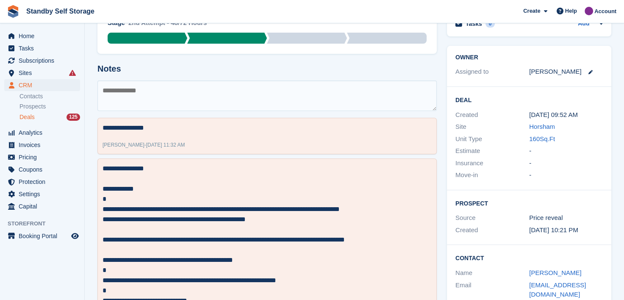
click at [25, 117] on span "Deals" at bounding box center [26, 117] width 15 height 8
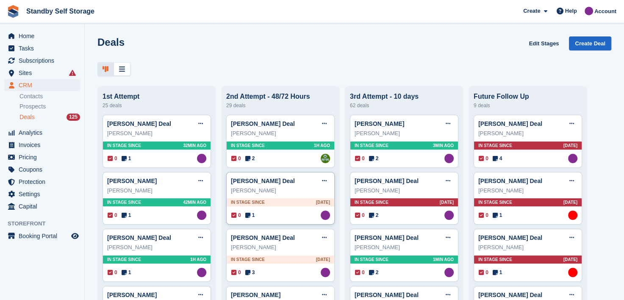
click at [242, 182] on link "[PERSON_NAME] Deal" at bounding box center [263, 180] width 64 height 7
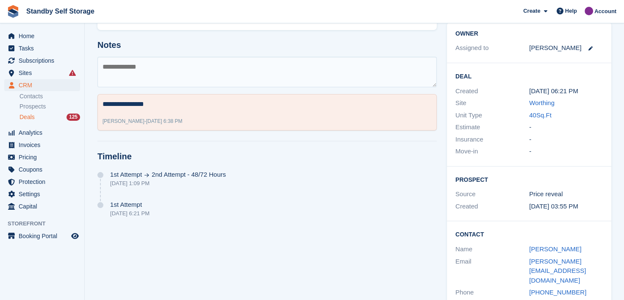
scroll to position [173, 0]
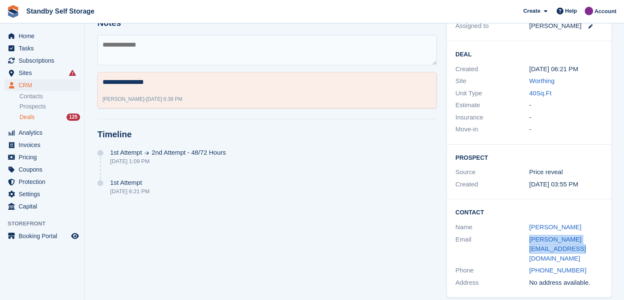
drag, startPoint x: 539, startPoint y: 246, endPoint x: 527, endPoint y: 242, distance: 13.0
click at [527, 242] on div "Email alice.wilkinson147@gmail.com" at bounding box center [528, 248] width 147 height 31
copy div "alice.wilkinson147@gmail.com"
click at [138, 58] on textarea at bounding box center [266, 50] width 339 height 30
type textarea "**********"
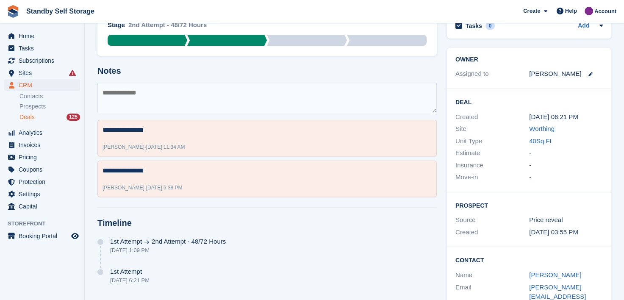
scroll to position [130, 0]
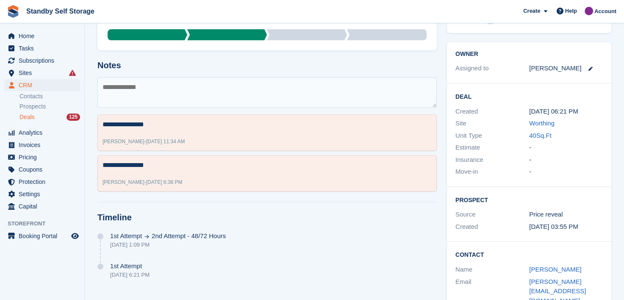
click at [25, 116] on span "Deals" at bounding box center [26, 117] width 15 height 8
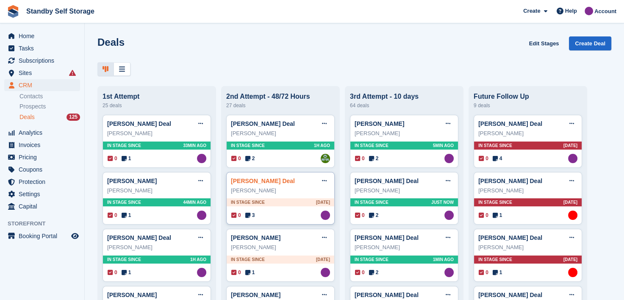
click at [256, 182] on link "Clare Dempsey Deal" at bounding box center [263, 180] width 64 height 7
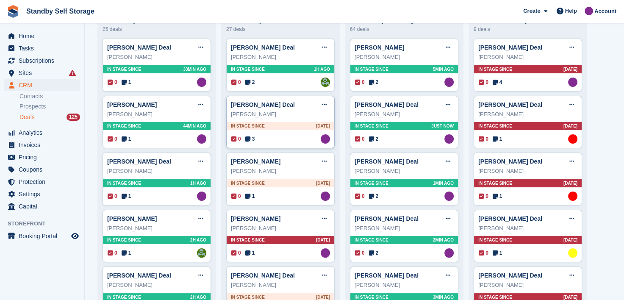
scroll to position [85, 0]
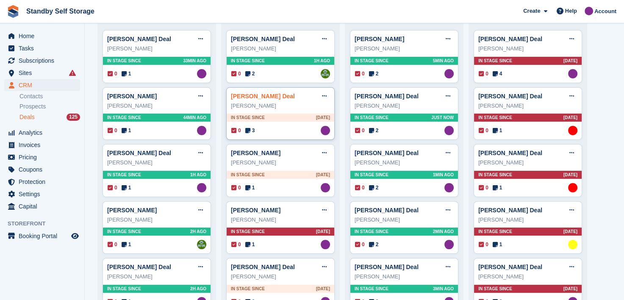
click at [252, 98] on link "Clare Dempsey Deal" at bounding box center [263, 96] width 64 height 7
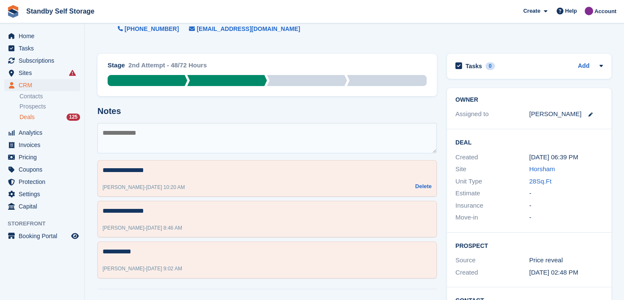
scroll to position [127, 0]
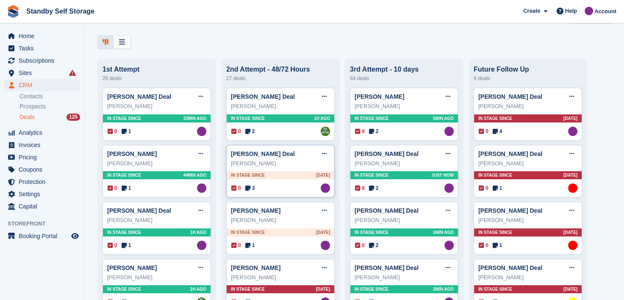
scroll to position [42, 0]
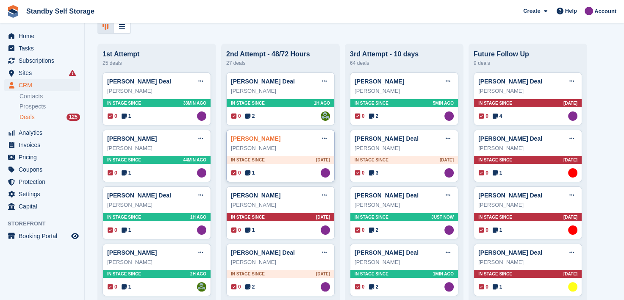
click at [243, 141] on link "Beth Deal" at bounding box center [256, 138] width 50 height 7
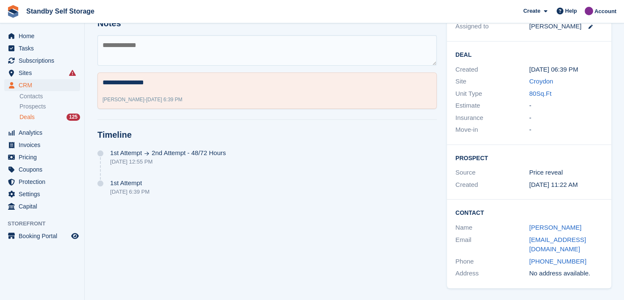
scroll to position [173, 0]
drag, startPoint x: 543, startPoint y: 244, endPoint x: 523, endPoint y: 241, distance: 20.2
click at [523, 241] on div "Email beth_swales@hotmail.co.uk" at bounding box center [528, 244] width 147 height 22
copy div "beth_swales@hotmail.co.uk"
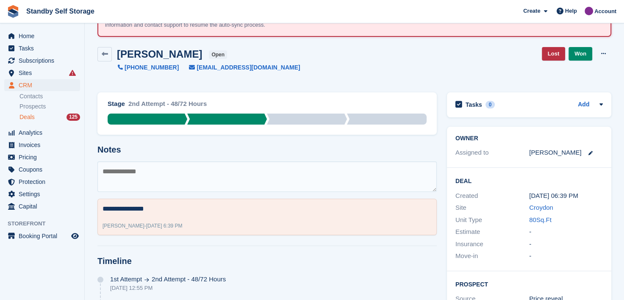
scroll to position [46, 0]
click at [142, 174] on textarea at bounding box center [266, 177] width 339 height 30
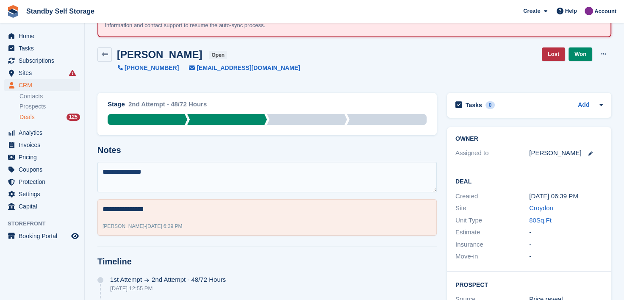
type textarea "**********"
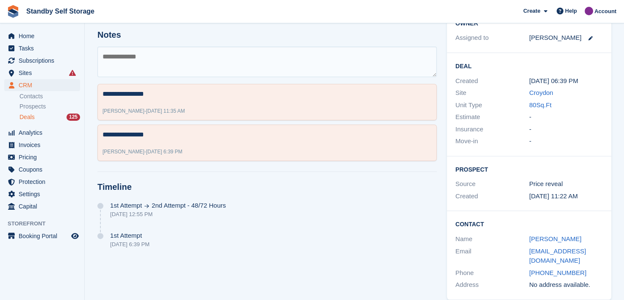
scroll to position [169, 0]
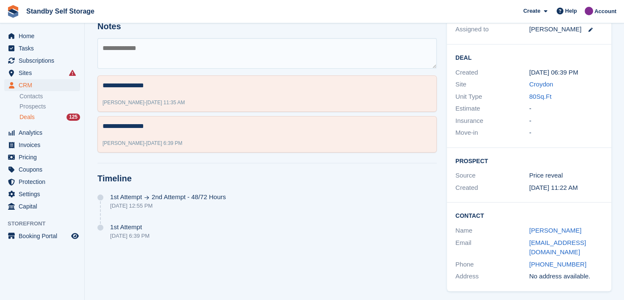
click at [25, 116] on span "Deals" at bounding box center [26, 117] width 15 height 8
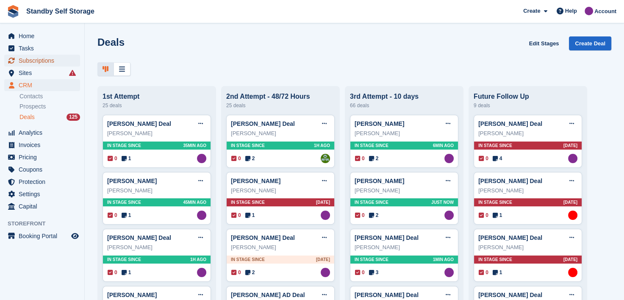
click at [31, 61] on span "Subscriptions" at bounding box center [44, 61] width 51 height 12
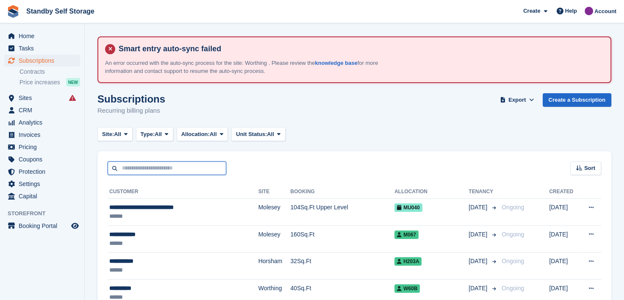
click at [155, 166] on input "text" at bounding box center [167, 168] width 119 height 14
drag, startPoint x: 126, startPoint y: 134, endPoint x: 119, endPoint y: 156, distance: 22.9
click at [126, 134] on icon at bounding box center [125, 134] width 3 height 6
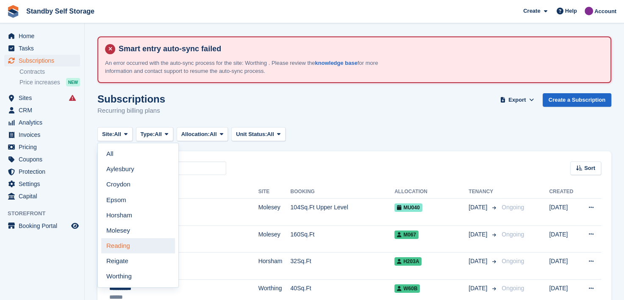
click at [115, 247] on link "Reading" at bounding box center [138, 245] width 74 height 15
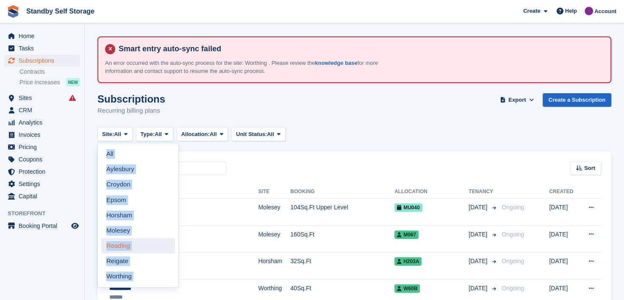
click at [115, 127] on div at bounding box center [354, 127] width 514 height 0
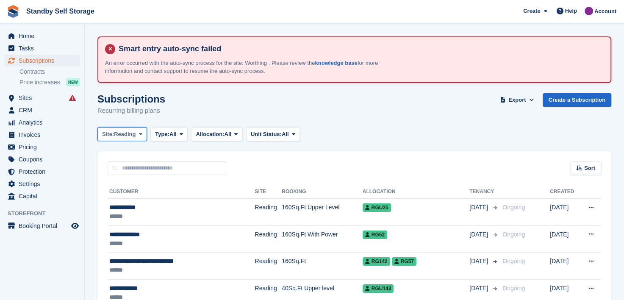
drag, startPoint x: 115, startPoint y: 247, endPoint x: 139, endPoint y: 154, distance: 96.5
click at [141, 133] on icon at bounding box center [140, 134] width 3 height 6
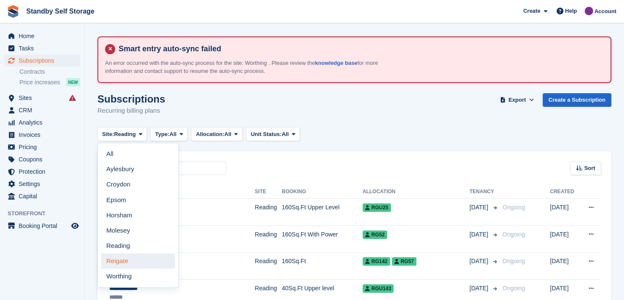
click at [122, 257] on link "Reigate" at bounding box center [138, 260] width 74 height 15
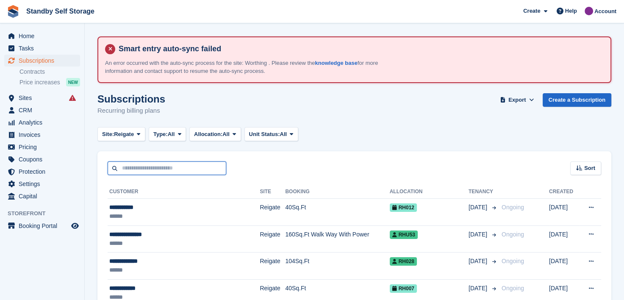
click at [134, 169] on input "text" at bounding box center [167, 168] width 119 height 14
type input "******"
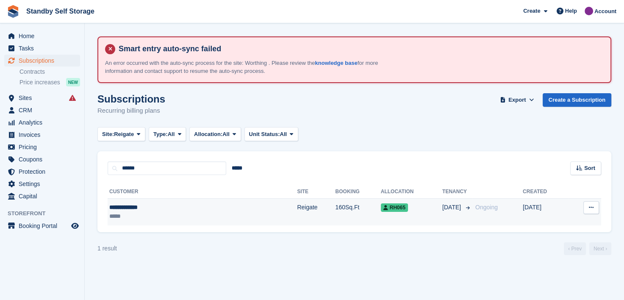
click at [113, 207] on div "**********" at bounding box center [159, 207] width 100 height 9
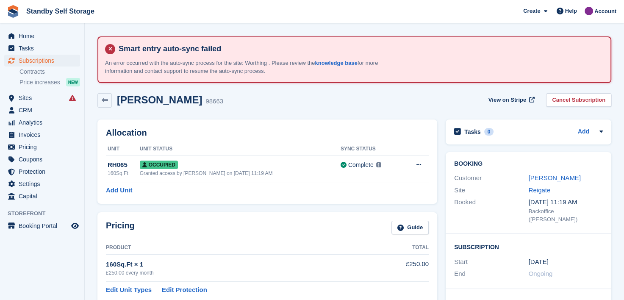
drag, startPoint x: 539, startPoint y: 179, endPoint x: 524, endPoint y: 176, distance: 14.7
click at [539, 179] on link "[PERSON_NAME]" at bounding box center [554, 177] width 52 height 7
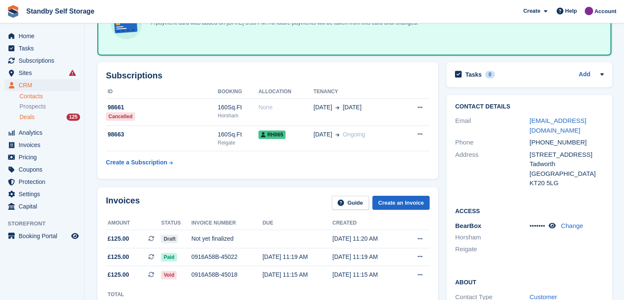
scroll to position [127, 0]
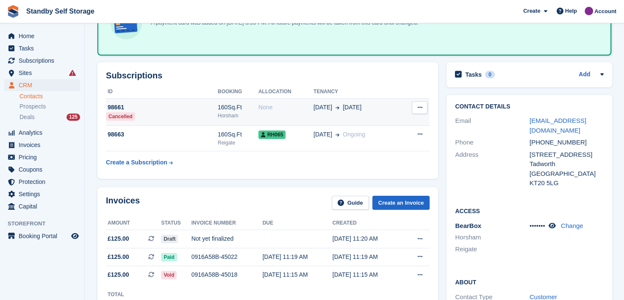
drag, startPoint x: 24, startPoint y: 117, endPoint x: 149, endPoint y: 113, distance: 125.0
click at [24, 117] on span "Deals" at bounding box center [26, 117] width 15 height 8
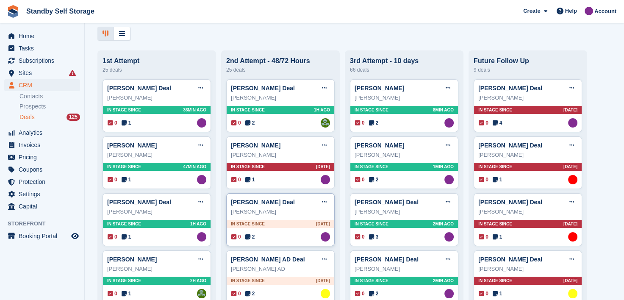
scroll to position [85, 0]
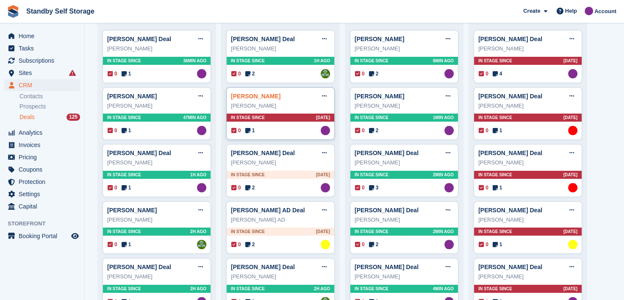
click at [238, 97] on link "[PERSON_NAME]" at bounding box center [256, 96] width 50 height 7
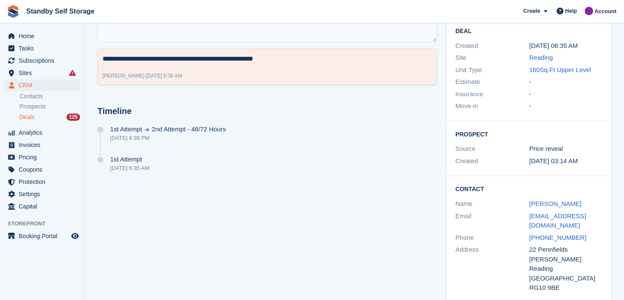
scroll to position [210, 0]
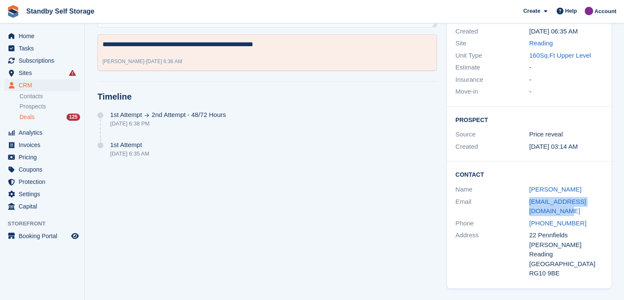
drag, startPoint x: 545, startPoint y: 208, endPoint x: 515, endPoint y: 199, distance: 30.5
click at [515, 199] on div "Email [EMAIL_ADDRESS][DOMAIN_NAME]" at bounding box center [528, 207] width 147 height 22
copy div "llamedosprice155@gmail.com"
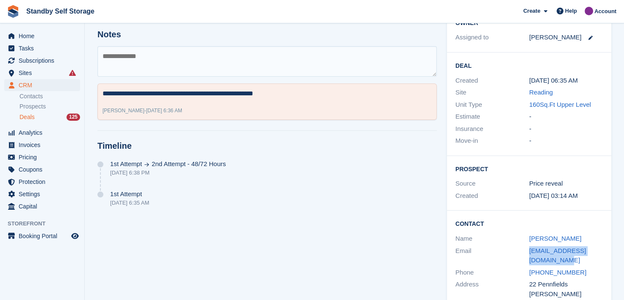
scroll to position [126, 0]
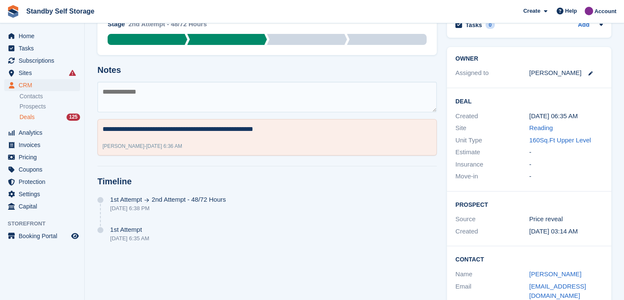
click at [156, 91] on textarea at bounding box center [266, 97] width 339 height 30
type textarea "**********"
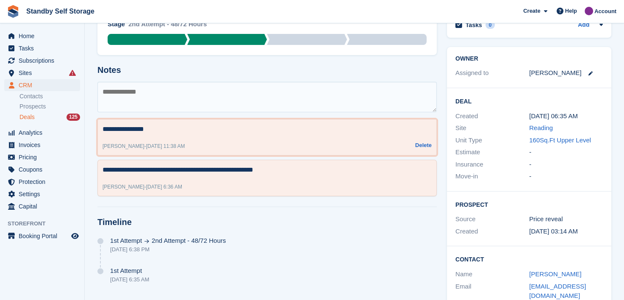
click at [161, 125] on textarea "**********" at bounding box center [266, 129] width 329 height 10
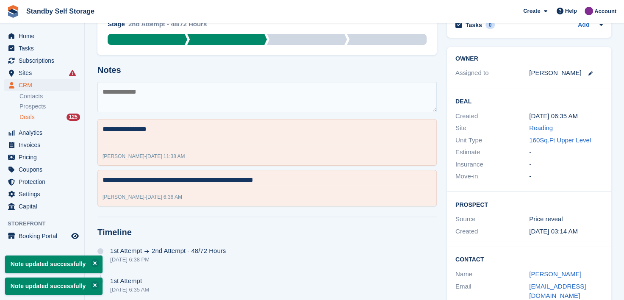
click at [151, 100] on textarea at bounding box center [266, 97] width 339 height 30
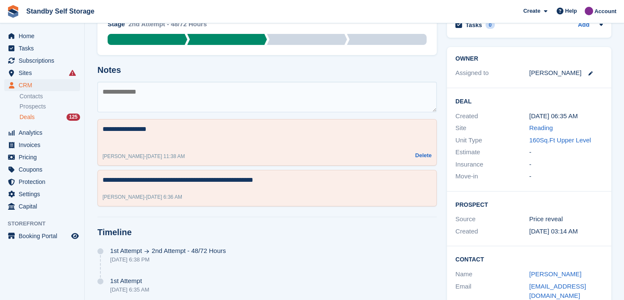
click at [131, 144] on div "**********" at bounding box center [266, 142] width 339 height 47
click at [120, 140] on textarea "**********" at bounding box center [266, 134] width 329 height 20
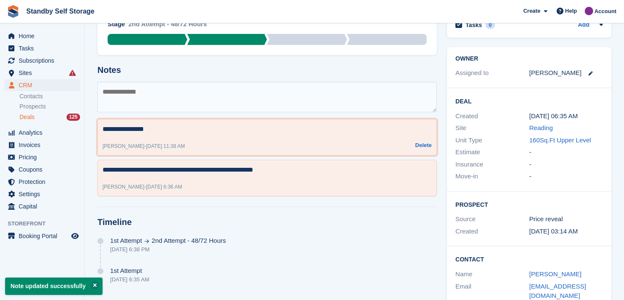
type textarea "**********"
click at [165, 96] on textarea at bounding box center [266, 97] width 339 height 30
drag, startPoint x: 20, startPoint y: 72, endPoint x: 40, endPoint y: 73, distance: 19.5
click at [20, 72] on span "Sites" at bounding box center [44, 73] width 51 height 12
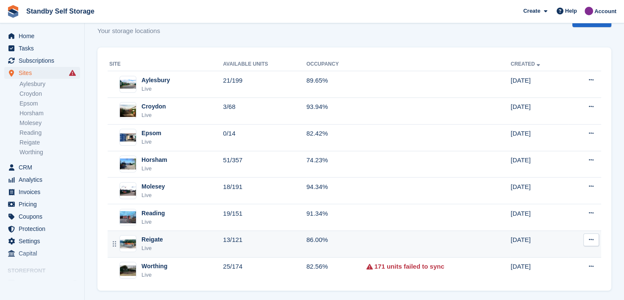
scroll to position [87, 0]
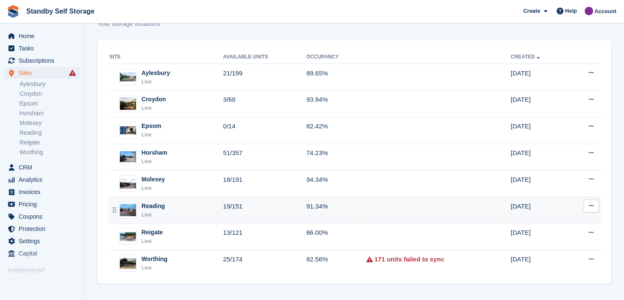
click at [147, 203] on div "Reading" at bounding box center [152, 206] width 23 height 9
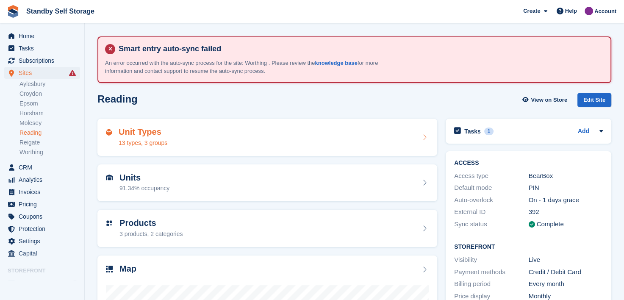
click at [191, 136] on div "Unit Types 13 types, 3 groups" at bounding box center [267, 137] width 323 height 20
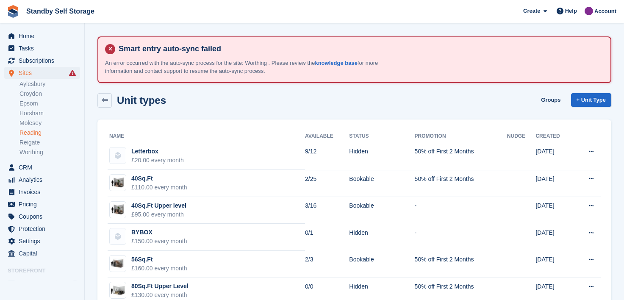
scroll to position [211, 0]
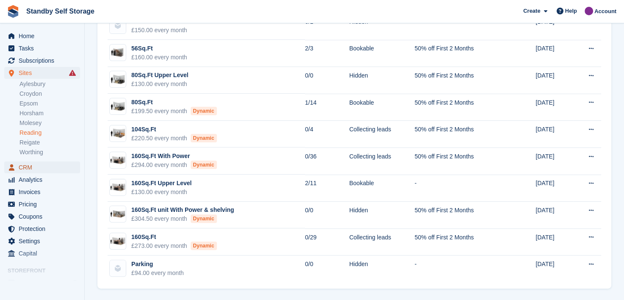
click at [29, 167] on span "CRM" at bounding box center [44, 167] width 51 height 12
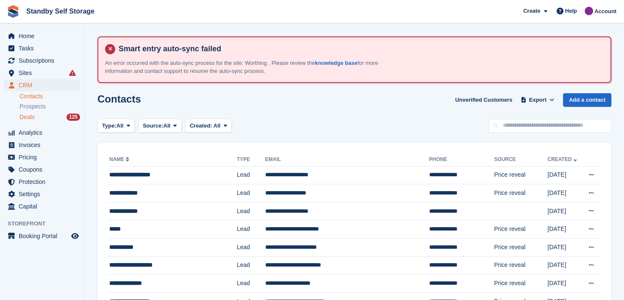
click at [26, 117] on span "Deals" at bounding box center [26, 117] width 15 height 8
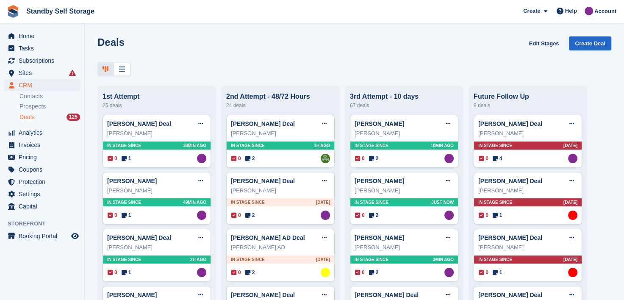
click at [239, 183] on link "James Chellew Deal" at bounding box center [263, 180] width 64 height 7
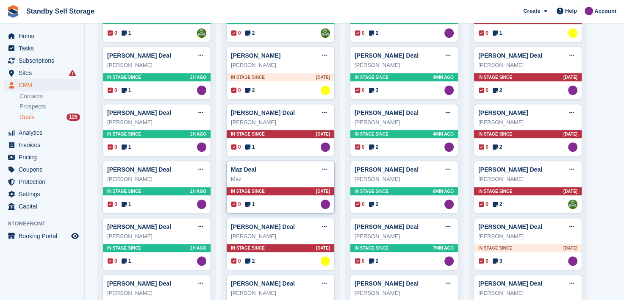
scroll to position [296, 0]
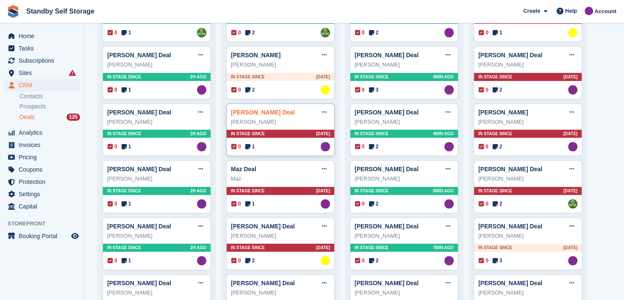
click at [252, 112] on link "Andrea Allwood Deal" at bounding box center [263, 112] width 64 height 7
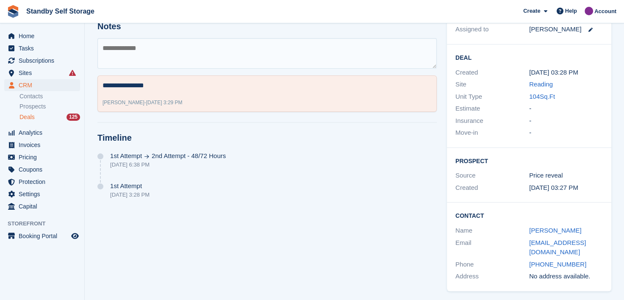
scroll to position [173, 0]
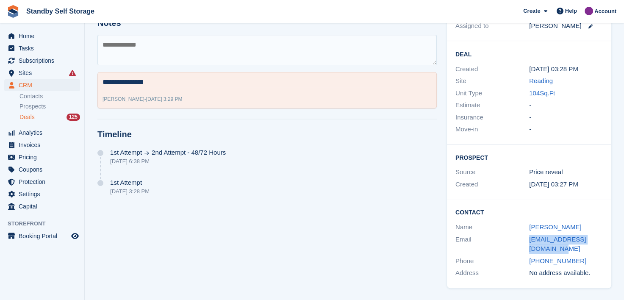
drag, startPoint x: 545, startPoint y: 247, endPoint x: 519, endPoint y: 244, distance: 25.6
click at [519, 244] on div "Email contact@alliancecfm.co.uk" at bounding box center [528, 244] width 147 height 22
copy div "contact@alliancecfm.co.uk"
click at [136, 47] on textarea at bounding box center [266, 50] width 339 height 30
type textarea "**********"
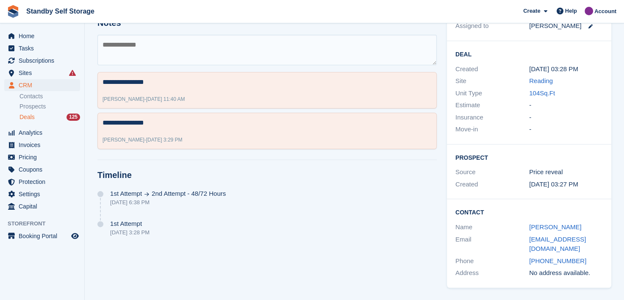
click at [27, 118] on span "Deals" at bounding box center [26, 117] width 15 height 8
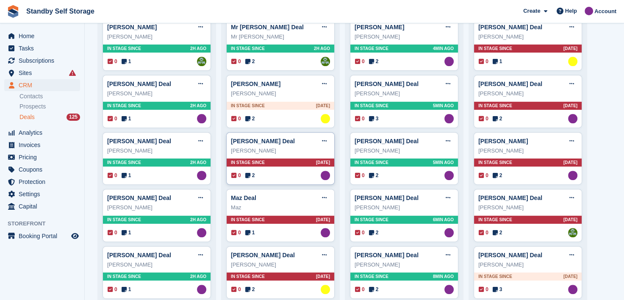
scroll to position [254, 0]
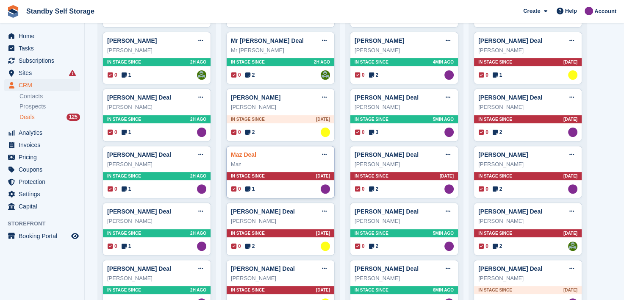
click at [240, 154] on link "Maz Deal" at bounding box center [243, 154] width 25 height 7
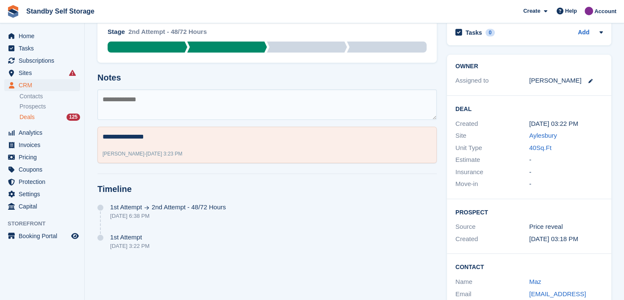
scroll to position [163, 0]
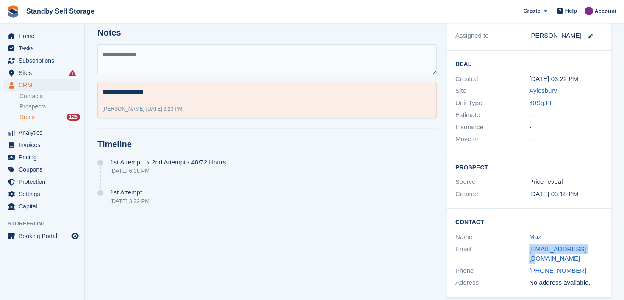
drag, startPoint x: 525, startPoint y: 249, endPoint x: 615, endPoint y: 249, distance: 89.8
click at [615, 249] on div "Owner Assigned to Sue Ford Deal Created 22 Aug, 03:22 PM Site Aylesbury Unit Ty…" at bounding box center [529, 154] width 174 height 298
copy div "m.786@hotmail.com"
click at [179, 66] on textarea at bounding box center [266, 59] width 339 height 30
type textarea "**********"
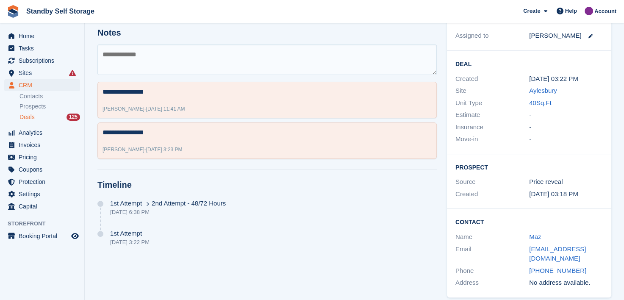
scroll to position [121, 0]
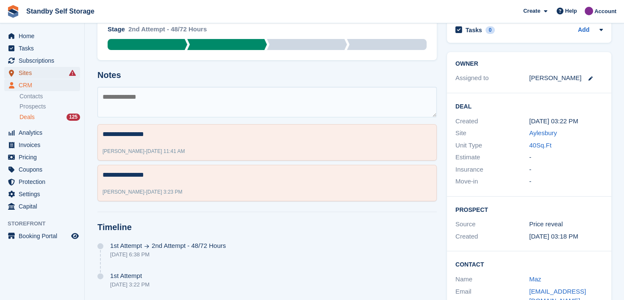
click at [24, 73] on span "Sites" at bounding box center [44, 73] width 51 height 12
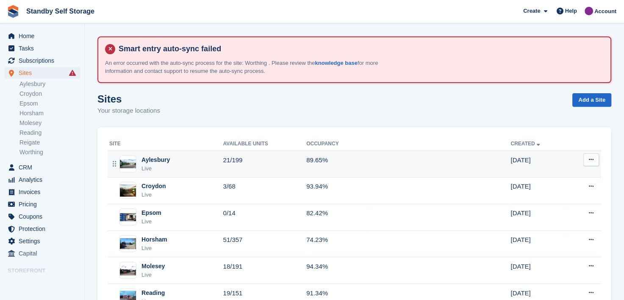
click at [158, 158] on div "Aylesbury" at bounding box center [155, 159] width 28 height 9
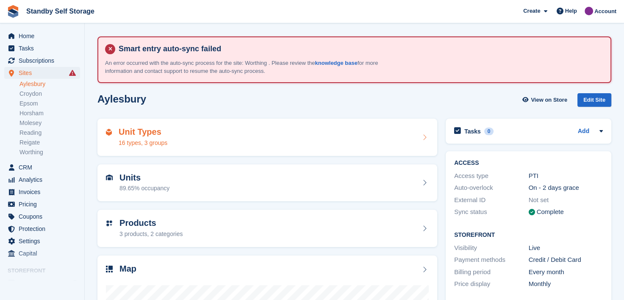
click at [199, 141] on div "Unit Types 16 types, 3 groups" at bounding box center [267, 137] width 323 height 20
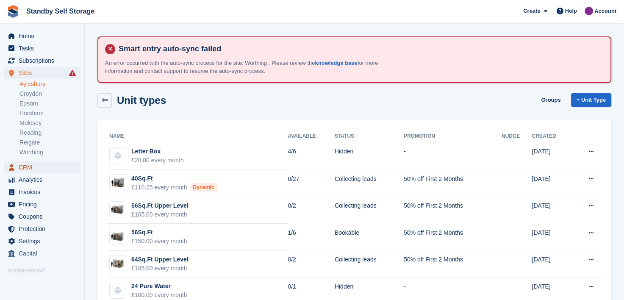
click at [22, 166] on span "CRM" at bounding box center [44, 167] width 51 height 12
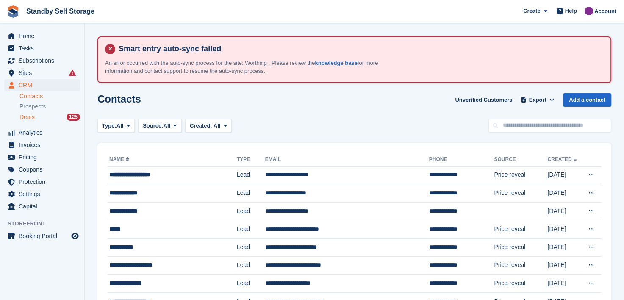
click at [26, 117] on span "Deals" at bounding box center [26, 117] width 15 height 8
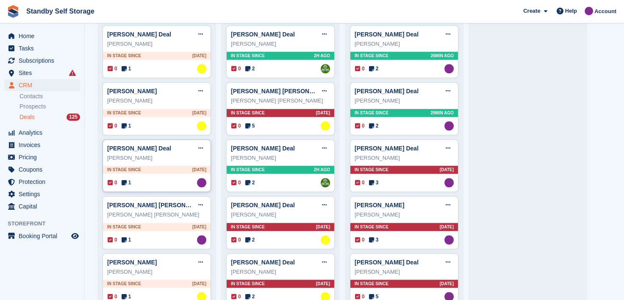
scroll to position [762, 0]
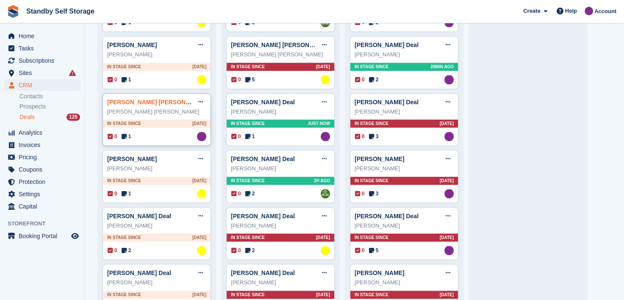
click at [117, 99] on link "Joshua James Patrick Whittle Deal" at bounding box center [164, 102] width 115 height 7
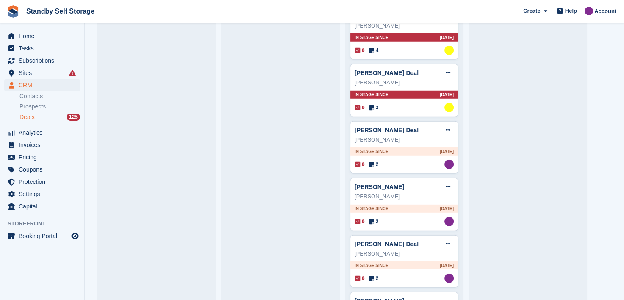
scroll to position [2371, 0]
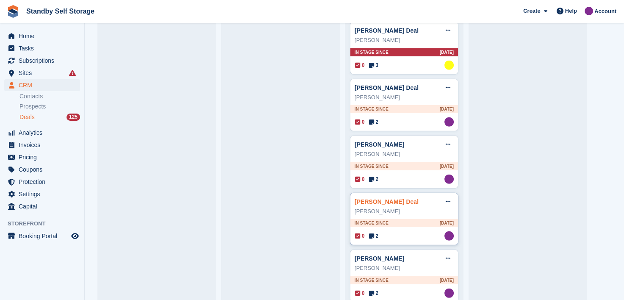
click at [365, 198] on link "[PERSON_NAME] Deal" at bounding box center [386, 201] width 64 height 7
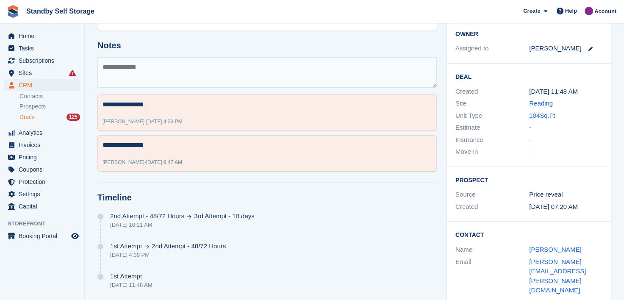
scroll to position [173, 0]
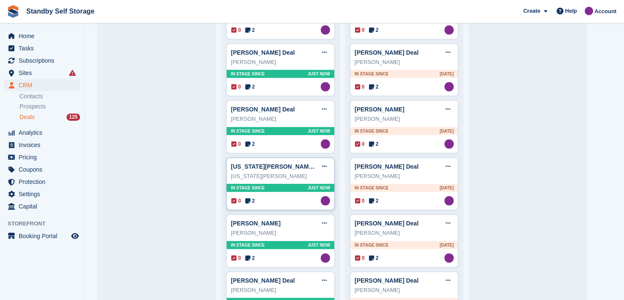
scroll to position [2655, 0]
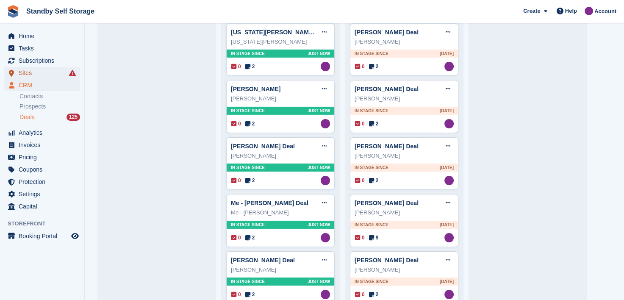
click at [24, 75] on span "Sites" at bounding box center [44, 73] width 51 height 12
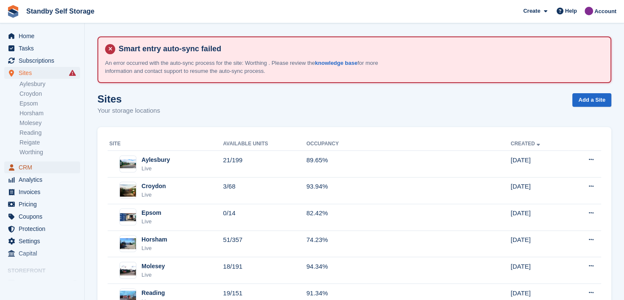
click at [23, 166] on span "CRM" at bounding box center [44, 167] width 51 height 12
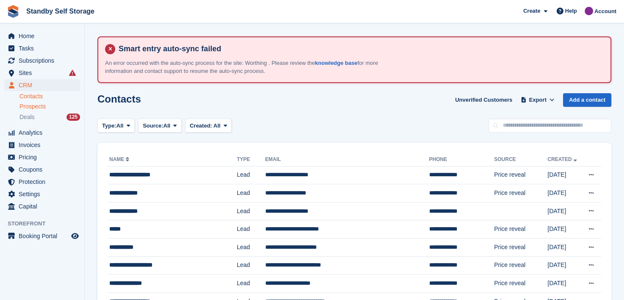
click at [23, 110] on span "Prospects" at bounding box center [32, 106] width 26 height 8
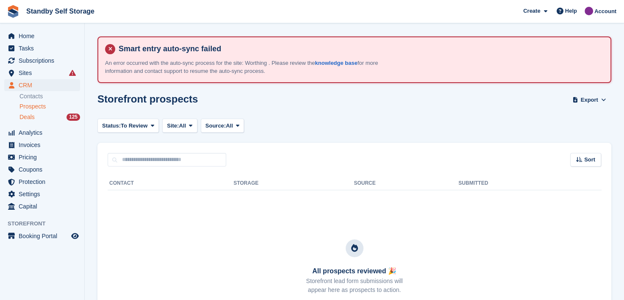
click at [24, 115] on span "Deals" at bounding box center [26, 117] width 15 height 8
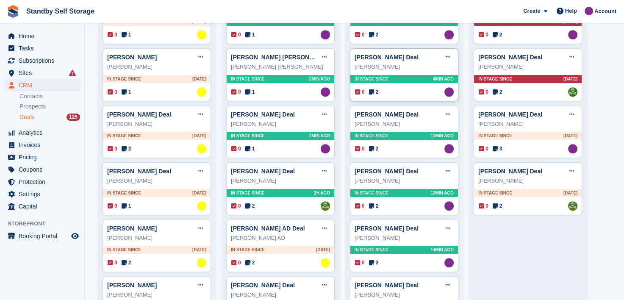
scroll to position [423, 0]
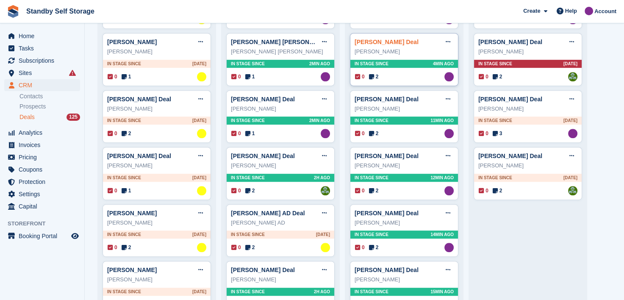
click at [391, 44] on link "Andrea Allwood Deal" at bounding box center [386, 42] width 64 height 7
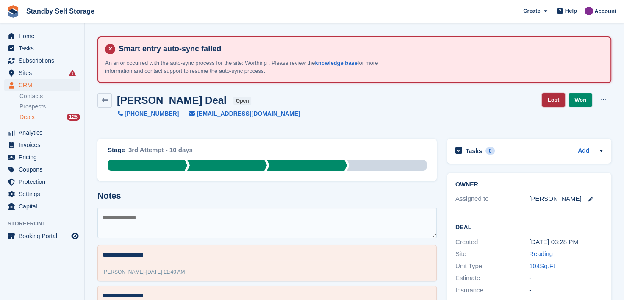
click at [550, 97] on link "Lost" at bounding box center [553, 100] width 23 height 14
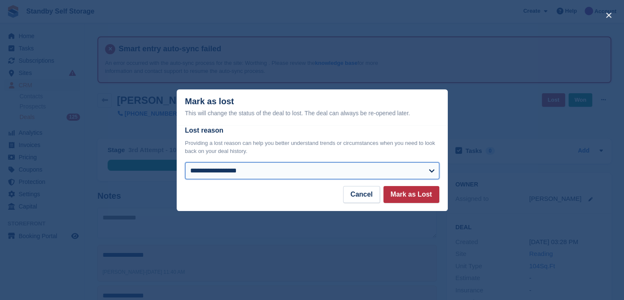
click at [210, 168] on select "**********" at bounding box center [312, 170] width 254 height 17
select select "**********"
click at [185, 163] on select "**********" at bounding box center [312, 170] width 254 height 17
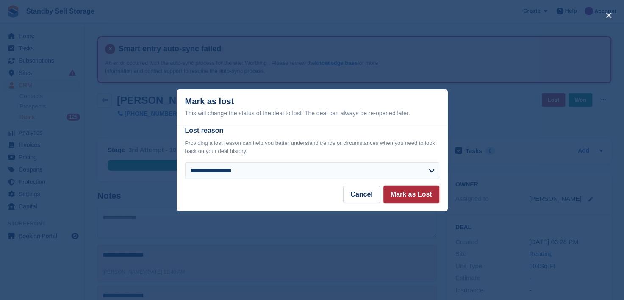
click at [417, 192] on button "Mark as Lost" at bounding box center [411, 194] width 56 height 17
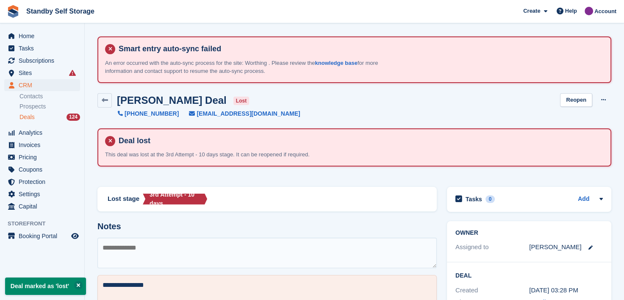
click at [21, 115] on span "Deals" at bounding box center [26, 117] width 15 height 8
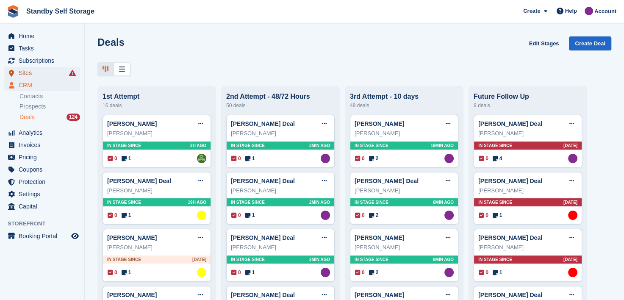
click at [24, 72] on span "Sites" at bounding box center [44, 73] width 51 height 12
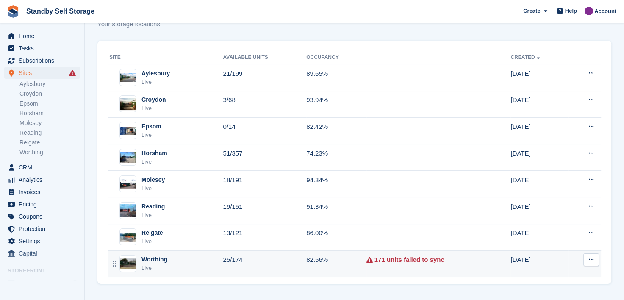
scroll to position [87, 0]
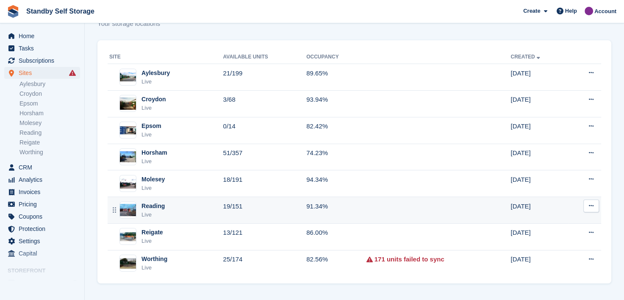
click at [152, 205] on div "Reading" at bounding box center [152, 206] width 23 height 9
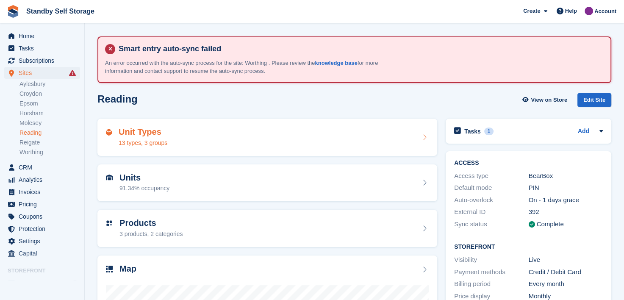
click at [198, 130] on div "Unit Types 13 types, 3 groups" at bounding box center [267, 137] width 323 height 20
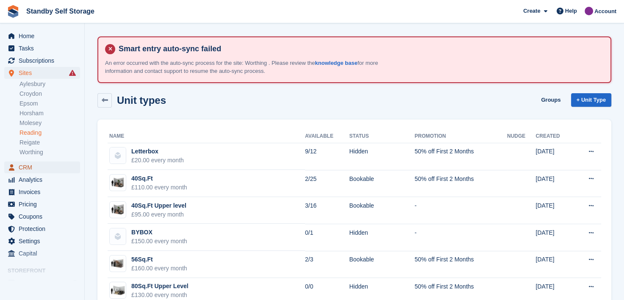
click at [24, 167] on span "CRM" at bounding box center [44, 167] width 51 height 12
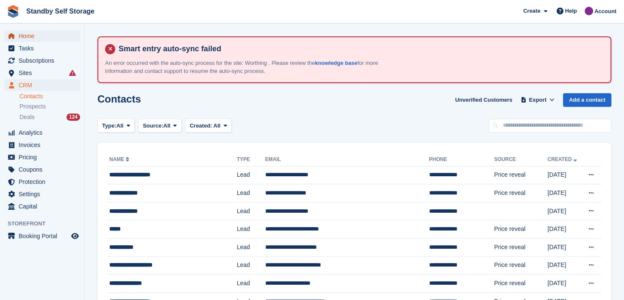
drag, startPoint x: 29, startPoint y: 33, endPoint x: 168, endPoint y: 30, distance: 138.9
click at [29, 32] on span "Home" at bounding box center [44, 36] width 51 height 12
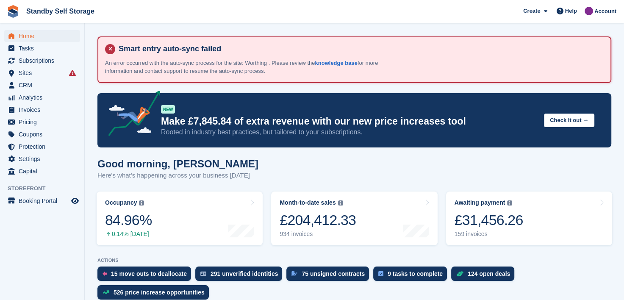
scroll to position [127, 0]
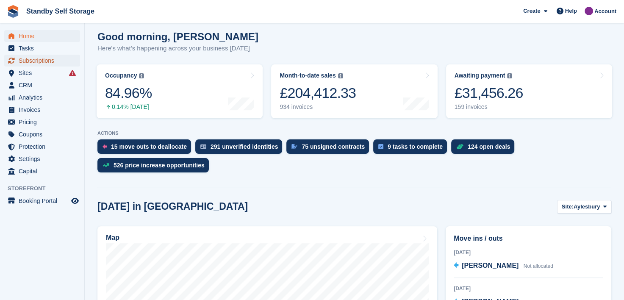
click at [28, 59] on span "Subscriptions" at bounding box center [44, 61] width 51 height 12
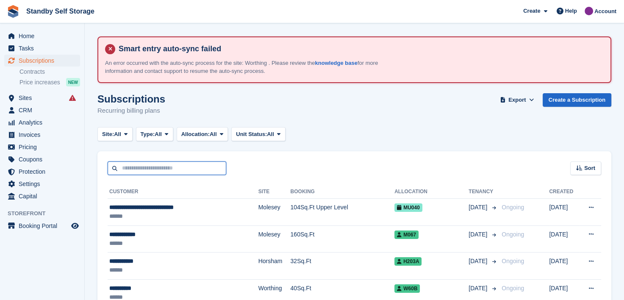
click at [125, 164] on input "text" at bounding box center [167, 168] width 119 height 14
type input "****"
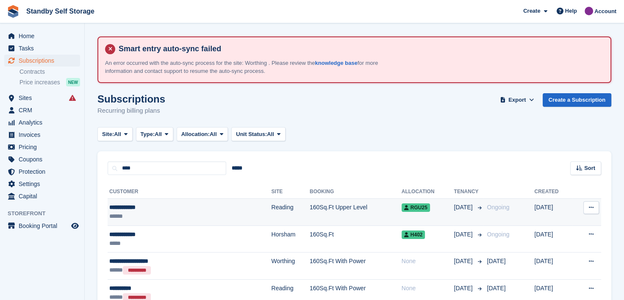
click at [122, 206] on div "**********" at bounding box center [159, 207] width 101 height 9
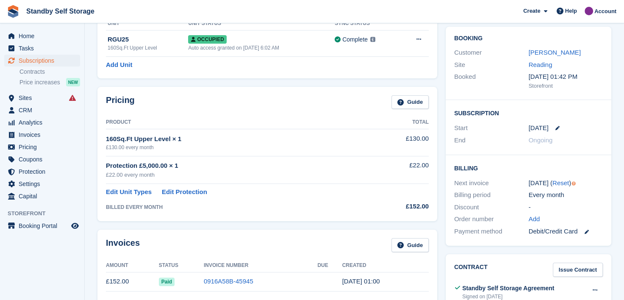
scroll to position [28, 0]
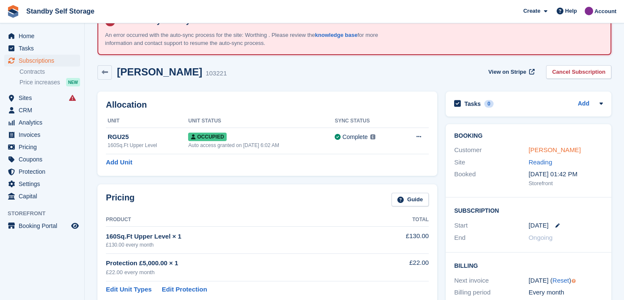
click at [547, 150] on link "[PERSON_NAME]" at bounding box center [554, 149] width 52 height 7
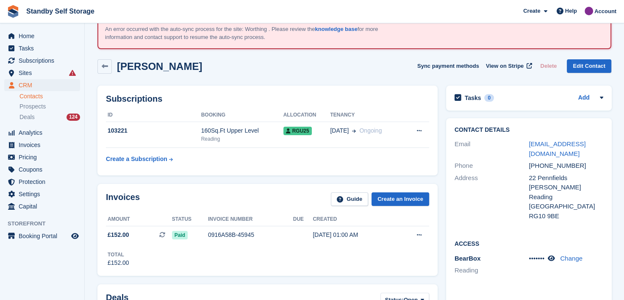
scroll to position [49, 0]
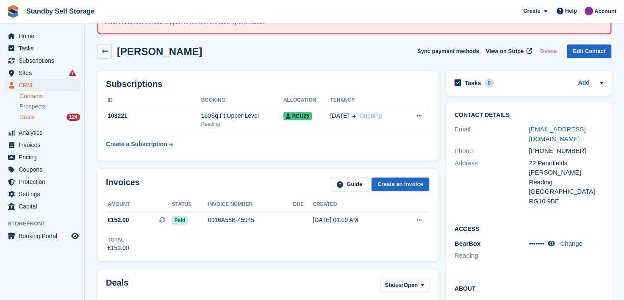
click at [29, 117] on span "Deals" at bounding box center [26, 117] width 15 height 8
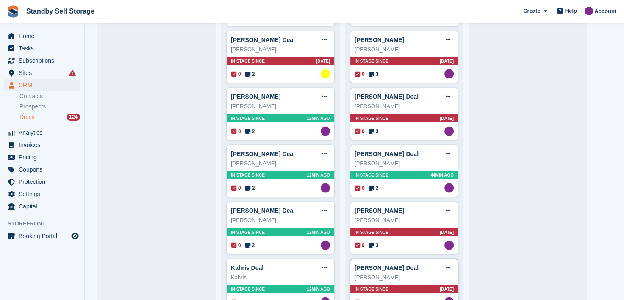
scroll to position [1736, 0]
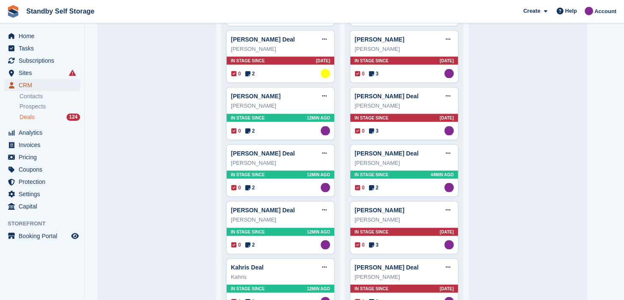
click at [24, 85] on span "CRM" at bounding box center [44, 85] width 51 height 12
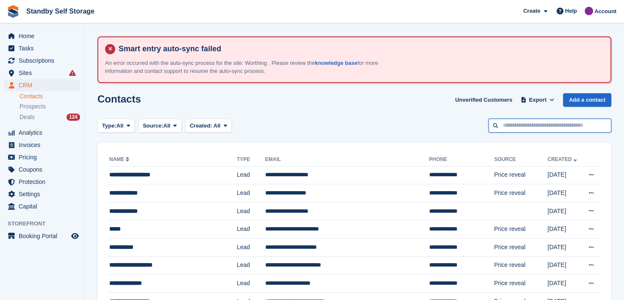
click at [509, 124] on input "text" at bounding box center [549, 126] width 123 height 14
paste input "**********"
drag, startPoint x: 515, startPoint y: 126, endPoint x: 494, endPoint y: 125, distance: 20.8
click at [495, 125] on input "**********" at bounding box center [549, 126] width 123 height 14
type input "**********"
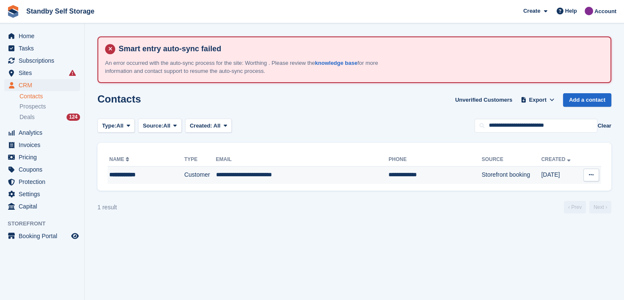
click at [124, 174] on div "**********" at bounding box center [139, 174] width 61 height 9
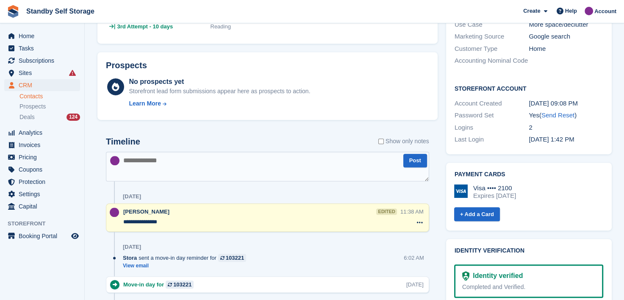
scroll to position [423, 0]
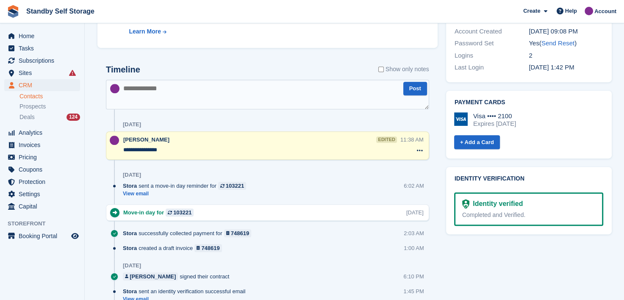
click at [235, 149] on textarea "**********" at bounding box center [261, 150] width 277 height 8
click at [151, 148] on textarea "**********" at bounding box center [261, 150] width 277 height 8
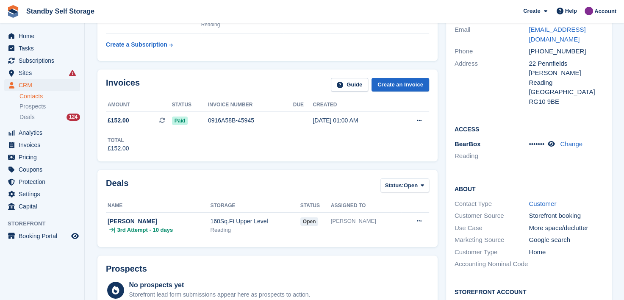
scroll to position [169, 0]
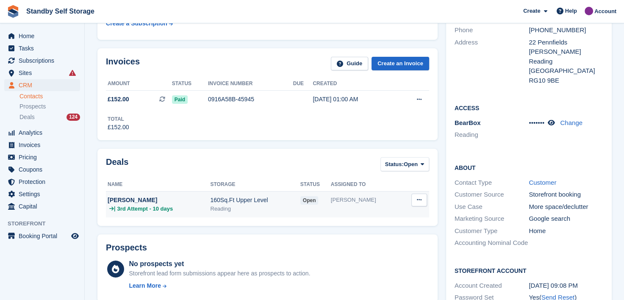
click at [182, 209] on div "| 3rd Attempt - 10 days" at bounding box center [159, 209] width 102 height 8
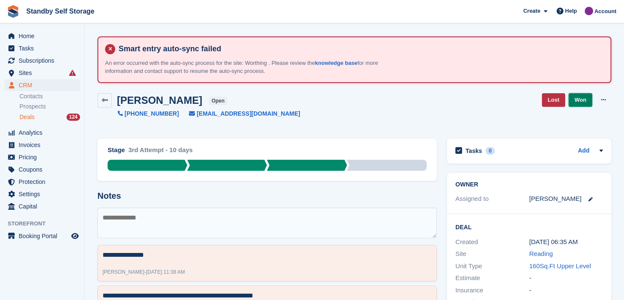
click at [581, 100] on link "Won" at bounding box center [580, 100] width 24 height 14
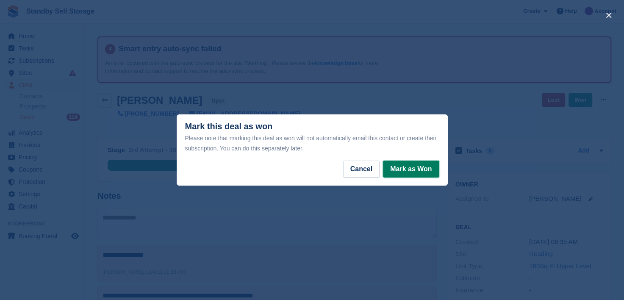
click at [405, 168] on button "Mark as Won" at bounding box center [411, 168] width 56 height 17
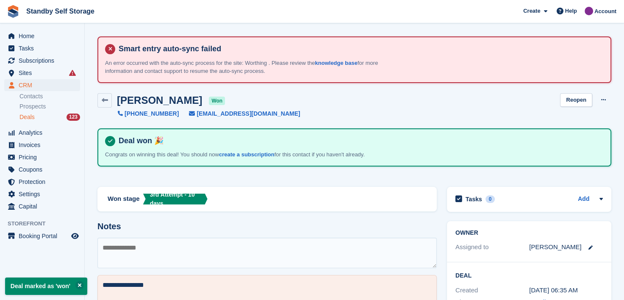
click at [24, 117] on span "Deals" at bounding box center [26, 117] width 15 height 8
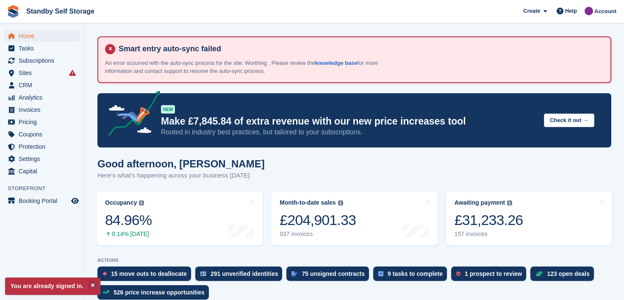
click at [37, 63] on span "Subscriptions" at bounding box center [44, 61] width 51 height 12
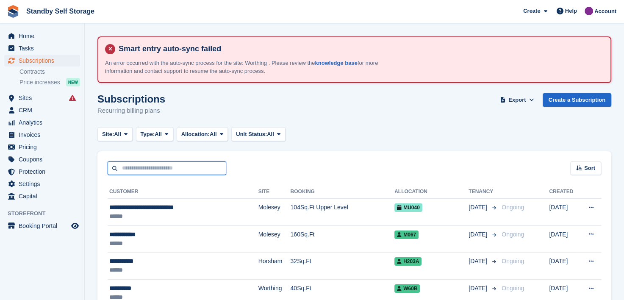
click at [124, 162] on input "text" at bounding box center [167, 168] width 119 height 14
type input "******"
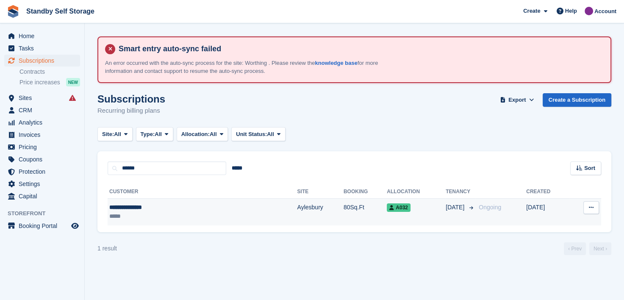
click at [124, 207] on div "**********" at bounding box center [161, 207] width 105 height 9
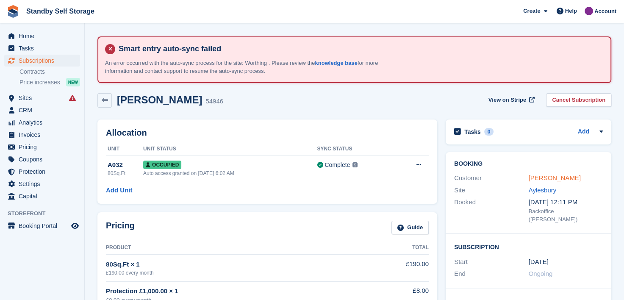
click at [537, 180] on link "[PERSON_NAME]" at bounding box center [554, 177] width 52 height 7
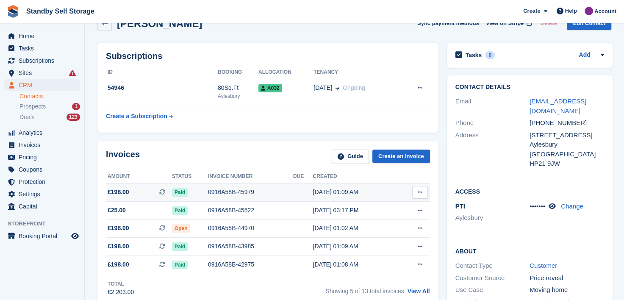
scroll to position [127, 0]
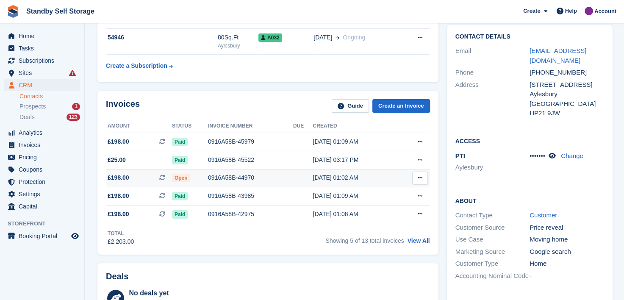
click at [222, 176] on div "0916A58B-44970" at bounding box center [250, 177] width 85 height 9
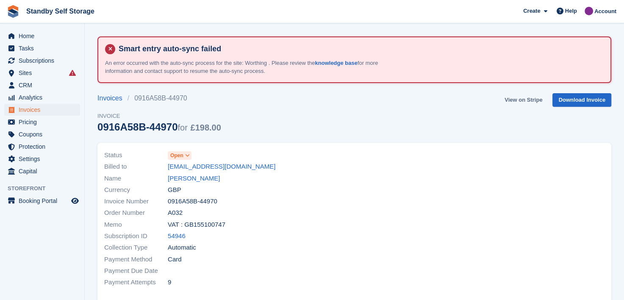
click at [517, 100] on link "View on Stripe" at bounding box center [523, 100] width 44 height 14
drag, startPoint x: 185, startPoint y: 176, endPoint x: 179, endPoint y: 179, distance: 6.4
click at [185, 176] on link "[PERSON_NAME]" at bounding box center [194, 179] width 52 height 10
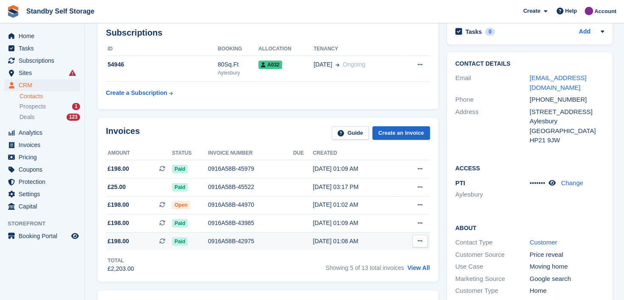
scroll to position [127, 0]
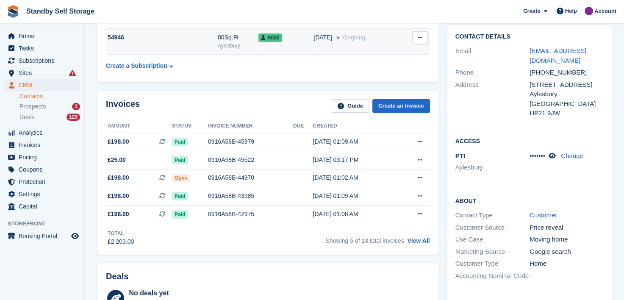
click at [385, 39] on div "28 Sep Ongoing" at bounding box center [356, 37] width 86 height 9
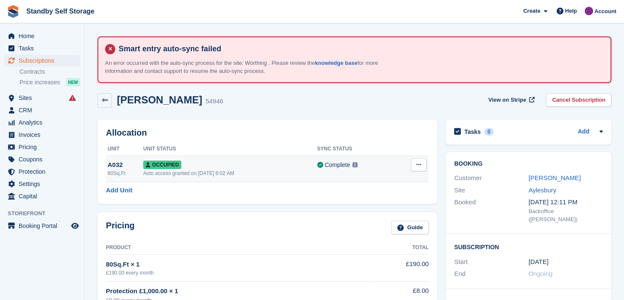
click at [419, 166] on icon at bounding box center [418, 165] width 5 height 6
click at [252, 190] on div "Add Unit" at bounding box center [267, 190] width 323 height 10
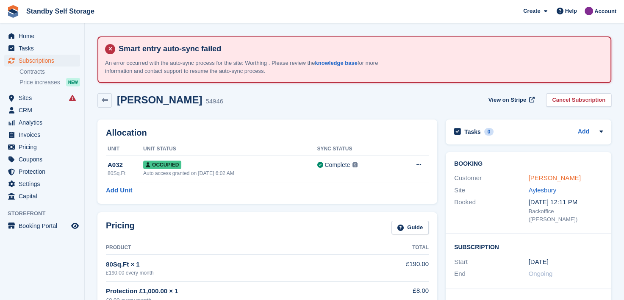
click at [542, 177] on link "Lawrence Wiffin" at bounding box center [554, 177] width 52 height 7
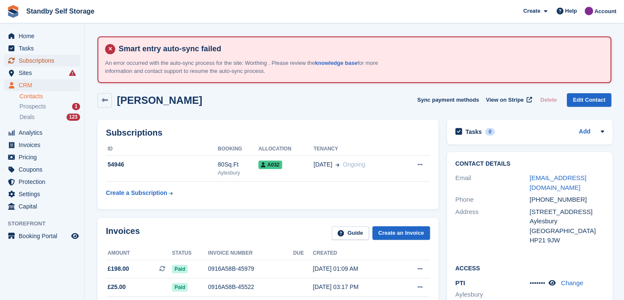
drag, startPoint x: 36, startPoint y: 61, endPoint x: 58, endPoint y: 64, distance: 22.3
click at [36, 61] on span "Subscriptions" at bounding box center [44, 61] width 51 height 12
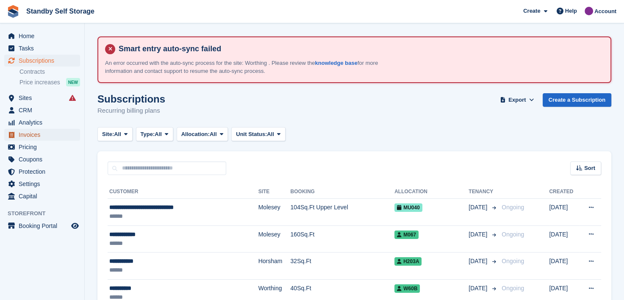
click at [22, 136] on span "Invoices" at bounding box center [44, 135] width 51 height 12
click at [127, 135] on icon at bounding box center [125, 134] width 3 height 6
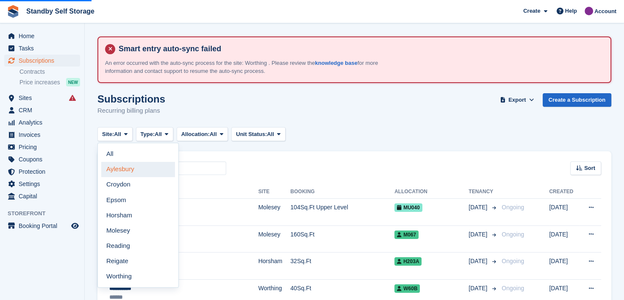
click at [127, 171] on link "Aylesbury" at bounding box center [138, 169] width 74 height 15
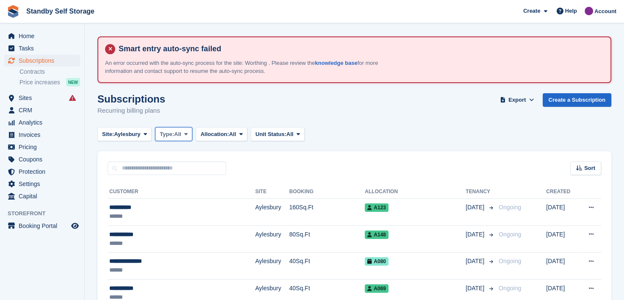
click at [188, 132] on icon at bounding box center [185, 134] width 3 height 6
click at [412, 121] on div "Subscriptions Recurring billing plans Export Export Subscriptions Export a CSV …" at bounding box center [354, 109] width 514 height 33
click at [29, 134] on span "Invoices" at bounding box center [44, 135] width 51 height 12
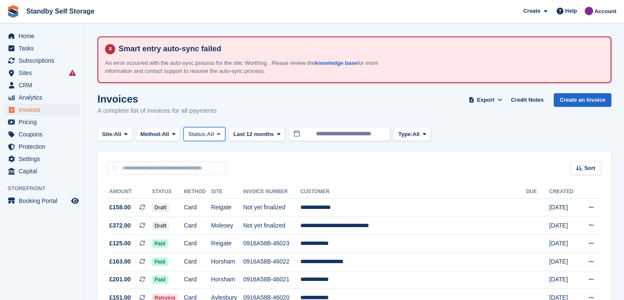
click at [220, 133] on icon at bounding box center [218, 134] width 3 height 6
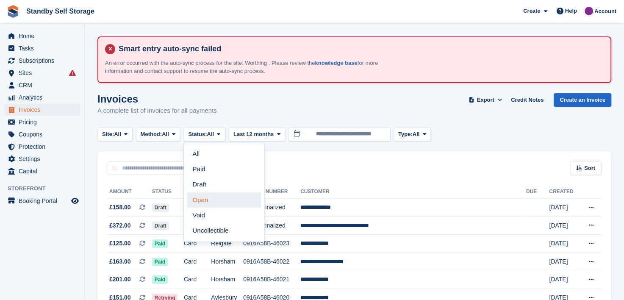
click at [207, 198] on link "Open" at bounding box center [224, 199] width 74 height 15
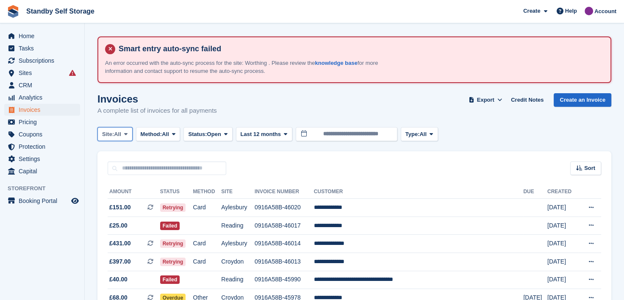
click at [127, 133] on icon at bounding box center [125, 134] width 3 height 6
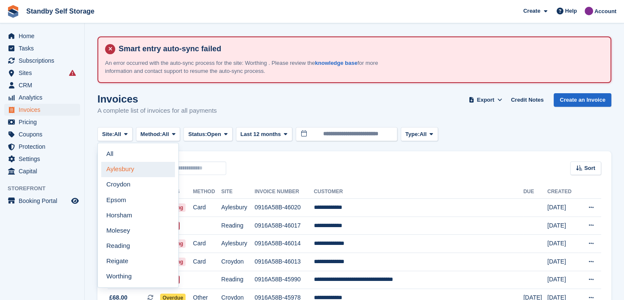
click at [124, 168] on link "Aylesbury" at bounding box center [138, 169] width 74 height 15
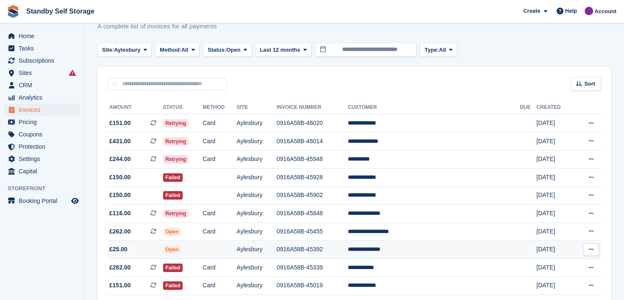
scroll to position [85, 0]
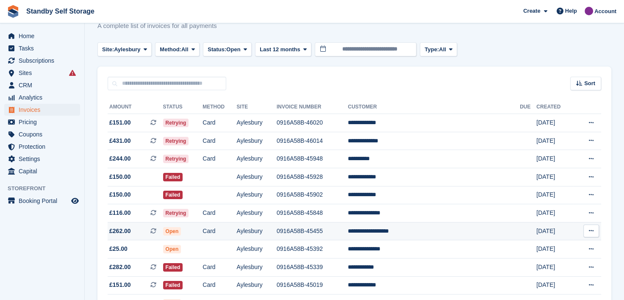
click at [414, 232] on td "**********" at bounding box center [434, 231] width 172 height 18
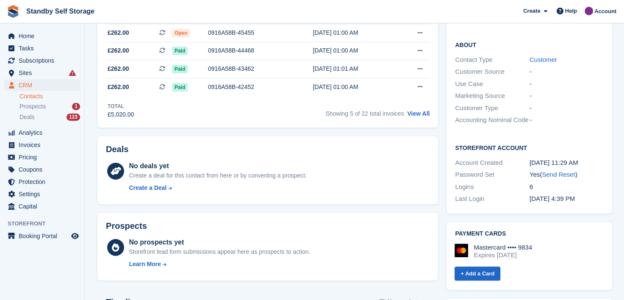
scroll to position [85, 0]
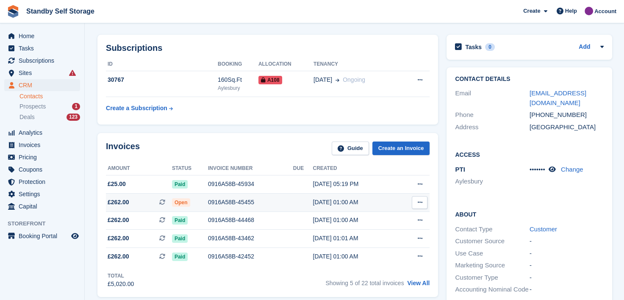
click at [226, 200] on div "0916A58B-45455" at bounding box center [250, 202] width 85 height 9
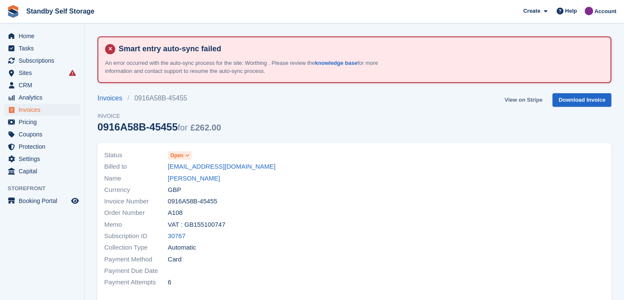
click at [519, 101] on link "View on Stripe" at bounding box center [523, 100] width 44 height 14
click at [207, 177] on link "[PERSON_NAME]" at bounding box center [194, 179] width 52 height 10
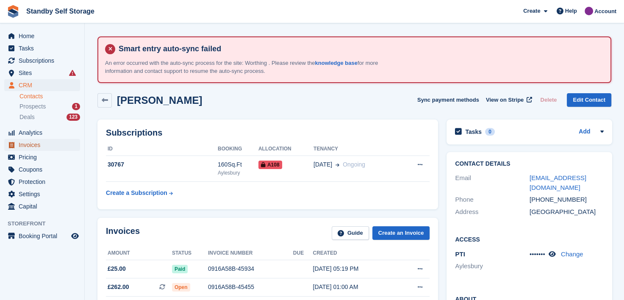
click at [24, 147] on span "Invoices" at bounding box center [44, 145] width 51 height 12
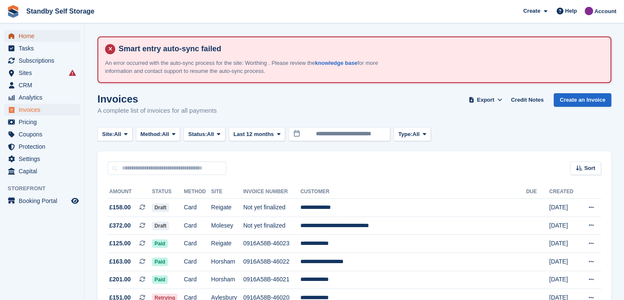
click at [25, 36] on span "Home" at bounding box center [44, 36] width 51 height 12
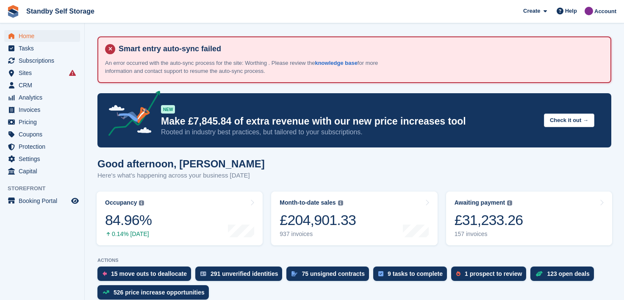
scroll to position [42, 0]
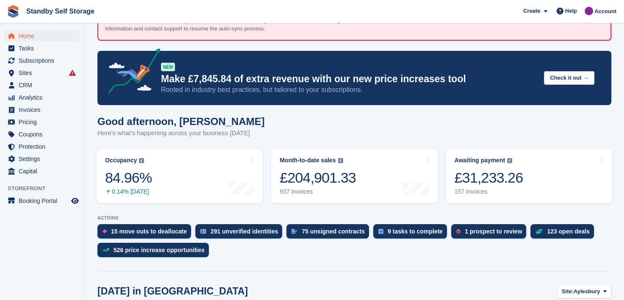
click at [28, 111] on span "Invoices" at bounding box center [44, 110] width 51 height 12
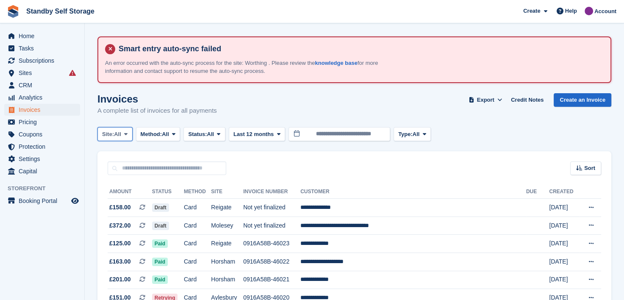
click at [126, 136] on icon at bounding box center [125, 134] width 3 height 6
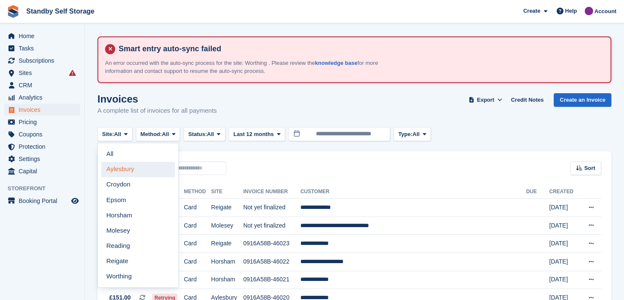
click at [122, 172] on link "Aylesbury" at bounding box center [138, 169] width 74 height 15
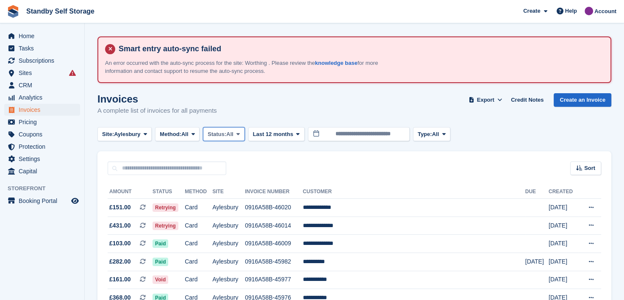
click at [241, 133] on span at bounding box center [238, 133] width 7 height 7
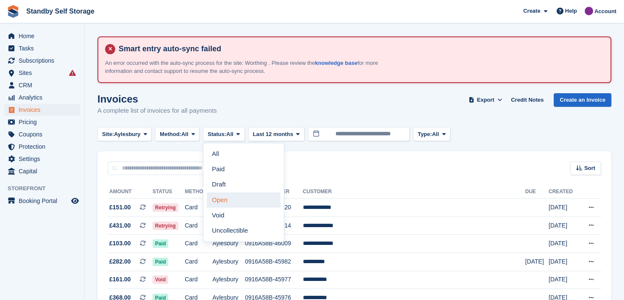
click at [230, 200] on link "Open" at bounding box center [244, 199] width 74 height 15
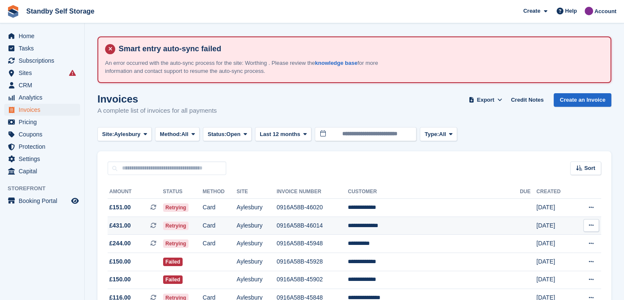
scroll to position [42, 0]
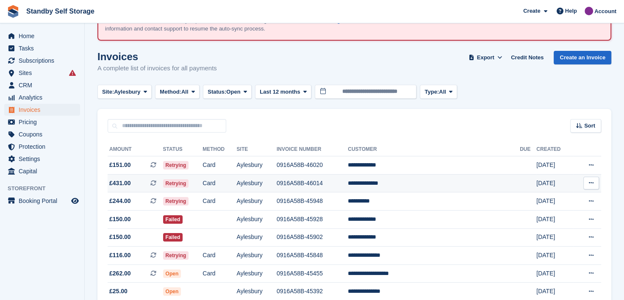
click at [408, 183] on td "**********" at bounding box center [434, 183] width 172 height 18
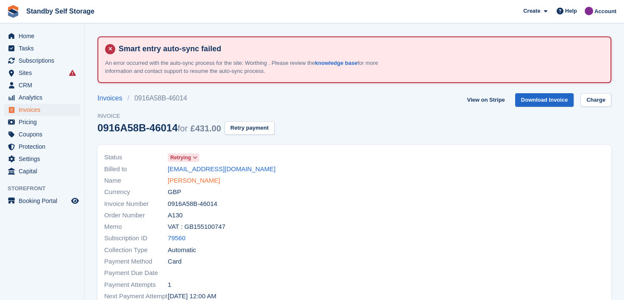
click at [199, 179] on link "[PERSON_NAME]" at bounding box center [194, 181] width 52 height 10
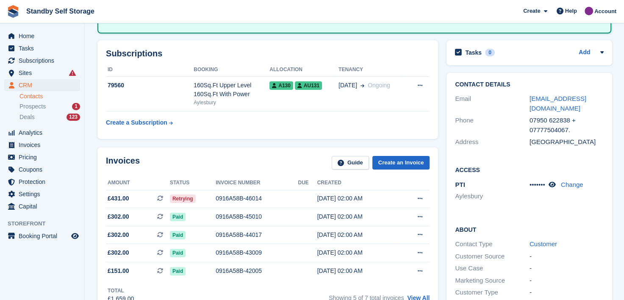
scroll to position [169, 0]
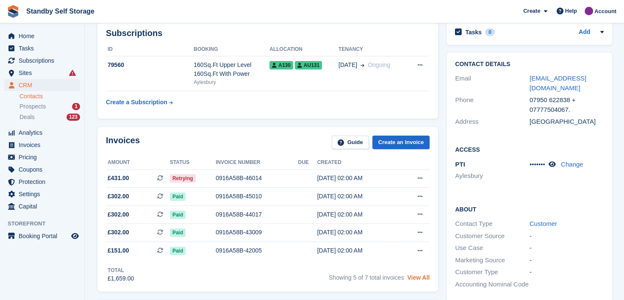
click at [419, 277] on link "View All" at bounding box center [418, 277] width 22 height 7
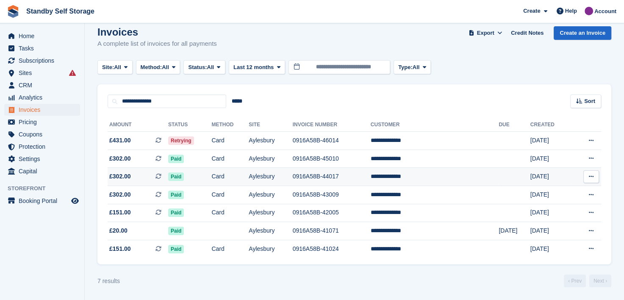
scroll to position [25, 0]
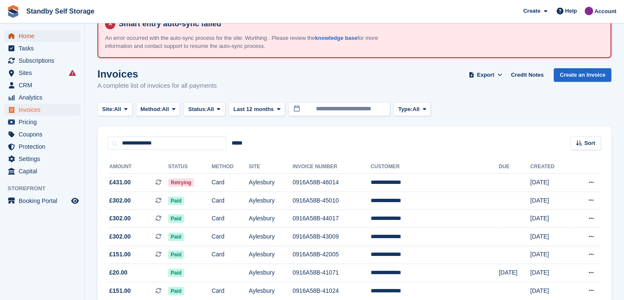
drag, startPoint x: 24, startPoint y: 37, endPoint x: 33, endPoint y: 37, distance: 9.3
click at [24, 36] on span "Home" at bounding box center [44, 36] width 51 height 12
